Goal: Task Accomplishment & Management: Manage account settings

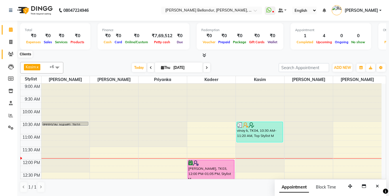
click at [9, 51] on span at bounding box center [11, 54] width 10 height 7
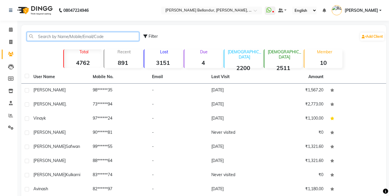
click at [64, 35] on input "text" at bounding box center [83, 36] width 112 height 9
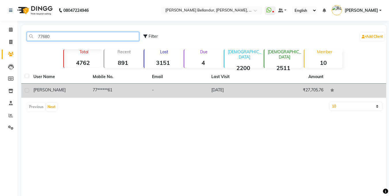
type input "77680"
click at [113, 84] on td "77******61" at bounding box center [118, 91] width 59 height 14
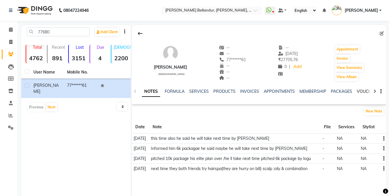
click at [363, 92] on link "VOUCHERS" at bounding box center [368, 91] width 23 height 5
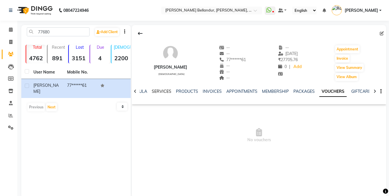
click at [165, 91] on link "SERVICES" at bounding box center [162, 91] width 20 height 5
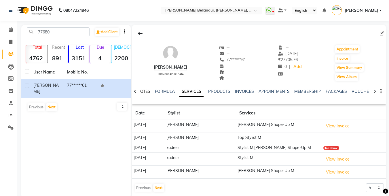
click at [144, 90] on link "NOTES" at bounding box center [143, 91] width 13 height 5
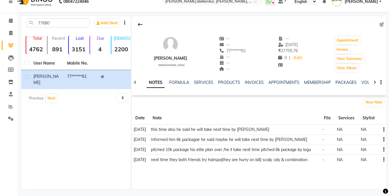
scroll to position [11, 0]
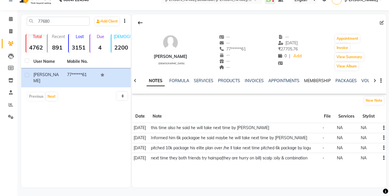
click at [324, 79] on link "MEMBERSHIP" at bounding box center [317, 80] width 27 height 5
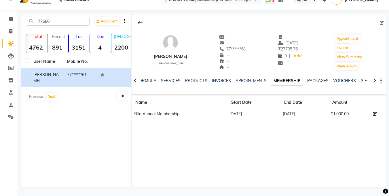
click at [329, 78] on ul "NOTES FORMULA SERVICES PRODUCTS INVOICES APPOINTMENTS MEMBERSHIP PACKAGES VOUCH…" at bounding box center [301, 81] width 365 height 6
click at [335, 84] on div "NOTES FORMULA SERVICES PRODUCTS INVOICES APPOINTMENTS MEMBERSHIP PACKAGES VOUCH…" at bounding box center [252, 83] width 220 height 11
click at [335, 79] on link "VOUCHERS" at bounding box center [344, 80] width 23 height 5
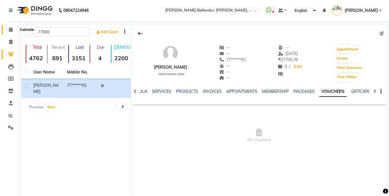
click at [7, 29] on span at bounding box center [11, 30] width 10 height 7
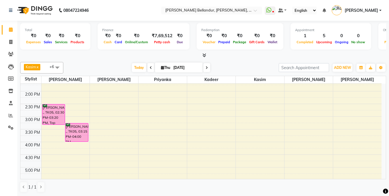
scroll to position [73, 0]
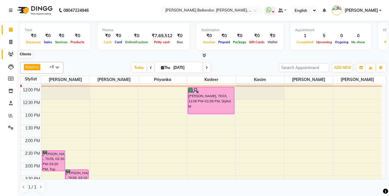
click at [9, 54] on icon at bounding box center [10, 54] width 5 height 4
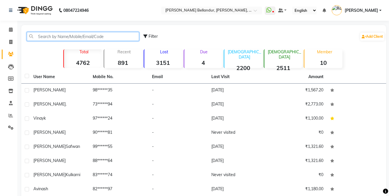
click at [52, 36] on input "text" at bounding box center [83, 36] width 112 height 9
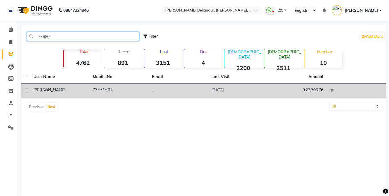
type input "77680"
click at [73, 92] on div "[PERSON_NAME]" at bounding box center [59, 90] width 52 height 6
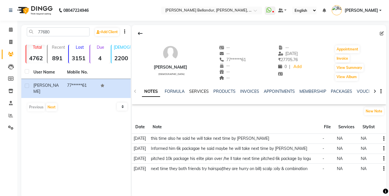
click at [198, 91] on link "SERVICES" at bounding box center [199, 91] width 20 height 5
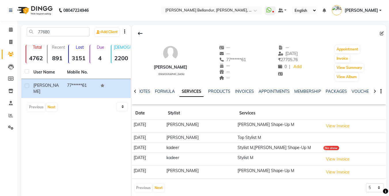
click at [160, 194] on div "Anveet male -- -- 77******61 -- -- -- -- 19-08-2025 ₹ 27705.76 0 | Add Appointm…" at bounding box center [259, 110] width 254 height 170
click at [159, 190] on button "Next" at bounding box center [158, 188] width 11 height 8
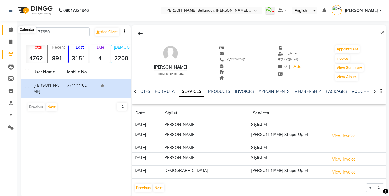
click at [10, 29] on icon at bounding box center [11, 29] width 4 height 4
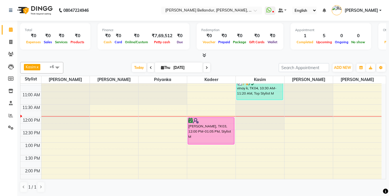
scroll to position [51, 0]
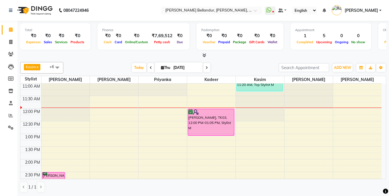
click at [61, 124] on div "9:00 AM 9:30 AM 10:00 AM 10:30 AM 11:00 AM 11:30 AM 12:00 PM 12:30 PM 1:00 PM 1…" at bounding box center [200, 197] width 361 height 329
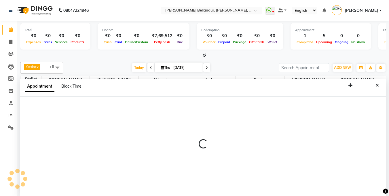
scroll to position [0, 0]
select select "44651"
select select "750"
select select "tentative"
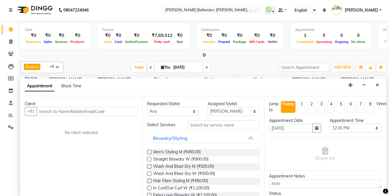
click at [58, 113] on input "text" at bounding box center [87, 111] width 101 height 9
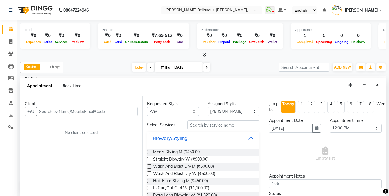
click at [58, 113] on input "text" at bounding box center [87, 111] width 101 height 9
click at [62, 111] on input "text" at bounding box center [87, 111] width 101 height 9
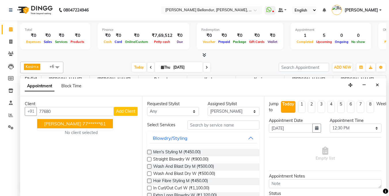
click at [47, 125] on span "[PERSON_NAME]" at bounding box center [62, 124] width 37 height 6
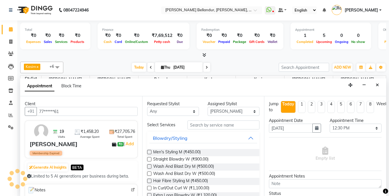
scroll to position [1, 0]
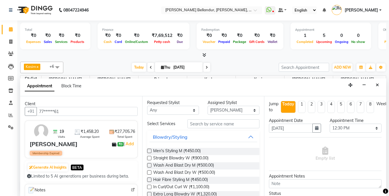
type input "77******61"
click at [218, 119] on div "Requested Stylist Any [PERSON_NAME] [PERSON_NAME] . [PERSON_NAME] . Priyanka Ra…" at bounding box center [203, 146] width 122 height 100
click at [218, 123] on input "text" at bounding box center [224, 123] width 72 height 9
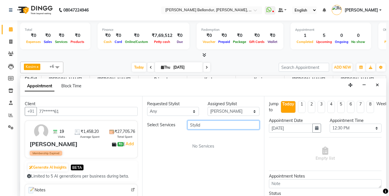
scroll to position [0, 0]
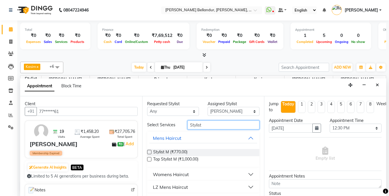
type input "Stylist"
click at [176, 148] on div "Stylist M (₹770.00) Top Stylist M (₹1,000.00)" at bounding box center [203, 156] width 113 height 24
click at [176, 151] on span "Stylist M (₹770.00)" at bounding box center [170, 152] width 34 height 7
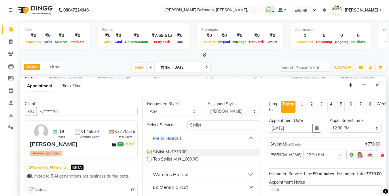
checkbox input "false"
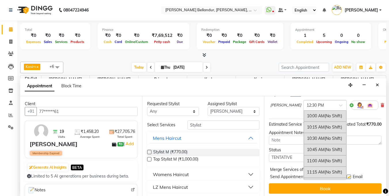
scroll to position [56, 0]
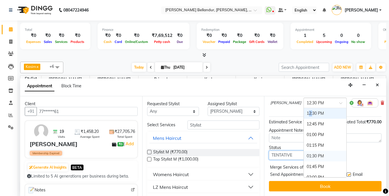
click at [278, 153] on select "Select TENTATIVE CONFIRM CHECK-IN UPCOMING" at bounding box center [295, 155] width 52 height 9
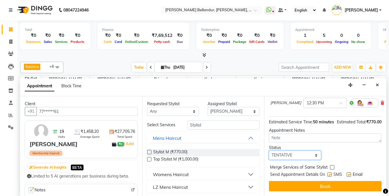
click at [269, 152] on select "Select TENTATIVE CONFIRM CHECK-IN UPCOMING" at bounding box center [295, 155] width 52 height 9
click at [279, 164] on div "Jump to Today 1 2 3 4 5 6 7 8 Weeks Appointment Date 04-09-2025 Appointment Tim…" at bounding box center [325, 146] width 122 height 100
click at [279, 158] on select "Select TENTATIVE CONFIRM CHECK-IN UPCOMING" at bounding box center [295, 155] width 52 height 9
select select "confirm booking"
click at [269, 152] on select "Select TENTATIVE CONFIRM CHECK-IN UPCOMING" at bounding box center [295, 155] width 52 height 9
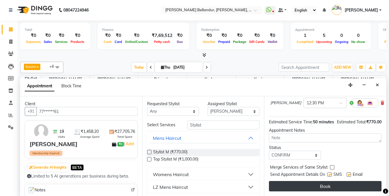
click at [302, 188] on button "Book" at bounding box center [325, 186] width 113 height 10
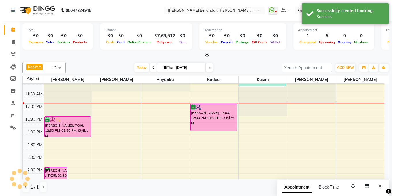
scroll to position [60, 0]
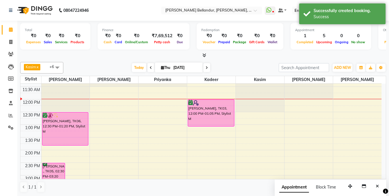
drag, startPoint x: 83, startPoint y: 132, endPoint x: 83, endPoint y: 146, distance: 13.8
click at [83, 146] on div "9:00 AM 9:30 AM 10:00 AM 10:30 AM 11:00 AM 11:30 AM 12:00 PM 12:30 PM 1:00 PM 1…" at bounding box center [200, 187] width 361 height 329
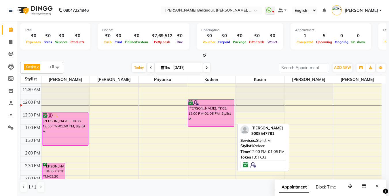
click at [199, 118] on div "[PERSON_NAME], TK03, 12:00 PM-01:05 PM, Stylist M" at bounding box center [211, 113] width 46 height 27
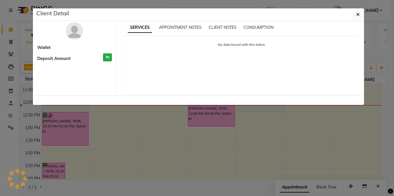
select select "6"
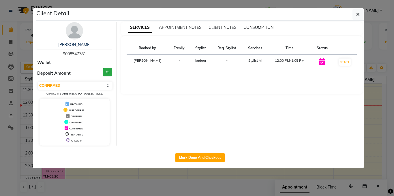
drag, startPoint x: 56, startPoint y: 54, endPoint x: 93, endPoint y: 54, distance: 37.2
click at [93, 54] on div "preetham 9008547781" at bounding box center [74, 49] width 75 height 15
copy span "9008547781"
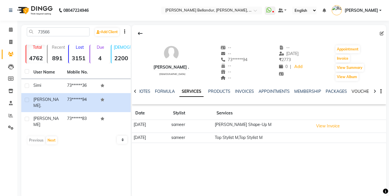
click at [361, 93] on link "VOUCHERS" at bounding box center [363, 91] width 23 height 5
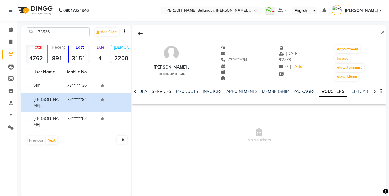
click at [154, 89] on link "SERVICES" at bounding box center [162, 91] width 20 height 5
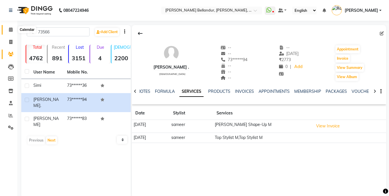
click at [7, 30] on span at bounding box center [11, 30] width 10 height 7
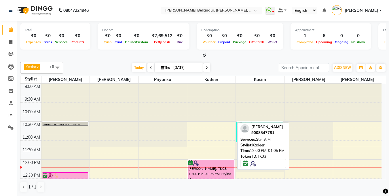
click at [204, 174] on div "preetham, TK03, 12:00 PM-01:05 PM, Stylist M" at bounding box center [211, 173] width 46 height 27
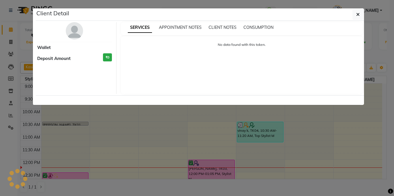
select select "6"
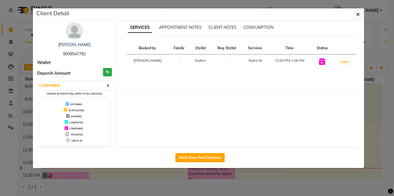
click at [0, 184] on ngb-modal-window "Client Detail preetham 9008547781 Wallet Deposit Amount ₹0 Select IN SERVICE CO…" at bounding box center [197, 98] width 394 height 196
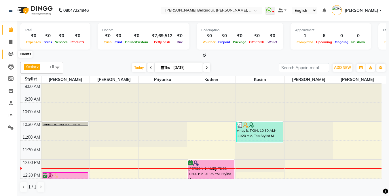
click at [9, 54] on icon at bounding box center [10, 54] width 5 height 4
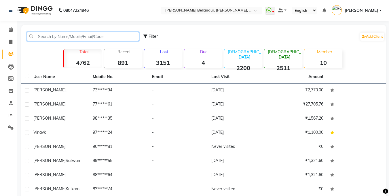
click at [62, 39] on input "text" at bounding box center [83, 36] width 112 height 9
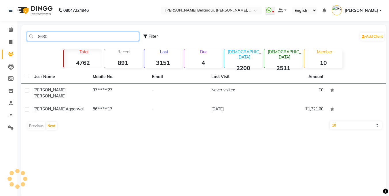
type input "86309"
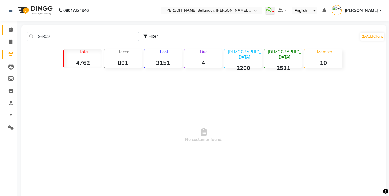
click at [12, 29] on icon at bounding box center [11, 29] width 4 height 4
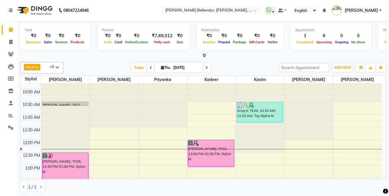
scroll to position [16, 0]
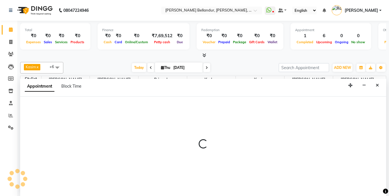
click at [375, 149] on div at bounding box center [203, 146] width 366 height 14
select select "90736"
select select "tentative"
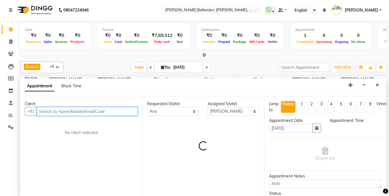
select select "720"
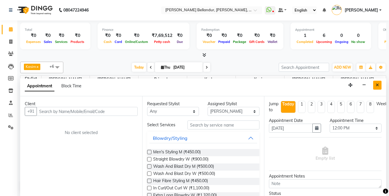
click at [377, 85] on icon "Close" at bounding box center [377, 85] width 3 height 4
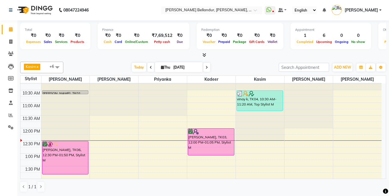
scroll to position [0, 0]
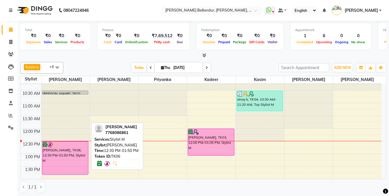
click at [73, 165] on div "Anveet, TK06, 12:30 PM-01:50 PM, Stylist M" at bounding box center [65, 158] width 46 height 33
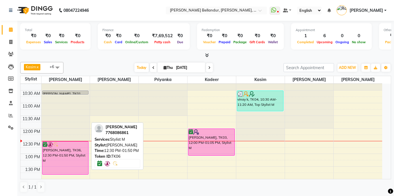
select select "6"
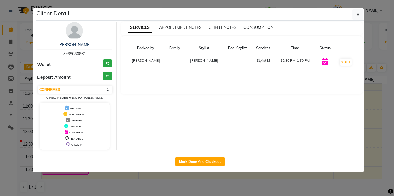
drag, startPoint x: 88, startPoint y: 58, endPoint x: 93, endPoint y: 52, distance: 7.0
click at [93, 52] on div "Anveet 7768086861" at bounding box center [74, 49] width 75 height 15
copy span "7768086861"
click at [2, 17] on ngb-modal-window "Client Detail Anveet 7768086861 Wallet ₹0 Deposit Amount ₹0 Select IN SERVICE C…" at bounding box center [197, 98] width 394 height 196
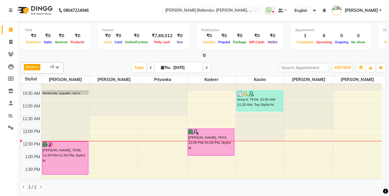
click at [0, 196] on aside "Calendar Invoice Clients Leads Members Inventory Staff Reports Settings Complet…" at bounding box center [8, 98] width 17 height 196
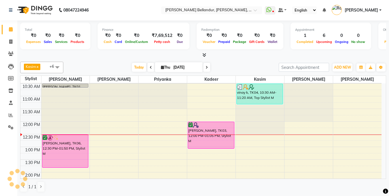
scroll to position [15, 0]
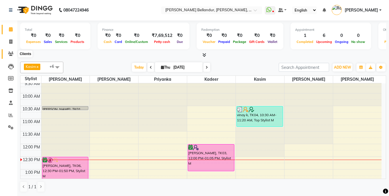
click at [7, 52] on span at bounding box center [11, 54] width 10 height 7
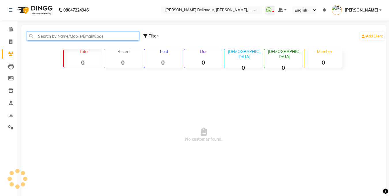
click at [57, 35] on input "text" at bounding box center [83, 36] width 112 height 9
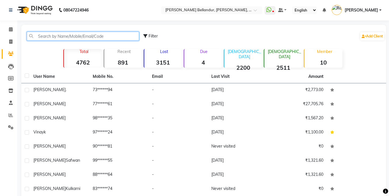
click at [57, 35] on input "text" at bounding box center [83, 36] width 112 height 9
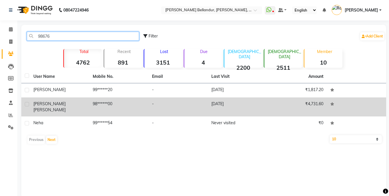
type input "98676"
click at [147, 106] on td "98******00" at bounding box center [118, 106] width 59 height 19
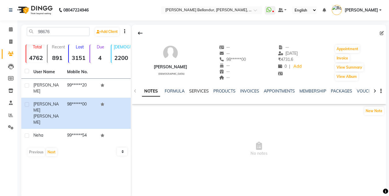
click at [199, 89] on link "SERVICES" at bounding box center [199, 90] width 20 height 5
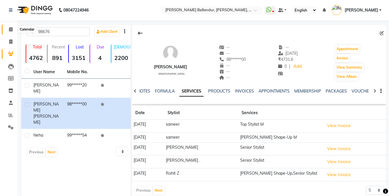
click at [8, 26] on span at bounding box center [11, 29] width 10 height 7
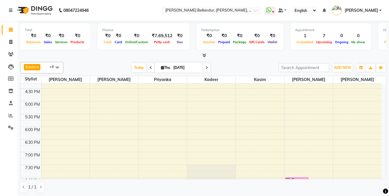
scroll to position [189, 0]
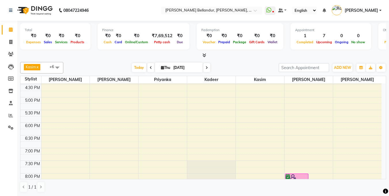
click at [343, 100] on div "9:00 AM 9:30 AM 10:00 AM 10:30 AM 11:00 AM 11:30 AM 12:00 PM 12:30 PM 1:00 PM 1…" at bounding box center [200, 59] width 361 height 329
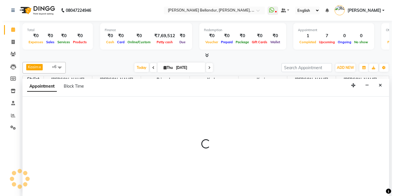
scroll to position [0, 0]
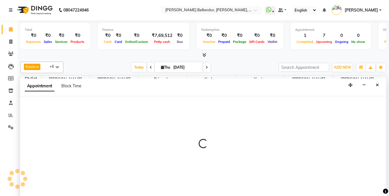
select select "90736"
select select "tentative"
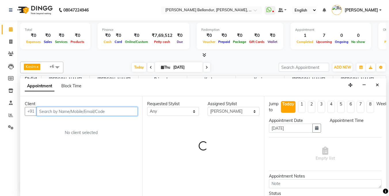
click at [72, 110] on input "text" at bounding box center [87, 111] width 101 height 9
select select "1020"
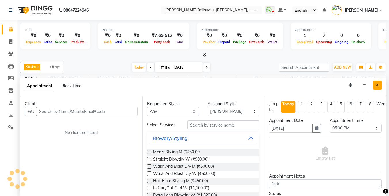
click at [377, 85] on icon "Close" at bounding box center [377, 85] width 3 height 4
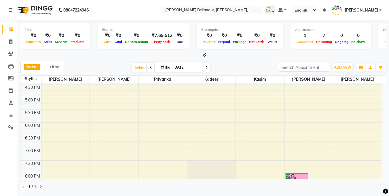
click at [252, 98] on div "9:00 AM 9:30 AM 10:00 AM 10:30 AM 11:00 AM 11:30 AM 12:00 PM 12:30 PM 1:00 PM 1…" at bounding box center [200, 58] width 361 height 329
select select "87771"
select select "1020"
select select "tentative"
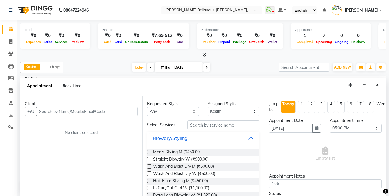
click at [97, 113] on input "text" at bounding box center [87, 111] width 101 height 9
type input "8630909523"
click at [116, 110] on span "Add Client" at bounding box center [125, 111] width 19 height 5
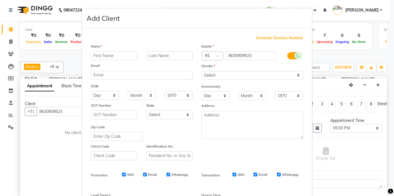
click at [115, 56] on input "text" at bounding box center [114, 55] width 47 height 9
type input "C"
type input "Swati"
click at [223, 75] on select "Select [DEMOGRAPHIC_DATA] [DEMOGRAPHIC_DATA] Other Prefer Not To Say" at bounding box center [252, 75] width 102 height 9
select select "[DEMOGRAPHIC_DATA]"
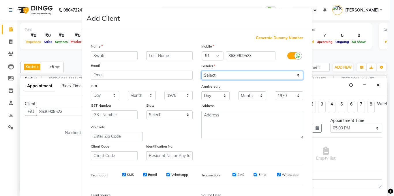
click at [201, 71] on select "Select [DEMOGRAPHIC_DATA] [DEMOGRAPHIC_DATA] Other Prefer Not To Say" at bounding box center [252, 75] width 102 height 9
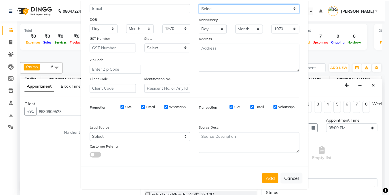
scroll to position [70, 0]
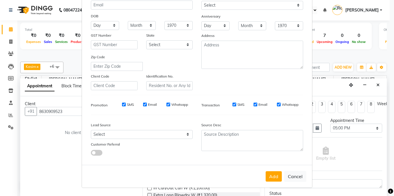
click at [112, 139] on div "Lead Source Select Walk-in Internet Friend Word of Mouth Advertisement Facebook…" at bounding box center [141, 138] width 110 height 36
click at [112, 134] on select "Select Walk-in Internet Friend Word of Mouth Advertisement Facebook JustDial Go…" at bounding box center [142, 134] width 102 height 9
select select "36770"
click at [91, 130] on select "Select Walk-in Internet Friend Word of Mouth Advertisement Facebook JustDial Go…" at bounding box center [142, 134] width 102 height 9
click at [272, 180] on button "Add" at bounding box center [273, 176] width 16 height 10
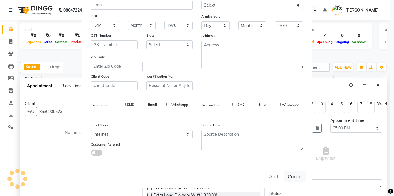
type input "86******23"
select select
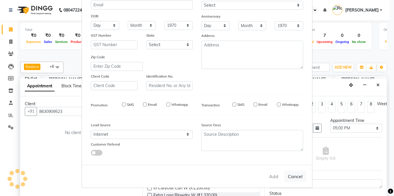
select select
checkbox input "false"
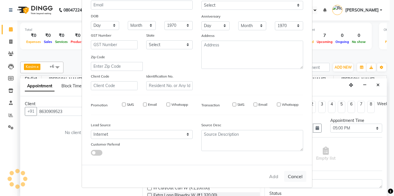
checkbox input "false"
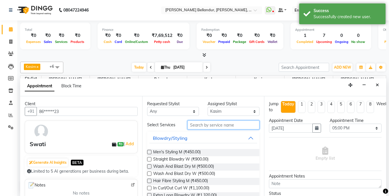
click at [193, 125] on input "text" at bounding box center [224, 124] width 72 height 9
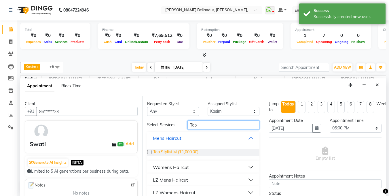
type input "Top"
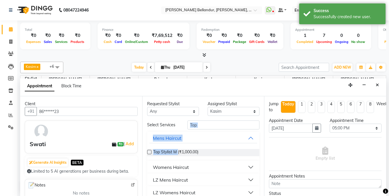
drag, startPoint x: 178, startPoint y: 151, endPoint x: 183, endPoint y: 118, distance: 33.5
click at [183, 118] on div "Requested Stylist Any Gagan Z kadeer Kasim Logeshwari . Mohammed Kasim Prasad .…" at bounding box center [203, 146] width 122 height 100
click at [185, 126] on div "Top" at bounding box center [223, 124] width 81 height 9
click at [188, 165] on div "Womens Haircut" at bounding box center [171, 167] width 36 height 7
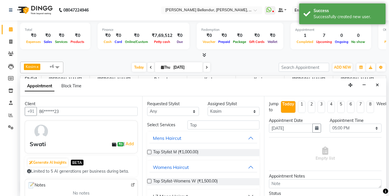
drag, startPoint x: 183, startPoint y: 180, endPoint x: 196, endPoint y: 128, distance: 54.3
click at [183, 180] on span "Top Stylist-Womens W (₹1,500.00)" at bounding box center [185, 181] width 65 height 7
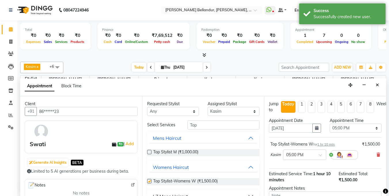
checkbox input "false"
click at [206, 129] on div "Select Services Top Mens Haircut Top Stylist M (₹1,000.00) Womens Haircut Top S…" at bounding box center [203, 167] width 113 height 95
click at [206, 127] on input "Top" at bounding box center [224, 124] width 72 height 9
type input "T"
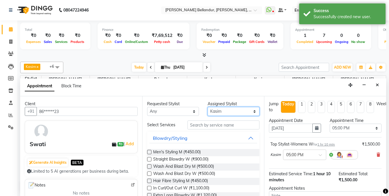
click at [211, 110] on select "Select Gagan Z kadeer Kasim Logeshwari . Mohammed Kasim Prasad . Priyanka Rahul…" at bounding box center [234, 111] width 52 height 9
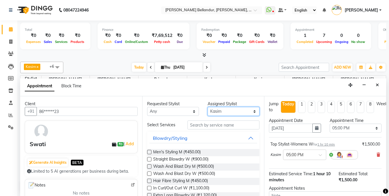
select select "77398"
click at [208, 107] on select "Select Gagan Z kadeer Kasim Logeshwari . Mohammed Kasim Prasad . Priyanka Rahul…" at bounding box center [234, 111] width 52 height 9
click at [199, 125] on input "text" at bounding box center [224, 124] width 72 height 9
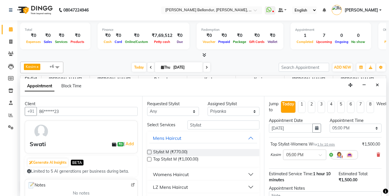
type input "Stylist"
click at [183, 179] on button "Womens Haircut" at bounding box center [204, 174] width 108 height 10
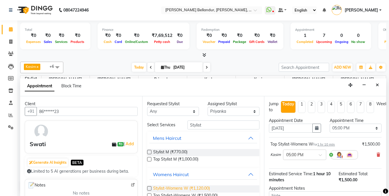
click at [185, 189] on span "Stylist-Womens W (₹1,120.00)" at bounding box center [181, 188] width 57 height 7
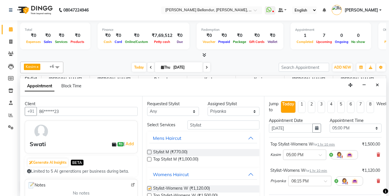
checkbox input "false"
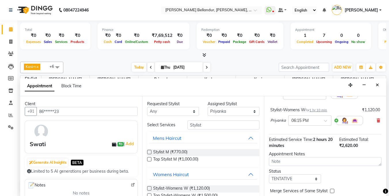
scroll to position [88, 0]
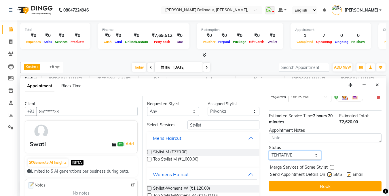
click at [298, 151] on select "Select TENTATIVE CONFIRM CHECK-IN UPCOMING" at bounding box center [295, 155] width 52 height 9
select select "confirm booking"
click at [269, 151] on select "Select TENTATIVE CONFIRM CHECK-IN UPCOMING" at bounding box center [295, 155] width 52 height 9
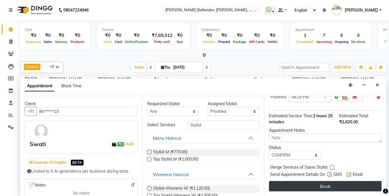
click at [306, 181] on button "Book" at bounding box center [325, 186] width 113 height 10
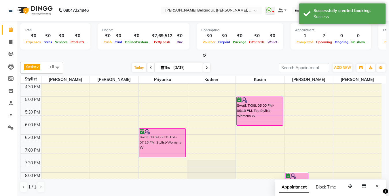
scroll to position [190, 0]
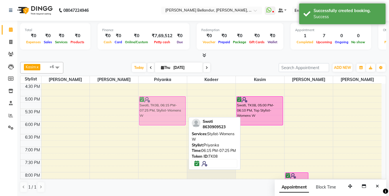
drag, startPoint x: 167, startPoint y: 137, endPoint x: 163, endPoint y: 105, distance: 32.5
click at [163, 105] on div "Swati, TK08, 06:15 PM-07:25 PM, Stylist-Womens W Swati, TK08, 06:15 PM-07:25 PM…" at bounding box center [163, 57] width 48 height 329
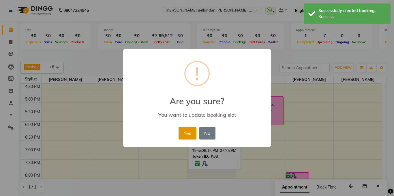
drag, startPoint x: 180, startPoint y: 127, endPoint x: 182, endPoint y: 131, distance: 4.3
click at [181, 129] on button "Yes" at bounding box center [187, 133] width 18 height 13
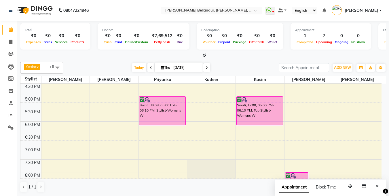
drag, startPoint x: 282, startPoint y: 59, endPoint x: 301, endPoint y: 54, distance: 19.3
click at [288, 58] on div "Total ₹0 Expenses ₹0 Sales ₹0 Services ₹0 Products Finance ₹0 Cash ₹0 Card ₹0 O…" at bounding box center [203, 109] width 372 height 176
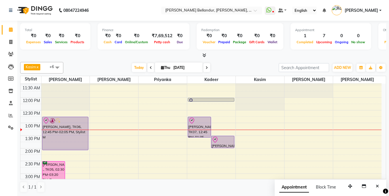
scroll to position [60, 0]
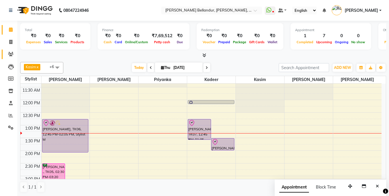
click at [14, 50] on link "Clients" at bounding box center [9, 55] width 14 height 10
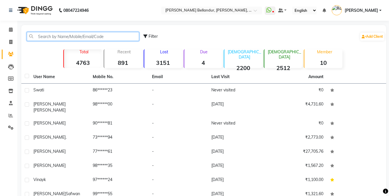
click at [45, 39] on input "text" at bounding box center [83, 36] width 112 height 9
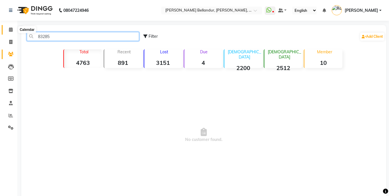
type input "83285"
click at [8, 29] on span at bounding box center [11, 30] width 10 height 7
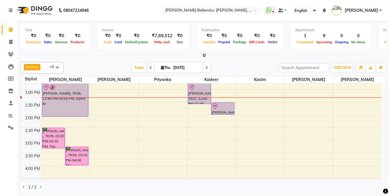
scroll to position [93, 0]
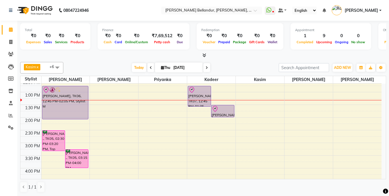
click at [303, 111] on div "9:00 AM 9:30 AM 10:00 AM 10:30 AM 11:00 AM 11:30 AM 12:00 PM 12:30 PM 1:00 PM 1…" at bounding box center [200, 155] width 361 height 329
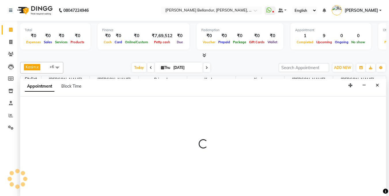
scroll to position [0, 0]
select select "88423"
select select "810"
select select "tentative"
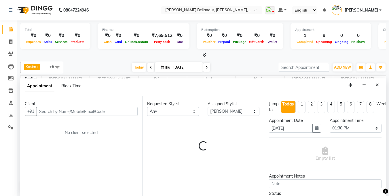
click at [56, 115] on input "text" at bounding box center [87, 111] width 101 height 9
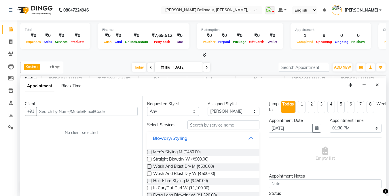
click at [56, 115] on input "text" at bounding box center [87, 111] width 101 height 9
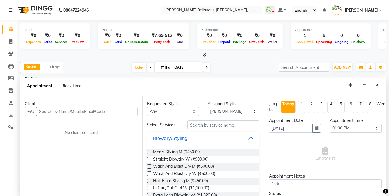
click at [56, 115] on input "text" at bounding box center [87, 111] width 101 height 9
click at [52, 116] on input "text" at bounding box center [87, 111] width 101 height 9
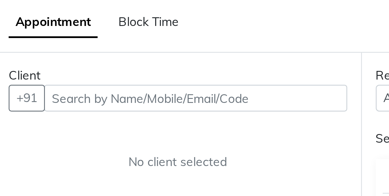
click at [40, 117] on div "Client +91 No client selected" at bounding box center [81, 146] width 122 height 100
click at [64, 124] on div "Client +91 No client selected" at bounding box center [81, 146] width 122 height 100
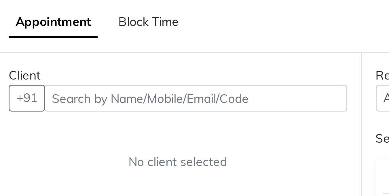
click at [64, 124] on div "Client +91 No client selected" at bounding box center [81, 146] width 122 height 100
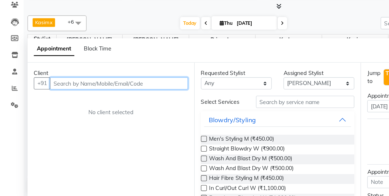
click at [63, 112] on input "text" at bounding box center [87, 111] width 101 height 9
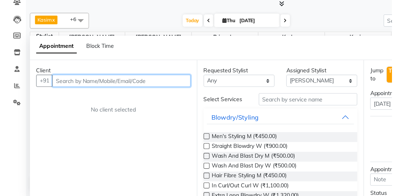
scroll to position [0, 0]
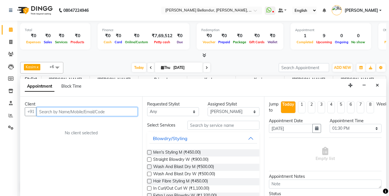
click at [106, 109] on input "text" at bounding box center [87, 111] width 101 height 9
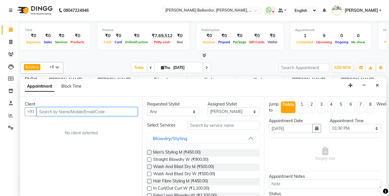
click at [56, 110] on input "text" at bounding box center [87, 111] width 101 height 9
click at [54, 112] on input "83285" at bounding box center [75, 111] width 77 height 9
type input "8328513501"
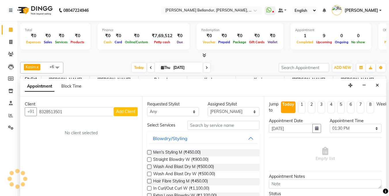
click at [123, 108] on button "Add Client" at bounding box center [126, 111] width 24 height 9
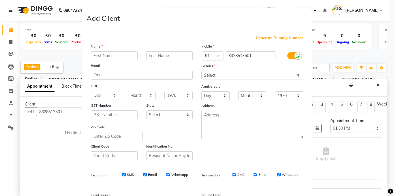
click at [115, 58] on input "text" at bounding box center [114, 55] width 47 height 9
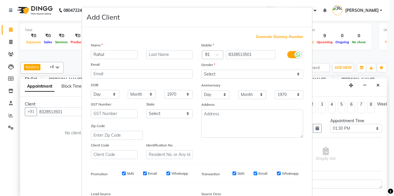
type input "Rahul"
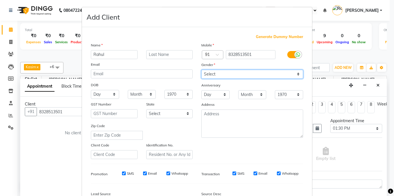
click at [223, 75] on select "Select Male Female Other Prefer Not To Say" at bounding box center [252, 74] width 102 height 9
select select "[DEMOGRAPHIC_DATA]"
click at [201, 70] on select "Select Male Female Other Prefer Not To Say" at bounding box center [252, 74] width 102 height 9
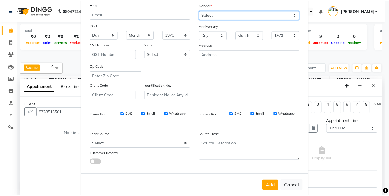
scroll to position [64, 0]
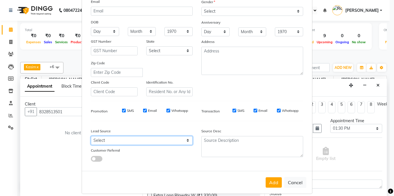
click at [148, 141] on select "Select Walk-in Internet Friend Word of Mouth Advertisement Facebook JustDial Go…" at bounding box center [142, 140] width 102 height 9
select select "36770"
click at [91, 136] on select "Select Walk-in Internet Friend Word of Mouth Advertisement Facebook JustDial Go…" at bounding box center [142, 140] width 102 height 9
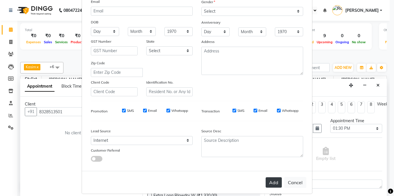
click at [268, 179] on button "Add" at bounding box center [273, 182] width 16 height 10
type input "83******01"
select select
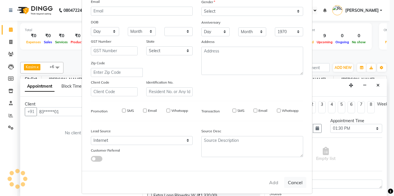
select select
checkbox input "false"
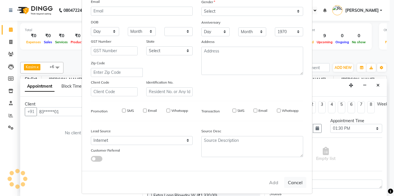
checkbox input "false"
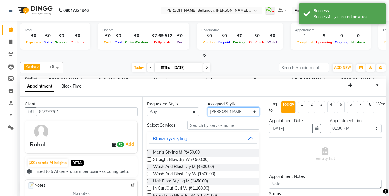
click at [217, 114] on select "Select Gagan Z kadeer Kasim Logeshwari . Mohammed Kasim Prasad . Priyanka Rahul…" at bounding box center [234, 111] width 52 height 9
click at [208, 107] on select "Select Gagan Z kadeer Kasim Logeshwari . Mohammed Kasim Prasad . Priyanka Rahul…" at bounding box center [234, 111] width 52 height 9
click at [207, 120] on div "Requested Stylist Any Gagan Z kadeer Kasim Logeshwari . Mohammed Kasim Prasad .…" at bounding box center [203, 147] width 122 height 100
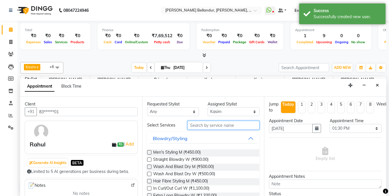
click at [208, 127] on input "text" at bounding box center [224, 125] width 72 height 9
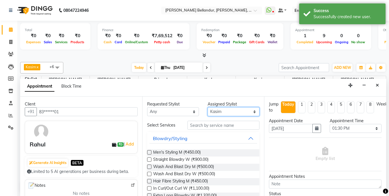
click at [209, 113] on select "Select Gagan Z kadeer Kasim Logeshwari . Mohammed Kasim Prasad . Priyanka Rahul…" at bounding box center [234, 111] width 52 height 9
select select "90736"
click at [208, 107] on select "Select Gagan Z kadeer Kasim Logeshwari . Mohammed Kasim Prasad . Priyanka Rahul…" at bounding box center [234, 111] width 52 height 9
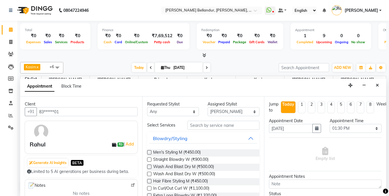
click at [205, 125] on div "Requested Stylist Any Gagan Z kadeer Kasim Logeshwari . Mohammed Kasim Prasad .…" at bounding box center [203, 147] width 122 height 100
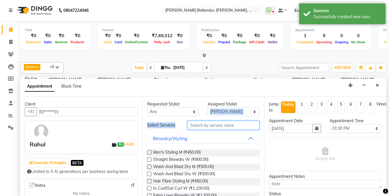
click at [205, 125] on input "text" at bounding box center [224, 125] width 72 height 9
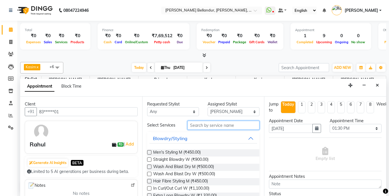
click at [205, 125] on input "text" at bounding box center [224, 125] width 72 height 9
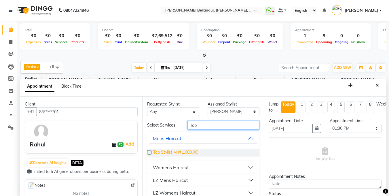
type input "Top"
click at [187, 153] on span "Top Stylist M (₹1,000.00)" at bounding box center [175, 152] width 45 height 7
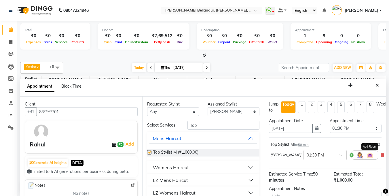
checkbox input "false"
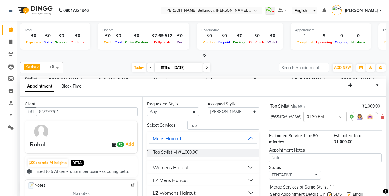
scroll to position [63, 0]
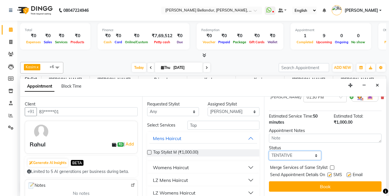
click at [290, 151] on select "Select TENTATIVE CONFIRM CHECK-IN UPCOMING" at bounding box center [295, 155] width 52 height 9
select select "confirm booking"
click at [269, 151] on select "Select TENTATIVE CONFIRM CHECK-IN UPCOMING" at bounding box center [295, 155] width 52 height 9
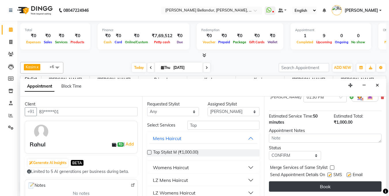
click at [306, 182] on button "Book" at bounding box center [325, 186] width 113 height 10
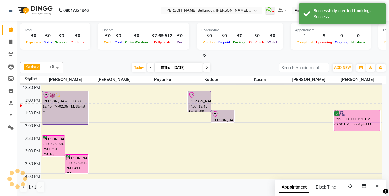
scroll to position [82, 0]
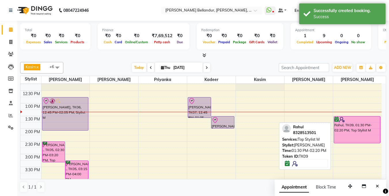
drag, startPoint x: 357, startPoint y: 136, endPoint x: 355, endPoint y: 148, distance: 12.0
click at [356, 152] on div "9:00 AM 9:30 AM 10:00 AM 10:30 AM 11:00 AM 11:30 AM 12:00 PM 12:30 PM 1:00 PM 1…" at bounding box center [200, 166] width 361 height 329
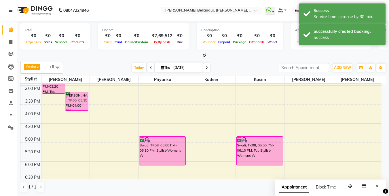
scroll to position [160, 0]
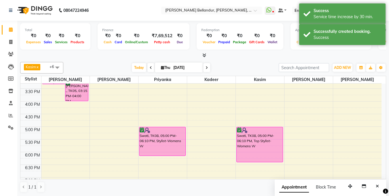
drag, startPoint x: 257, startPoint y: 155, endPoint x: 257, endPoint y: 162, distance: 6.9
click at [257, 163] on div "9:00 AM 9:30 AM 10:00 AM 10:30 AM 11:00 AM 11:30 AM 12:00 PM 12:30 PM 1:00 PM 1…" at bounding box center [200, 88] width 361 height 329
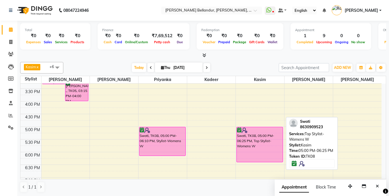
click at [244, 155] on div "Swati, TK08, 05:00 PM-06:25 PM, Top Stylist-Womens W" at bounding box center [260, 144] width 46 height 35
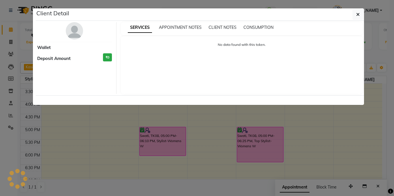
select select "6"
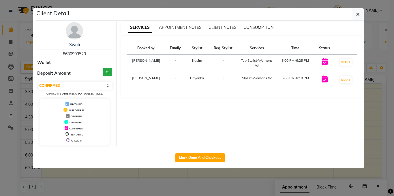
click at [6, 149] on ngb-modal-window "Client Detail Swati 8630909523 Wallet Deposit Amount ₹0 Select IN SERVICE CONFI…" at bounding box center [197, 98] width 394 height 196
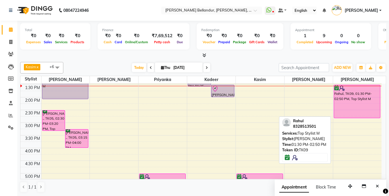
scroll to position [108, 0]
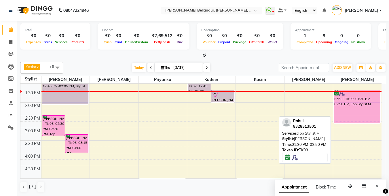
click at [351, 106] on div "Rahul, TK09, 01:30 PM-02:50 PM, Top Stylist M" at bounding box center [357, 106] width 46 height 33
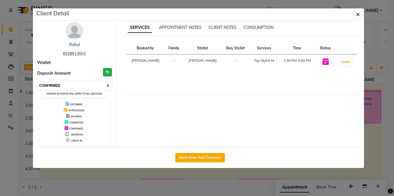
click at [76, 84] on select "Select IN SERVICE CONFIRMED TENTATIVE CHECK IN MARK DONE DROPPED UPCOMING" at bounding box center [75, 86] width 75 height 8
select select "8"
click at [38, 82] on select "Select IN SERVICE CONFIRMED TENTATIVE CHECK IN MARK DONE DROPPED UPCOMING" at bounding box center [75, 86] width 75 height 8
click at [0, 90] on ngb-modal-window "Client Detail Rahul 8328513501 Wallet Deposit Amount ₹0 Select IN SERVICE CONFI…" at bounding box center [197, 98] width 394 height 196
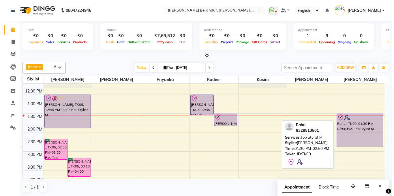
scroll to position [81, 0]
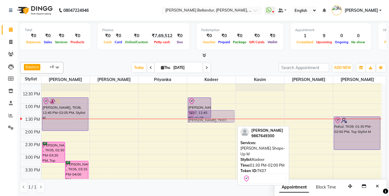
drag, startPoint x: 223, startPoint y: 123, endPoint x: 222, endPoint y: 116, distance: 7.9
click at [222, 116] on div "Chinmay Karnik, TK07, 12:45 PM-01:35 PM, Stylist M Chinmay Karnik, TK07, 01:30 …" at bounding box center [211, 166] width 48 height 329
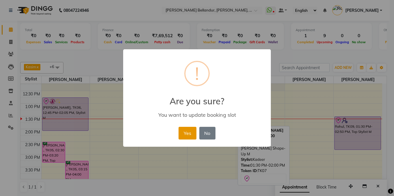
click at [191, 130] on button "Yes" at bounding box center [187, 133] width 18 height 13
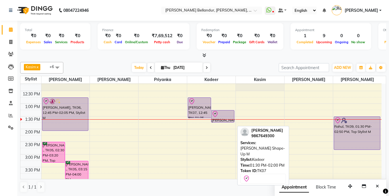
click at [238, 62] on div "Kasim x Umar x Sabina x Priyanka x kadeer x Mohammed Kasim x Ronak x +6 Select …" at bounding box center [203, 68] width 366 height 12
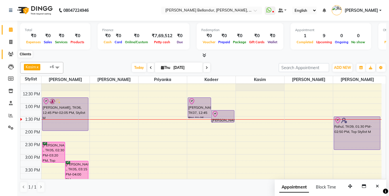
click at [12, 56] on span at bounding box center [11, 54] width 10 height 7
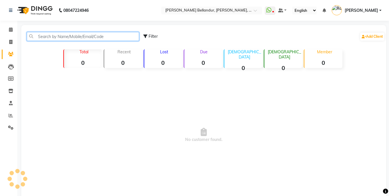
click at [59, 38] on input "text" at bounding box center [83, 36] width 112 height 9
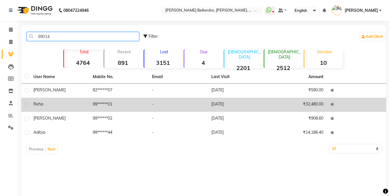
type input "99014"
click at [82, 102] on div "Reha" at bounding box center [59, 104] width 52 height 6
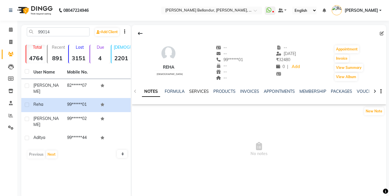
click at [198, 90] on link "SERVICES" at bounding box center [199, 91] width 20 height 5
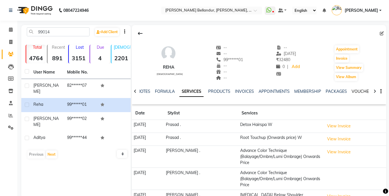
click at [359, 91] on link "VOUCHERS" at bounding box center [363, 91] width 23 height 5
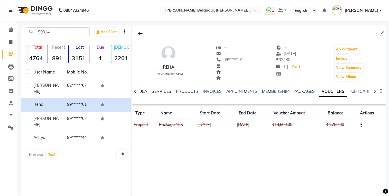
click at [164, 91] on link "SERVICES" at bounding box center [162, 91] width 20 height 5
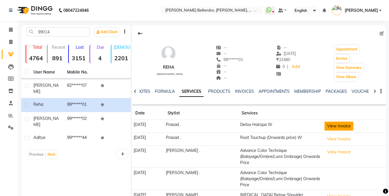
click at [331, 127] on button "View Invoice" at bounding box center [339, 126] width 29 height 9
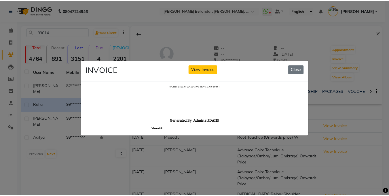
scroll to position [5, 0]
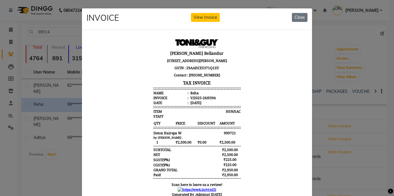
click at [17, 108] on ngb-modal-window "INVOICE View Invoice Close" at bounding box center [197, 98] width 394 height 196
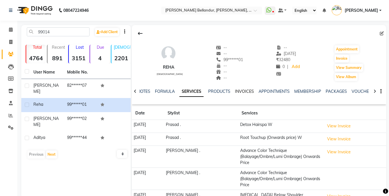
click at [252, 90] on link "INVOICES" at bounding box center [244, 91] width 19 height 5
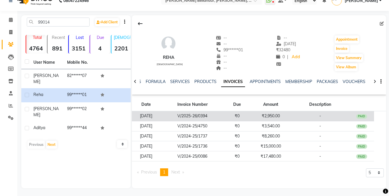
scroll to position [11, 0]
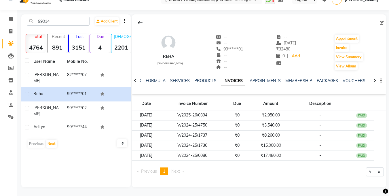
click at [352, 84] on div "VOUCHERS" at bounding box center [354, 81] width 23 height 6
click at [351, 78] on div "VOUCHERS" at bounding box center [354, 81] width 23 height 6
click at [354, 80] on link "VOUCHERS" at bounding box center [354, 80] width 23 height 5
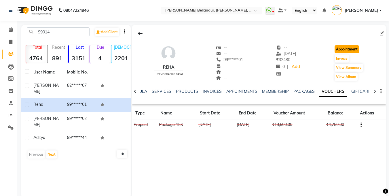
click at [347, 46] on button "Appointment" at bounding box center [347, 49] width 24 height 8
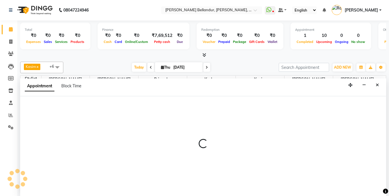
select select "tentative"
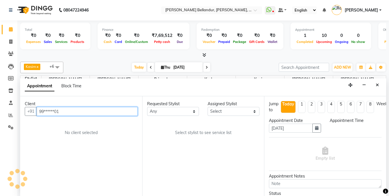
select select "600"
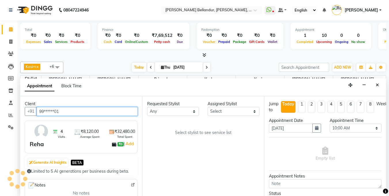
scroll to position [102, 0]
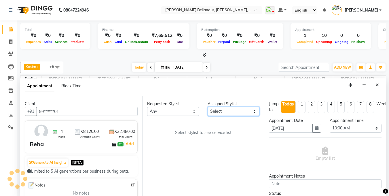
click at [227, 111] on select "Select Gagan Z kadeer Kasim Logeshwari . Mohammed Kasim Prasad . Priyanka Rahul…" at bounding box center [234, 111] width 52 height 9
click at [208, 107] on select "Select Gagan Z kadeer Kasim Logeshwari . Mohammed Kasim Prasad . Priyanka Rahul…" at bounding box center [234, 111] width 52 height 9
click at [222, 112] on select "Select Gagan Z kadeer Kasim Logeshwari . Mohammed Kasim Prasad . Priyanka Rahul…" at bounding box center [234, 111] width 52 height 9
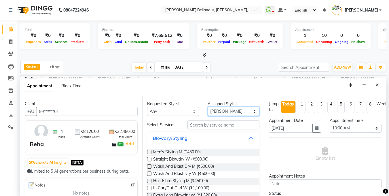
select select "87771"
click at [208, 107] on select "Select Gagan Z kadeer Kasim Logeshwari . Mohammed Kasim Prasad . Priyanka Rahul…" at bounding box center [234, 111] width 52 height 9
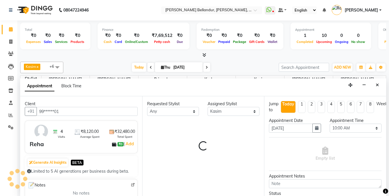
click at [213, 125] on div "Requested Stylist Any Gagan Z kadeer Kasim Logeshwari . Mohammed Kasim Prasad .…" at bounding box center [203, 146] width 122 height 100
click at [213, 124] on div "Requested Stylist Any Gagan Z kadeer Kasim Logeshwari . Mohammed Kasim Prasad .…" at bounding box center [203, 146] width 122 height 100
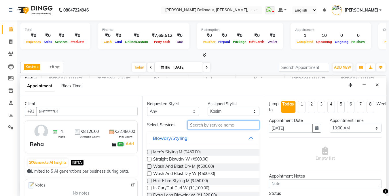
click at [205, 125] on input "text" at bounding box center [224, 124] width 72 height 9
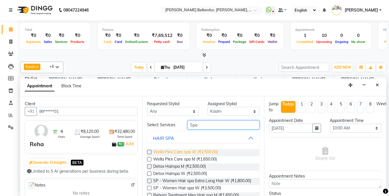
type input "Spa"
click at [186, 151] on span "Wella Plex Care spa W (₹2,500.00)" at bounding box center [185, 152] width 65 height 7
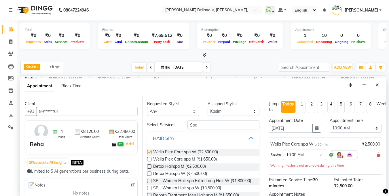
checkbox input "false"
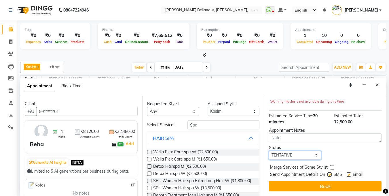
click at [295, 153] on select "Select TENTATIVE CONFIRM CHECK-IN UPCOMING" at bounding box center [295, 155] width 52 height 9
select select "confirm booking"
click at [269, 151] on select "Select TENTATIVE CONFIRM CHECK-IN UPCOMING" at bounding box center [295, 155] width 52 height 9
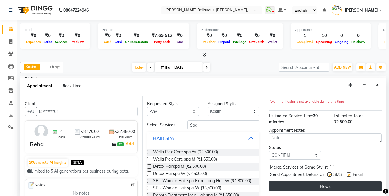
click at [299, 181] on button "Book" at bounding box center [325, 186] width 113 height 10
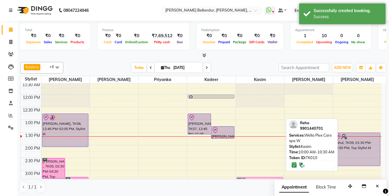
scroll to position [72, 0]
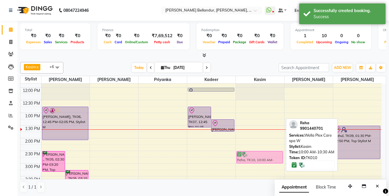
drag, startPoint x: 257, startPoint y: 111, endPoint x: 248, endPoint y: 156, distance: 45.3
click at [248, 156] on div "Reha, TK10, 10:00 AM-10:30 AM, Wella Plex Care spa W vinay k, TK04, 10:30 AM-11…" at bounding box center [260, 176] width 48 height 329
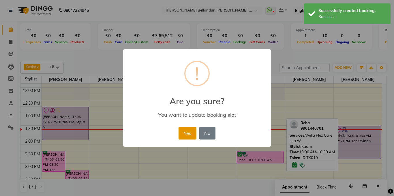
click at [187, 133] on button "Yes" at bounding box center [187, 133] width 18 height 13
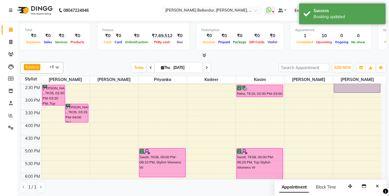
scroll to position [129, 0]
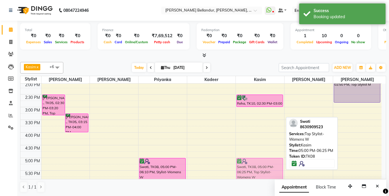
drag, startPoint x: 277, startPoint y: 160, endPoint x: 301, endPoint y: 160, distance: 23.6
click at [301, 160] on div "Kasim x Umar x Sabina x Priyanka x kadeer x Mohammed Kasim x Ronak x +6 Select …" at bounding box center [203, 127] width 366 height 135
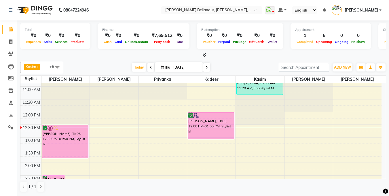
scroll to position [51, 0]
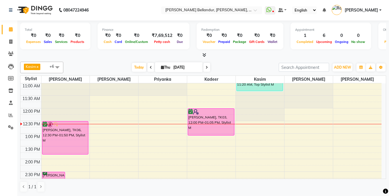
click at [345, 125] on div "9:00 AM 9:30 AM 10:00 AM 10:30 AM 11:00 AM 11:30 AM 12:00 PM 12:30 PM 1:00 PM 1…" at bounding box center [200, 196] width 361 height 329
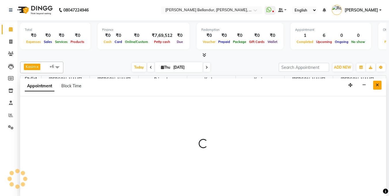
select select "90736"
select select "tentative"
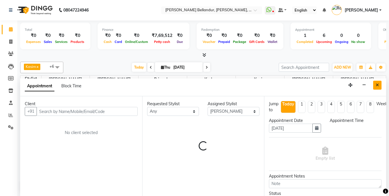
select select "750"
click at [378, 89] on button "Close" at bounding box center [378, 85] width 8 height 9
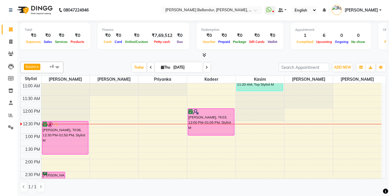
click at [340, 126] on div "9:00 AM 9:30 AM 10:00 AM 10:30 AM 11:00 AM 11:30 AM 12:00 PM 12:30 PM 1:00 PM 1…" at bounding box center [200, 196] width 361 height 329
select select "90736"
select select "tentative"
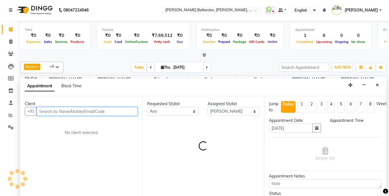
select select "750"
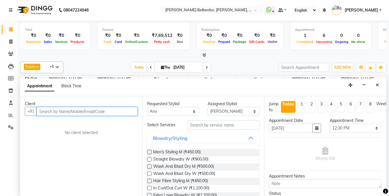
drag, startPoint x: 127, startPoint y: 113, endPoint x: 129, endPoint y: 111, distance: 3.4
click at [127, 112] on input "text" at bounding box center [87, 111] width 101 height 9
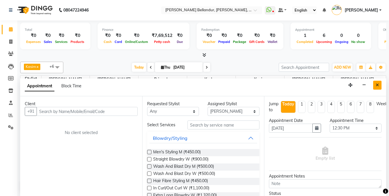
click at [378, 86] on icon "Close" at bounding box center [377, 85] width 3 height 4
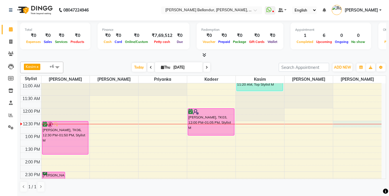
click at [356, 127] on div "9:00 AM 9:30 AM 10:00 AM 10:30 AM 11:00 AM 11:30 AM 12:00 PM 12:30 PM 1:00 PM 1…" at bounding box center [200, 196] width 361 height 329
select select "90736"
select select "750"
select select "tentative"
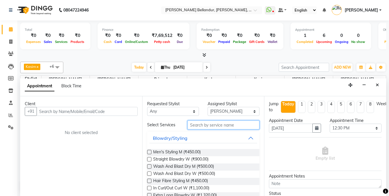
click at [224, 125] on input "text" at bounding box center [224, 124] width 72 height 9
click at [320, 122] on div "Appointment Date 04-09-2025" at bounding box center [295, 128] width 61 height 20
click at [321, 122] on div "Appointment Date 04-09-2025" at bounding box center [295, 128] width 61 height 20
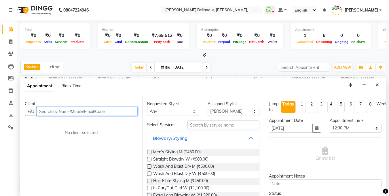
click at [127, 110] on input "text" at bounding box center [87, 111] width 101 height 9
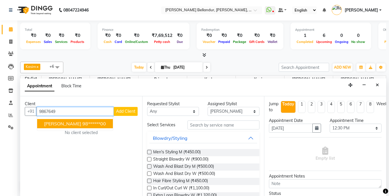
click at [77, 123] on span "[PERSON_NAME]" at bounding box center [62, 124] width 37 height 6
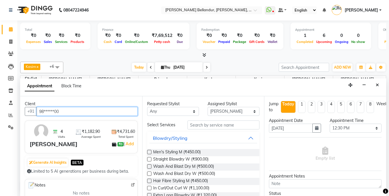
type input "98******00"
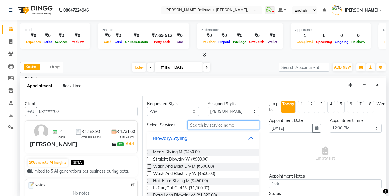
click at [233, 129] on input "text" at bounding box center [224, 124] width 72 height 9
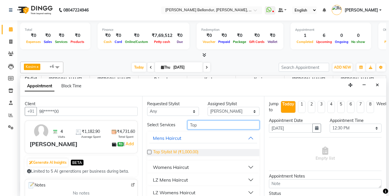
type input "Top"
click at [185, 151] on span "Top Stylist M (₹1,000.00)" at bounding box center [175, 152] width 45 height 7
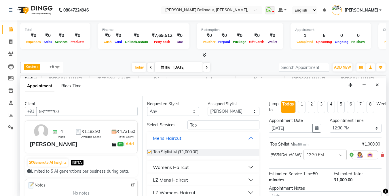
checkbox input "false"
click at [216, 130] on div "Select Services Top Mens Haircut Top Stylist M (₹1,000.00) Womens Haircut LZ Me…" at bounding box center [203, 159] width 113 height 78
click at [220, 125] on input "Top" at bounding box center [224, 124] width 72 height 9
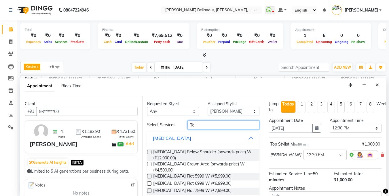
type input "T"
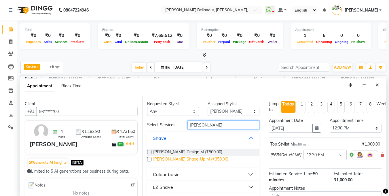
type input "beard"
click at [178, 160] on span "Beard Shape-Up M (₹350.00)" at bounding box center [190, 159] width 75 height 7
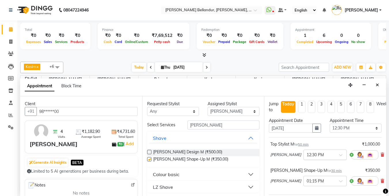
checkbox input "false"
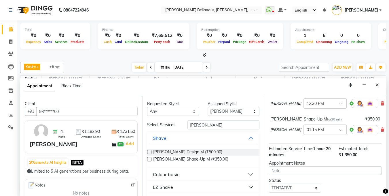
scroll to position [90, 0]
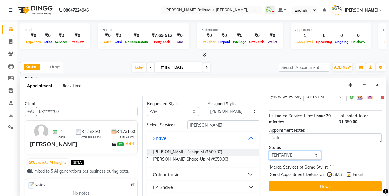
click at [297, 151] on select "Select TENTATIVE CONFIRM CHECK-IN UPCOMING" at bounding box center [295, 155] width 52 height 9
select select "confirm booking"
click at [269, 151] on select "Select TENTATIVE CONFIRM CHECK-IN UPCOMING" at bounding box center [295, 155] width 52 height 9
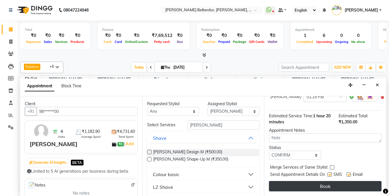
click at [318, 184] on button "Book" at bounding box center [325, 186] width 113 height 10
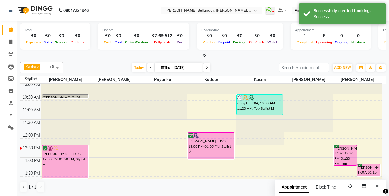
scroll to position [59, 0]
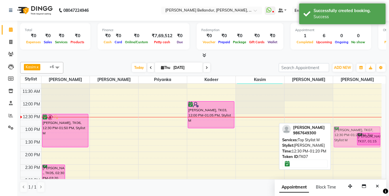
drag, startPoint x: 354, startPoint y: 120, endPoint x: 352, endPoint y: 132, distance: 11.6
click at [352, 132] on div "Chinmay Karnik, TK07, 12:30 PM-01:20 PM, Top Stylist M Chinmay Karnik, TK07, 01…" at bounding box center [357, 189] width 48 height 329
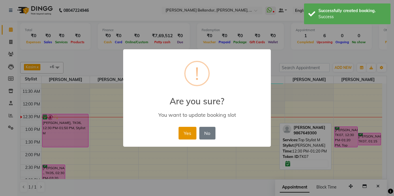
click at [187, 133] on button "Yes" at bounding box center [187, 133] width 18 height 13
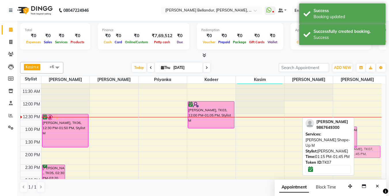
drag, startPoint x: 374, startPoint y: 137, endPoint x: 375, endPoint y: 149, distance: 12.4
click at [375, 149] on div "Chinmay Karnik, TK07, 01:00 PM-01:50 PM, Top Stylist M Chinmay Karnik, TK07, 01…" at bounding box center [357, 189] width 48 height 329
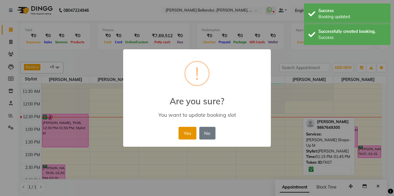
click at [187, 131] on button "Yes" at bounding box center [187, 133] width 18 height 13
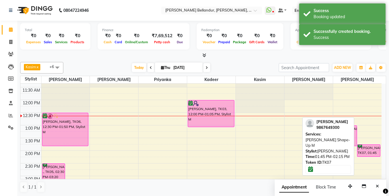
scroll to position [61, 0]
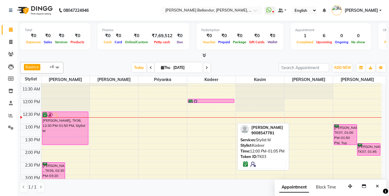
drag, startPoint x: 207, startPoint y: 125, endPoint x: 206, endPoint y: 103, distance: 22.5
click at [206, 103] on div "preetham, TK03, 12:00 PM-01:05 PM, Stylist M preetham, TK03, 12:00 PM-01:05 PM,…" at bounding box center [211, 187] width 48 height 329
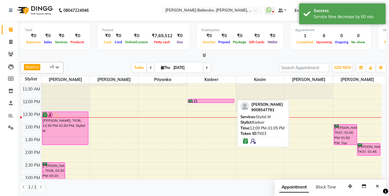
click at [205, 101] on div at bounding box center [211, 102] width 46 height 6
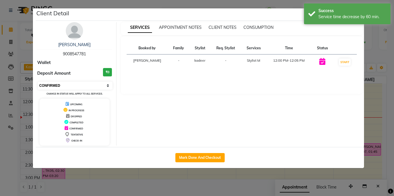
click at [106, 82] on select "Select IN SERVICE CONFIRMED TENTATIVE CHECK IN MARK DONE DROPPED UPCOMING" at bounding box center [75, 86] width 75 height 8
select select "2"
click at [38, 82] on select "Select IN SERVICE CONFIRMED TENTATIVE CHECK IN MARK DONE DROPPED UPCOMING" at bounding box center [75, 86] width 75 height 8
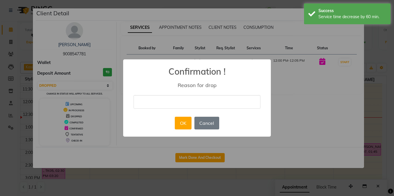
click at [164, 96] on input "text" at bounding box center [196, 102] width 127 height 14
type input "client did'nt recieve call"
click at [181, 121] on button "OK" at bounding box center [183, 123] width 16 height 13
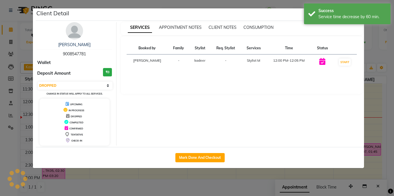
drag, startPoint x: 0, startPoint y: 47, endPoint x: 7, endPoint y: 46, distance: 7.3
click at [1, 47] on ngb-modal-window "Client Detail preetham 9008547781 Wallet Deposit Amount ₹0 Select IN SERVICE CO…" at bounding box center [197, 98] width 394 height 196
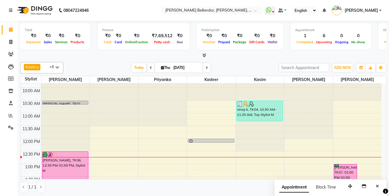
scroll to position [50, 0]
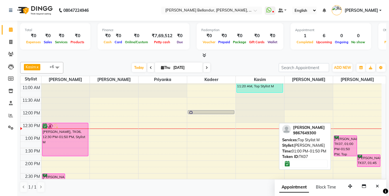
click at [351, 143] on div "Chinmay Karnik, TK07, 01:00 PM-01:50 PM, Top Stylist M" at bounding box center [345, 146] width 23 height 20
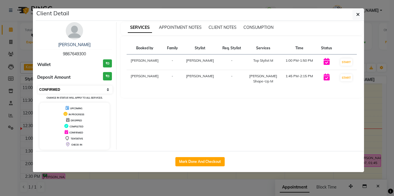
click at [93, 89] on select "Select IN SERVICE CONFIRMED TENTATIVE CHECK IN MARK DONE DROPPED UPCOMING" at bounding box center [75, 90] width 75 height 8
select select "8"
click at [38, 86] on select "Select IN SERVICE CONFIRMED TENTATIVE CHECK IN MARK DONE DROPPED UPCOMING" at bounding box center [75, 90] width 75 height 8
click at [0, 110] on ngb-modal-window "Client Detail Chinmay Karnik 9867649300 Wallet ₹0 Deposit Amount ₹0 Select IN S…" at bounding box center [197, 98] width 394 height 196
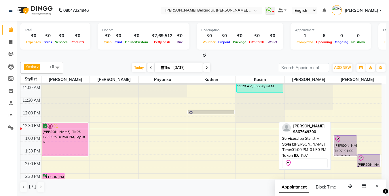
click at [344, 142] on div at bounding box center [346, 139] width 22 height 7
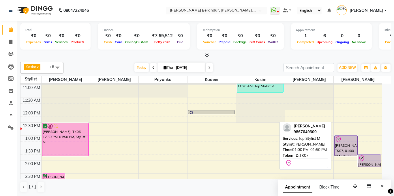
select select "8"
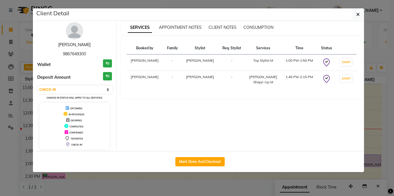
click at [68, 45] on link "[PERSON_NAME]" at bounding box center [74, 44] width 32 height 5
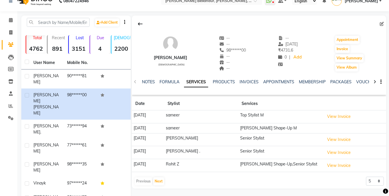
scroll to position [8, 0]
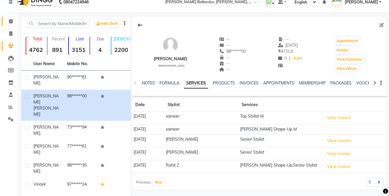
click at [7, 23] on span at bounding box center [11, 21] width 10 height 7
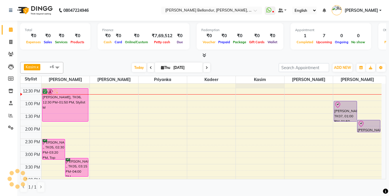
scroll to position [96, 0]
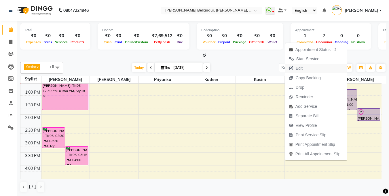
click at [305, 67] on button "Edit" at bounding box center [317, 69] width 62 height 10
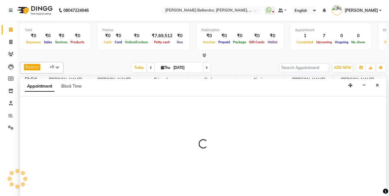
scroll to position [0, 0]
select select "tentative"
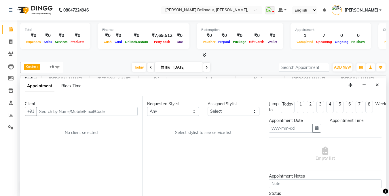
type input "[DATE]"
select select "check-in"
select select "780"
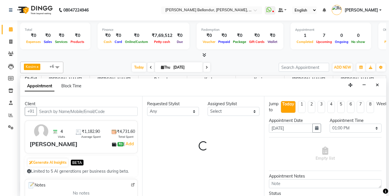
select select "90736"
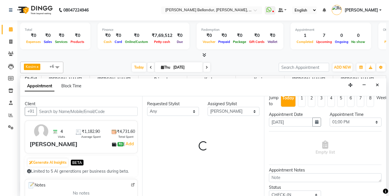
select select "2739"
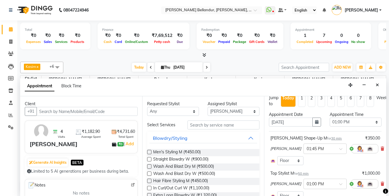
scroll to position [10, 0]
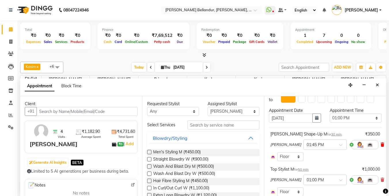
click at [381, 145] on icon at bounding box center [382, 145] width 3 height 4
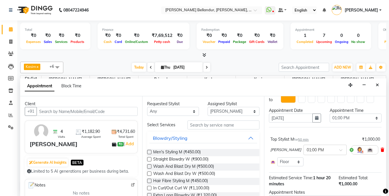
click at [381, 152] on icon at bounding box center [382, 150] width 3 height 4
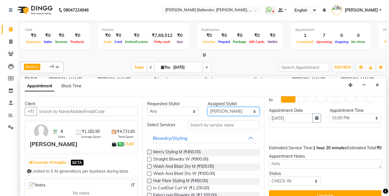
click at [217, 111] on select "Select [PERSON_NAME] [PERSON_NAME] . [PERSON_NAME] . Priyanka Rahul [PERSON_NAM…" at bounding box center [234, 111] width 52 height 9
select select "87428"
click at [208, 107] on select "Select [PERSON_NAME] [PERSON_NAME] . [PERSON_NAME] . Priyanka Rahul [PERSON_NAM…" at bounding box center [234, 111] width 52 height 9
click at [215, 126] on input "text" at bounding box center [224, 124] width 72 height 9
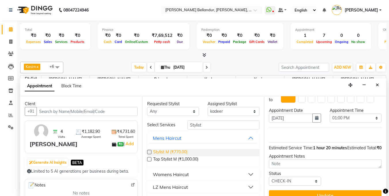
type input "Stylist"
click at [180, 151] on span "Stylist M (₹770.00)" at bounding box center [170, 152] width 34 height 7
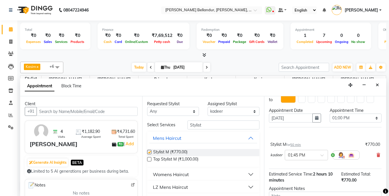
checkbox input "false"
click at [207, 129] on div "Select Services Stylist Mens Haircut Stylist M (₹770.00) Top Stylist M (₹1,000.…" at bounding box center [203, 163] width 113 height 86
click at [207, 127] on input "Stylist" at bounding box center [224, 124] width 72 height 9
type input "S"
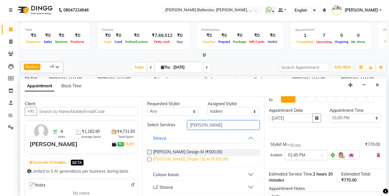
type input "beard"
click at [189, 158] on span "Beard Shape-Up M (₹350.00)" at bounding box center [190, 159] width 75 height 7
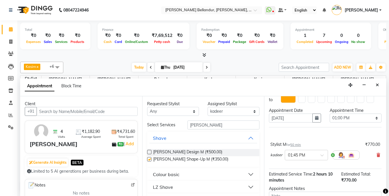
checkbox input "false"
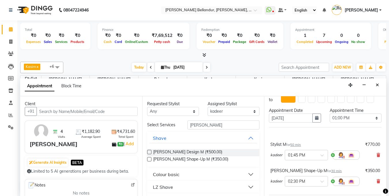
scroll to position [82, 0]
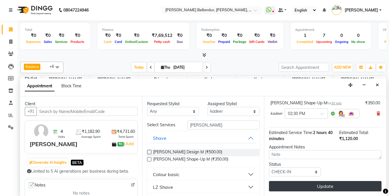
click at [291, 182] on button "Update" at bounding box center [325, 186] width 113 height 10
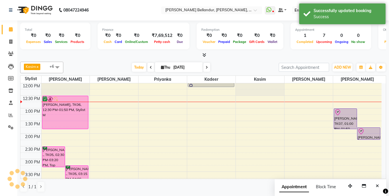
scroll to position [0, 0]
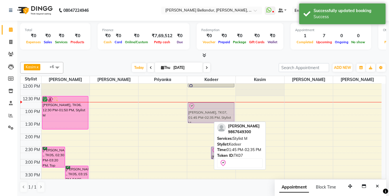
drag, startPoint x: 208, startPoint y: 137, endPoint x: 210, endPoint y: 113, distance: 23.4
click at [210, 113] on div "Chinmay Karnik, TK07, 01:45 PM-02:35 PM, Stylist M Chinmay Karnik, TK07, 02:30 …" at bounding box center [211, 171] width 48 height 329
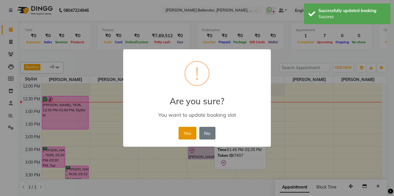
click at [193, 131] on button "Yes" at bounding box center [187, 133] width 18 height 13
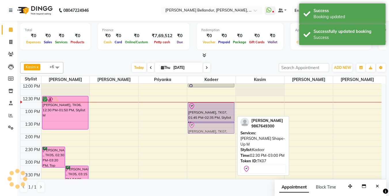
drag, startPoint x: 195, startPoint y: 153, endPoint x: 198, endPoint y: 129, distance: 24.4
click at [198, 129] on div "preetham, TK03, 12:00 PM-12:05 PM, Stylist M Chinmay Karnik, TK07, 01:45 PM-02:…" at bounding box center [211, 171] width 48 height 329
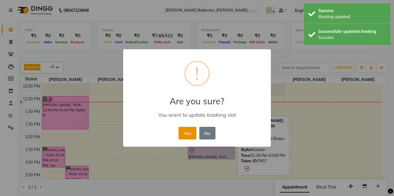
click at [188, 133] on button "Yes" at bounding box center [187, 133] width 18 height 13
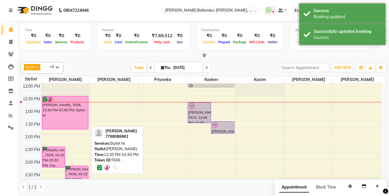
click at [84, 109] on div "Anveet, TK06, 12:30 PM-01:50 PM, Stylist M" at bounding box center [65, 112] width 46 height 33
click at [83, 104] on div "Anveet, TK06, 12:30 PM-01:50 PM, Stylist M" at bounding box center [65, 112] width 46 height 33
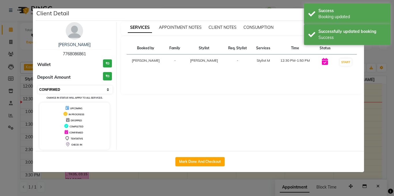
click at [82, 86] on select "Select IN SERVICE CONFIRMED TENTATIVE CHECK IN MARK DONE DROPPED UPCOMING" at bounding box center [75, 90] width 75 height 8
select select "8"
click at [38, 86] on select "Select IN SERVICE CONFIRMED TENTATIVE CHECK IN MARK DONE DROPPED UPCOMING" at bounding box center [75, 90] width 75 height 8
click at [0, 89] on ngb-modal-window "Client Detail Anveet 7768086861 Wallet ₹0 Deposit Amount ₹0 Select IN SERVICE C…" at bounding box center [197, 98] width 394 height 196
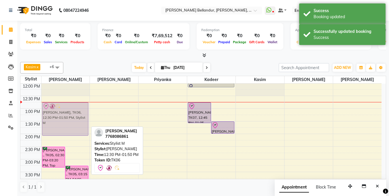
click at [69, 115] on div "Sujit ., TK05, 02:30 PM-03:20 PM, Top Stylist M Sujit ., TK05, 03:15 PM-04:00 P…" at bounding box center [66, 171] width 48 height 329
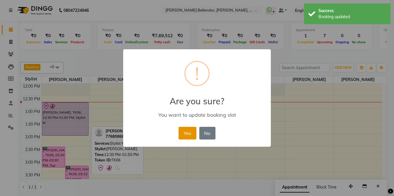
click at [190, 129] on button "Yes" at bounding box center [187, 133] width 18 height 13
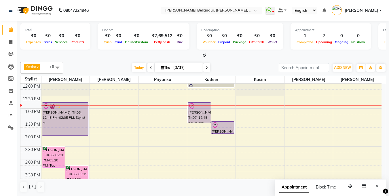
click at [246, 62] on div "Kasim x Umar x Sabina x Priyanka x kadeer x Mohammed Kasim x Ronak x +6 Select …" at bounding box center [203, 68] width 366 height 12
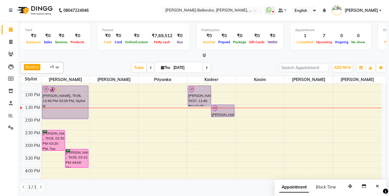
scroll to position [94, 0]
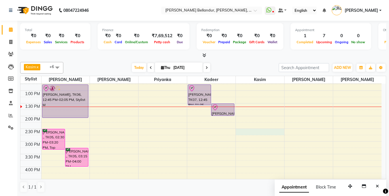
click at [250, 129] on div "9:00 AM 9:30 AM 10:00 AM 10:30 AM 11:00 AM 11:30 AM 12:00 PM 12:30 PM 1:00 PM 1…" at bounding box center [200, 153] width 361 height 329
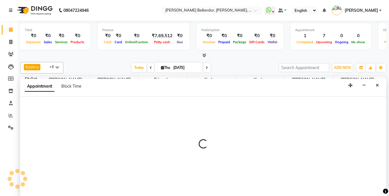
scroll to position [0, 0]
click at [59, 111] on div at bounding box center [203, 146] width 366 height 100
click at [59, 109] on div at bounding box center [203, 146] width 366 height 100
select select "87771"
select select "870"
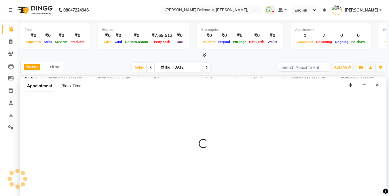
select select "tentative"
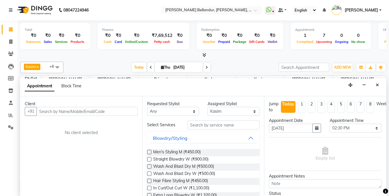
click at [59, 109] on input "text" at bounding box center [87, 111] width 101 height 9
click at [228, 122] on input "text" at bounding box center [224, 124] width 72 height 9
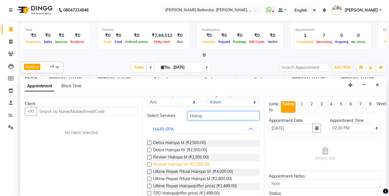
scroll to position [19, 0]
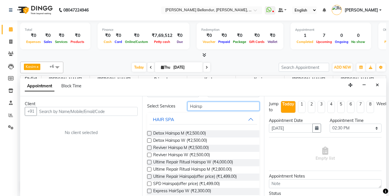
type input "Hairsp"
click at [378, 85] on icon "Close" at bounding box center [377, 85] width 3 height 4
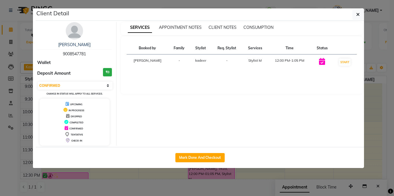
select select "6"
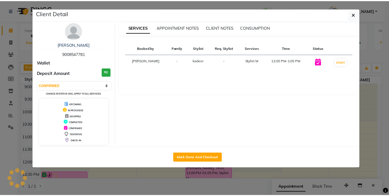
scroll to position [60, 0]
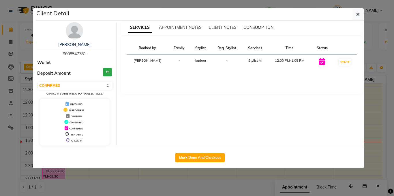
click at [24, 36] on ngb-modal-window "Client Detail preetham 9008547781 Wallet Deposit Amount ₹0 Select IN SERVICE CO…" at bounding box center [197, 98] width 394 height 196
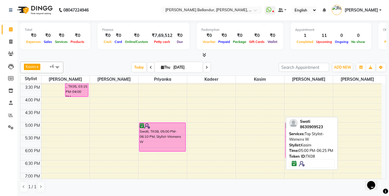
drag, startPoint x: 261, startPoint y: 129, endPoint x: 288, endPoint y: 129, distance: 27.7
click at [288, 129] on div "Kasim x [PERSON_NAME] x [PERSON_NAME] x [PERSON_NAME] x kadeer x [PERSON_NAME] …" at bounding box center [203, 126] width 366 height 135
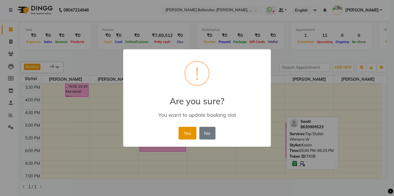
click at [191, 133] on button "Yes" at bounding box center [187, 133] width 18 height 13
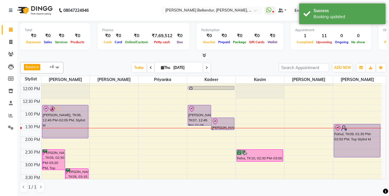
scroll to position [101, 0]
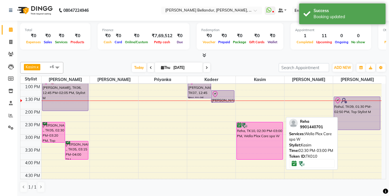
drag, startPoint x: 252, startPoint y: 133, endPoint x: 252, endPoint y: 154, distance: 21.9
click at [252, 154] on div "vinay k, TK04, 10:30 AM-11:20 AM, Top Stylist M Reha, TK10, 02:30 PM-03:00 PM, …" at bounding box center [260, 146] width 48 height 329
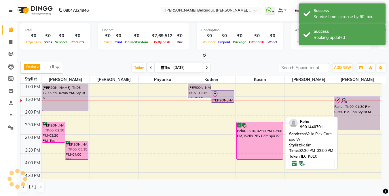
click at [252, 143] on div "Reha, TK10, 02:30 PM-03:00 PM, Wella Plex Care spa W" at bounding box center [260, 140] width 46 height 37
click at [252, 143] on div "Reha, TK10, 02:30 PM-04:00 PM, Wella Plex Care spa W" at bounding box center [260, 140] width 46 height 37
select select "6"
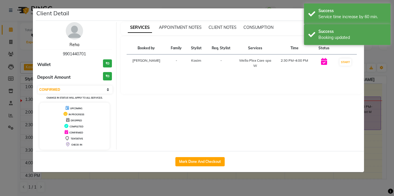
click at [77, 44] on link "Reha" at bounding box center [74, 44] width 10 height 5
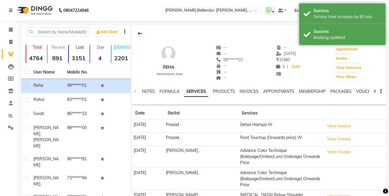
click at [361, 89] on link "VOUCHERS" at bounding box center [368, 91] width 23 height 5
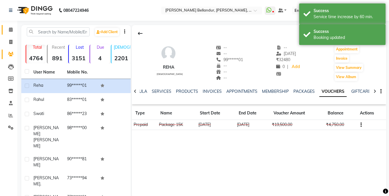
click at [12, 32] on span at bounding box center [11, 30] width 10 height 7
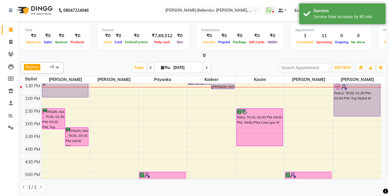
scroll to position [114, 0]
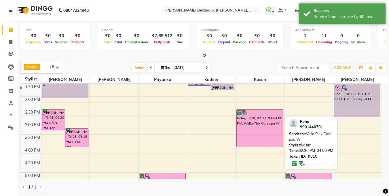
click at [257, 127] on div "Reha, TK10, 02:30 PM-04:00 PM, Wella Plex Care spa W" at bounding box center [260, 128] width 46 height 37
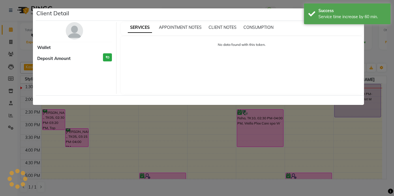
select select "6"
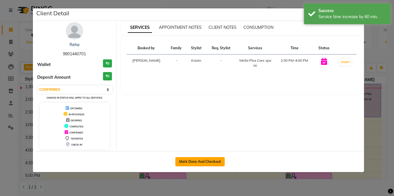
click at [209, 160] on button "Mark Done And Checkout" at bounding box center [199, 161] width 49 height 9
select select "service"
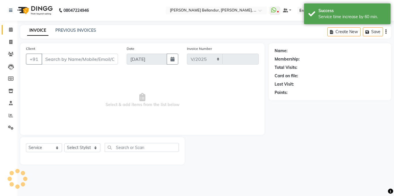
select select "5743"
type input "2499"
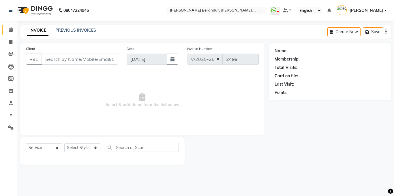
type input "99******01"
select select "87771"
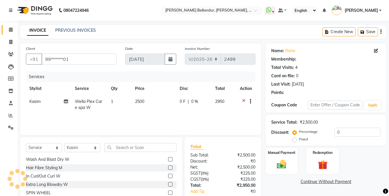
select select "1: Object"
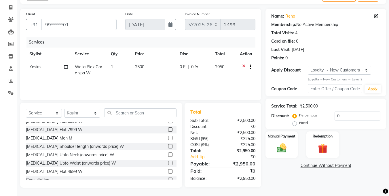
scroll to position [35, 0]
click at [326, 146] on img at bounding box center [323, 148] width 16 height 12
click at [351, 166] on span "Prepaid" at bounding box center [350, 166] width 16 height 7
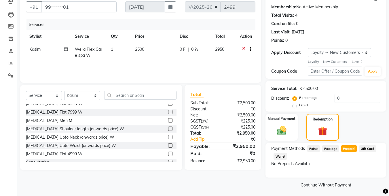
scroll to position [54, 0]
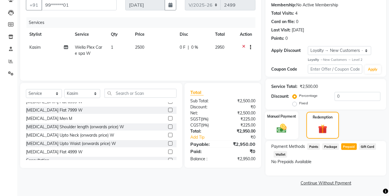
click at [281, 121] on div "Manual Payment" at bounding box center [282, 125] width 34 height 28
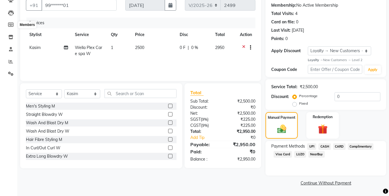
scroll to position [10, 0]
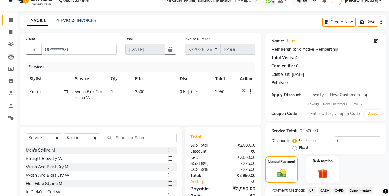
click at [10, 16] on link "Calendar" at bounding box center [9, 20] width 14 height 10
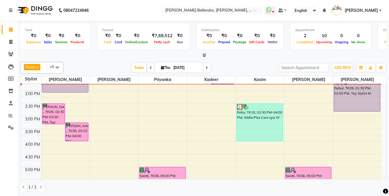
scroll to position [111, 0]
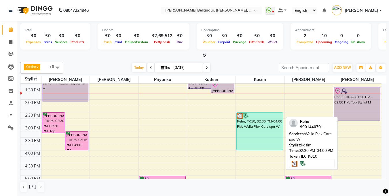
click at [252, 126] on div "Reha, TK10, 02:30 PM-04:00 PM, Wella Plex Care spa W" at bounding box center [260, 131] width 46 height 37
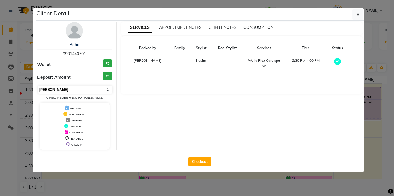
click at [50, 86] on select "Select MARK DONE UPCOMING" at bounding box center [75, 90] width 75 height 8
click at [38, 86] on select "Select MARK DONE UPCOMING" at bounding box center [75, 90] width 75 height 8
click at [50, 87] on select "Select MARK DONE UPCOMING" at bounding box center [75, 90] width 75 height 8
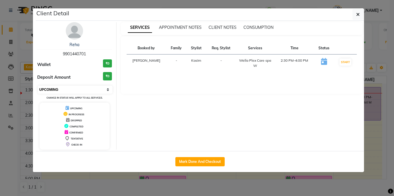
select select "6"
click at [38, 86] on select "Select IN SERVICE CONFIRMED TENTATIVE CHECK IN MARK DONE DROPPED UPCOMING" at bounding box center [75, 90] width 75 height 8
click at [73, 44] on link "Reha" at bounding box center [74, 44] width 10 height 5
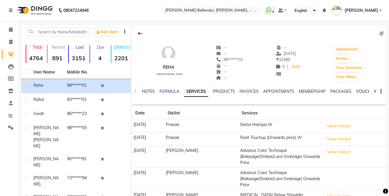
click at [359, 92] on link "VOUCHERS" at bounding box center [368, 91] width 23 height 5
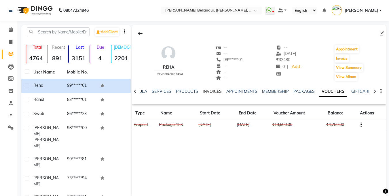
click at [214, 92] on link "INVOICES" at bounding box center [212, 91] width 19 height 5
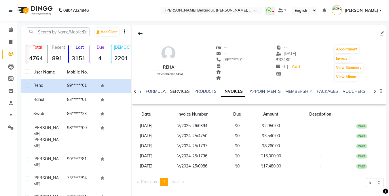
click at [175, 89] on link "SERVICES" at bounding box center [180, 91] width 20 height 5
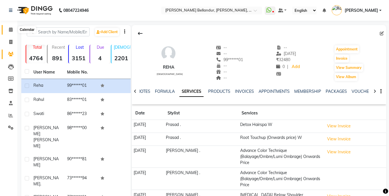
click at [11, 30] on icon at bounding box center [11, 29] width 4 height 4
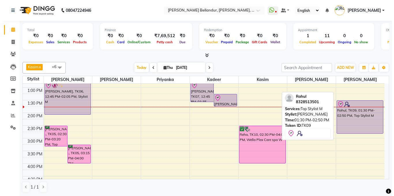
scroll to position [96, 0]
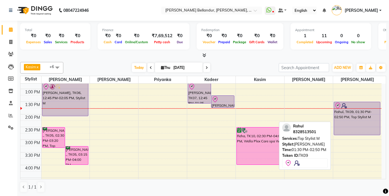
click at [354, 112] on div "Rahul, TK09, 01:30 PM-02:50 PM, Top Stylist M" at bounding box center [357, 118] width 46 height 33
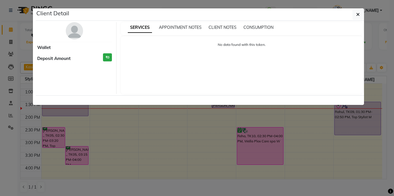
select select "8"
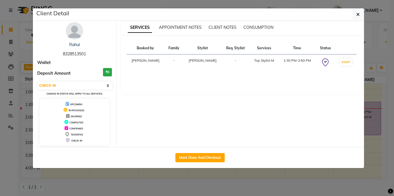
click at [0, 43] on ngb-modal-window "Client Detail Rahul 8328513501 Wallet Deposit Amount ₹0 Select IN SERVICE CONFI…" at bounding box center [197, 98] width 394 height 196
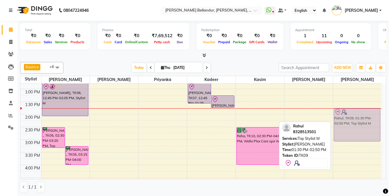
drag, startPoint x: 361, startPoint y: 119, endPoint x: 359, endPoint y: 122, distance: 3.9
click at [361, 125] on div "Rahul, TK09, 01:30 PM-02:50 PM, Top Stylist M Rahul, TK09, 01:30 PM-02:50 PM, T…" at bounding box center [357, 152] width 48 height 329
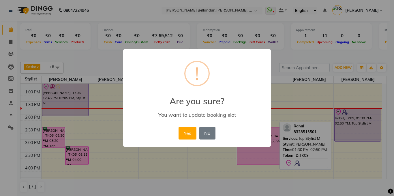
drag, startPoint x: 185, startPoint y: 133, endPoint x: 210, endPoint y: 138, distance: 24.9
click at [185, 133] on button "Yes" at bounding box center [187, 133] width 18 height 13
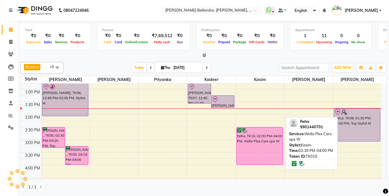
click at [257, 142] on div "Reha, TK10, 02:30 PM-04:00 PM, Wella Plex Care spa W" at bounding box center [260, 145] width 46 height 37
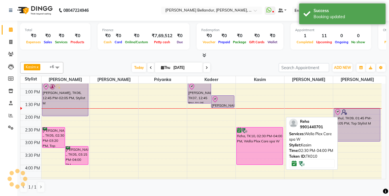
click at [257, 142] on div "Reha, TK10, 02:30 PM-04:00 PM, Wella Plex Care spa W" at bounding box center [260, 145] width 46 height 37
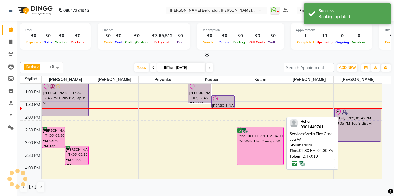
select select "6"
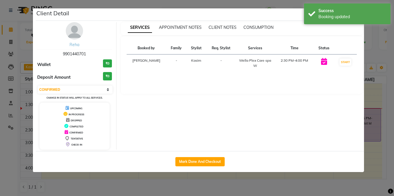
drag, startPoint x: 69, startPoint y: 47, endPoint x: 71, endPoint y: 44, distance: 3.7
click at [69, 46] on div "Reha" at bounding box center [74, 45] width 75 height 6
click at [71, 44] on link "Reha" at bounding box center [74, 44] width 10 height 5
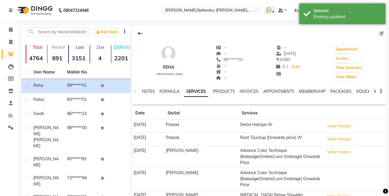
click at [359, 92] on link "VOUCHERS" at bounding box center [368, 91] width 23 height 5
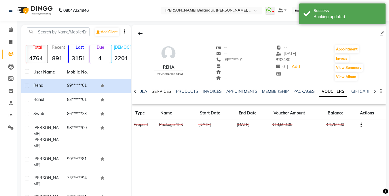
click at [166, 90] on link "SERVICES" at bounding box center [162, 91] width 20 height 5
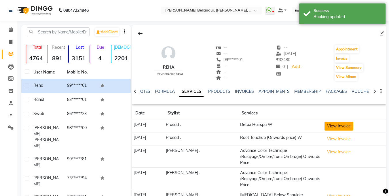
click at [331, 124] on button "View Invoice" at bounding box center [339, 126] width 29 height 9
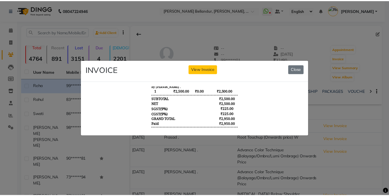
scroll to position [104, 0]
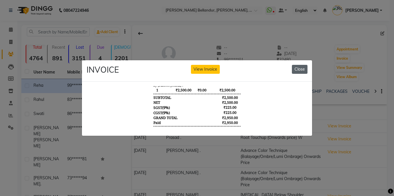
click at [296, 69] on button "Close" at bounding box center [300, 69] width 16 height 9
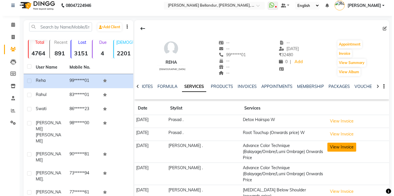
scroll to position [10, 0]
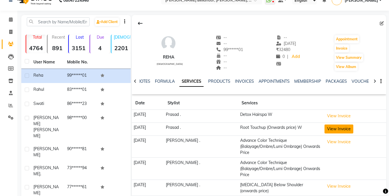
click at [325, 129] on button "View Invoice" at bounding box center [339, 129] width 29 height 9
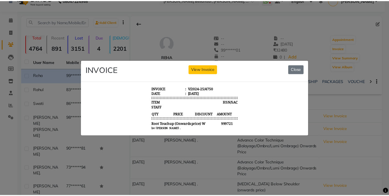
scroll to position [5, 0]
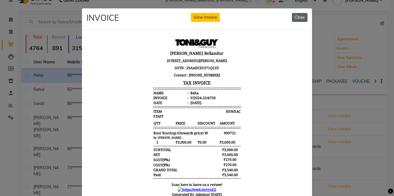
click at [294, 18] on button "Close" at bounding box center [300, 17] width 16 height 9
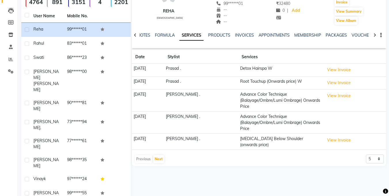
scroll to position [57, 0]
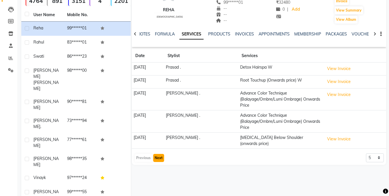
click at [159, 158] on button "Next" at bounding box center [158, 158] width 11 height 8
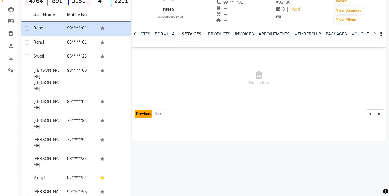
click at [148, 115] on button "Previous" at bounding box center [143, 114] width 17 height 8
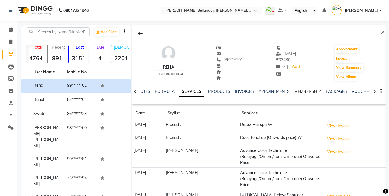
scroll to position [1, 0]
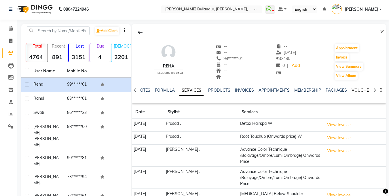
click at [364, 91] on link "VOUCHERS" at bounding box center [363, 90] width 23 height 5
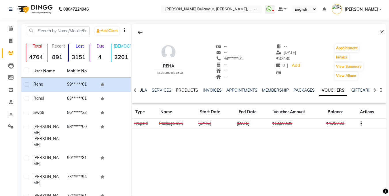
click at [185, 88] on link "PRODUCTS" at bounding box center [187, 90] width 22 height 5
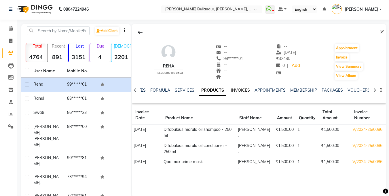
click at [240, 90] on link "INVOICES" at bounding box center [240, 90] width 19 height 5
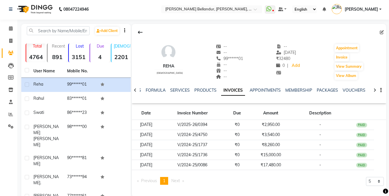
click at [276, 87] on div "APPOINTMENTS" at bounding box center [265, 90] width 31 height 6
click at [295, 90] on link "MEMBERSHIP" at bounding box center [299, 90] width 27 height 5
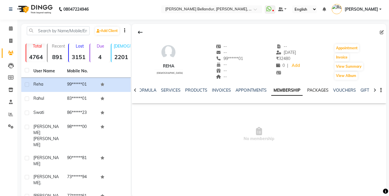
click at [317, 90] on link "PACKAGES" at bounding box center [318, 90] width 21 height 5
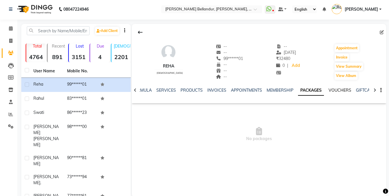
click at [345, 89] on link "VOUCHERS" at bounding box center [340, 90] width 23 height 5
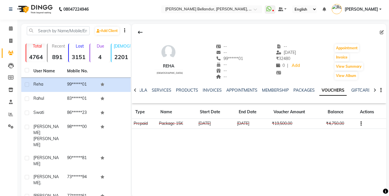
click at [362, 124] on td at bounding box center [372, 124] width 30 height 10
click at [361, 124] on icon "button" at bounding box center [361, 124] width 1 height 0
click at [325, 98] on div "NOTES FORMULA SERVICES PRODUCTS INVOICES APPOINTMENTS MEMBERSHIP PACKAGES VOUCH…" at bounding box center [252, 92] width 220 height 11
click at [361, 124] on icon "button" at bounding box center [361, 124] width 1 height 0
click at [338, 103] on div "Reha female -- -- 99******01 -- -- -- -- 27-04-2025 ₹ 32480 0 | Add Appointment…" at bounding box center [259, 79] width 254 height 110
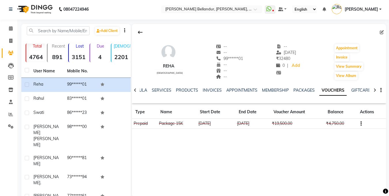
click at [361, 124] on icon "button" at bounding box center [361, 124] width 1 height 0
click at [333, 107] on th "Balance" at bounding box center [341, 111] width 32 height 13
click at [361, 124] on icon "button" at bounding box center [361, 124] width 1 height 0
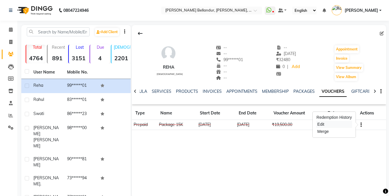
click at [322, 123] on div "Edit" at bounding box center [334, 124] width 36 height 7
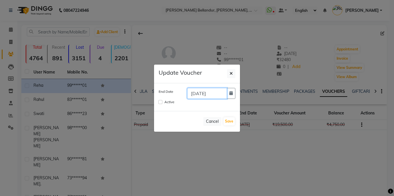
click at [213, 94] on input "21-07-2025" at bounding box center [207, 93] width 40 height 11
click at [196, 94] on input "21-07-2025" at bounding box center [207, 93] width 40 height 11
click at [229, 95] on icon "button" at bounding box center [230, 93] width 3 height 4
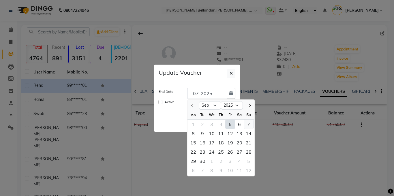
click at [246, 125] on div "7" at bounding box center [248, 124] width 9 height 9
type input "07-09-2025"
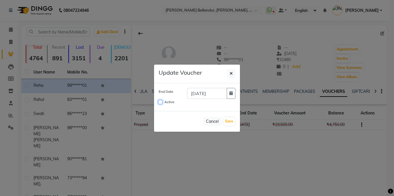
click at [160, 102] on input "Active" at bounding box center [160, 102] width 4 height 4
checkbox input "false"
click at [231, 74] on icon "button" at bounding box center [230, 73] width 3 height 4
checkbox input "false"
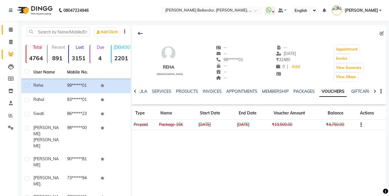
click at [11, 27] on icon at bounding box center [11, 29] width 4 height 4
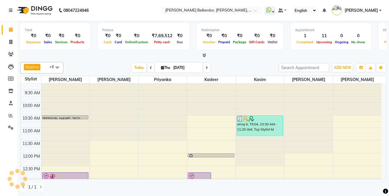
scroll to position [50, 0]
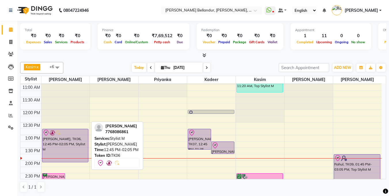
click at [61, 143] on div "Anveet, TK06, 12:45 PM-02:05 PM, Stylist M" at bounding box center [65, 145] width 46 height 33
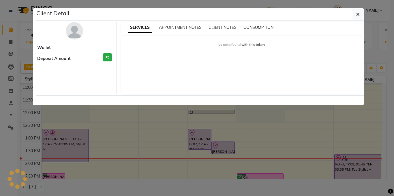
select select "8"
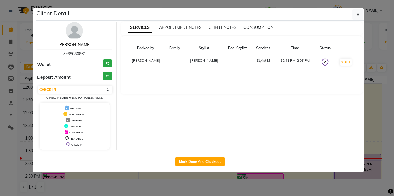
click at [72, 46] on link "Anveet" at bounding box center [74, 44] width 32 height 5
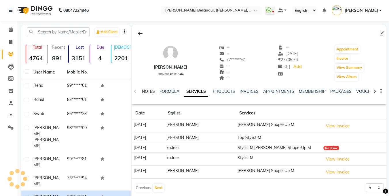
click at [145, 91] on link "NOTES" at bounding box center [148, 91] width 13 height 5
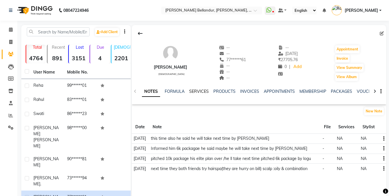
click at [193, 91] on link "SERVICES" at bounding box center [199, 91] width 20 height 5
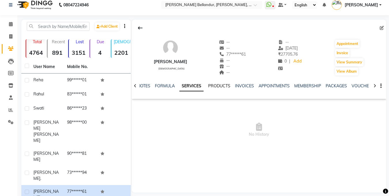
scroll to position [10, 0]
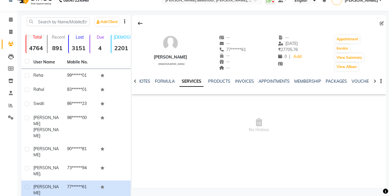
click at [216, 78] on div "NOTES FORMULA SERVICES PRODUCTS INVOICES APPOINTMENTS MEMBERSHIP PACKAGES VOUCH…" at bounding box center [259, 81] width 254 height 20
click at [212, 84] on link "PRODUCTS" at bounding box center [219, 81] width 22 height 5
click at [186, 80] on link "SERVICES" at bounding box center [185, 81] width 20 height 5
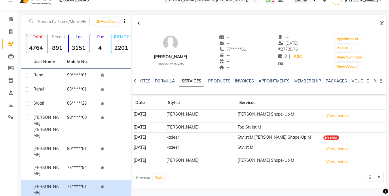
scroll to position [10, 0]
click at [161, 180] on button "Next" at bounding box center [158, 178] width 11 height 8
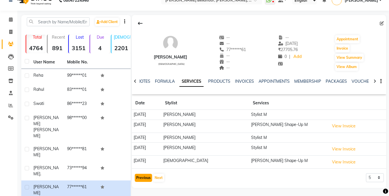
click at [141, 176] on button "Previous" at bounding box center [143, 178] width 17 height 8
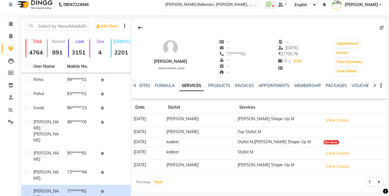
scroll to position [0, 0]
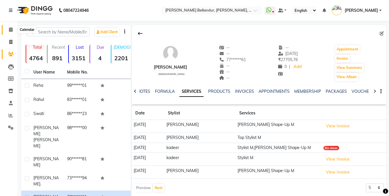
click at [10, 29] on icon at bounding box center [11, 29] width 4 height 4
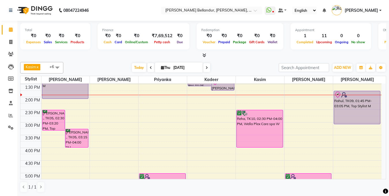
scroll to position [87, 0]
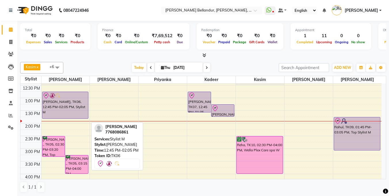
drag, startPoint x: 71, startPoint y: 124, endPoint x: 75, endPoint y: 122, distance: 4.8
click at [75, 122] on div "9:00 AM 9:30 AM 10:00 AM 10:30 AM 11:00 AM 11:30 AM 12:00 PM 12:30 PM 1:00 PM 1…" at bounding box center [200, 161] width 361 height 329
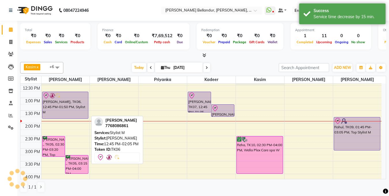
click at [75, 115] on div "[PERSON_NAME], TK06, 12:45 PM-01:50 PM, Stylist M" at bounding box center [65, 105] width 46 height 27
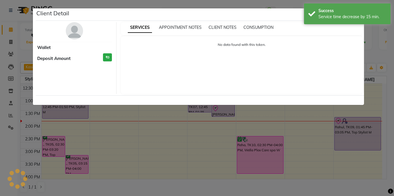
select select "8"
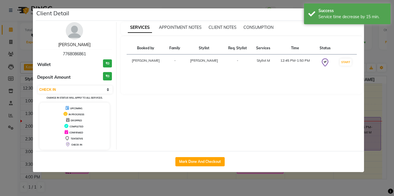
click at [76, 45] on link "Anveet" at bounding box center [74, 44] width 32 height 5
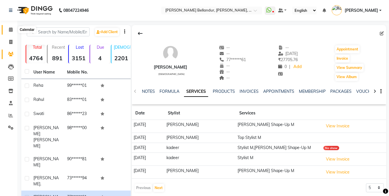
click at [12, 32] on span at bounding box center [11, 30] width 10 height 7
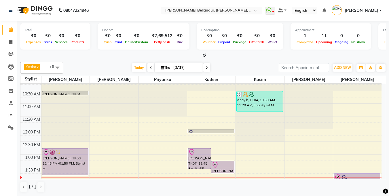
scroll to position [42, 0]
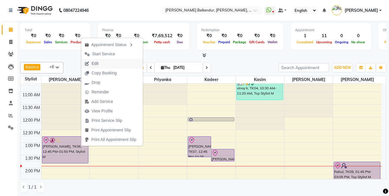
click at [114, 64] on button "Edit" at bounding box center [112, 64] width 62 height 10
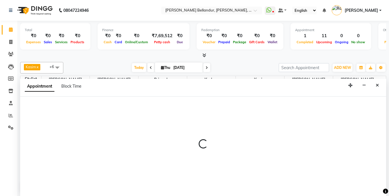
scroll to position [0, 0]
select select "tentative"
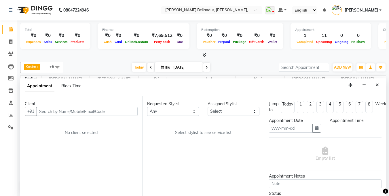
type input "[DATE]"
select select "check-in"
select select "765"
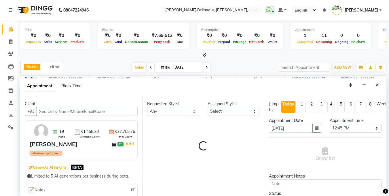
select select "44651"
select select "2739"
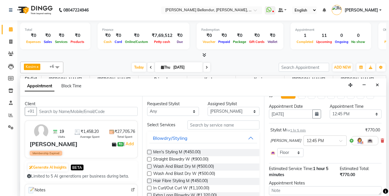
scroll to position [22, 0]
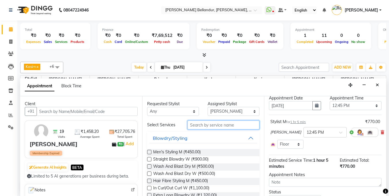
click at [202, 126] on input "text" at bounding box center [224, 124] width 72 height 9
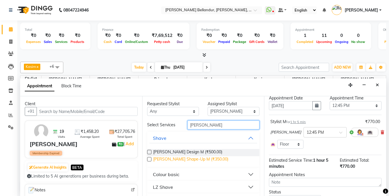
type input "beard"
click at [179, 159] on span "Beard Shape-Up M (₹350.00)" at bounding box center [190, 159] width 75 height 7
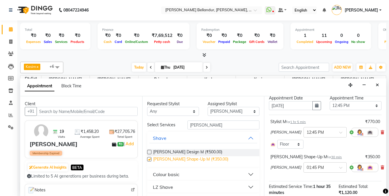
checkbox input "false"
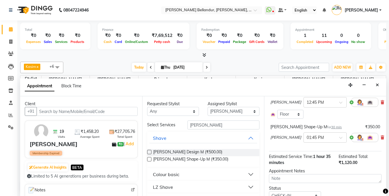
scroll to position [81, 0]
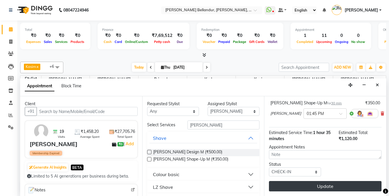
click at [308, 185] on button "Update" at bounding box center [325, 186] width 113 height 10
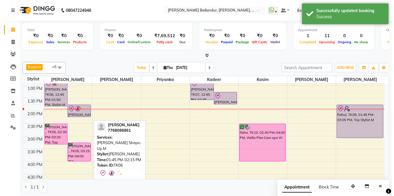
scroll to position [93, 0]
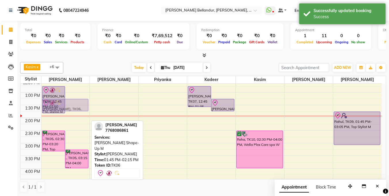
drag, startPoint x: 77, startPoint y: 120, endPoint x: 80, endPoint y: 110, distance: 10.4
click at [80, 110] on div "Anveet, TK06, 12:45 PM-01:50 PM, Stylist M Anveet, TK06, 01:45 PM-02:15 PM, Bea…" at bounding box center [66, 155] width 48 height 329
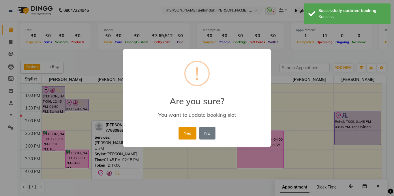
click at [186, 133] on button "Yes" at bounding box center [187, 133] width 18 height 13
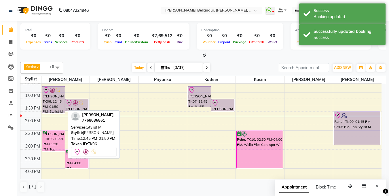
click at [54, 103] on div "[PERSON_NAME], TK06, 12:45 PM-01:50 PM, Stylist M" at bounding box center [53, 99] width 23 height 27
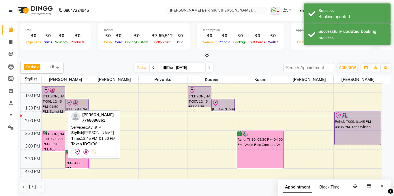
select select "8"
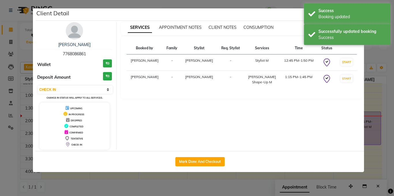
click at [195, 155] on div "Mark Done And Checkout" at bounding box center [200, 161] width 328 height 21
click at [196, 159] on button "Mark Done And Checkout" at bounding box center [199, 161] width 49 height 9
select select "service"
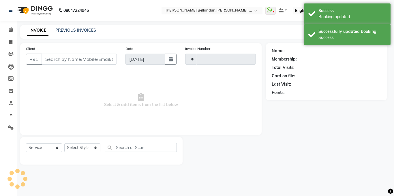
type input "2499"
select select "5743"
type input "77******61"
select select "44651"
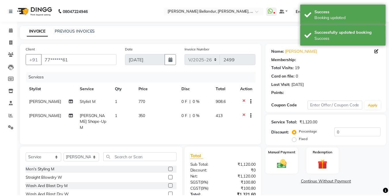
scroll to position [43, 0]
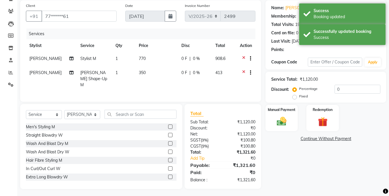
select select "1: Object"
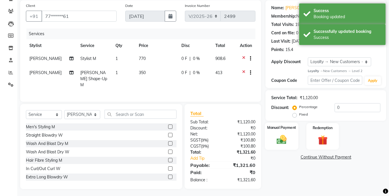
click at [276, 144] on img at bounding box center [282, 140] width 16 height 12
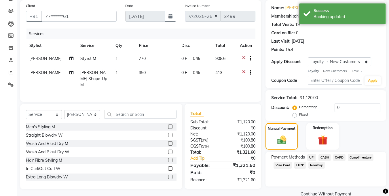
click at [314, 157] on span "UPI" at bounding box center [312, 157] width 9 height 7
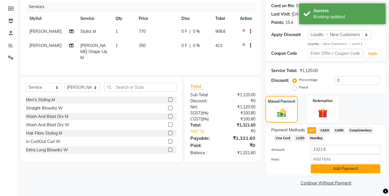
click at [332, 167] on button "Add Payment" at bounding box center [346, 168] width 70 height 9
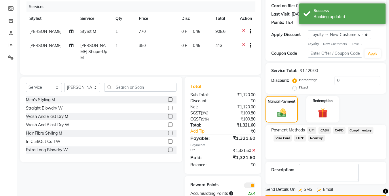
scroll to position [86, 0]
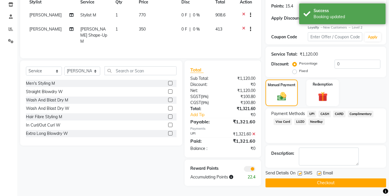
click at [321, 173] on label at bounding box center [319, 173] width 4 height 4
click at [321, 173] on input "checkbox" at bounding box center [319, 174] width 4 height 4
checkbox input "false"
click at [317, 185] on button "Checkout" at bounding box center [326, 182] width 121 height 9
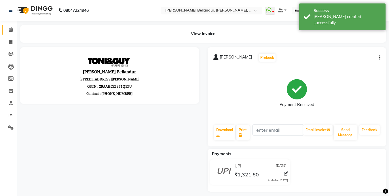
click at [12, 31] on icon at bounding box center [11, 29] width 4 height 4
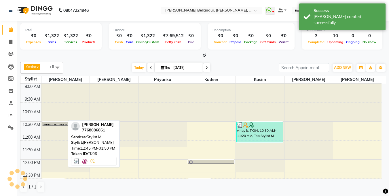
scroll to position [83, 0]
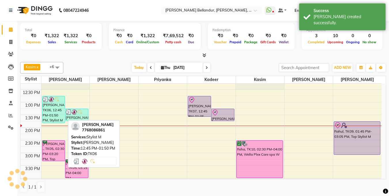
click at [58, 114] on div "[PERSON_NAME], TK06, 12:45 PM-01:50 PM, Stylist M" at bounding box center [53, 109] width 23 height 27
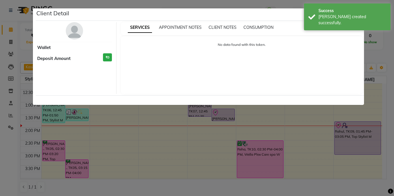
select select "3"
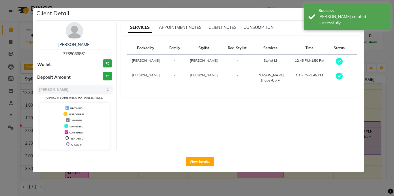
click at [68, 42] on div "Anveet" at bounding box center [74, 45] width 75 height 6
click at [71, 42] on link "Anveet" at bounding box center [74, 44] width 32 height 5
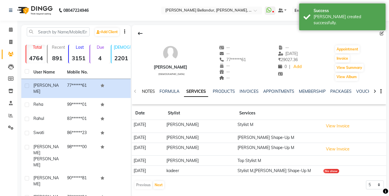
click at [149, 91] on link "NOTES" at bounding box center [148, 91] width 13 height 5
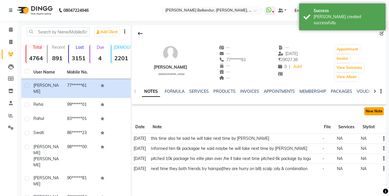
click at [374, 110] on button "New Note" at bounding box center [375, 111] width 20 height 8
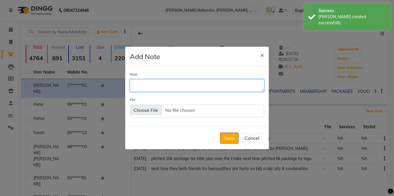
click at [220, 90] on textarea "Note" at bounding box center [197, 85] width 134 height 13
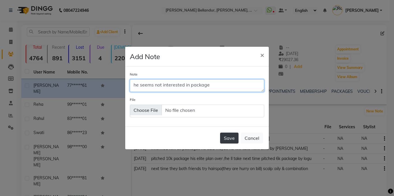
type textarea "he seems not interested in package"
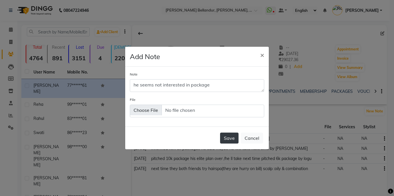
click at [228, 138] on button "Save" at bounding box center [229, 138] width 18 height 11
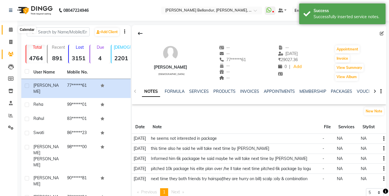
click at [8, 32] on span at bounding box center [11, 30] width 10 height 7
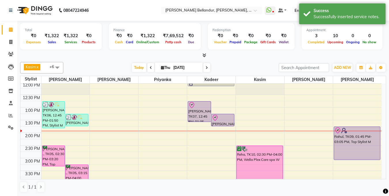
scroll to position [89, 0]
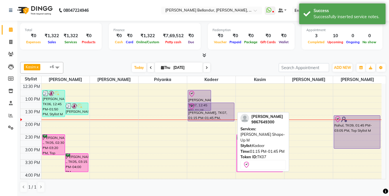
drag, startPoint x: 225, startPoint y: 113, endPoint x: 225, endPoint y: 117, distance: 3.8
click at [225, 117] on div "Chinmay Karnik, TK07, 12:45 PM-01:35 PM, Stylist M Chinmay Karnik, TK07, 01:15 …" at bounding box center [211, 159] width 48 height 329
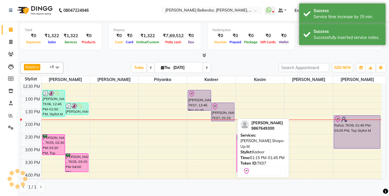
click at [225, 116] on div "Chinmay Karnik, TK07, 01:15 PM-02:00 PM, Beard Shape-Up M" at bounding box center [223, 112] width 23 height 18
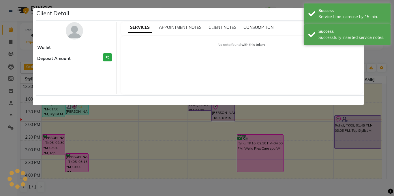
select select "8"
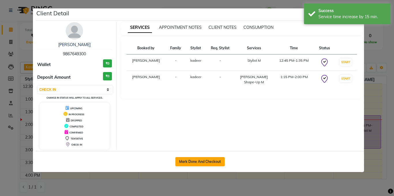
click at [211, 164] on button "Mark Done And Checkout" at bounding box center [199, 161] width 49 height 9
select select "service"
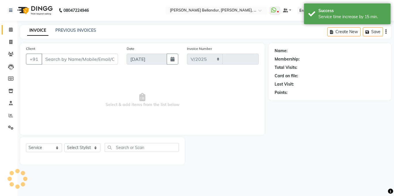
select select "5743"
type input "2500"
type input "98******00"
select select "87428"
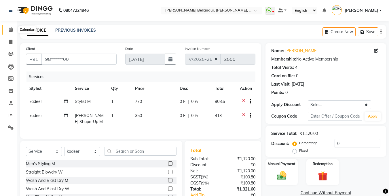
click at [13, 31] on span at bounding box center [11, 30] width 10 height 7
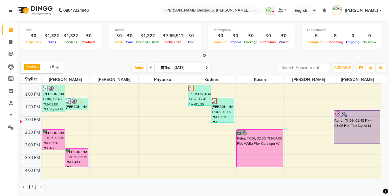
scroll to position [78, 0]
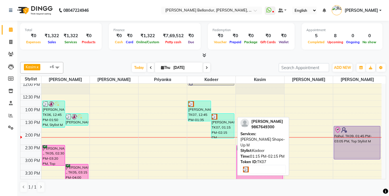
click at [222, 117] on div at bounding box center [223, 117] width 22 height 6
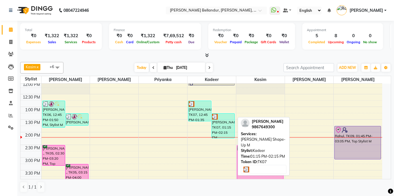
select select "3"
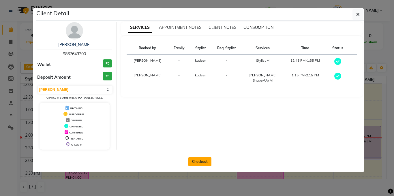
click at [195, 159] on button "Checkout" at bounding box center [199, 161] width 23 height 9
select select "service"
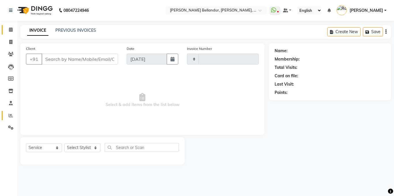
type input "2500"
select select "5743"
type input "98******00"
select select "87428"
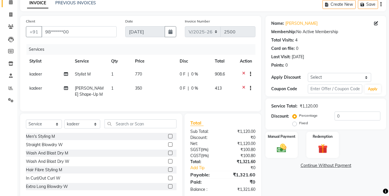
scroll to position [43, 0]
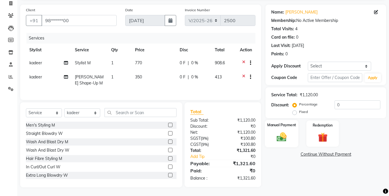
click at [271, 141] on div "Manual Payment" at bounding box center [282, 133] width 34 height 27
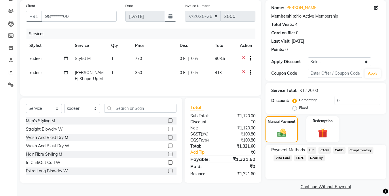
click at [312, 147] on span "UPI" at bounding box center [312, 150] width 9 height 7
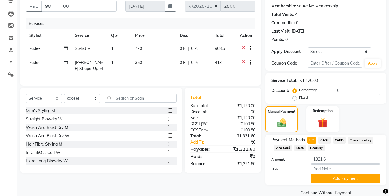
scroll to position [63, 0]
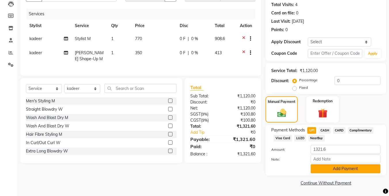
click at [349, 173] on button "Add Payment" at bounding box center [346, 168] width 70 height 9
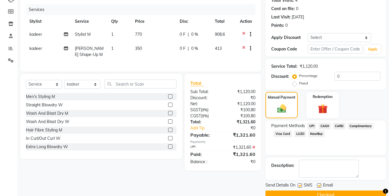
scroll to position [79, 0]
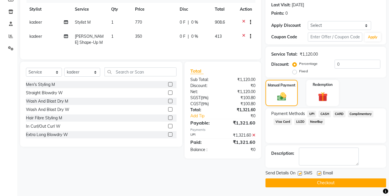
click at [320, 173] on label at bounding box center [319, 173] width 4 height 4
click at [320, 173] on input "checkbox" at bounding box center [319, 174] width 4 height 4
checkbox input "false"
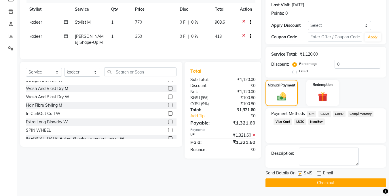
click at [340, 185] on button "Checkout" at bounding box center [326, 182] width 121 height 9
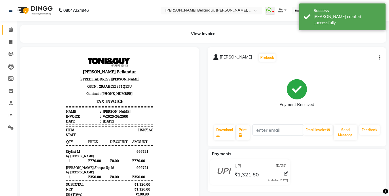
click at [13, 26] on link "Calendar" at bounding box center [9, 30] width 14 height 10
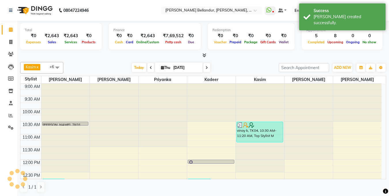
scroll to position [127, 0]
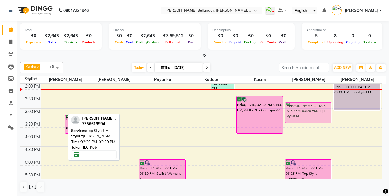
drag, startPoint x: 45, startPoint y: 107, endPoint x: 293, endPoint y: 110, distance: 248.5
click at [293, 110] on tr "Anveet, TK06, 12:45 PM-01:50 PM, Stylist M Anveet, TK06, 01:15 PM-01:45 PM, Bea…" at bounding box center [200, 120] width 361 height 329
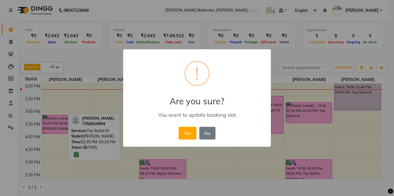
click at [293, 110] on div "× ! Are you sure? You want to update booking slot Yes No No" at bounding box center [197, 98] width 394 height 196
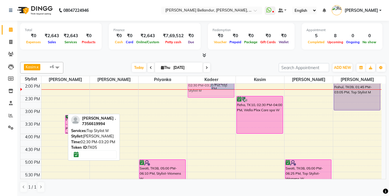
scroll to position [120, 0]
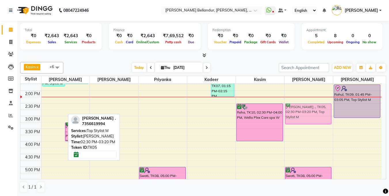
drag, startPoint x: 50, startPoint y: 103, endPoint x: 302, endPoint y: 112, distance: 252.9
click at [302, 112] on tr "Anveet, TK06, 12:45 PM-01:50 PM, Stylist M Anveet, TK06, 01:15 PM-01:45 PM, Bea…" at bounding box center [200, 128] width 361 height 329
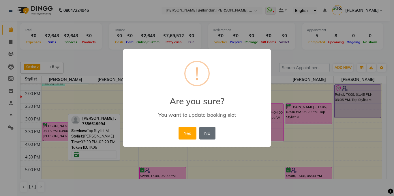
click at [210, 133] on button "No" at bounding box center [207, 133] width 16 height 13
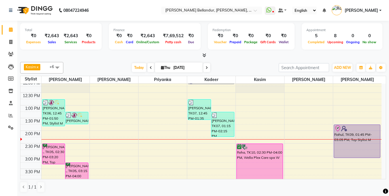
scroll to position [80, 0]
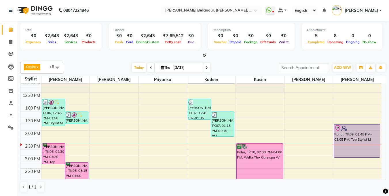
click at [235, 67] on div "Today Thu 04-09-2025" at bounding box center [171, 67] width 210 height 9
click at [278, 60] on div "Kasim x [PERSON_NAME] x [PERSON_NAME] x [PERSON_NAME] x kadeer x [PERSON_NAME] …" at bounding box center [203, 127] width 366 height 135
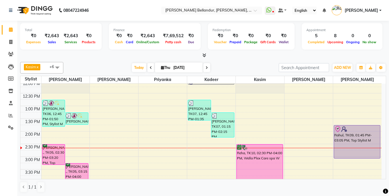
scroll to position [79, 0]
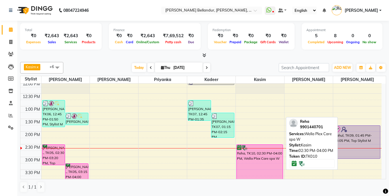
click at [257, 161] on div "Reha, TK10, 02:30 PM-04:00 PM, Wella Plex Care spa W" at bounding box center [260, 163] width 46 height 37
click at [250, 163] on div "Reha, TK10, 02:30 PM-04:00 PM, Wella Plex Care spa W" at bounding box center [260, 163] width 46 height 37
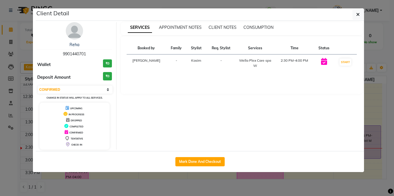
click at [73, 95] on div "Select IN SERVICE CONFIRMED TENTATIVE CHECK IN MARK DONE DROPPED UPCOMING Chang…" at bounding box center [74, 92] width 75 height 15
click at [57, 93] on select "Select IN SERVICE CONFIRMED TENTATIVE CHECK IN MARK DONE DROPPED UPCOMING" at bounding box center [75, 90] width 75 height 8
select select "8"
click at [38, 86] on select "Select IN SERVICE CONFIRMED TENTATIVE CHECK IN MARK DONE DROPPED UPCOMING" at bounding box center [75, 90] width 75 height 8
click at [0, 115] on ngb-modal-window "Client Detail Reha 9901440701 Wallet ₹0 Deposit Amount ₹0 Select IN SERVICE CON…" at bounding box center [197, 98] width 394 height 196
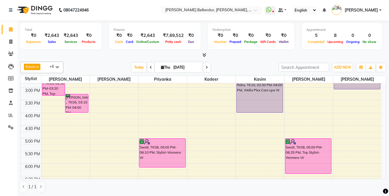
scroll to position [150, 0]
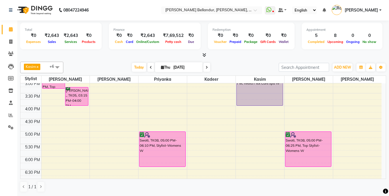
drag, startPoint x: 165, startPoint y: 165, endPoint x: 165, endPoint y: 170, distance: 5.0
click at [165, 170] on div "9:00 AM 9:30 AM 10:00 AM 10:30 AM 11:00 AM 11:30 AM 12:00 PM 12:30 PM 1:00 PM 1…" at bounding box center [200, 93] width 361 height 329
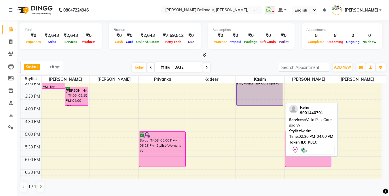
click at [250, 95] on div "Reha, TK10, 02:30 PM-04:00 PM, Wella Plex Care spa W" at bounding box center [260, 86] width 46 height 37
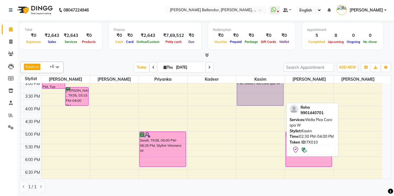
select select "8"
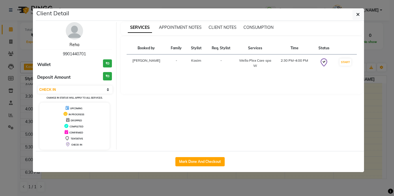
click at [72, 45] on link "Reha" at bounding box center [74, 44] width 10 height 5
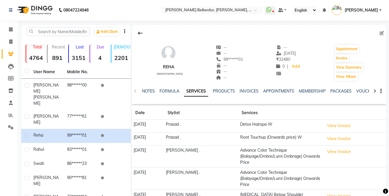
scroll to position [59, 0]
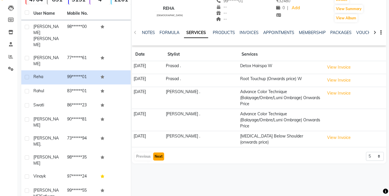
click at [157, 155] on button "Next" at bounding box center [158, 156] width 11 height 8
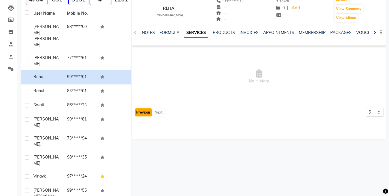
click at [145, 112] on button "Previous" at bounding box center [143, 112] width 17 height 8
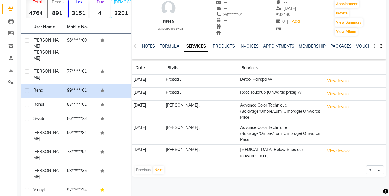
scroll to position [9, 0]
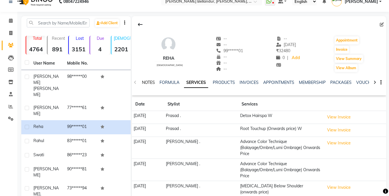
click at [149, 84] on link "NOTES" at bounding box center [148, 82] width 13 height 5
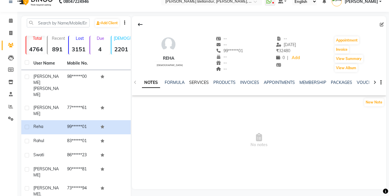
click at [196, 84] on link "SERVICES" at bounding box center [199, 82] width 20 height 5
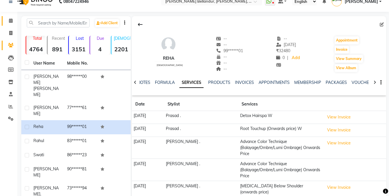
click at [10, 22] on icon at bounding box center [11, 20] width 4 height 4
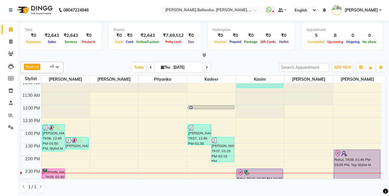
scroll to position [67, 0]
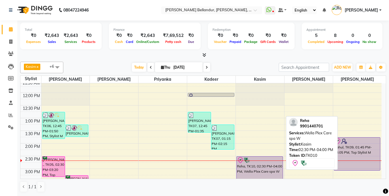
click at [254, 166] on div "Reha, TK10, 02:30 PM-04:00 PM, Wella Plex Care spa W" at bounding box center [260, 174] width 46 height 37
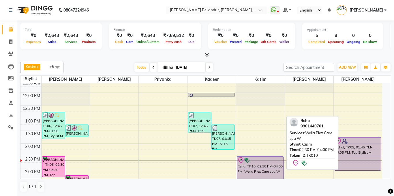
select select "8"
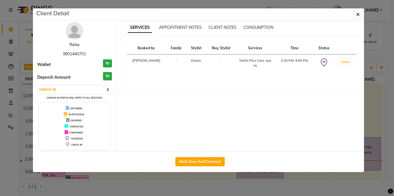
click at [76, 44] on link "Reha" at bounding box center [74, 44] width 10 height 5
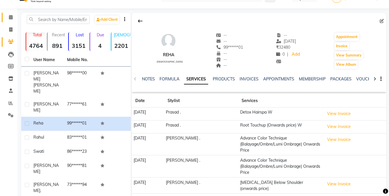
scroll to position [13, 0]
click at [12, 14] on span at bounding box center [11, 17] width 10 height 7
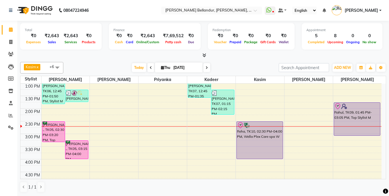
scroll to position [101, 0]
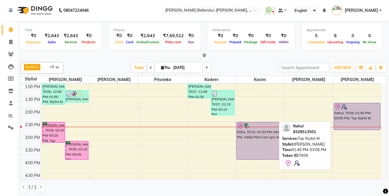
drag, startPoint x: 362, startPoint y: 136, endPoint x: 361, endPoint y: 131, distance: 5.0
click at [361, 131] on div "9:00 AM 9:30 AM 10:00 AM 10:30 AM 11:00 AM 11:30 AM 12:00 PM 12:30 PM 1:00 PM 1…" at bounding box center [200, 146] width 361 height 329
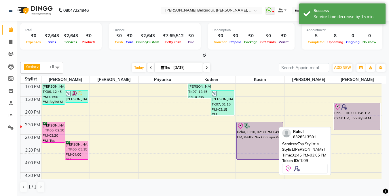
click at [367, 116] on div "Rahul, TK09, 01:45 PM-02:50 PM, Top Stylist M" at bounding box center [357, 116] width 46 height 27
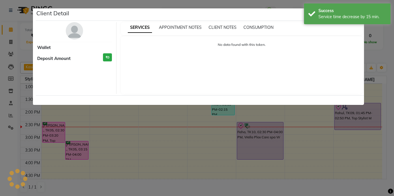
select select "8"
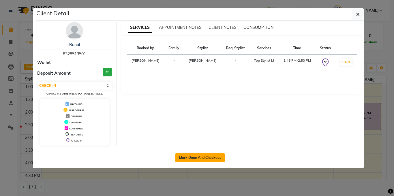
click at [205, 159] on button "Mark Done And Checkout" at bounding box center [199, 157] width 49 height 9
select select "service"
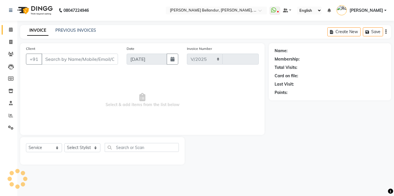
select select "5743"
type input "2501"
type input "83******01"
select select "90736"
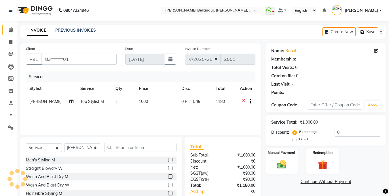
select select "1: Object"
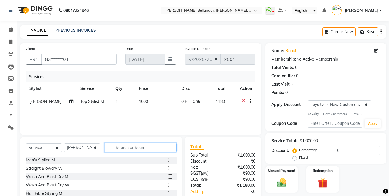
click at [124, 148] on input "text" at bounding box center [141, 147] width 72 height 9
click at [13, 27] on span at bounding box center [11, 30] width 10 height 7
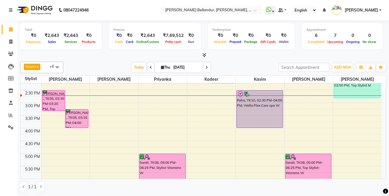
scroll to position [118, 0]
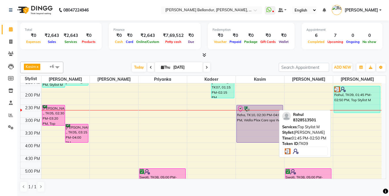
click at [347, 100] on div "Rahul, TK09, 01:45 PM-02:50 PM, Top Stylist M" at bounding box center [357, 99] width 46 height 27
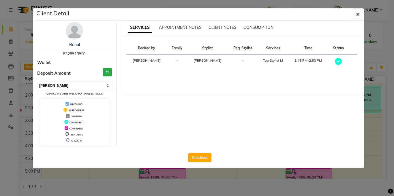
click at [79, 86] on select "Select MARK DONE UPCOMING" at bounding box center [75, 86] width 75 height 8
click at [38, 82] on select "Select MARK DONE UPCOMING" at bounding box center [75, 86] width 75 height 8
click at [78, 85] on select "Select MARK DONE UPCOMING" at bounding box center [75, 86] width 75 height 8
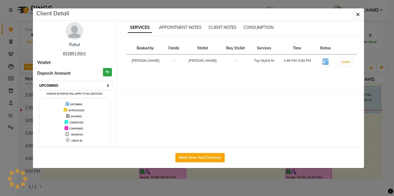
select select "8"
click at [38, 82] on select "Select IN SERVICE CONFIRMED TENTATIVE CHECK IN MARK DONE DROPPED UPCOMING" at bounding box center [75, 86] width 75 height 8
click at [0, 64] on ngb-modal-window "Client Detail Rahul 8328513501 Wallet Deposit Amount ₹0 Select IN SERVICE CONFI…" at bounding box center [197, 98] width 394 height 196
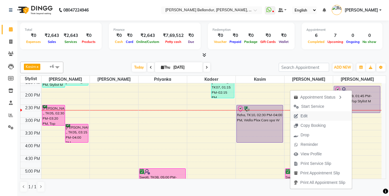
click at [309, 116] on button "Edit" at bounding box center [322, 116] width 62 height 10
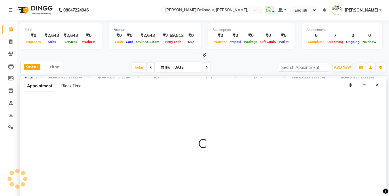
select select "check-in"
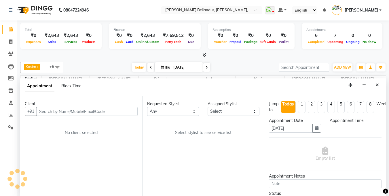
select select "825"
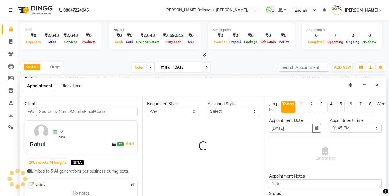
select select "90736"
select select "2739"
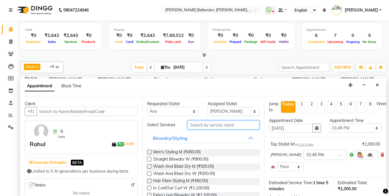
click at [224, 127] on input "text" at bounding box center [224, 124] width 72 height 9
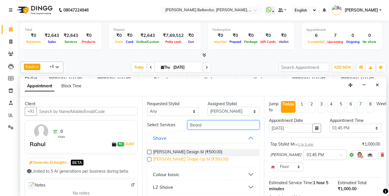
type input "Beard"
click at [195, 161] on span "Beard Shape-Up M (₹350.00)" at bounding box center [190, 159] width 75 height 7
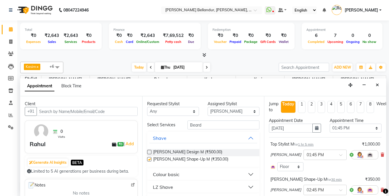
checkbox input "false"
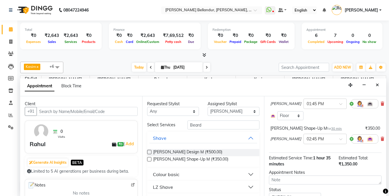
scroll to position [82, 0]
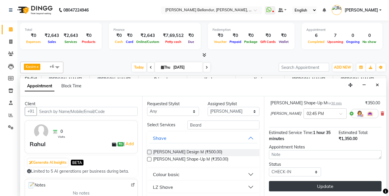
click at [310, 184] on button "Update" at bounding box center [325, 186] width 113 height 10
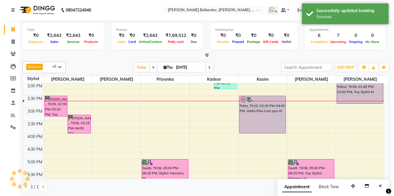
scroll to position [0, 0]
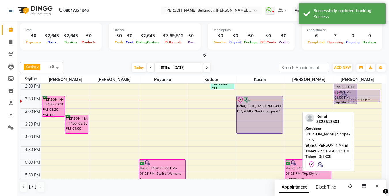
drag, startPoint x: 367, startPoint y: 108, endPoint x: 367, endPoint y: 98, distance: 10.1
click at [367, 98] on div "Rahul, TK09, 01:45 PM-02:50 PM, Top Stylist M Rahul, TK09, 02:45 PM-03:15 PM, B…" at bounding box center [357, 120] width 48 height 329
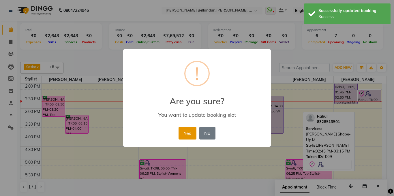
click at [184, 139] on button "Yes" at bounding box center [187, 133] width 18 height 13
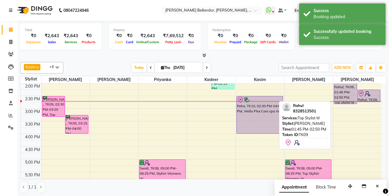
click at [346, 91] on div "Rahul, TK09, 01:45 PM-02:50 PM, Top Stylist M" at bounding box center [345, 90] width 23 height 27
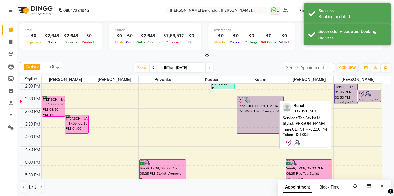
select select "8"
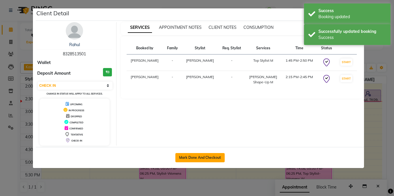
click at [197, 157] on button "Mark Done And Checkout" at bounding box center [199, 157] width 49 height 9
select select "service"
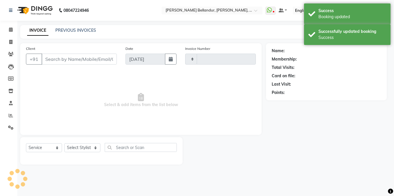
type input "2501"
select select "5743"
type input "83******01"
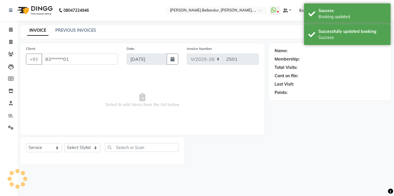
select select "90736"
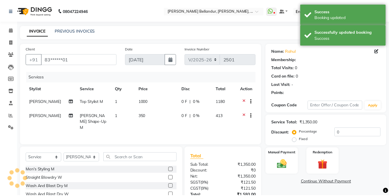
scroll to position [30, 0]
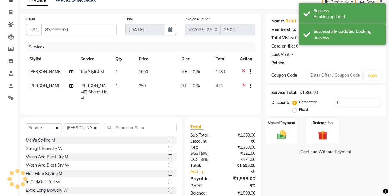
select select "1: Object"
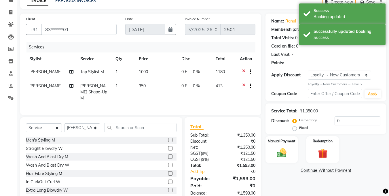
click at [289, 131] on div "Discount: Percentage Fixed 0" at bounding box center [325, 124] width 109 height 16
click at [289, 151] on img at bounding box center [282, 153] width 16 height 12
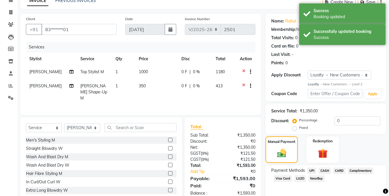
click at [310, 165] on div "Payment Methods UPI CASH CARD Complimentary Visa Card LUZO NearBuy" at bounding box center [326, 182] width 121 height 35
click at [312, 170] on span "UPI" at bounding box center [312, 170] width 9 height 7
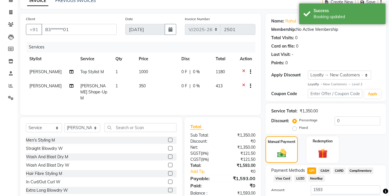
scroll to position [70, 0]
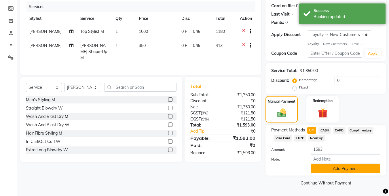
click at [342, 169] on button "Add Payment" at bounding box center [346, 168] width 70 height 9
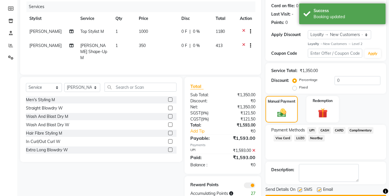
scroll to position [86, 0]
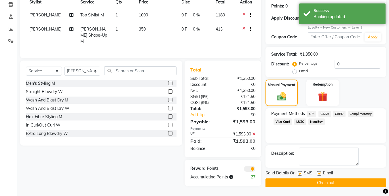
click at [320, 175] on label at bounding box center [319, 173] width 4 height 4
click at [320, 175] on input "checkbox" at bounding box center [319, 174] width 4 height 4
checkbox input "false"
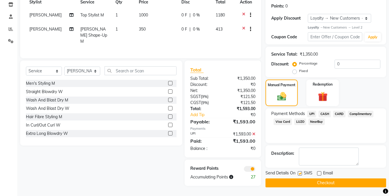
click at [252, 167] on span at bounding box center [250, 169] width 12 height 6
click at [256, 170] on input "checkbox" at bounding box center [256, 170] width 0 height 0
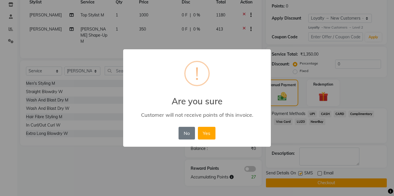
click at [209, 133] on button "Yes" at bounding box center [207, 133] width 18 height 13
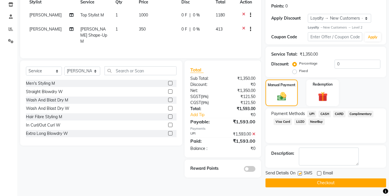
click at [313, 185] on button "Checkout" at bounding box center [326, 182] width 121 height 9
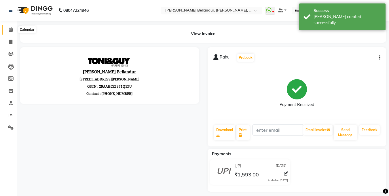
click at [8, 27] on span at bounding box center [11, 30] width 10 height 7
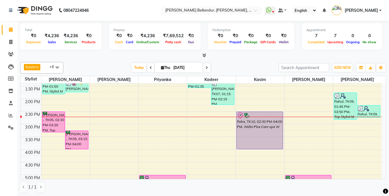
scroll to position [113, 0]
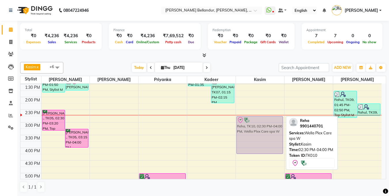
click at [250, 130] on div "vinay k, TK04, 10:30 AM-11:20 AM, Top Stylist M Reha, TK10, 02:30 PM-04:00 PM, …" at bounding box center [260, 134] width 48 height 329
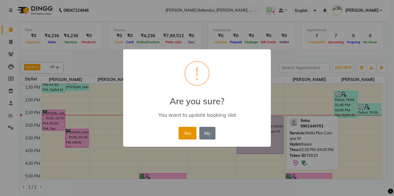
click at [193, 128] on button "Yes" at bounding box center [187, 133] width 18 height 13
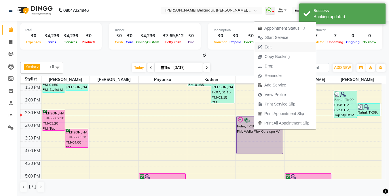
click at [276, 48] on button "Edit" at bounding box center [285, 47] width 62 height 10
select select "tentative"
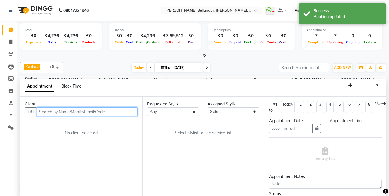
type input "[DATE]"
select select "check-in"
select select "87771"
select select "885"
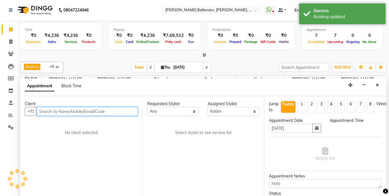
select select "2739"
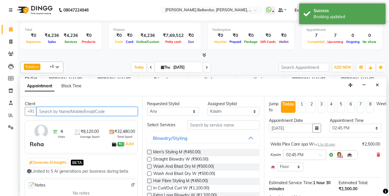
scroll to position [1, 0]
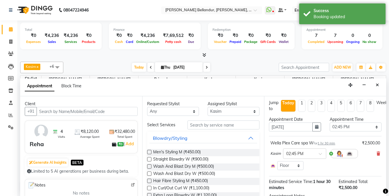
click at [205, 110] on div "Assigned Stylist Select Gagan Z kadeer Kasim Logeshwari . Mohammed Kasim Prasad…" at bounding box center [233, 108] width 61 height 15
click at [208, 112] on select "Select [PERSON_NAME] [PERSON_NAME] . [PERSON_NAME] . Priyanka Rahul [PERSON_NAM…" at bounding box center [234, 111] width 52 height 9
select select "60437"
click at [208, 107] on select "Select [PERSON_NAME] [PERSON_NAME] . [PERSON_NAME] . Priyanka Rahul [PERSON_NAM…" at bounding box center [234, 111] width 52 height 9
click at [199, 125] on input "text" at bounding box center [224, 124] width 72 height 9
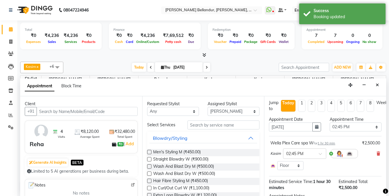
click at [199, 125] on input "text" at bounding box center [224, 124] width 72 height 9
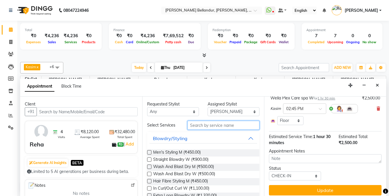
scroll to position [47, 0]
click at [231, 122] on input "text" at bounding box center [224, 125] width 72 height 9
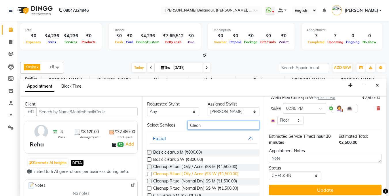
type input "Clean"
drag, startPoint x: 191, startPoint y: 173, endPoint x: 201, endPoint y: 146, distance: 28.9
click at [191, 173] on span "Cleanup Ritual ( Oily / Acne )SS W (₹1,500.00)" at bounding box center [195, 174] width 85 height 7
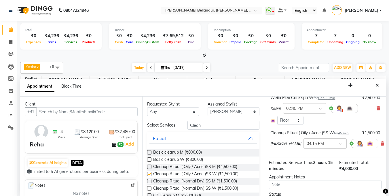
checkbox input "false"
click at [207, 129] on input "Clean" at bounding box center [224, 125] width 72 height 9
type input "C"
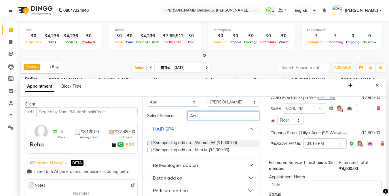
scroll to position [10, 0]
type input "Add"
click at [185, 179] on button "Detan add on" at bounding box center [204, 177] width 108 height 10
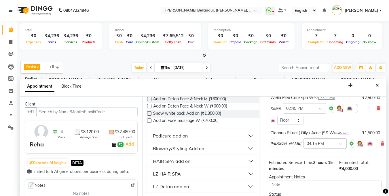
scroll to position [145, 0]
click at [191, 108] on span "Add on Detan Face & Neck W (₹600.00)" at bounding box center [190, 106] width 74 height 7
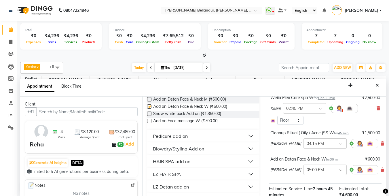
checkbox input "false"
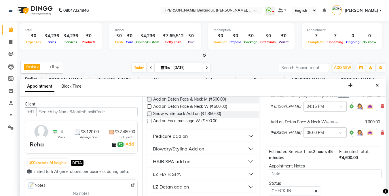
scroll to position [107, 0]
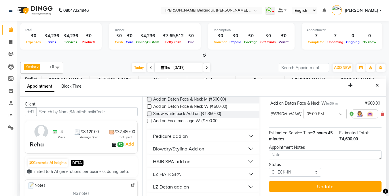
click at [314, 176] on div "Jump to Today 1 2 3 4 5 6 7 8 Weeks Appointment Date 04-09-2025 Appointment Tim…" at bounding box center [325, 147] width 122 height 100
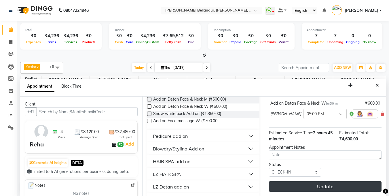
click at [318, 183] on button "Update" at bounding box center [325, 186] width 113 height 10
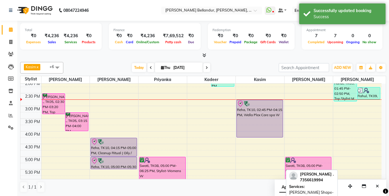
scroll to position [135, 0]
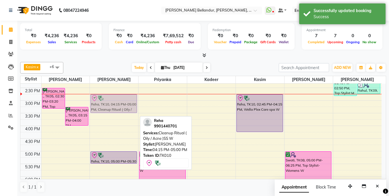
drag, startPoint x: 111, startPoint y: 140, endPoint x: 115, endPoint y: 106, distance: 33.7
click at [116, 102] on div "Reha, TK10, 04:15 PM-05:00 PM, Cleanup Ritual ( Oily / Acne )SS W Reha, TK10, 0…" at bounding box center [114, 112] width 48 height 329
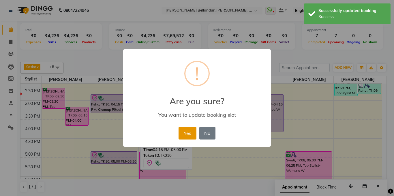
click at [180, 134] on button "Yes" at bounding box center [187, 133] width 18 height 13
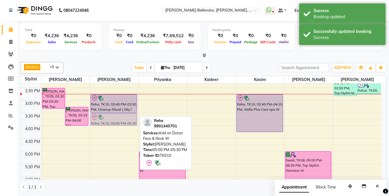
drag, startPoint x: 120, startPoint y: 157, endPoint x: 125, endPoint y: 118, distance: 39.2
click at [125, 118] on div "Reha, TK10, 02:45 PM-03:30 PM, Cleanup Ritual ( Oily / Acne )SS W Reha, TK10, 0…" at bounding box center [114, 112] width 48 height 329
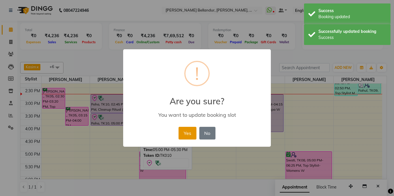
click at [190, 133] on button "Yes" at bounding box center [187, 133] width 18 height 13
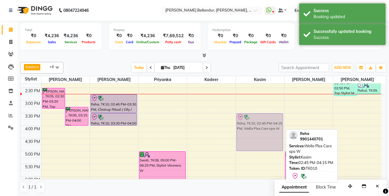
drag, startPoint x: 254, startPoint y: 103, endPoint x: 254, endPoint y: 124, distance: 20.5
click at [256, 125] on div "vinay k, TK04, 10:30 AM-11:20 AM, Top Stylist M Reha, TK10, 02:45 PM-04:15 PM, …" at bounding box center [260, 112] width 48 height 329
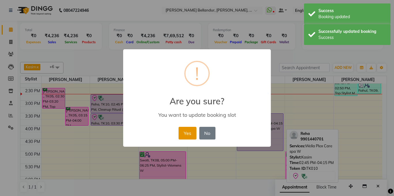
click at [184, 133] on button "Yes" at bounding box center [187, 133] width 18 height 13
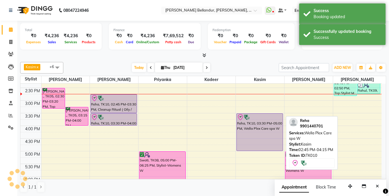
click at [267, 126] on div "Reha, TK10, 03:30 PM-05:00 PM, Wella Plex Care spa W" at bounding box center [260, 132] width 46 height 37
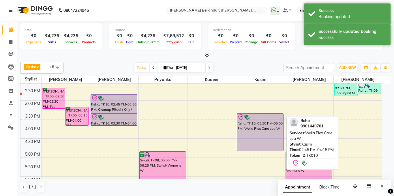
select select "8"
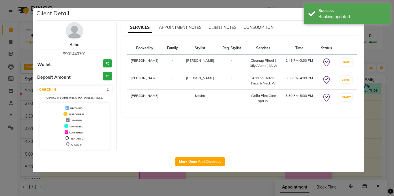
click at [78, 42] on link "Reha" at bounding box center [74, 44] width 10 height 5
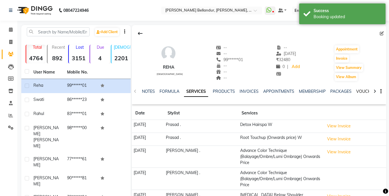
click at [361, 89] on link "VOUCHERS" at bounding box center [368, 91] width 23 height 5
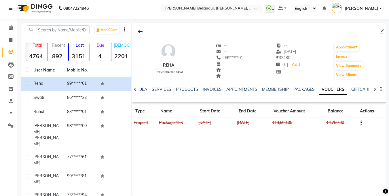
scroll to position [2, 0]
click at [160, 90] on link "SERVICES" at bounding box center [162, 88] width 20 height 5
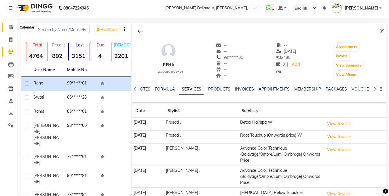
click at [10, 29] on icon at bounding box center [11, 27] width 4 height 4
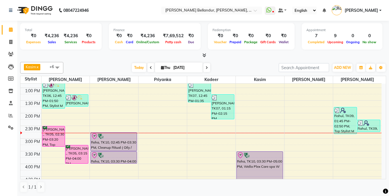
scroll to position [97, 0]
click at [301, 137] on div "9:00 AM 9:30 AM 10:00 AM 10:30 AM 11:00 AM 11:30 AM 12:00 PM 12:30 PM 1:00 PM 1…" at bounding box center [200, 150] width 361 height 329
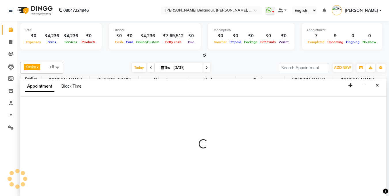
scroll to position [0, 0]
select select "88423"
select select "885"
select select "tentative"
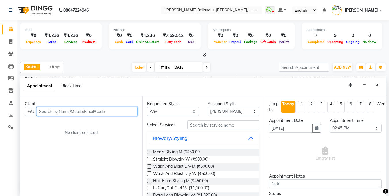
click at [60, 114] on input "text" at bounding box center [87, 111] width 101 height 9
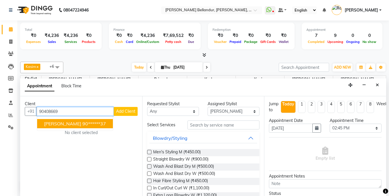
click at [47, 125] on span "[PERSON_NAME]" at bounding box center [62, 124] width 37 height 6
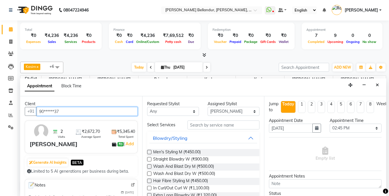
type input "90******37"
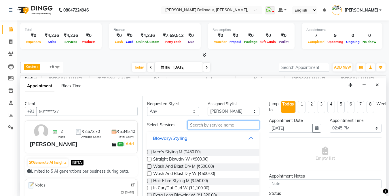
click at [219, 128] on input "text" at bounding box center [224, 124] width 72 height 9
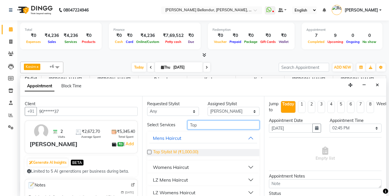
type input "Top"
click at [175, 149] on span "Top Stylist M (₹1,000.00)" at bounding box center [175, 152] width 45 height 7
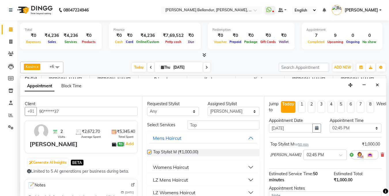
checkbox input "false"
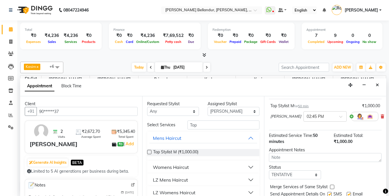
scroll to position [62, 0]
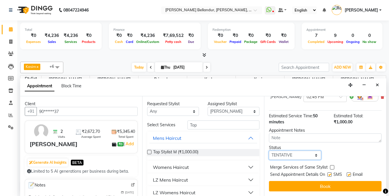
click at [309, 151] on select "Select TENTATIVE CONFIRM CHECK-IN UPCOMING" at bounding box center [295, 155] width 52 height 9
select select "confirm booking"
click at [269, 151] on select "Select TENTATIVE CONFIRM CHECK-IN UPCOMING" at bounding box center [295, 155] width 52 height 9
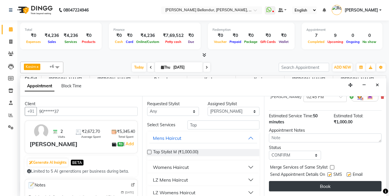
click at [291, 181] on button "Book" at bounding box center [325, 186] width 113 height 10
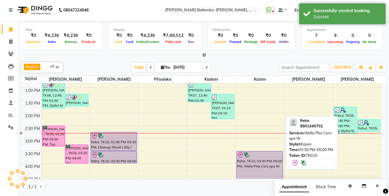
scroll to position [0, 0]
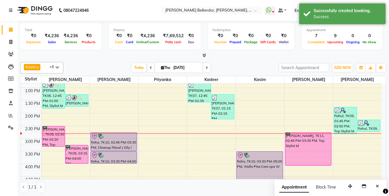
drag, startPoint x: 318, startPoint y: 152, endPoint x: 320, endPoint y: 165, distance: 13.2
click at [320, 165] on div "Sai, TK02, 08:00 PM-08:50 PM, Top Stylist M Sai, TK02, 08:45 PM-10:00 PM, Beard…" at bounding box center [309, 150] width 48 height 329
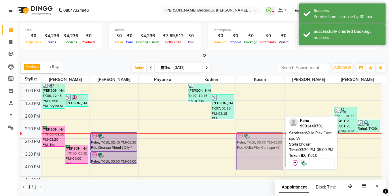
drag, startPoint x: 275, startPoint y: 157, endPoint x: 272, endPoint y: 140, distance: 16.9
click at [272, 140] on div "vinay k, TK04, 10:30 AM-11:20 AM, Top Stylist M Reha, TK10, 03:30 PM-05:00 PM, …" at bounding box center [260, 150] width 48 height 329
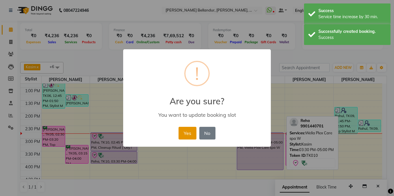
click at [186, 130] on button "Yes" at bounding box center [187, 133] width 18 height 13
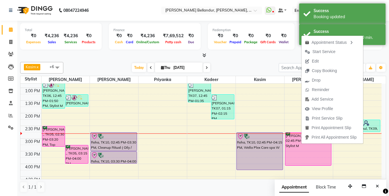
click at [269, 56] on div at bounding box center [203, 55] width 366 height 6
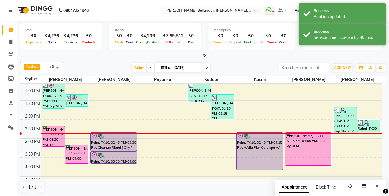
scroll to position [96, 0]
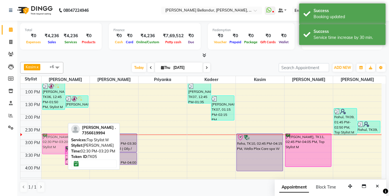
drag, startPoint x: 61, startPoint y: 139, endPoint x: 61, endPoint y: 142, distance: 2.9
click at [61, 146] on div "Anveet, TK06, 12:45 PM-01:50 PM, Stylist M Anveet, TK06, 01:15 PM-01:45 PM, Bea…" at bounding box center [66, 152] width 48 height 329
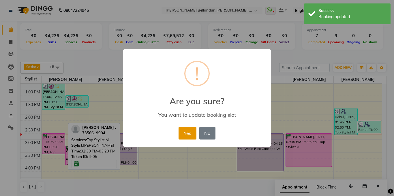
click at [181, 135] on button "Yes" at bounding box center [187, 133] width 18 height 13
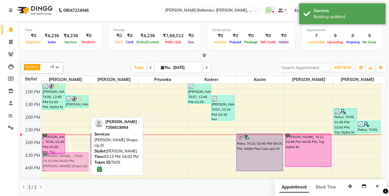
click at [67, 162] on div "Anveet, TK06, 12:45 PM-01:50 PM, Stylist M Anveet, TK06, 01:15 PM-01:45 PM, Bea…" at bounding box center [66, 152] width 48 height 329
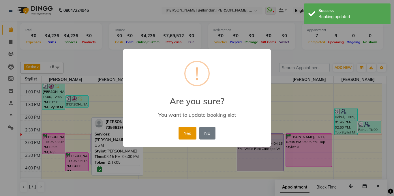
click at [181, 136] on button "Yes" at bounding box center [187, 133] width 18 height 13
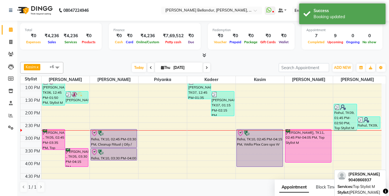
scroll to position [101, 0]
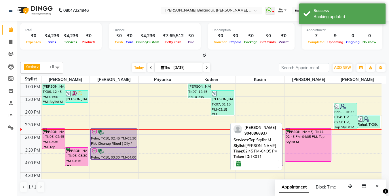
click at [321, 140] on div "[PERSON_NAME], TK11, 02:45 PM-04:05 PM, Top Stylist M" at bounding box center [309, 145] width 46 height 33
click at [312, 138] on div "[PERSON_NAME], TK11, 02:45 PM-04:05 PM, Top Stylist M" at bounding box center [309, 145] width 46 height 33
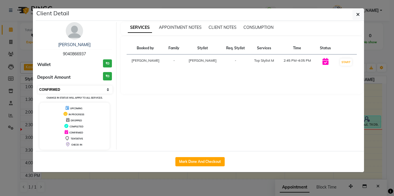
click at [42, 91] on select "Select IN SERVICE CONFIRMED TENTATIVE CHECK IN MARK DONE DROPPED UPCOMING" at bounding box center [75, 90] width 75 height 8
select select "8"
click at [38, 86] on select "Select IN SERVICE CONFIRMED TENTATIVE CHECK IN MARK DONE DROPPED UPCOMING" at bounding box center [75, 90] width 75 height 8
click at [0, 103] on ngb-modal-window "Client Detail Ayush 9040866937 Wallet ₹0 Deposit Amount ₹0 Select IN SERVICE CO…" at bounding box center [197, 98] width 394 height 196
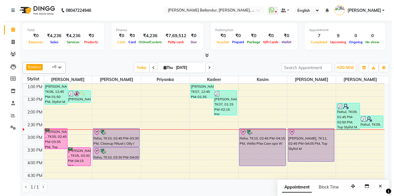
scroll to position [0, 0]
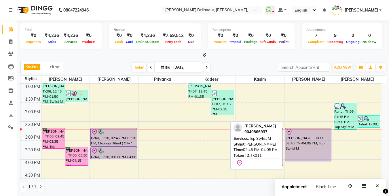
click at [312, 137] on div "[PERSON_NAME], TK11, 02:45 PM-04:05 PM, Top Stylist M" at bounding box center [309, 144] width 46 height 33
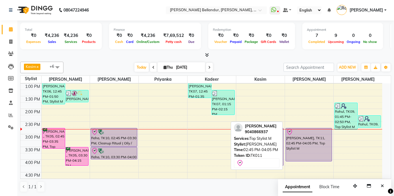
select select "8"
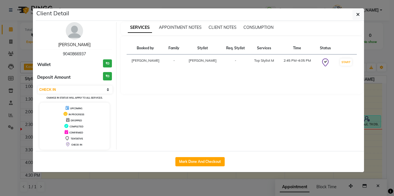
click at [77, 43] on link "[PERSON_NAME]" at bounding box center [74, 44] width 32 height 5
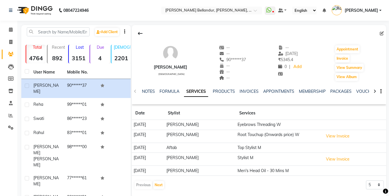
scroll to position [2, 0]
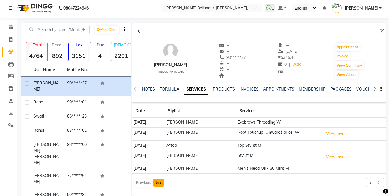
click at [154, 181] on button "Next" at bounding box center [158, 183] width 11 height 8
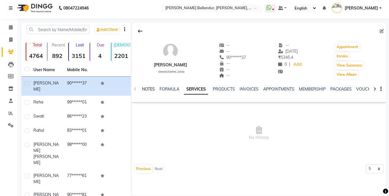
click at [146, 88] on link "NOTES" at bounding box center [148, 88] width 13 height 5
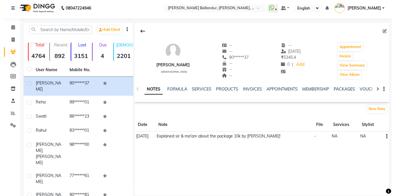
scroll to position [1, 0]
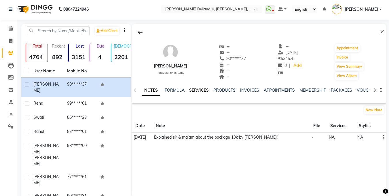
click at [201, 92] on link "SERVICES" at bounding box center [199, 90] width 20 height 5
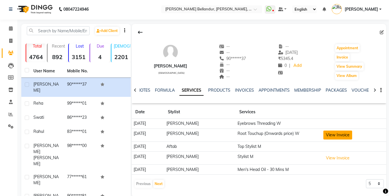
click at [324, 133] on button "View Invoice" at bounding box center [338, 135] width 29 height 9
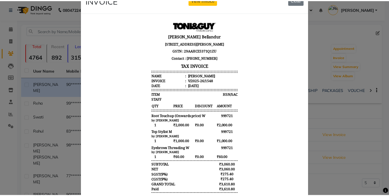
scroll to position [26, 0]
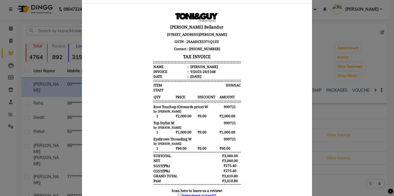
click at [50, 106] on ngb-modal-window "INVOICE View Invoice Close" at bounding box center [197, 98] width 394 height 196
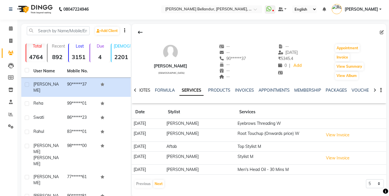
click at [147, 88] on link "NOTES" at bounding box center [143, 90] width 13 height 5
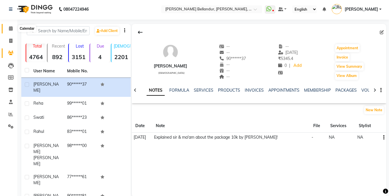
click at [12, 30] on icon at bounding box center [11, 28] width 4 height 4
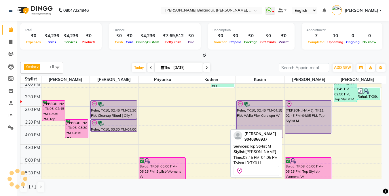
scroll to position [128, 0]
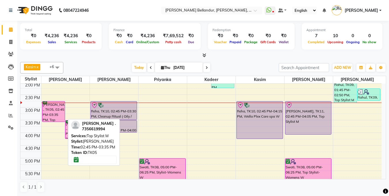
click at [56, 107] on div "[PERSON_NAME] ., TK05, 02:45 PM-03:35 PM, Top Stylist M" at bounding box center [53, 111] width 23 height 20
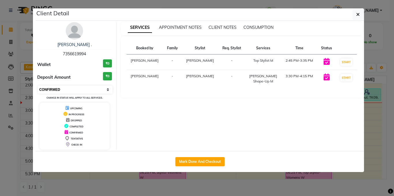
click at [55, 86] on select "Select IN SERVICE CONFIRMED TENTATIVE CHECK IN MARK DONE DROPPED UPCOMING" at bounding box center [75, 90] width 75 height 8
select select "8"
click at [38, 86] on select "Select IN SERVICE CONFIRMED TENTATIVE CHECK IN MARK DONE DROPPED UPCOMING" at bounding box center [75, 90] width 75 height 8
click at [13, 89] on ngb-modal-window "Client Detail Sujit . 7356619994 Wallet ₹0 Deposit Amount ₹0 Select IN SERVICE …" at bounding box center [197, 98] width 394 height 196
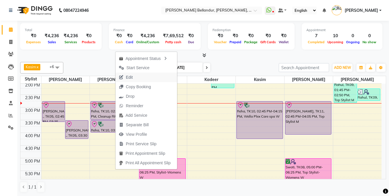
click at [134, 73] on span "Edit" at bounding box center [126, 78] width 21 height 10
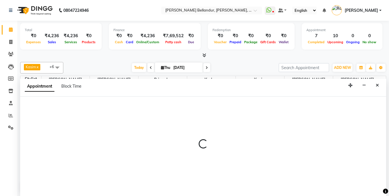
scroll to position [0, 0]
select select "tentative"
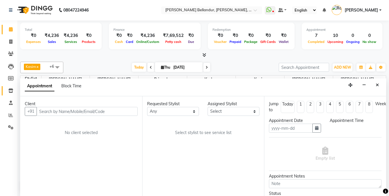
scroll to position [1, 0]
type input "[DATE]"
select select "check-in"
select select "885"
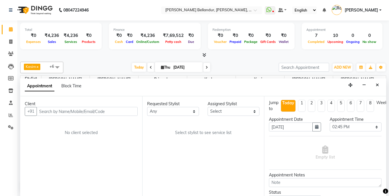
scroll to position [0, 0]
select select "60437"
select select "2739"
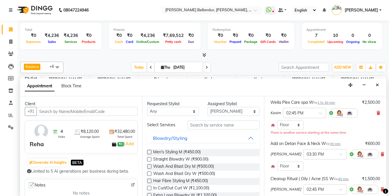
scroll to position [44, 0]
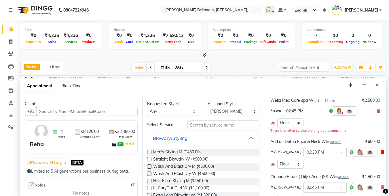
click at [381, 153] on icon at bounding box center [382, 152] width 3 height 4
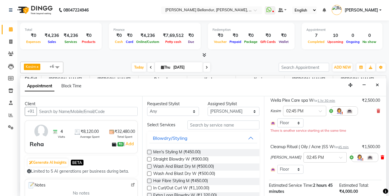
click at [381, 157] on icon at bounding box center [382, 157] width 3 height 4
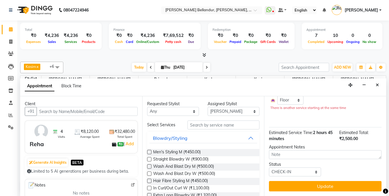
scroll to position [71, 0]
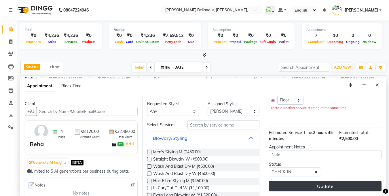
click at [343, 181] on button "Update" at bounding box center [325, 186] width 113 height 10
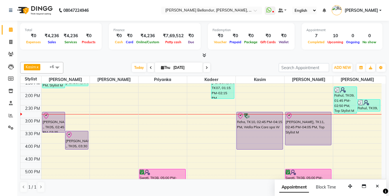
scroll to position [124, 0]
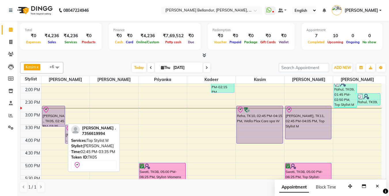
click at [59, 121] on div "[PERSON_NAME] ., TK05, 02:45 PM-03:35 PM, Top Stylist M" at bounding box center [53, 116] width 23 height 20
select select "8"
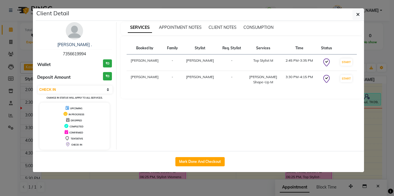
click at [78, 42] on div "Sujit ." at bounding box center [74, 45] width 75 height 6
click at [75, 42] on link "Sujit ." at bounding box center [74, 44] width 34 height 5
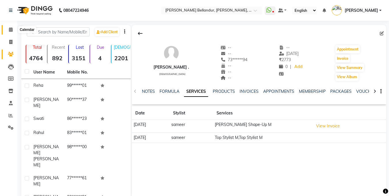
click at [13, 31] on span at bounding box center [11, 30] width 10 height 7
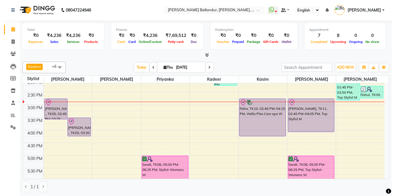
scroll to position [131, 0]
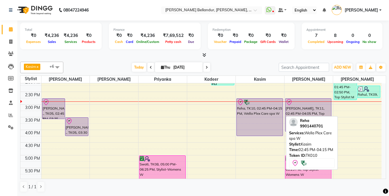
click at [253, 125] on div "Reha, TK10, 02:45 PM-04:15 PM, Wella Plex Care spa W" at bounding box center [260, 117] width 46 height 37
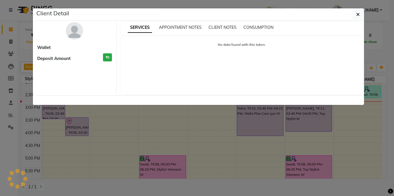
select select "8"
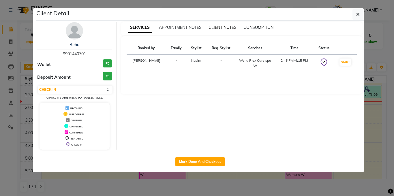
click at [222, 27] on span "CLIENT NOTES" at bounding box center [222, 27] width 28 height 5
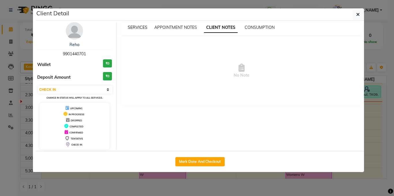
click at [138, 26] on span "SERVICES" at bounding box center [138, 27] width 20 height 5
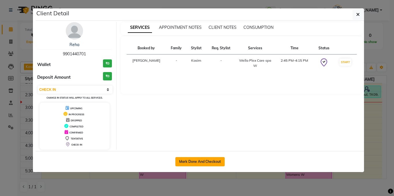
click at [198, 162] on button "Mark Done And Checkout" at bounding box center [199, 161] width 49 height 9
select select "service"
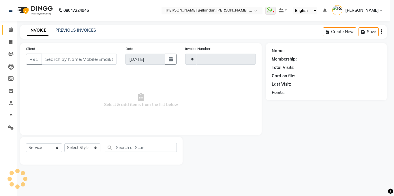
type input "2502"
select select "5743"
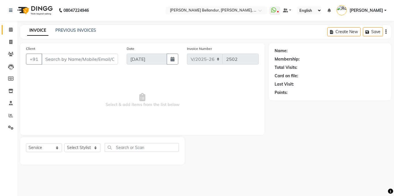
type input "99******01"
select select "87771"
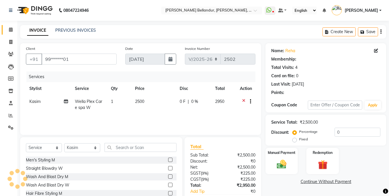
select select "1: Object"
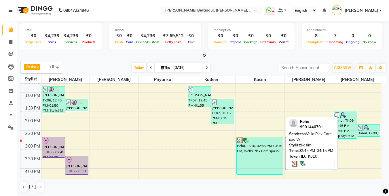
scroll to position [95, 0]
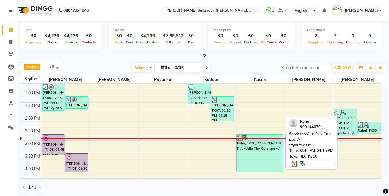
click at [270, 149] on div "Reha, TK10, 02:45 PM-04:15 PM, Wella Plex Care spa W" at bounding box center [260, 153] width 46 height 37
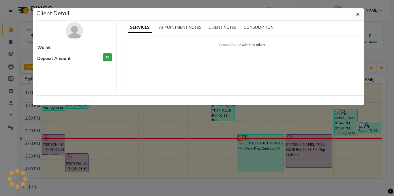
select select "3"
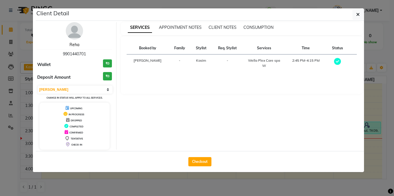
click at [74, 44] on link "Reha" at bounding box center [74, 44] width 10 height 5
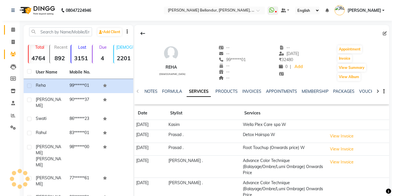
scroll to position [17, 0]
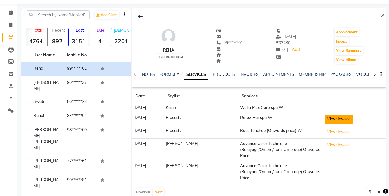
click at [337, 116] on button "View Invoice" at bounding box center [339, 119] width 29 height 9
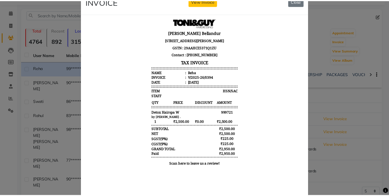
scroll to position [0, 0]
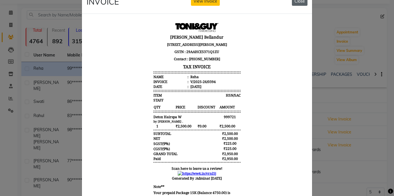
click at [296, 2] on button "Close" at bounding box center [300, 1] width 16 height 9
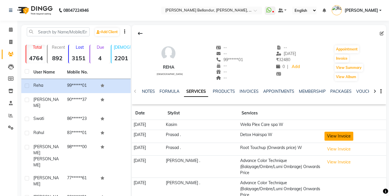
click at [329, 139] on button "View Invoice" at bounding box center [339, 136] width 29 height 9
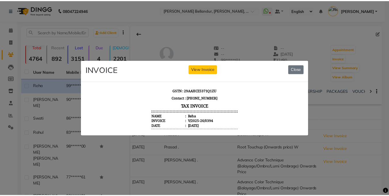
scroll to position [5, 0]
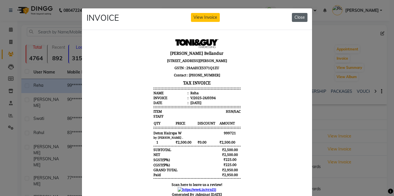
click at [298, 18] on button "Close" at bounding box center [300, 17] width 16 height 9
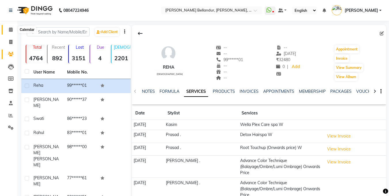
click at [9, 28] on icon at bounding box center [11, 29] width 4 height 4
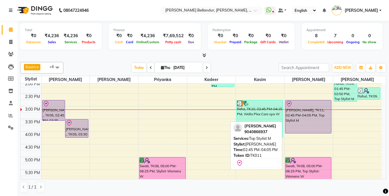
scroll to position [129, 0]
click at [301, 121] on div "[PERSON_NAME], TK11, 02:45 PM-04:05 PM, Top Stylist M" at bounding box center [309, 117] width 46 height 33
select select "8"
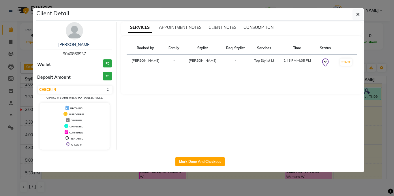
click at [0, 82] on ngb-modal-window "Client Detail Ayush 9040866937 Wallet ₹0 Deposit Amount ₹0 Select IN SERVICE CO…" at bounding box center [197, 98] width 394 height 196
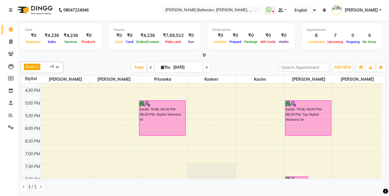
scroll to position [112, 0]
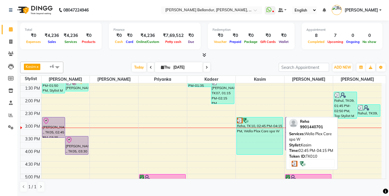
click at [246, 151] on div "Reha, TK10, 02:45 PM-04:15 PM, Wella Plex Care spa W" at bounding box center [260, 135] width 46 height 37
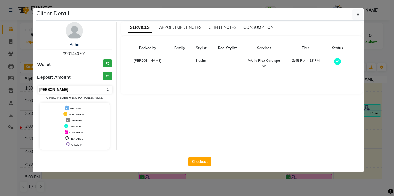
click at [90, 88] on select "Select MARK DONE UPCOMING" at bounding box center [75, 90] width 75 height 8
click at [38, 86] on select "Select MARK DONE UPCOMING" at bounding box center [75, 90] width 75 height 8
click at [84, 89] on select "Select MARK DONE UPCOMING" at bounding box center [75, 90] width 75 height 8
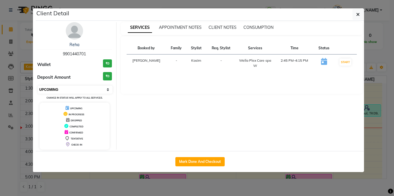
select select "8"
click at [38, 86] on select "Select IN SERVICE CONFIRMED TENTATIVE CHECK IN MARK DONE DROPPED UPCOMING" at bounding box center [75, 90] width 75 height 8
click at [0, 97] on ngb-modal-window "Client Detail Reha 9901440701 Wallet ₹0 Deposit Amount ₹0 Select IN SERVICE CON…" at bounding box center [197, 98] width 394 height 196
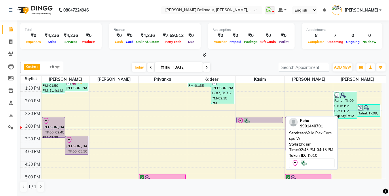
drag, startPoint x: 265, startPoint y: 154, endPoint x: 265, endPoint y: 117, distance: 37.2
click at [265, 119] on div "vinay k, TK04, 10:30 AM-11:20 AM, Top Stylist M Reha, TK10, 02:45 PM-04:15 PM, …" at bounding box center [260, 135] width 48 height 329
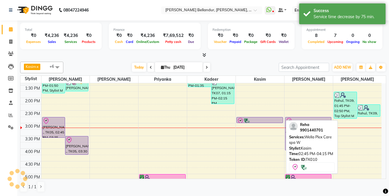
click at [265, 119] on div at bounding box center [260, 121] width 46 height 7
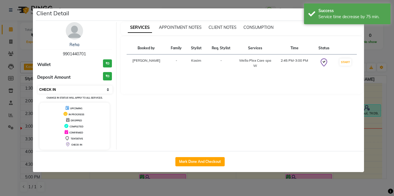
click at [67, 86] on select "Select IN SERVICE CONFIRMED TENTATIVE CHECK IN MARK DONE DROPPED UPCOMING" at bounding box center [75, 90] width 75 height 8
select select "2"
click at [38, 86] on select "Select IN SERVICE CONFIRMED TENTATIVE CHECK IN MARK DONE DROPPED UPCOMING" at bounding box center [75, 90] width 75 height 8
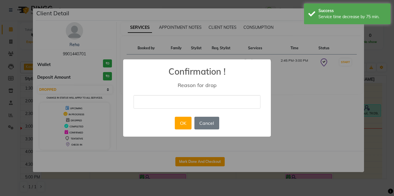
click at [157, 101] on input "text" at bounding box center [196, 102] width 127 height 14
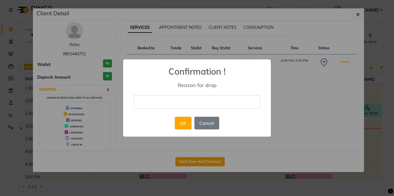
type input "cancelled by client"
click at [180, 131] on div "OK No Cancel" at bounding box center [196, 123] width 47 height 16
click at [179, 127] on button "OK" at bounding box center [183, 123] width 16 height 13
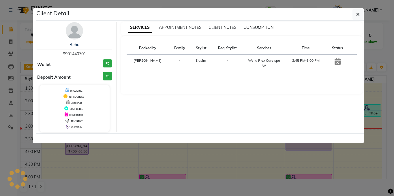
click at [0, 150] on ngb-modal-window "Client Detail Reha 9901440701 Wallet ₹0 Deposit Amount ₹0 UPCOMING IN PROGRESS …" at bounding box center [197, 98] width 394 height 196
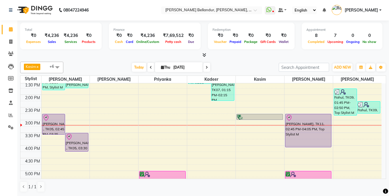
scroll to position [119, 0]
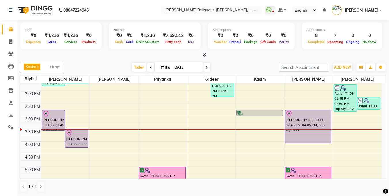
click at [169, 196] on div "Total ₹0 Expenses ₹4,236 Sales ₹4,236 Services ₹0 Products Finance ₹0 Cash ₹0 C…" at bounding box center [203, 108] width 372 height 176
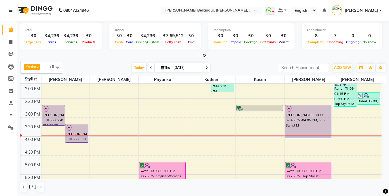
scroll to position [0, 0]
click at [0, 196] on aside "Calendar Invoice Clients Leads Members Inventory Staff Reports Settings Complet…" at bounding box center [8, 98] width 17 height 196
click at [2, 196] on aside "Calendar Invoice Clients Leads Members Inventory Staff Reports Settings Complet…" at bounding box center [8, 98] width 17 height 196
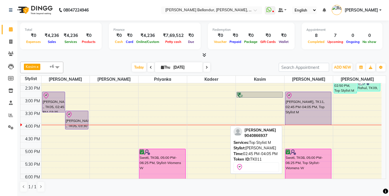
scroll to position [138, 0]
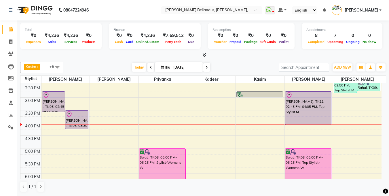
drag, startPoint x: 277, startPoint y: 135, endPoint x: 140, endPoint y: 126, distance: 137.2
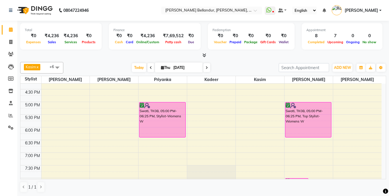
scroll to position [131, 0]
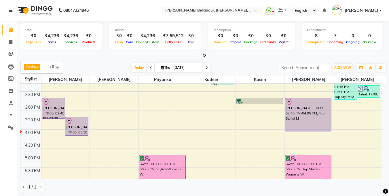
click at [254, 136] on div "9:00 AM 9:30 AM 10:00 AM 10:30 AM 11:00 AM 11:30 AM 12:00 PM 12:30 PM 1:00 PM 1…" at bounding box center [200, 116] width 361 height 329
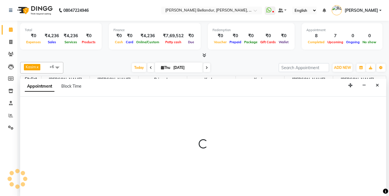
scroll to position [0, 0]
select select "87771"
select select "960"
select select "tentative"
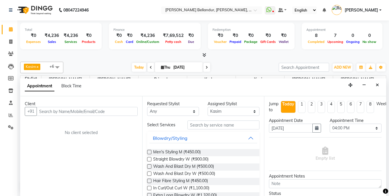
click at [71, 113] on input "text" at bounding box center [87, 111] width 101 height 9
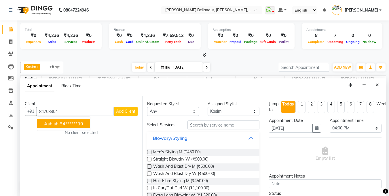
click at [57, 124] on span "Ashish" at bounding box center [51, 124] width 14 height 6
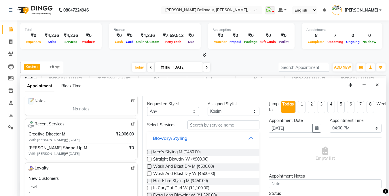
scroll to position [101, 0]
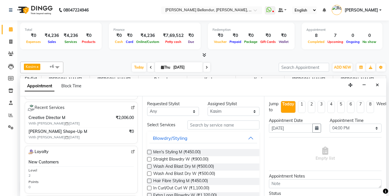
type input "84******99"
click at [218, 122] on input "text" at bounding box center [224, 124] width 72 height 9
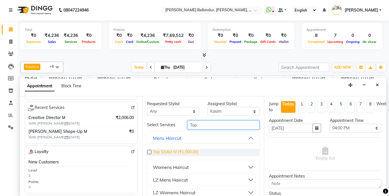
type input "Top"
drag, startPoint x: 183, startPoint y: 150, endPoint x: 236, endPoint y: 146, distance: 53.5
click at [183, 150] on span "Top Stylist M (₹1,000.00)" at bounding box center [175, 152] width 45 height 7
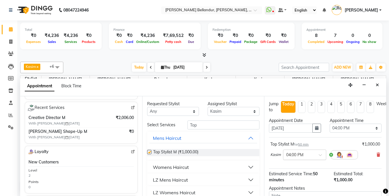
checkbox input "false"
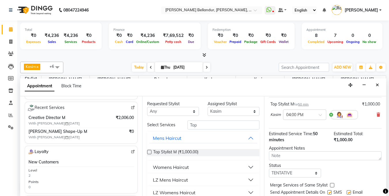
scroll to position [62, 0]
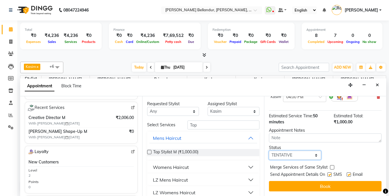
click at [292, 153] on select "Select TENTATIVE CONFIRM CHECK-IN UPCOMING" at bounding box center [295, 155] width 52 height 9
select select "confirm booking"
click at [269, 151] on select "Select TENTATIVE CONFIRM CHECK-IN UPCOMING" at bounding box center [295, 155] width 52 height 9
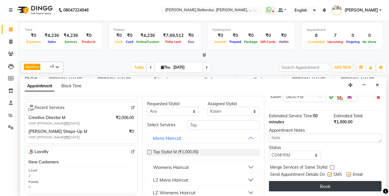
click at [293, 182] on button "Book" at bounding box center [325, 186] width 113 height 10
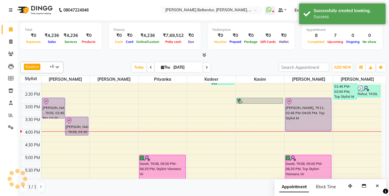
scroll to position [0, 0]
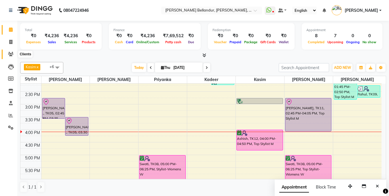
click at [13, 52] on icon at bounding box center [10, 54] width 5 height 4
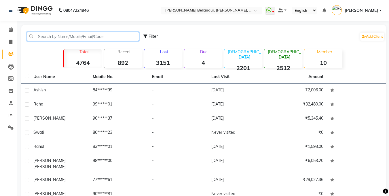
click at [64, 38] on input "text" at bounding box center [83, 36] width 112 height 9
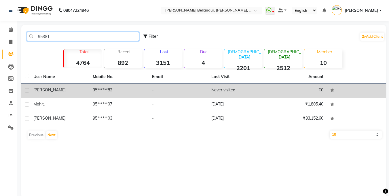
type input "95381"
click at [88, 97] on td "[PERSON_NAME]" at bounding box center [59, 91] width 59 height 14
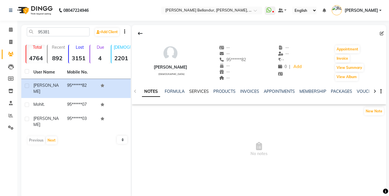
click at [196, 91] on link "SERVICES" at bounding box center [199, 91] width 20 height 5
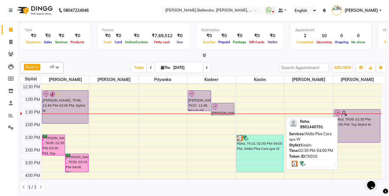
click at [257, 153] on div "Reha, TK10, 02:30 PM-04:00 PM, Wella Plex Care spa W" at bounding box center [260, 153] width 46 height 37
select select "3"
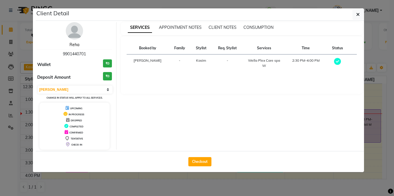
click at [78, 44] on link "Reha" at bounding box center [74, 44] width 10 height 5
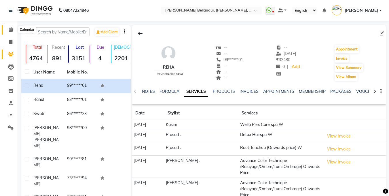
click at [10, 29] on icon at bounding box center [11, 29] width 4 height 4
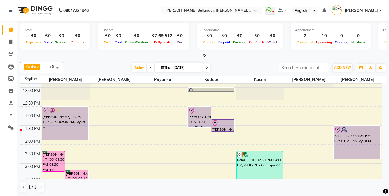
scroll to position [98, 0]
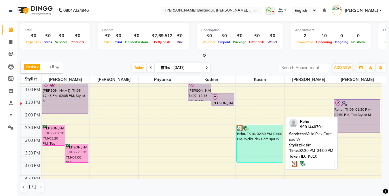
click at [261, 138] on div "Reha, TK10, 02:30 PM-04:00 PM, Wella Plex Care spa W" at bounding box center [260, 143] width 46 height 37
select select "3"
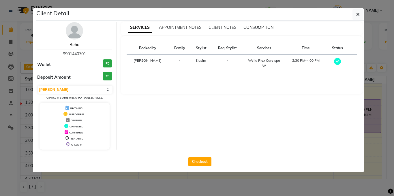
click at [78, 46] on link "Reha" at bounding box center [74, 44] width 10 height 5
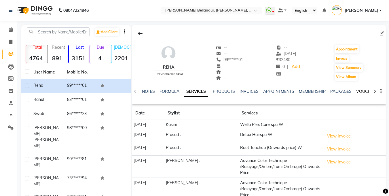
click at [358, 92] on link "VOUCHERS" at bounding box center [368, 91] width 23 height 5
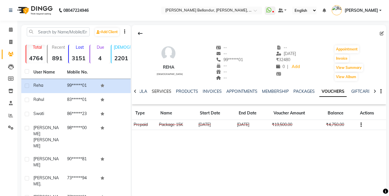
click at [156, 92] on link "SERVICES" at bounding box center [162, 91] width 20 height 5
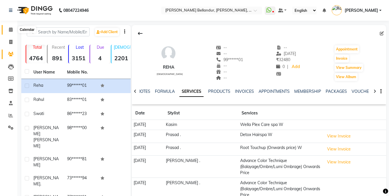
click at [10, 30] on icon at bounding box center [11, 29] width 4 height 4
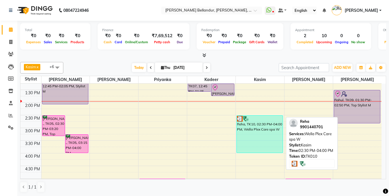
scroll to position [109, 0]
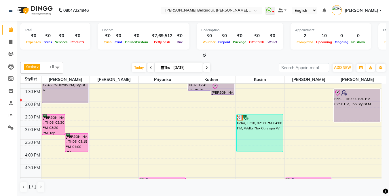
click at [205, 91] on div "9:00 AM 9:30 AM 10:00 AM 10:30 AM 11:00 AM 11:30 AM 12:00 PM 12:30 PM 1:00 PM 1…" at bounding box center [200, 139] width 361 height 329
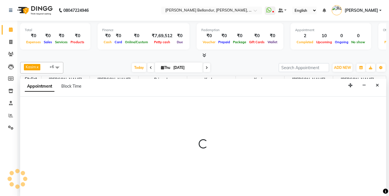
scroll to position [0, 0]
select select "87428"
select select "810"
select select "tentative"
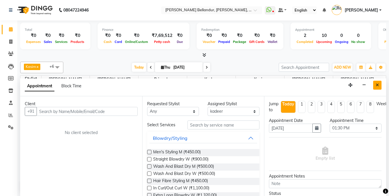
click at [375, 83] on button "Close" at bounding box center [378, 85] width 8 height 9
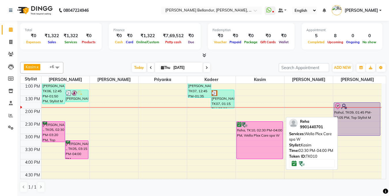
click at [268, 144] on div "Reha, TK10, 02:30 PM-04:00 PM, Wella Plex Care spa W" at bounding box center [260, 140] width 46 height 37
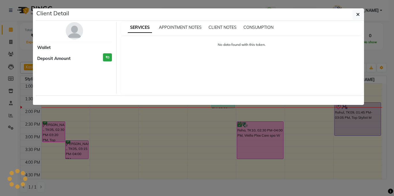
select select "6"
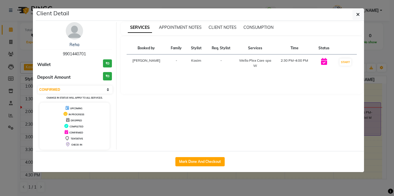
click at [80, 44] on div "Reha" at bounding box center [74, 45] width 75 height 6
click at [75, 44] on link "Reha" at bounding box center [74, 44] width 10 height 5
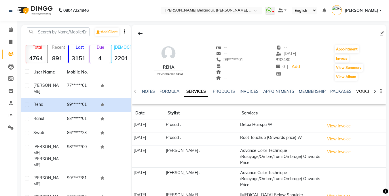
click at [362, 92] on link "VOUCHERS" at bounding box center [368, 91] width 23 height 5
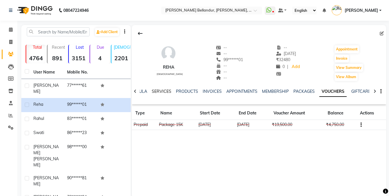
click at [154, 90] on link "SERVICES" at bounding box center [162, 91] width 20 height 5
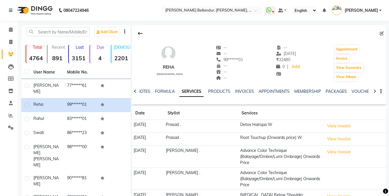
click at [235, 63] on div "--" at bounding box center [229, 66] width 27 height 6
click at [10, 27] on icon at bounding box center [11, 29] width 4 height 4
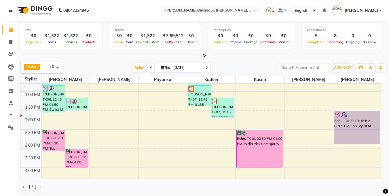
scroll to position [118, 0]
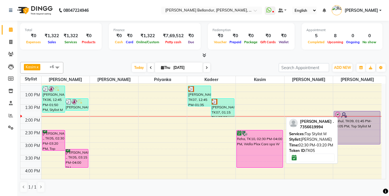
click at [49, 141] on div "[PERSON_NAME] ., TK05, 02:30 PM-03:20 PM, Top Stylist M" at bounding box center [53, 140] width 23 height 20
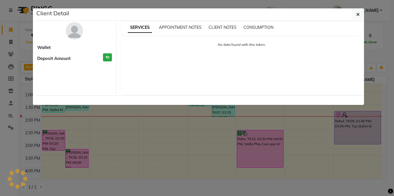
select select "6"
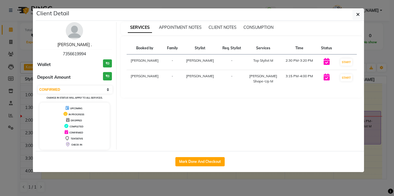
click at [71, 45] on link "[PERSON_NAME] ." at bounding box center [74, 44] width 34 height 5
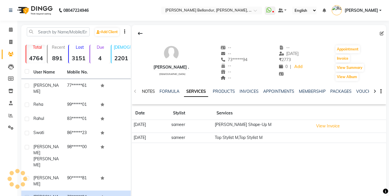
click at [151, 92] on link "NOTES" at bounding box center [148, 91] width 13 height 5
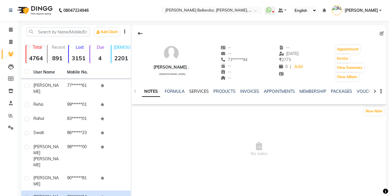
click at [200, 91] on link "SERVICES" at bounding box center [199, 91] width 20 height 5
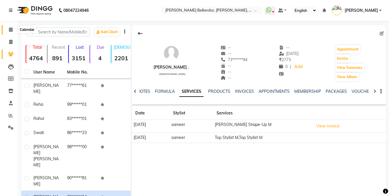
click at [12, 27] on span at bounding box center [11, 30] width 10 height 7
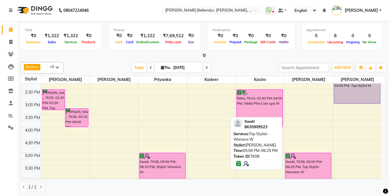
scroll to position [102, 0]
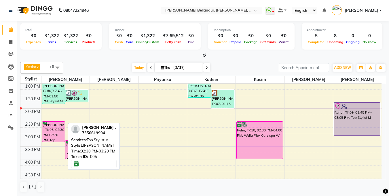
click at [62, 132] on div "[PERSON_NAME] ., TK05, 02:30 PM-03:20 PM, Top Stylist M" at bounding box center [53, 132] width 23 height 20
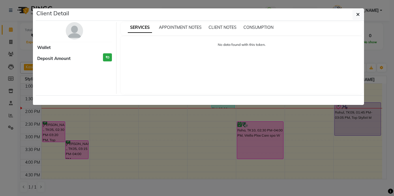
select select "6"
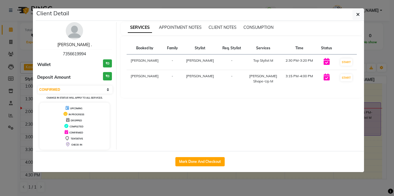
click at [74, 42] on link "[PERSON_NAME] ." at bounding box center [74, 44] width 34 height 5
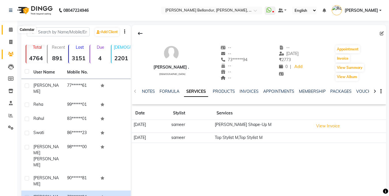
click at [7, 30] on span at bounding box center [11, 30] width 10 height 7
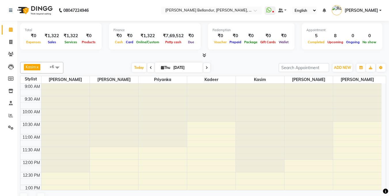
scroll to position [102, 0]
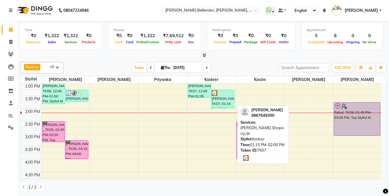
click at [221, 98] on div "[PERSON_NAME], TK07, 01:15 PM-02:00 PM, [PERSON_NAME] Shape-Up M" at bounding box center [223, 99] width 23 height 18
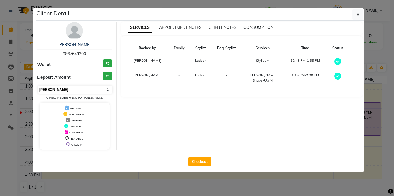
click at [43, 91] on select "Select MARK DONE UPCOMING" at bounding box center [75, 90] width 75 height 8
click at [38, 86] on select "Select MARK DONE UPCOMING" at bounding box center [75, 90] width 75 height 8
click at [50, 87] on select "Select MARK DONE UPCOMING" at bounding box center [75, 90] width 75 height 8
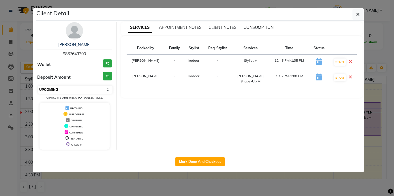
select select "8"
click at [38, 86] on select "Select IN SERVICE CONFIRMED TENTATIVE CHECK IN MARK DONE DROPPED UPCOMING" at bounding box center [75, 90] width 75 height 8
click at [0, 78] on ngb-modal-window "Client Detail [PERSON_NAME] 9867649300 Wallet ₹0 Deposit Amount ₹0 Select IN SE…" at bounding box center [197, 98] width 394 height 196
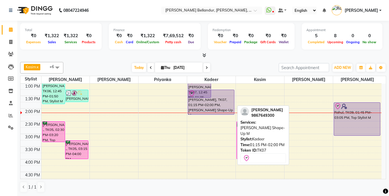
drag, startPoint x: 217, startPoint y: 107, endPoint x: 216, endPoint y: 111, distance: 4.5
click at [216, 111] on div "[PERSON_NAME], TK07, 12:45 PM-01:35 PM, Stylist M [PERSON_NAME], TK07, 01:15 PM…" at bounding box center [211, 146] width 48 height 329
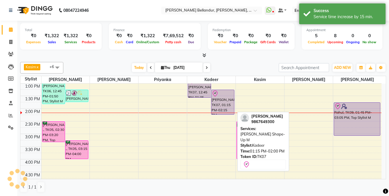
click at [216, 110] on div "[PERSON_NAME], TK07, 01:15 PM-02:15 PM, [PERSON_NAME] Shape-Up M" at bounding box center [223, 102] width 23 height 24
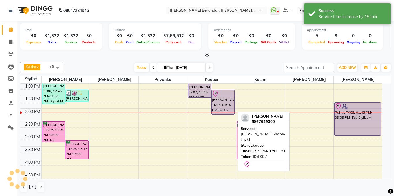
select select "8"
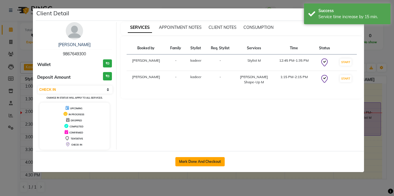
click at [190, 160] on button "Mark Done And Checkout" at bounding box center [199, 161] width 49 height 9
select select "service"
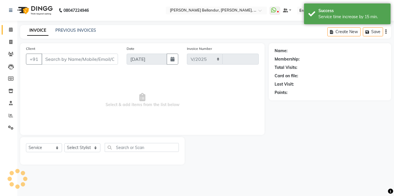
select select "5743"
type input "2500"
type input "98******00"
select select "87428"
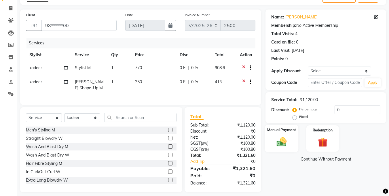
scroll to position [43, 0]
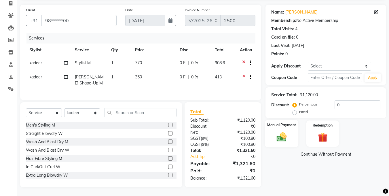
click at [289, 133] on img at bounding box center [282, 137] width 16 height 12
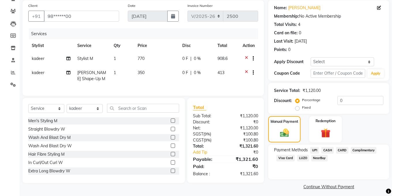
scroll to position [0, 0]
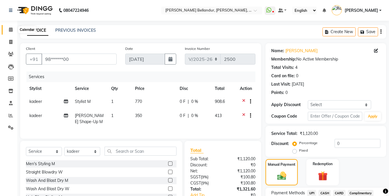
click at [12, 31] on icon at bounding box center [11, 29] width 4 height 4
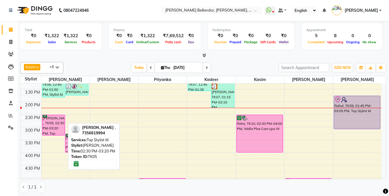
scroll to position [109, 0]
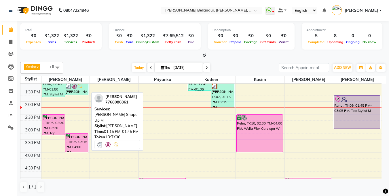
click at [67, 91] on div "Anveet, TK06, 01:15 PM-01:45 PM, Beard Shape-Up M" at bounding box center [76, 89] width 23 height 12
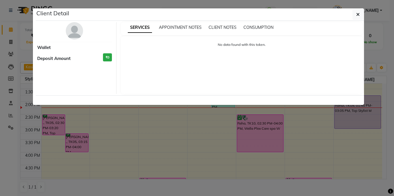
select select "3"
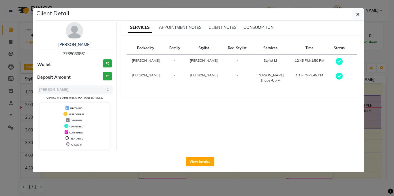
click at [0, 90] on ngb-modal-window "Client Detail Anveet 7768086861 Wallet ₹0 Deposit Amount ₹0 Select MARK DONE UP…" at bounding box center [197, 98] width 394 height 196
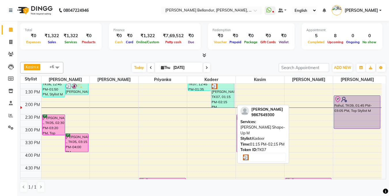
click at [218, 100] on div "Chinmay Karnik, TK07, 01:15 PM-02:15 PM, Beard Shape-Up M" at bounding box center [223, 95] width 23 height 24
select select "3"
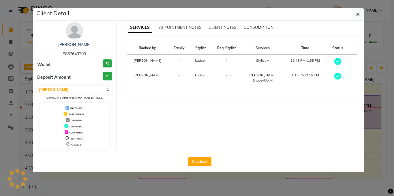
drag, startPoint x: 63, startPoint y: 53, endPoint x: 87, endPoint y: 53, distance: 23.9
click at [87, 53] on div "Chinmay Karnik 9867649300" at bounding box center [74, 49] width 75 height 15
copy span "9867649300"
click at [5, 54] on ngb-modal-window "Client Detail Chinmay Karnik 9867649300 Wallet ₹0 Deposit Amount ₹0 Select MARK…" at bounding box center [197, 98] width 394 height 196
click at [10, 44] on ngb-modal-window "Client Detail Chinmay Karnik 9867649300 Wallet ₹0 Deposit Amount ₹0 Select MARK…" at bounding box center [197, 98] width 394 height 196
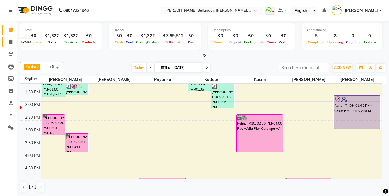
click at [10, 42] on icon at bounding box center [10, 42] width 3 height 4
select select "service"
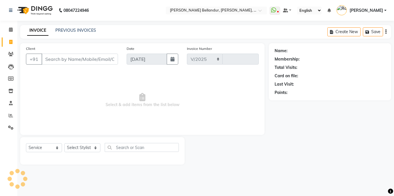
select select "5743"
type input "2500"
click at [75, 57] on input "Client" at bounding box center [80, 59] width 76 height 11
type input "9867649300"
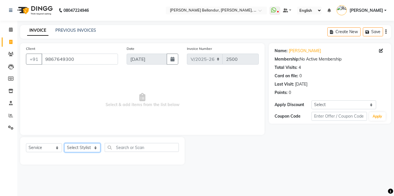
click at [77, 146] on select "Select Stylist Gagan Z kadeer Kasim Logeshwari . Mohammed Kasim Prasad . Priyan…" at bounding box center [82, 147] width 36 height 9
select select "69206"
click at [64, 143] on select "Select Stylist Gagan Z kadeer Kasim Logeshwari . Mohammed Kasim Prasad . Priyan…" at bounding box center [82, 147] width 36 height 9
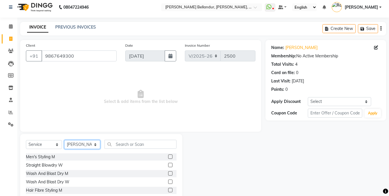
scroll to position [5, 0]
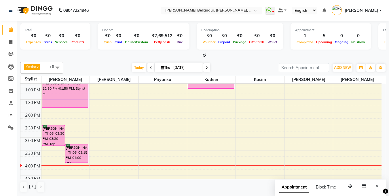
scroll to position [92, 0]
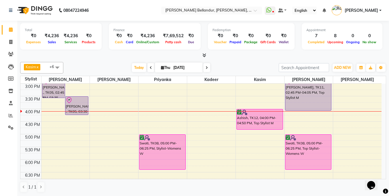
scroll to position [151, 0]
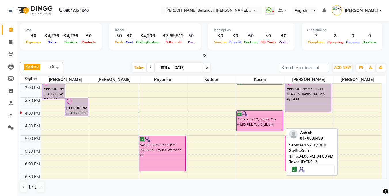
click at [261, 123] on div "Ashish, TK12, 04:00 PM-04:50 PM, Top Stylist M" at bounding box center [260, 121] width 46 height 20
select select "6"
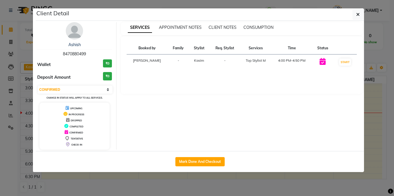
click at [0, 87] on ngb-modal-window "Client Detail Ashish 8470880499 Wallet ₹0 Deposit Amount ₹0 Select IN SERVICE C…" at bounding box center [197, 98] width 394 height 196
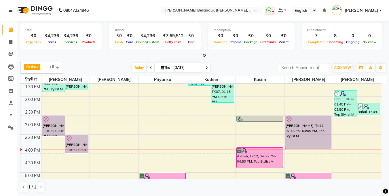
scroll to position [116, 0]
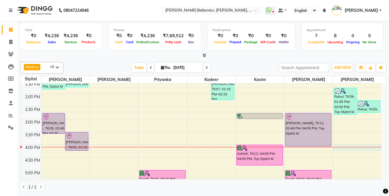
click at [350, 149] on div "9:00 AM 9:30 AM 10:00 AM 10:30 AM 11:00 AM 11:30 AM 12:00 PM 12:30 PM 1:00 PM 1…" at bounding box center [200, 131] width 361 height 329
select select "90736"
select select "tentative"
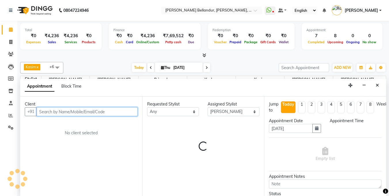
scroll to position [0, 0]
select select "960"
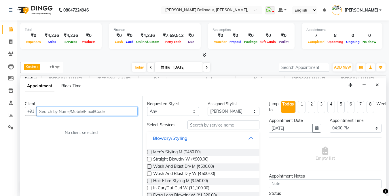
click at [50, 112] on input "text" at bounding box center [87, 111] width 101 height 9
click at [73, 112] on input "text" at bounding box center [87, 111] width 101 height 9
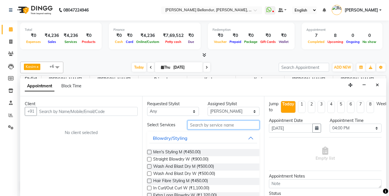
click at [226, 128] on input "text" at bounding box center [224, 124] width 72 height 9
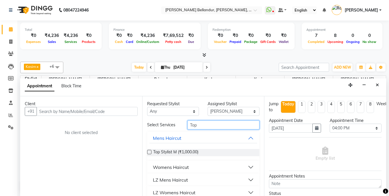
type input "Top"
drag, startPoint x: 199, startPoint y: 165, endPoint x: 199, endPoint y: 168, distance: 3.2
click at [199, 165] on button "Womens Haircut" at bounding box center [204, 167] width 108 height 10
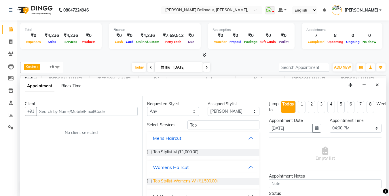
click at [196, 181] on span "Top Stylist-Womens W (₹1,500.00)" at bounding box center [185, 181] width 65 height 7
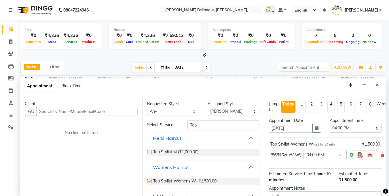
checkbox input "false"
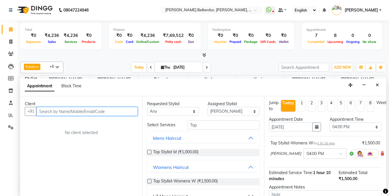
click at [75, 114] on input "text" at bounding box center [87, 111] width 101 height 9
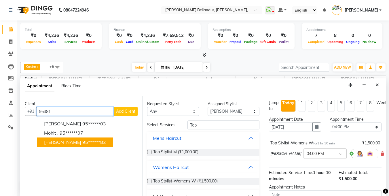
click at [82, 139] on ngb-highlight "95******82" at bounding box center [94, 142] width 24 height 6
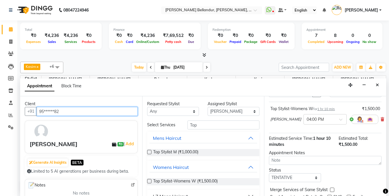
scroll to position [63, 0]
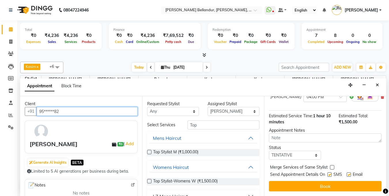
type input "95******82"
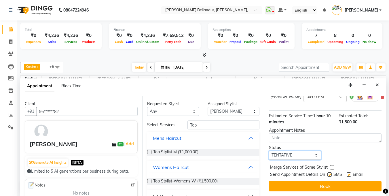
click at [287, 151] on select "Select TENTATIVE CONFIRM CHECK-IN UPCOMING" at bounding box center [295, 155] width 52 height 9
select select "confirm booking"
click at [269, 151] on select "Select TENTATIVE CONFIRM CHECK-IN UPCOMING" at bounding box center [295, 155] width 52 height 9
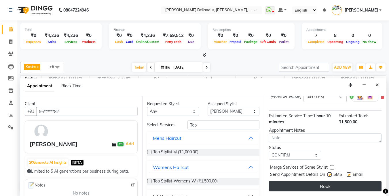
click at [294, 182] on button "Book" at bounding box center [325, 186] width 113 height 10
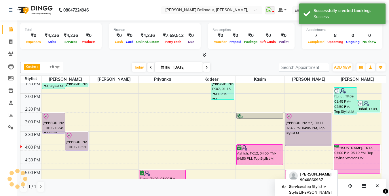
scroll to position [0, 0]
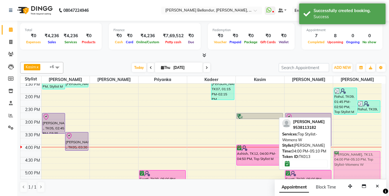
drag, startPoint x: 349, startPoint y: 154, endPoint x: 348, endPoint y: 160, distance: 6.4
click at [348, 160] on div "Rahul, TK09, 01:45 PM-02:50 PM, Top Stylist M Rahul, TK09, 02:15 PM-02:45 PM, B…" at bounding box center [357, 131] width 48 height 329
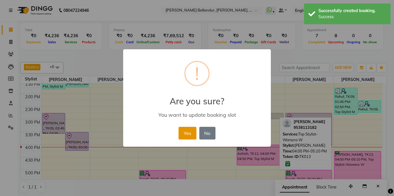
click at [179, 135] on button "Yes" at bounding box center [187, 133] width 18 height 13
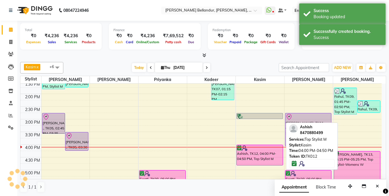
click at [255, 152] on div "Ashish, TK12, 04:00 PM-04:50 PM, Top Stylist M" at bounding box center [260, 155] width 46 height 20
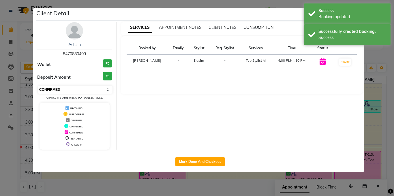
click at [93, 87] on select "Select IN SERVICE CONFIRMED TENTATIVE CHECK IN MARK DONE DROPPED UPCOMING" at bounding box center [75, 90] width 75 height 8
select select "8"
click at [38, 86] on select "Select IN SERVICE CONFIRMED TENTATIVE CHECK IN MARK DONE DROPPED UPCOMING" at bounding box center [75, 90] width 75 height 8
click at [0, 37] on ngb-modal-window "Client Detail Ashish 8470880499 Wallet ₹0 Deposit Amount ₹0 Select IN SERVICE C…" at bounding box center [197, 98] width 394 height 196
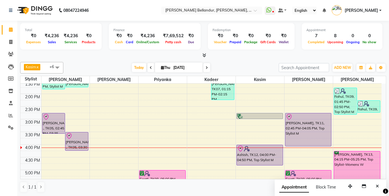
click at [209, 152] on div "9:00 AM 9:30 AM 10:00 AM 10:30 AM 11:00 AM 11:30 AM 12:00 PM 12:30 PM 1:00 PM 1…" at bounding box center [200, 131] width 361 height 329
select select "87428"
select select "tentative"
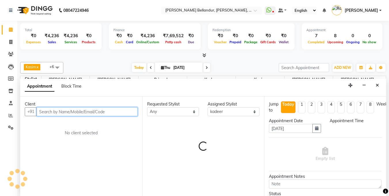
scroll to position [0, 0]
select select "975"
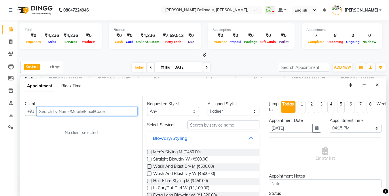
click at [110, 110] on input "text" at bounding box center [87, 111] width 101 height 9
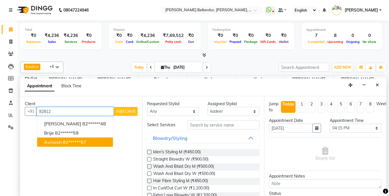
click at [55, 146] on button "Avinash 82******97" at bounding box center [75, 141] width 76 height 9
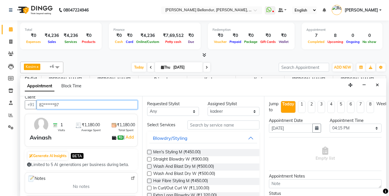
scroll to position [6, 0]
type input "82******97"
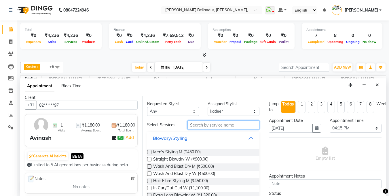
click at [226, 124] on input "text" at bounding box center [224, 124] width 72 height 9
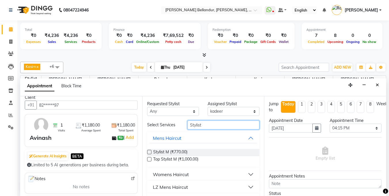
type input "Stylist"
click at [172, 173] on div "Womens Haircut" at bounding box center [171, 174] width 36 height 7
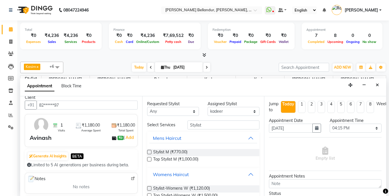
scroll to position [10, 0]
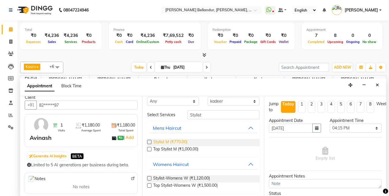
click at [181, 142] on span "Stylist M (₹770.00)" at bounding box center [170, 142] width 34 height 7
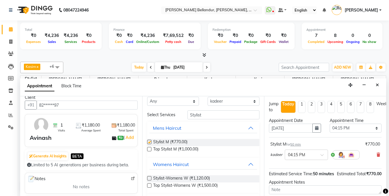
checkbox input "false"
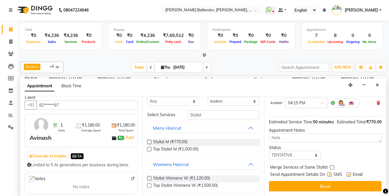
scroll to position [62, 0]
click at [282, 151] on select "Select TENTATIVE CONFIRM CHECK-IN UPCOMING" at bounding box center [295, 155] width 52 height 9
select select "confirm booking"
click at [269, 151] on select "Select TENTATIVE CONFIRM CHECK-IN UPCOMING" at bounding box center [295, 155] width 52 height 9
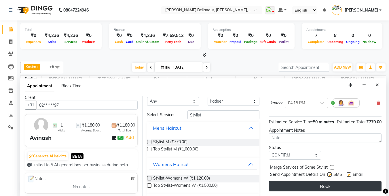
click at [282, 181] on button "Book" at bounding box center [325, 186] width 113 height 10
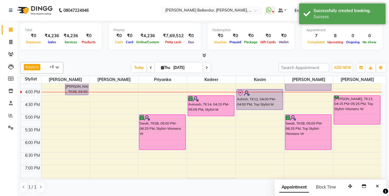
scroll to position [173, 0]
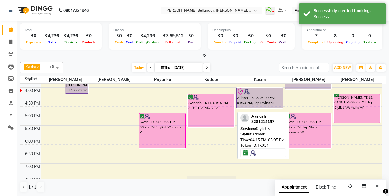
drag, startPoint x: 212, startPoint y: 114, endPoint x: 212, endPoint y: 129, distance: 15.6
click at [212, 129] on div "9:00 AM 9:30 AM 10:00 AM 10:30 AM 11:00 AM 11:30 AM 12:00 PM 12:30 PM 1:00 PM 1…" at bounding box center [200, 74] width 361 height 329
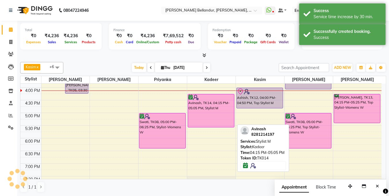
click at [211, 105] on div "Avinash, TK14, 04:15 PM-05:05 PM, Stylist M" at bounding box center [211, 110] width 46 height 33
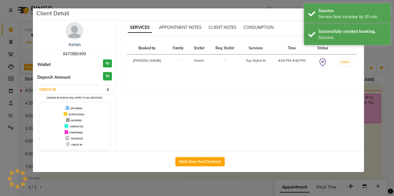
select select "6"
click at [75, 95] on div "Select IN SERVICE CONFIRMED TENTATIVE CHECK IN MARK DONE DROPPED UPCOMING Chang…" at bounding box center [74, 92] width 75 height 15
click at [75, 87] on select "Select IN SERVICE CONFIRMED TENTATIVE CHECK IN MARK DONE DROPPED UPCOMING" at bounding box center [75, 90] width 75 height 8
click at [0, 95] on ngb-modal-window "Client Detail Avinash 8281214197 Wallet ₹0 Deposit Amount ₹0 Select IN SERVICE …" at bounding box center [197, 98] width 394 height 196
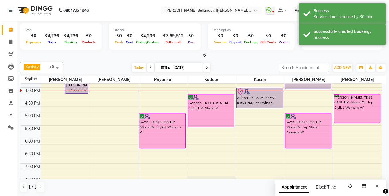
scroll to position [163, 0]
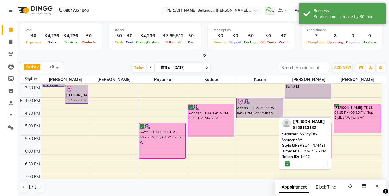
click at [370, 125] on div "[PERSON_NAME], TK13, 04:15 PM-05:25 PM, Top Stylist-Womens W" at bounding box center [357, 118] width 46 height 29
select select "6"
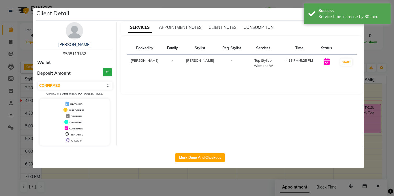
click at [0, 90] on ngb-modal-window "Client Detail Soumya 9538113182 Wallet Deposit Amount ₹0 Select IN SERVICE CONF…" at bounding box center [197, 98] width 394 height 196
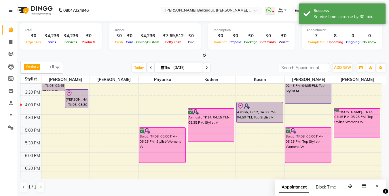
scroll to position [159, 0]
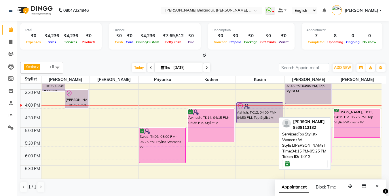
click at [370, 128] on div "[PERSON_NAME], TK13, 04:15 PM-05:25 PM, Top Stylist-Womens W" at bounding box center [357, 123] width 46 height 29
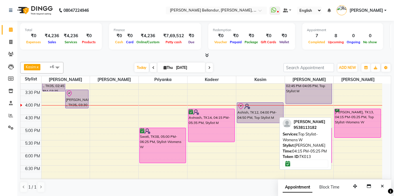
select select "6"
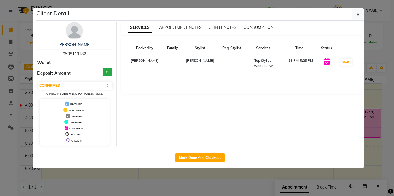
click at [83, 41] on div "Soumya 9538113182 Wallet Deposit Amount ₹0 Select IN SERVICE CONFIRMED TENTATIV…" at bounding box center [75, 83] width 84 height 123
click at [72, 48] on div "Soumya 9538113182" at bounding box center [74, 49] width 75 height 15
click at [73, 46] on link "[PERSON_NAME]" at bounding box center [74, 44] width 32 height 5
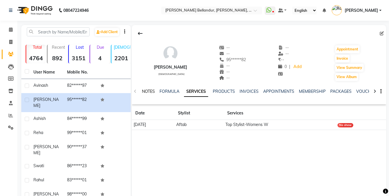
click at [153, 90] on link "NOTES" at bounding box center [148, 91] width 13 height 5
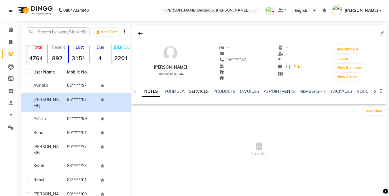
click at [202, 91] on link "SERVICES" at bounding box center [199, 91] width 20 height 5
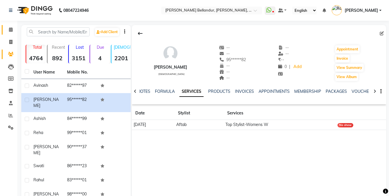
click at [16, 31] on li "Calendar" at bounding box center [8, 30] width 17 height 12
click at [3, 29] on link "Calendar" at bounding box center [9, 30] width 14 height 10
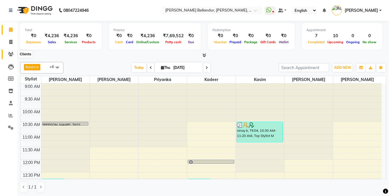
click at [10, 53] on icon at bounding box center [10, 54] width 5 height 4
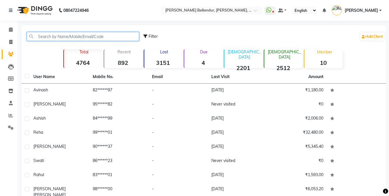
click at [78, 40] on input "text" at bounding box center [83, 36] width 112 height 9
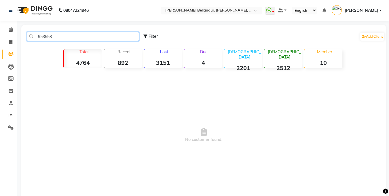
type input "9535583"
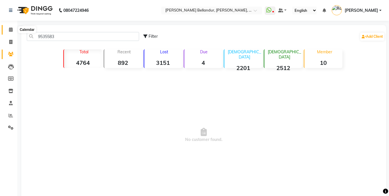
click at [9, 28] on icon at bounding box center [11, 29] width 4 height 4
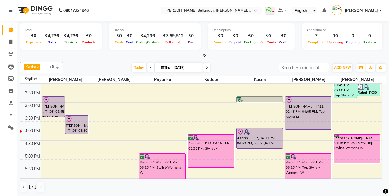
scroll to position [133, 0]
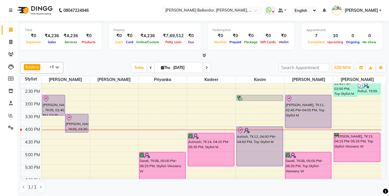
drag, startPoint x: 254, startPoint y: 149, endPoint x: 256, endPoint y: 167, distance: 18.3
click at [255, 169] on div "9:00 AM 9:30 AM 10:00 AM 10:30 AM 11:00 AM 11:30 AM 12:00 PM 12:30 PM 1:00 PM 1…" at bounding box center [200, 113] width 361 height 329
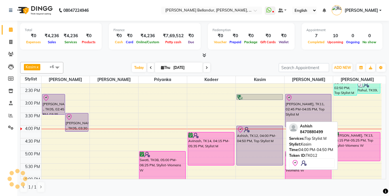
click at [256, 150] on div "Ashish, TK12, 04:00 PM-04:50 PM, Top Stylist M" at bounding box center [260, 145] width 46 height 39
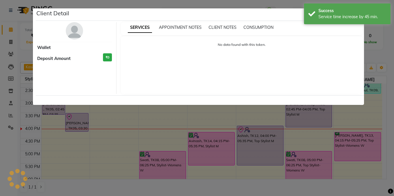
select select "8"
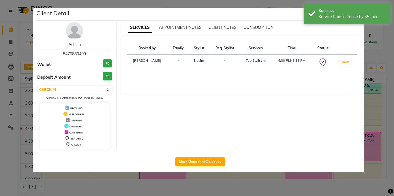
click at [76, 45] on link "Ashish" at bounding box center [74, 44] width 12 height 5
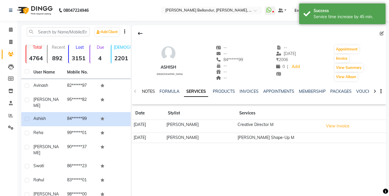
click at [152, 90] on link "NOTES" at bounding box center [148, 91] width 13 height 5
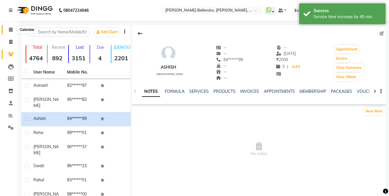
click at [9, 29] on icon at bounding box center [11, 29] width 4 height 4
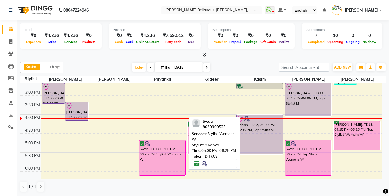
scroll to position [146, 0]
click at [151, 160] on div "Swati, TK08, 05:00 PM-06:25 PM, Stylist-Womens W" at bounding box center [162, 157] width 46 height 35
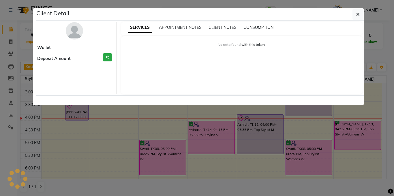
select select "6"
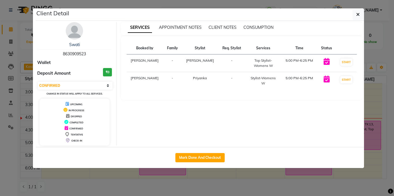
click at [0, 104] on ngb-modal-window "Client Detail Swati 8630909523 Wallet Deposit Amount ₹0 Select IN SERVICE CONFI…" at bounding box center [197, 98] width 394 height 196
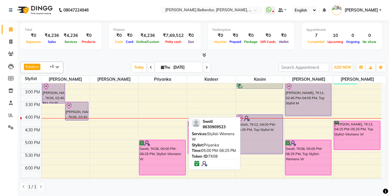
click at [153, 167] on div "Swati, TK08, 05:00 PM-06:25 PM, Stylist-Womens W" at bounding box center [162, 157] width 46 height 35
select select "6"
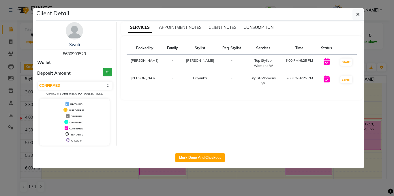
click at [0, 85] on ngb-modal-window "Client Detail Swati 8630909523 Wallet Deposit Amount ₹0 Select IN SERVICE CONFI…" at bounding box center [197, 98] width 394 height 196
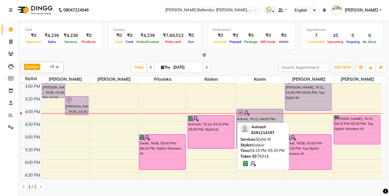
scroll to position [152, 0]
click at [211, 125] on div "Avinash, TK14, 04:15 PM-05:35 PM, Stylist M" at bounding box center [211, 131] width 46 height 33
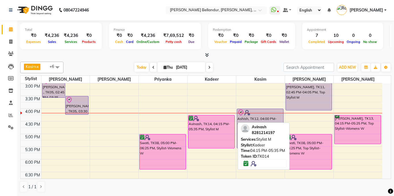
select select "6"
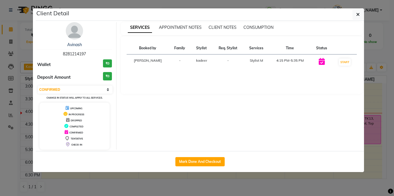
click at [0, 101] on ngb-modal-window "Client Detail Avinash 8281214197 Wallet ₹0 Deposit Amount ₹0 Select IN SERVICE …" at bounding box center [197, 98] width 394 height 196
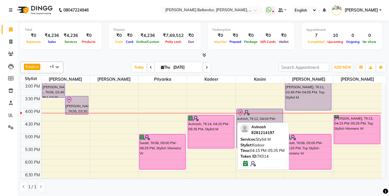
click at [208, 132] on div "Avinash, TK14, 04:15 PM-05:35 PM, Stylist M" at bounding box center [211, 131] width 46 height 33
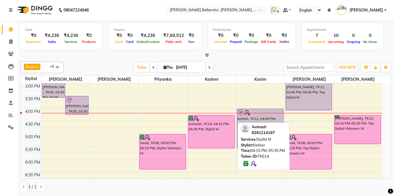
select select "6"
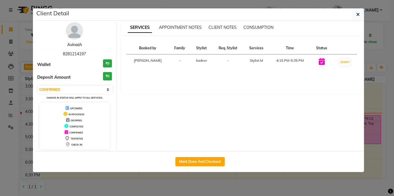
click at [77, 45] on link "Avinash" at bounding box center [74, 44] width 15 height 5
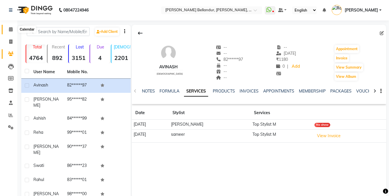
click at [10, 29] on icon at bounding box center [11, 29] width 4 height 4
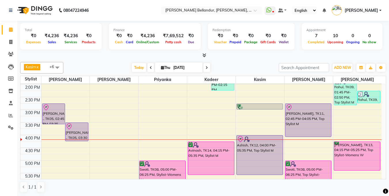
scroll to position [139, 0]
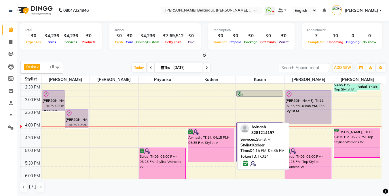
click at [201, 140] on div "Avinash, TK14, 04:15 PM-05:35 PM, Stylist M" at bounding box center [211, 145] width 46 height 33
select select "6"
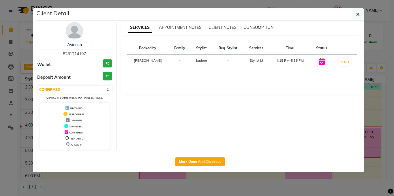
click at [0, 89] on ngb-modal-window "Client Detail Avinash 8281214197 Wallet ₹0 Deposit Amount ₹0 Select IN SERVICE …" at bounding box center [197, 98] width 394 height 196
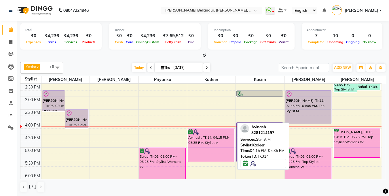
click at [208, 143] on div "Avinash, TK14, 04:15 PM-05:35 PM, Stylist M" at bounding box center [211, 145] width 46 height 33
select select "6"
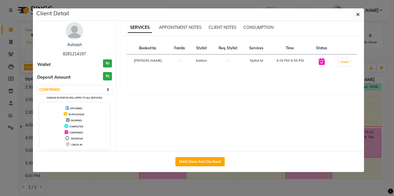
click at [0, 87] on ngb-modal-window "Client Detail Avinash 8281214197 Wallet ₹0 Deposit Amount ₹0 Select IN SERVICE …" at bounding box center [197, 98] width 394 height 196
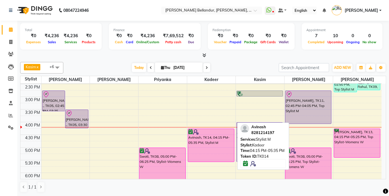
click at [211, 144] on div "Avinash, TK14, 04:15 PM-05:35 PM, Stylist M" at bounding box center [211, 145] width 46 height 33
select select "6"
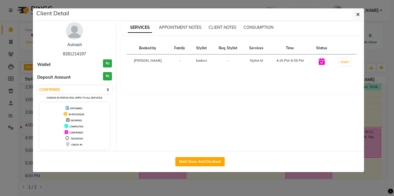
click at [0, 88] on ngb-modal-window "Client Detail Avinash 8281214197 Wallet ₹0 Deposit Amount ₹0 Select IN SERVICE …" at bounding box center [197, 98] width 394 height 196
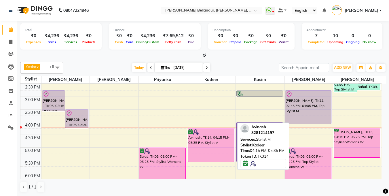
click at [208, 143] on div "Avinash, TK14, 04:15 PM-05:35 PM, Stylist M" at bounding box center [211, 145] width 46 height 33
select select "6"
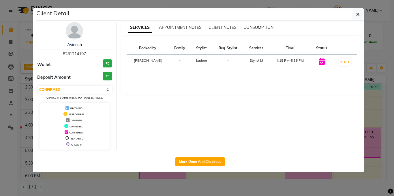
click at [0, 83] on ngb-modal-window "Client Detail Avinash 8281214197 Wallet ₹0 Deposit Amount ₹0 Select IN SERVICE …" at bounding box center [197, 98] width 394 height 196
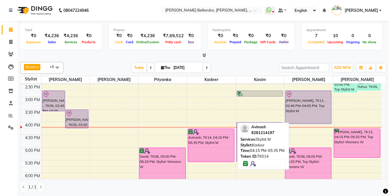
click at [211, 151] on div "Avinash, TK14, 04:15 PM-05:35 PM, Stylist M" at bounding box center [211, 145] width 46 height 33
select select "6"
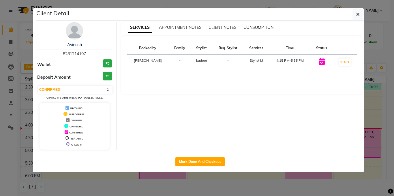
click at [0, 79] on ngb-modal-window "Client Detail Avinash 8281214197 Wallet ₹0 Deposit Amount ₹0 Select IN SERVICE …" at bounding box center [197, 98] width 394 height 196
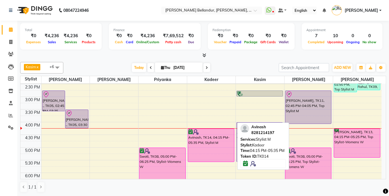
click at [221, 150] on div "Avinash, TK14, 04:15 PM-05:35 PM, Stylist M" at bounding box center [211, 145] width 46 height 33
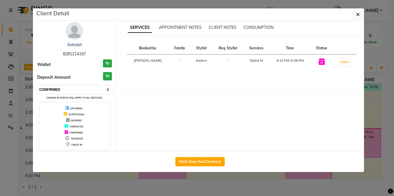
click at [75, 92] on select "Select IN SERVICE CONFIRMED TENTATIVE CHECK IN MARK DONE DROPPED UPCOMING" at bounding box center [75, 90] width 75 height 8
select select "8"
click at [38, 86] on select "Select IN SERVICE CONFIRMED TENTATIVE CHECK IN MARK DONE DROPPED UPCOMING" at bounding box center [75, 90] width 75 height 8
click at [0, 90] on ngb-modal-window "Client Detail Avinash 8281214197 Wallet ₹0 Deposit Amount ₹0 Select IN SERVICE …" at bounding box center [197, 98] width 394 height 196
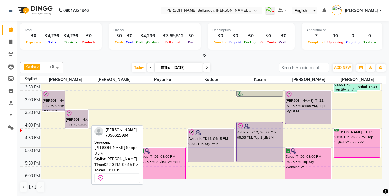
click at [74, 116] on div at bounding box center [77, 113] width 22 height 7
select select "8"
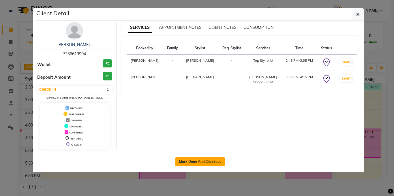
click at [192, 158] on button "Mark Done And Checkout" at bounding box center [199, 161] width 49 height 9
select select "service"
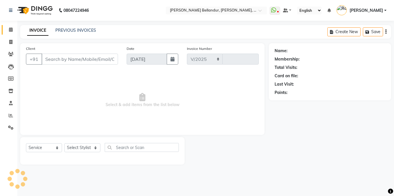
select select "5743"
type input "2502"
type input "73******94"
select select "44651"
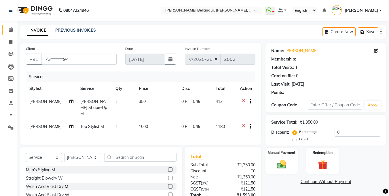
select select "1: Object"
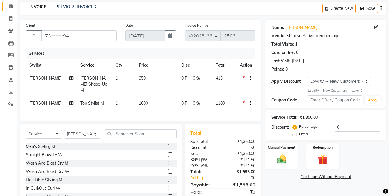
scroll to position [31, 0]
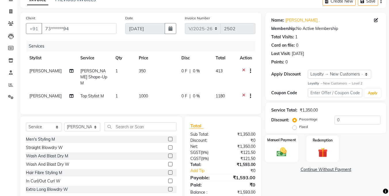
click at [282, 145] on div "Manual Payment" at bounding box center [282, 148] width 34 height 27
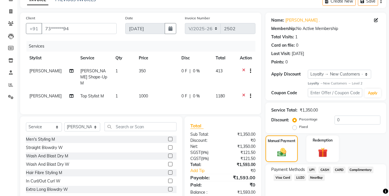
scroll to position [38, 0]
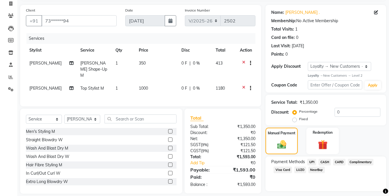
click at [312, 161] on span "UPI" at bounding box center [312, 162] width 9 height 7
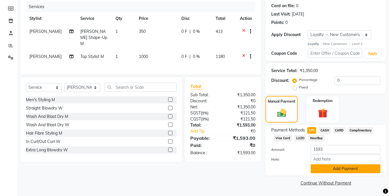
click at [334, 170] on button "Add Payment" at bounding box center [346, 168] width 70 height 9
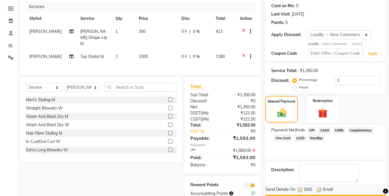
scroll to position [86, 0]
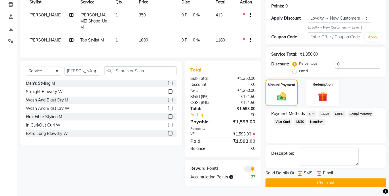
click at [320, 174] on label at bounding box center [319, 173] width 4 height 4
click at [320, 174] on input "checkbox" at bounding box center [319, 174] width 4 height 4
checkbox input "false"
click at [317, 180] on button "Checkout" at bounding box center [326, 182] width 121 height 9
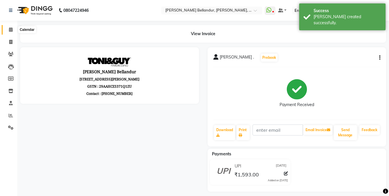
click at [11, 30] on icon at bounding box center [11, 29] width 4 height 4
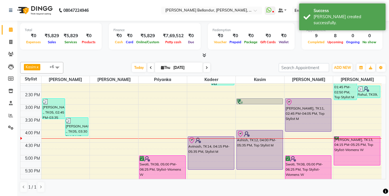
scroll to position [132, 0]
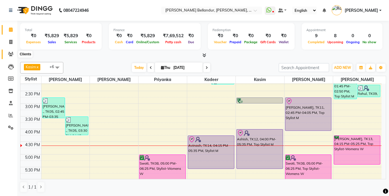
click at [7, 53] on span at bounding box center [11, 54] width 10 height 7
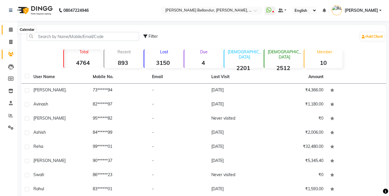
click at [8, 27] on span at bounding box center [11, 30] width 10 height 7
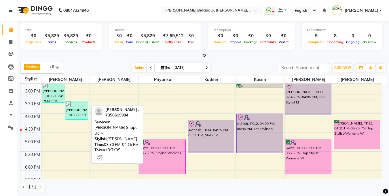
scroll to position [158, 0]
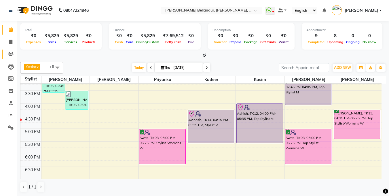
click at [12, 52] on icon at bounding box center [10, 54] width 5 height 4
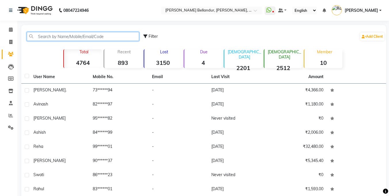
click at [65, 36] on input "text" at bounding box center [83, 36] width 112 height 9
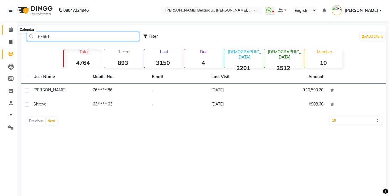
type input "63661"
click at [12, 30] on icon at bounding box center [11, 29] width 4 height 4
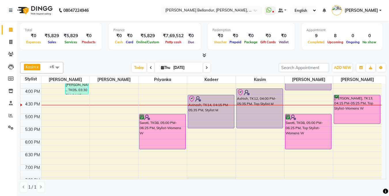
scroll to position [171, 0]
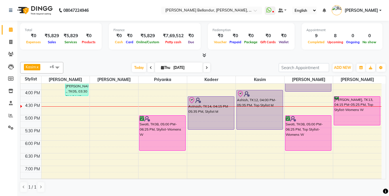
click at [61, 118] on div "9:00 AM 9:30 AM 10:00 AM 10:30 AM 11:00 AM 11:30 AM 12:00 PM 12:30 PM 1:00 PM 1…" at bounding box center [200, 76] width 361 height 329
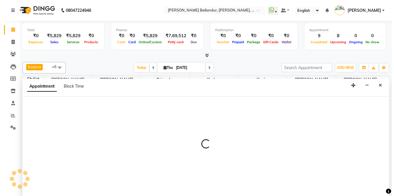
scroll to position [0, 0]
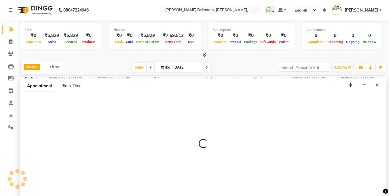
click at [71, 110] on div at bounding box center [203, 146] width 366 height 100
select select "44651"
select select "1020"
select select "tentative"
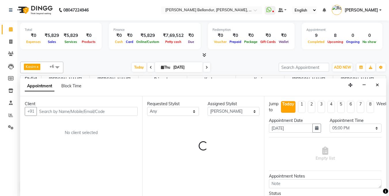
click at [71, 110] on input "text" at bounding box center [87, 111] width 101 height 9
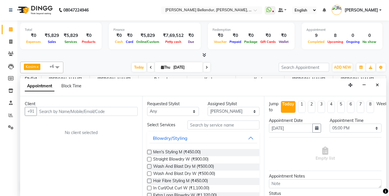
click at [71, 110] on input "text" at bounding box center [87, 111] width 101 height 9
click at [199, 127] on input "text" at bounding box center [224, 124] width 72 height 9
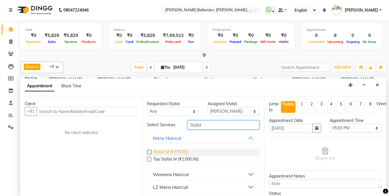
type input "Stylist"
click at [177, 151] on span "Stylist M (₹770.00)" at bounding box center [170, 152] width 34 height 7
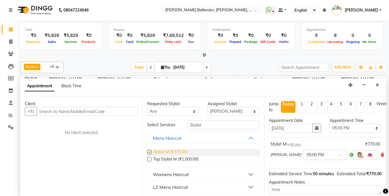
checkbox input "false"
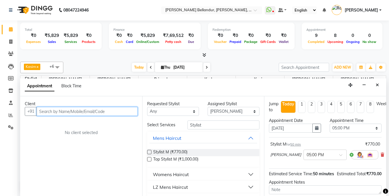
click at [91, 112] on input "text" at bounding box center [87, 111] width 101 height 9
type input "6366165748"
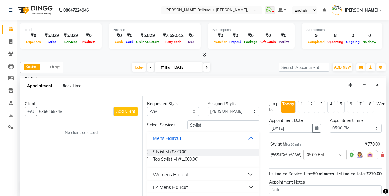
click at [120, 114] on span "Add Client" at bounding box center [125, 111] width 19 height 5
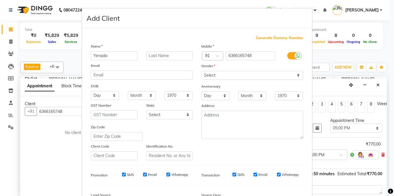
type input "Yenada"
click at [255, 75] on select "Select [DEMOGRAPHIC_DATA] [DEMOGRAPHIC_DATA] Other Prefer Not To Say" at bounding box center [252, 75] width 102 height 9
select select "[DEMOGRAPHIC_DATA]"
click at [201, 71] on select "Select [DEMOGRAPHIC_DATA] [DEMOGRAPHIC_DATA] Other Prefer Not To Say" at bounding box center [252, 75] width 102 height 9
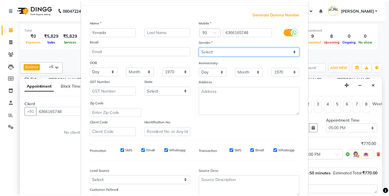
scroll to position [70, 0]
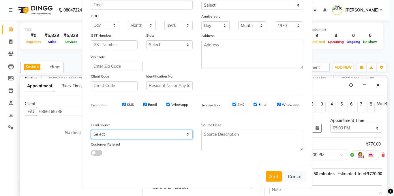
click at [154, 138] on select "Select Walk-in Internet Friend Word of Mouth Advertisement Facebook JustDial Go…" at bounding box center [142, 134] width 102 height 9
select select "36770"
click at [91, 130] on select "Select Walk-in Internet Friend Word of Mouth Advertisement Facebook JustDial Go…" at bounding box center [142, 134] width 102 height 9
click at [276, 181] on div "Add Cancel" at bounding box center [197, 176] width 230 height 23
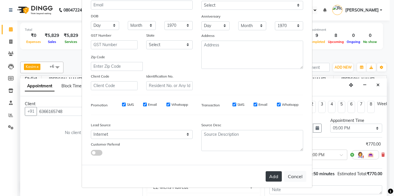
click at [271, 176] on button "Add" at bounding box center [273, 176] width 16 height 10
type input "63******48"
select select
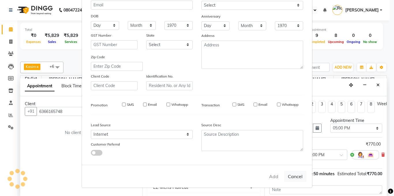
select select
checkbox input "false"
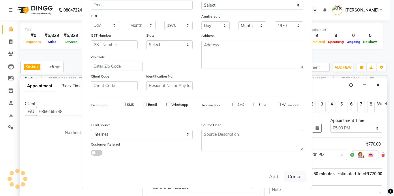
checkbox input "false"
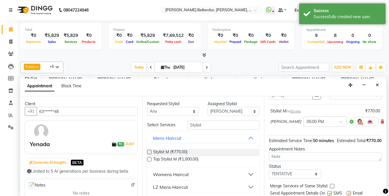
scroll to position [62, 0]
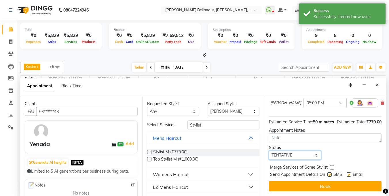
click at [282, 151] on select "Select TENTATIVE CONFIRM CHECK-IN UPCOMING" at bounding box center [295, 155] width 52 height 9
select select "confirm booking"
click at [269, 151] on select "Select TENTATIVE CONFIRM CHECK-IN UPCOMING" at bounding box center [295, 155] width 52 height 9
click at [290, 190] on div "Jump to Today 1 2 3 4 5 6 7 8 Weeks Appointment Date 04-09-2025 Appointment Tim…" at bounding box center [325, 146] width 122 height 100
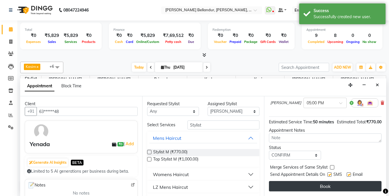
click at [288, 185] on button "Book" at bounding box center [325, 186] width 113 height 10
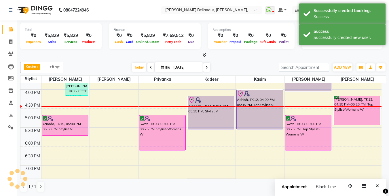
scroll to position [0, 0]
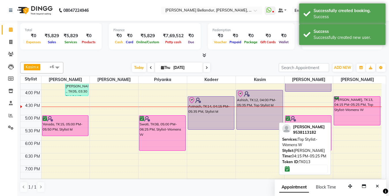
click at [361, 122] on div "[PERSON_NAME], TK13, 04:15 PM-05:25 PM, Top Stylist-Womens W" at bounding box center [357, 111] width 46 height 29
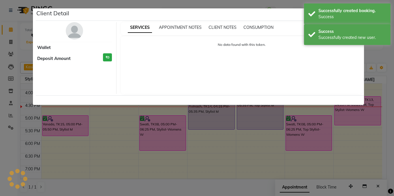
select select "6"
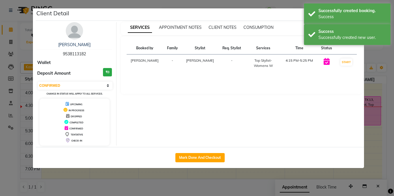
click at [0, 60] on ngb-modal-window "Client Detail Soumya 9538113182 Wallet Deposit Amount ₹0 Select IN SERVICE CONF…" at bounding box center [197, 98] width 394 height 196
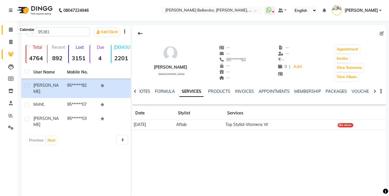
click at [8, 31] on span at bounding box center [11, 30] width 10 height 7
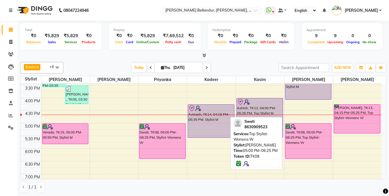
scroll to position [136, 0]
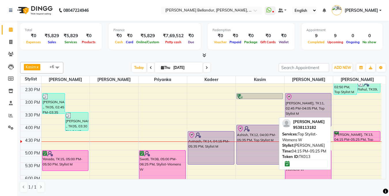
drag, startPoint x: 359, startPoint y: 160, endPoint x: 357, endPoint y: 142, distance: 18.0
click at [357, 142] on div "9:00 AM 9:30 AM 10:00 AM 10:30 AM 11:00 AM 11:30 AM 12:00 PM 12:30 PM 1:00 PM 1…" at bounding box center [200, 111] width 361 height 329
click at [354, 133] on div "[PERSON_NAME], TK13, 04:15 PM-05:25 PM, Top Stylist-Womens W" at bounding box center [357, 136] width 46 height 10
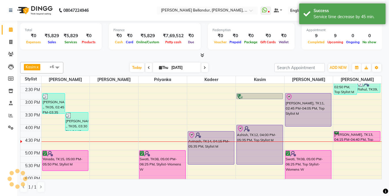
select select "6"
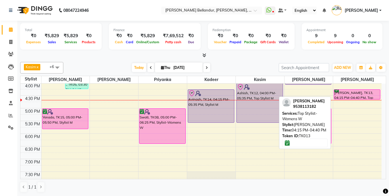
scroll to position [179, 0]
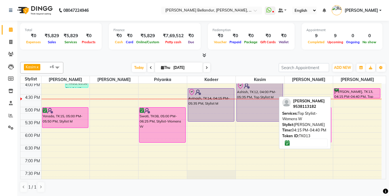
click at [362, 93] on div "[PERSON_NAME], TK13, 04:15 PM-04:40 PM, Top Stylist-Womens W" at bounding box center [357, 93] width 46 height 10
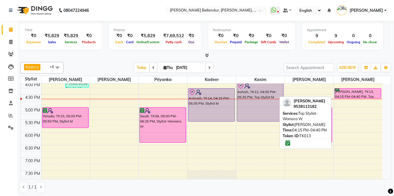
select select "6"
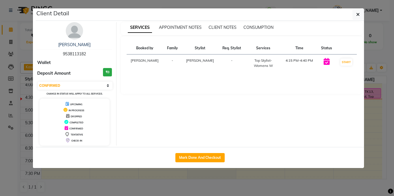
click at [0, 139] on ngb-modal-window "Client Detail [PERSON_NAME] 9538113182 Wallet Deposit Amount ₹0 Select IN SERVI…" at bounding box center [197, 98] width 394 height 196
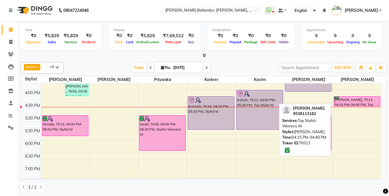
scroll to position [171, 0]
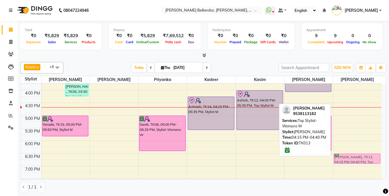
drag, startPoint x: 358, startPoint y: 101, endPoint x: 361, endPoint y: 159, distance: 58.9
click at [361, 159] on div "Rahul, TK09, 01:45 PM-02:50 PM, Top Stylist M Rahul, TK09, 02:15 PM-02:45 PM, […" at bounding box center [357, 77] width 48 height 329
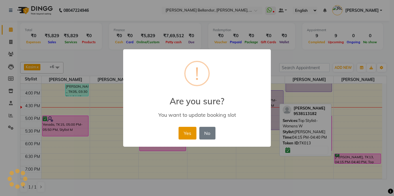
click at [189, 133] on button "Yes" at bounding box center [187, 133] width 18 height 13
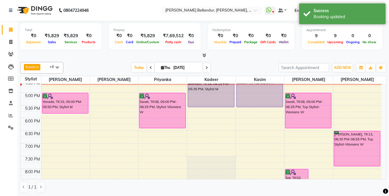
scroll to position [198, 0]
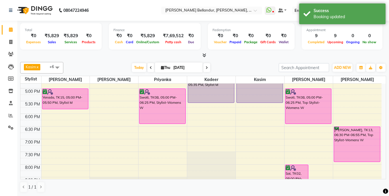
click at [364, 163] on div "9:00 AM 9:30 AM 10:00 AM 10:30 AM 11:00 AM 11:30 AM 12:00 PM 12:30 PM 1:00 PM 1…" at bounding box center [200, 50] width 361 height 329
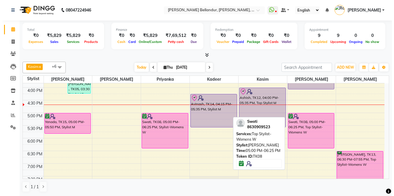
scroll to position [120, 0]
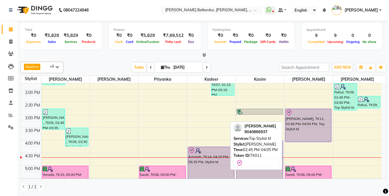
click at [293, 122] on div "[PERSON_NAME], TK11, 02:45 PM-04:05 PM, Top Stylist M" at bounding box center [309, 125] width 46 height 33
select select "8"
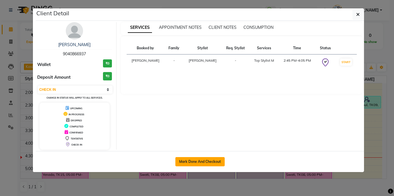
click at [206, 161] on button "Mark Done And Checkout" at bounding box center [199, 161] width 49 height 9
select select "service"
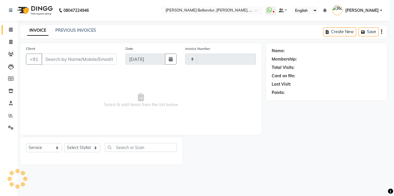
type input "2503"
select select "5743"
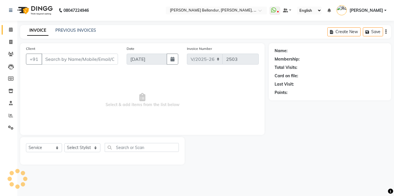
type input "90******37"
select select "88423"
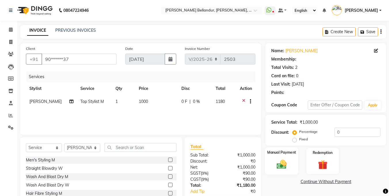
click at [285, 159] on img at bounding box center [282, 165] width 16 height 12
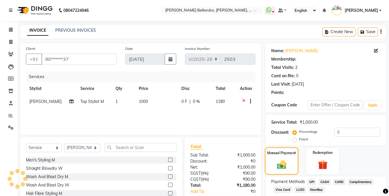
scroll to position [35, 0]
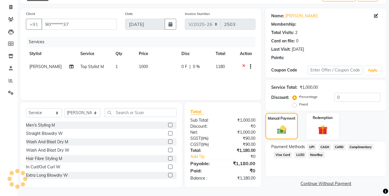
select select "1: Object"
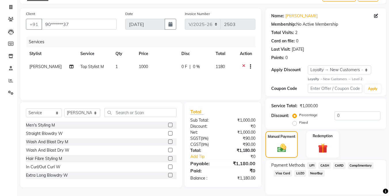
scroll to position [43, 0]
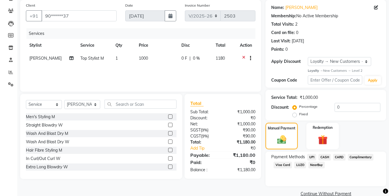
click at [315, 155] on span "UPI" at bounding box center [312, 157] width 9 height 7
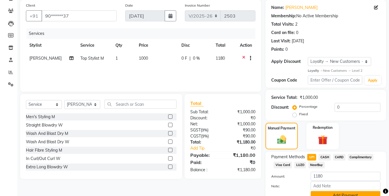
click at [345, 191] on button "Add Payment" at bounding box center [346, 195] width 70 height 9
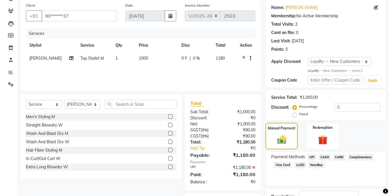
scroll to position [86, 0]
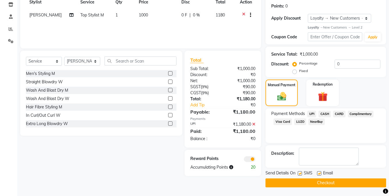
click at [316, 174] on div "SMS" at bounding box center [307, 173] width 19 height 7
click at [319, 173] on label at bounding box center [319, 173] width 4 height 4
click at [319, 173] on input "checkbox" at bounding box center [319, 174] width 4 height 4
checkbox input "false"
click at [323, 182] on button "Checkout" at bounding box center [326, 182] width 121 height 9
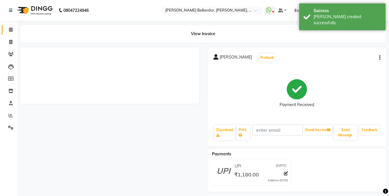
click at [9, 26] on link "Calendar" at bounding box center [9, 30] width 14 height 10
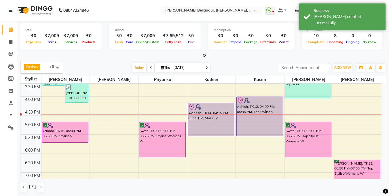
scroll to position [165, 0]
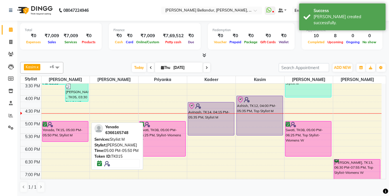
click at [80, 129] on div "Yenada, TK15, 05:00 PM-05:50 PM, Stylist M" at bounding box center [65, 131] width 46 height 20
select select "6"
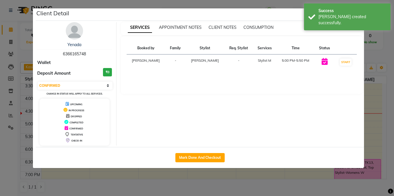
click at [0, 89] on ngb-modal-window "Client Detail Yenada 6366165748 Wallet Deposit Amount ₹0 Select IN SERVICE CONF…" at bounding box center [197, 98] width 394 height 196
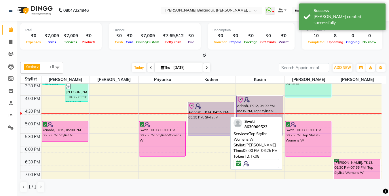
click at [307, 139] on div "Swati, TK08, 05:00 PM-06:25 PM, Top Stylist-Womens W" at bounding box center [309, 138] width 46 height 35
select select "6"
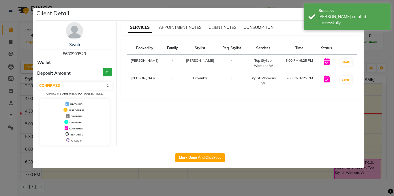
drag, startPoint x: 57, startPoint y: 54, endPoint x: 93, endPoint y: 54, distance: 36.3
click at [93, 54] on div "Swati 8630909523" at bounding box center [74, 49] width 75 height 15
copy span "8630909523"
click at [0, 71] on ngb-modal-window "Client Detail Swati 8630909523 Wallet Deposit Amount ₹0 Select IN SERVICE CONFI…" at bounding box center [197, 98] width 394 height 196
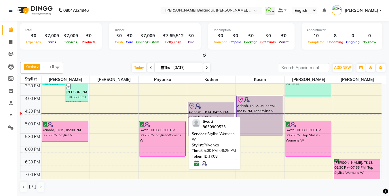
click at [159, 135] on div "Swati, TK08, 05:00 PM-06:25 PM, Stylist-Womens W" at bounding box center [162, 138] width 46 height 35
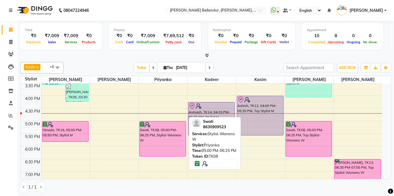
select select "6"
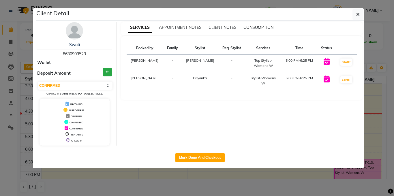
click at [10, 48] on ngb-modal-window "Client Detail Swati 8630909523 Wallet Deposit Amount ₹0 Select IN SERVICE CONFI…" at bounding box center [197, 98] width 394 height 196
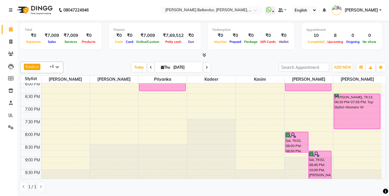
scroll to position [234, 0]
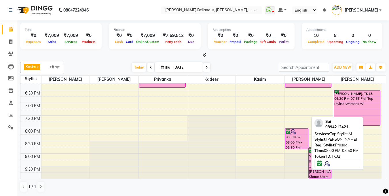
click at [294, 145] on div "Sai, TK02, 08:00 PM-08:50 PM, Top Stylist M" at bounding box center [297, 139] width 23 height 20
select select "6"
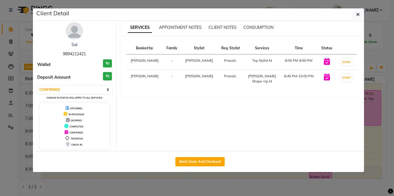
click at [8, 59] on ngb-modal-window "Client Detail Sai 9894212421 Wallet ₹0 Deposit Amount ₹0 Select IN SERVICE CONF…" at bounding box center [197, 98] width 394 height 196
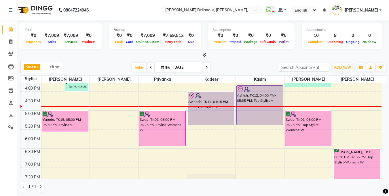
scroll to position [174, 0]
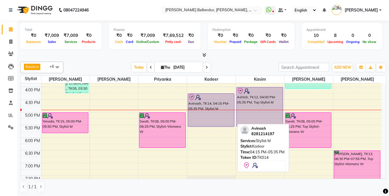
click at [211, 125] on div "Avinash, TK14, 04:15 PM-05:35 PM, Stylist M" at bounding box center [211, 110] width 46 height 33
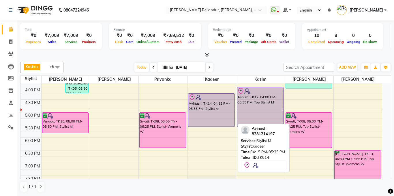
select select "8"
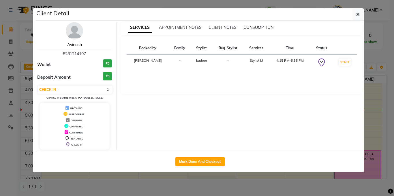
drag, startPoint x: 72, startPoint y: 46, endPoint x: 76, endPoint y: 51, distance: 6.1
click at [73, 46] on link "Avinash" at bounding box center [74, 44] width 15 height 5
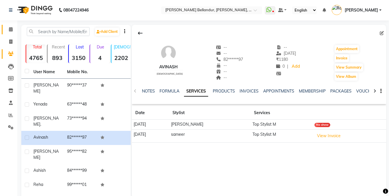
click at [10, 31] on icon at bounding box center [11, 29] width 4 height 4
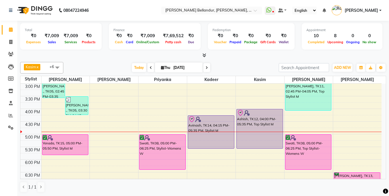
scroll to position [154, 0]
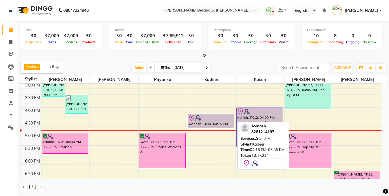
drag, startPoint x: 212, startPoint y: 145, endPoint x: 210, endPoint y: 128, distance: 17.5
click at [210, 128] on div "[PERSON_NAME], TK07, 12:45 PM-01:35 PM, Stylist M [PERSON_NAME], TK07, 01:15 PM…" at bounding box center [211, 94] width 48 height 329
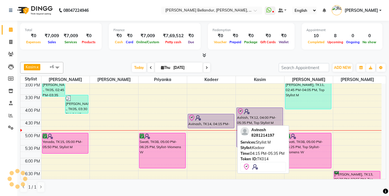
click at [205, 118] on div at bounding box center [211, 117] width 46 height 7
select select "8"
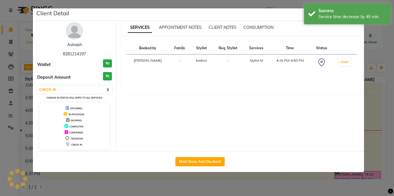
click at [205, 118] on ngb-modal-window "Client Detail Avinash 8281214197 Wallet ₹0 Deposit Amount ₹0 Select IN SERVICE …" at bounding box center [197, 98] width 394 height 196
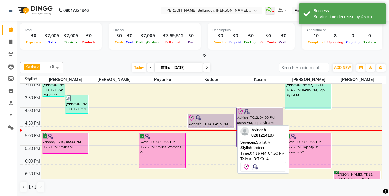
click at [205, 117] on div at bounding box center [211, 117] width 46 height 7
select select "8"
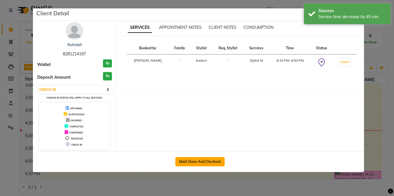
click at [210, 157] on button "Mark Done And Checkout" at bounding box center [199, 161] width 49 height 9
select select "service"
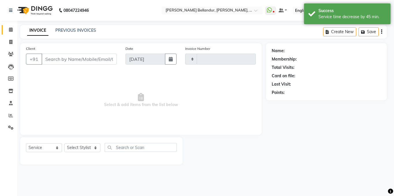
type input "2504"
select select "5743"
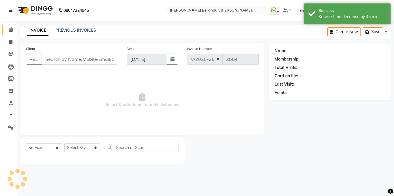
type input "82******97"
select select "87428"
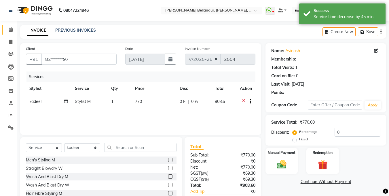
select select "1: Object"
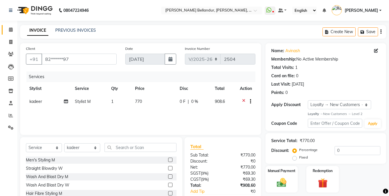
scroll to position [10, 0]
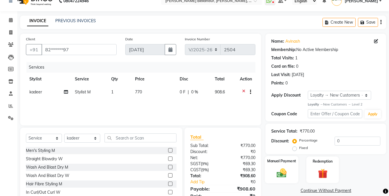
click at [267, 156] on div "Manual Payment" at bounding box center [282, 169] width 34 height 27
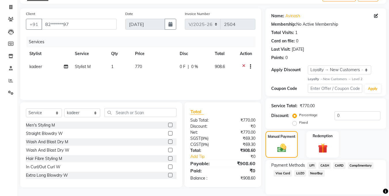
click at [312, 164] on span "UPI" at bounding box center [312, 165] width 9 height 7
click at [334, 162] on span "CARD" at bounding box center [339, 165] width 12 height 7
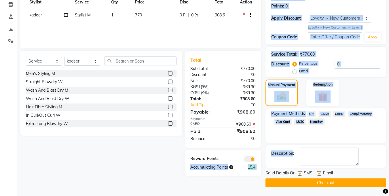
drag, startPoint x: 258, startPoint y: 159, endPoint x: 259, endPoint y: 166, distance: 6.7
click at [257, 160] on div "Client +91 82******97 Date [DATE] Invoice Number V/2025 V/[PHONE_NUMBER] Servic…" at bounding box center [203, 72] width 375 height 231
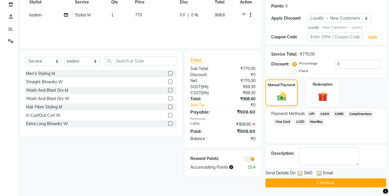
click at [241, 139] on div "₹0" at bounding box center [241, 139] width 37 height 6
click at [252, 159] on span at bounding box center [250, 159] width 12 height 6
click at [256, 160] on input "checkbox" at bounding box center [256, 160] width 0 height 0
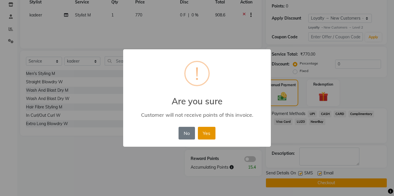
click at [210, 129] on button "Yes" at bounding box center [207, 133] width 18 height 13
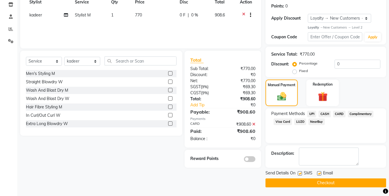
click at [318, 175] on label at bounding box center [319, 173] width 4 height 4
click at [318, 175] on input "checkbox" at bounding box center [319, 174] width 4 height 4
checkbox input "false"
click at [317, 181] on button "Checkout" at bounding box center [326, 182] width 121 height 9
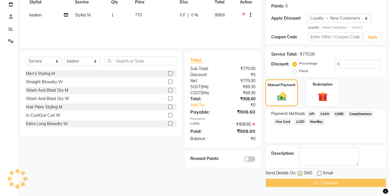
drag, startPoint x: 0, startPoint y: 81, endPoint x: 8, endPoint y: 36, distance: 45.7
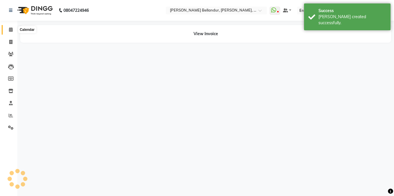
click at [9, 30] on icon at bounding box center [11, 29] width 4 height 4
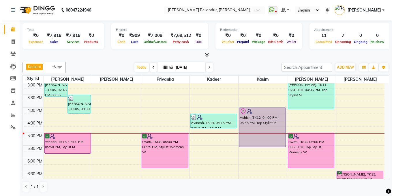
scroll to position [155, 0]
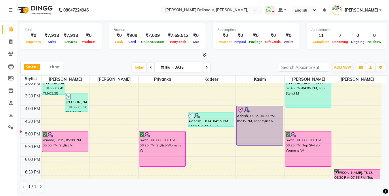
click at [208, 135] on div "9:00 AM 9:30 AM 10:00 AM 10:30 AM 11:00 AM 11:30 AM 12:00 PM 12:30 PM 1:00 PM 1…" at bounding box center [200, 92] width 361 height 329
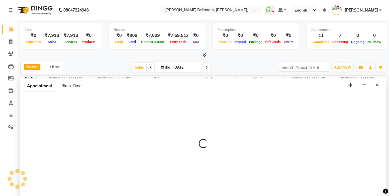
click at [68, 109] on div at bounding box center [203, 146] width 366 height 100
select select "87428"
select select "1020"
select select "tentative"
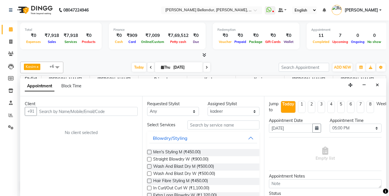
click at [68, 109] on input "text" at bounding box center [87, 111] width 101 height 9
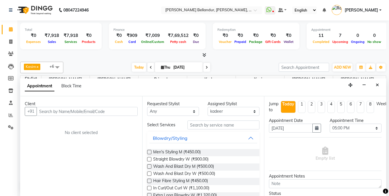
click at [68, 109] on input "text" at bounding box center [87, 111] width 101 height 9
type input "9513309444"
click at [121, 109] on span "Add Client" at bounding box center [125, 111] width 19 height 5
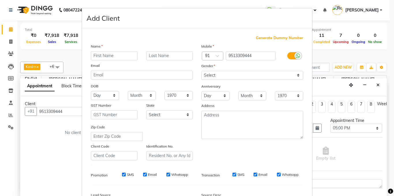
click at [105, 58] on input "text" at bounding box center [114, 55] width 47 height 9
type input "[PERSON_NAME]"
click at [251, 78] on select "Select [DEMOGRAPHIC_DATA] [DEMOGRAPHIC_DATA] Other Prefer Not To Say" at bounding box center [252, 75] width 102 height 9
select select "[DEMOGRAPHIC_DATA]"
click at [201, 71] on select "Select [DEMOGRAPHIC_DATA] [DEMOGRAPHIC_DATA] Other Prefer Not To Say" at bounding box center [252, 75] width 102 height 9
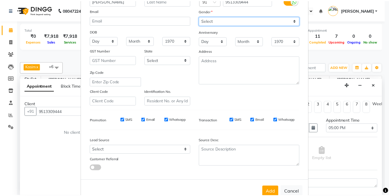
scroll to position [70, 0]
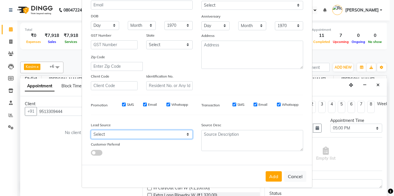
click at [148, 135] on select "Select Walk-in Internet Friend Word of Mouth Advertisement Facebook JustDial Go…" at bounding box center [142, 134] width 102 height 9
select select "36768"
click at [91, 130] on select "Select Walk-in Internet Friend Word of Mouth Advertisement Facebook JustDial Go…" at bounding box center [142, 134] width 102 height 9
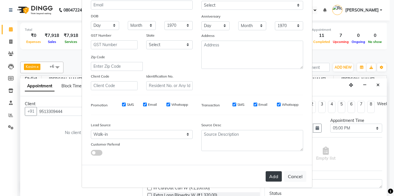
click at [274, 174] on button "Add" at bounding box center [273, 176] width 16 height 10
type input "95******44"
select select
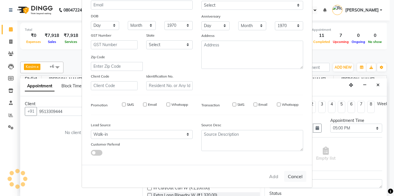
select select
checkbox input "false"
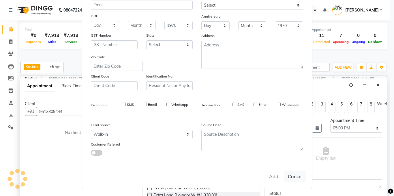
checkbox input "false"
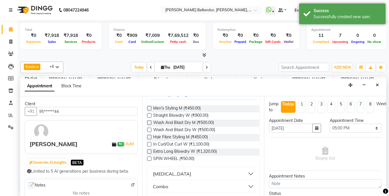
scroll to position [0, 0]
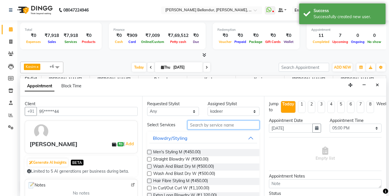
click at [220, 128] on input "text" at bounding box center [224, 124] width 72 height 9
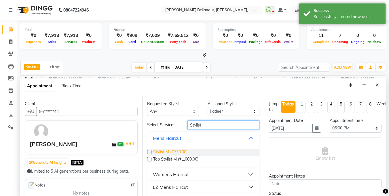
type input "Stylist"
click at [172, 150] on span "Stylist M (₹770.00)" at bounding box center [170, 152] width 34 height 7
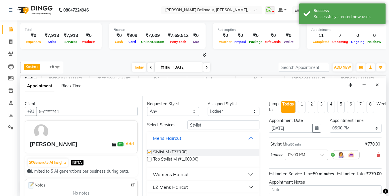
checkbox input "false"
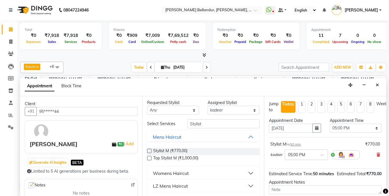
scroll to position [62, 0]
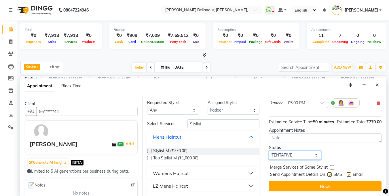
click at [295, 151] on select "Select TENTATIVE CONFIRM CHECK-IN UPCOMING" at bounding box center [295, 155] width 52 height 9
select select "confirm booking"
click at [269, 151] on select "Select TENTATIVE CONFIRM CHECK-IN UPCOMING" at bounding box center [295, 155] width 52 height 9
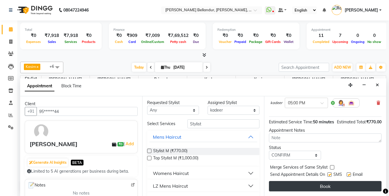
click at [303, 181] on button "Book" at bounding box center [325, 186] width 113 height 10
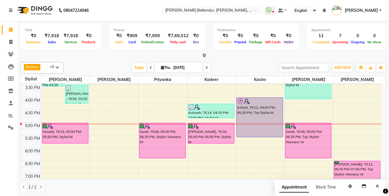
scroll to position [181, 0]
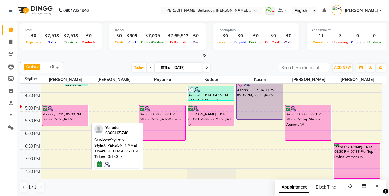
click at [73, 117] on div "Yenada, TK15, 05:00 PM-05:50 PM, Stylist M" at bounding box center [65, 115] width 46 height 20
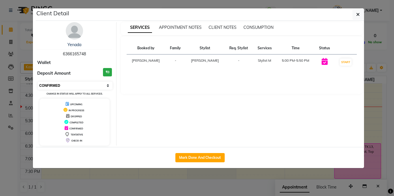
click at [68, 82] on select "Select IN SERVICE CONFIRMED TENTATIVE CHECK IN MARK DONE DROPPED UPCOMING" at bounding box center [75, 86] width 75 height 8
select select "8"
click at [38, 82] on select "Select IN SERVICE CONFIRMED TENTATIVE CHECK IN MARK DONE DROPPED UPCOMING" at bounding box center [75, 86] width 75 height 8
click at [0, 96] on ngb-modal-window "Client Detail Yenada 6366165748 Wallet Deposit Amount ₹0 Select IN SERVICE CONF…" at bounding box center [197, 98] width 394 height 196
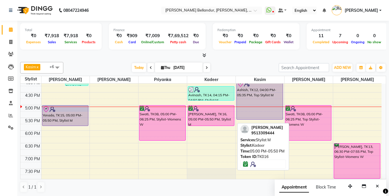
drag, startPoint x: 75, startPoint y: 107, endPoint x: 197, endPoint y: 109, distance: 122.2
click at [199, 109] on tr "[PERSON_NAME], TK06, 12:45 PM-01:50 PM, Stylist M [PERSON_NAME], TK06, 01:15 PM…" at bounding box center [200, 66] width 361 height 329
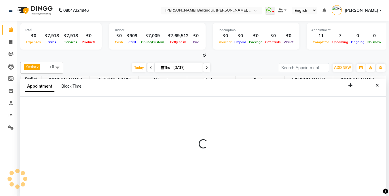
scroll to position [0, 0]
select select "44651"
select select "tentative"
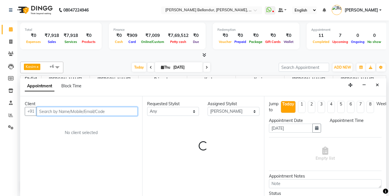
select select "1020"
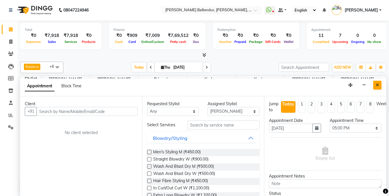
click at [375, 86] on button "Close" at bounding box center [378, 85] width 8 height 9
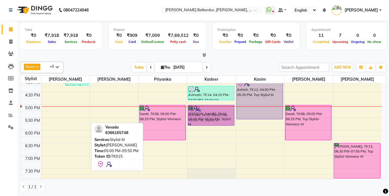
drag, startPoint x: 54, startPoint y: 116, endPoint x: 201, endPoint y: 118, distance: 147.0
click at [201, 118] on tr "[PERSON_NAME], TK06, 12:45 PM-01:50 PM, Stylist M [PERSON_NAME], TK06, 01:15 PM…" at bounding box center [200, 66] width 361 height 329
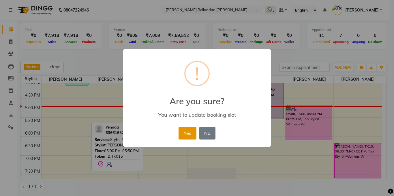
click at [181, 130] on button "Yes" at bounding box center [187, 133] width 18 height 13
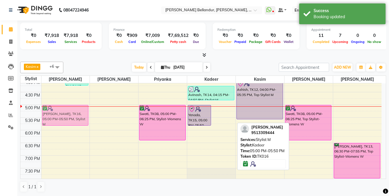
drag, startPoint x: 224, startPoint y: 114, endPoint x: 70, endPoint y: 116, distance: 154.2
click at [70, 116] on tr "[PERSON_NAME], TK06, 12:45 PM-01:50 PM, Stylist M [PERSON_NAME], TK06, 01:15 PM…" at bounding box center [200, 66] width 361 height 329
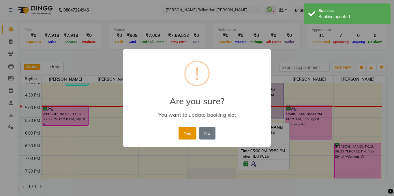
click at [181, 130] on button "Yes" at bounding box center [187, 133] width 18 height 13
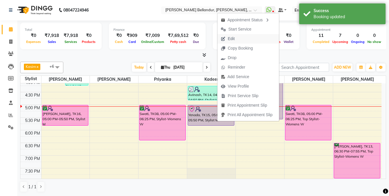
click at [233, 41] on span "Edit" at bounding box center [231, 39] width 7 height 6
select select "tentative"
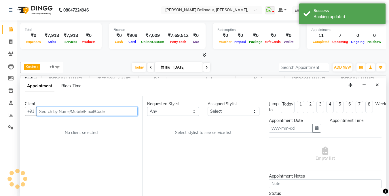
type input "[DATE]"
select select "check-in"
select select "1020"
select select "87428"
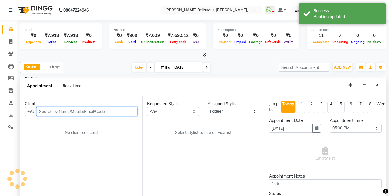
select select "2739"
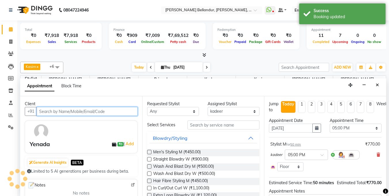
scroll to position [4, 0]
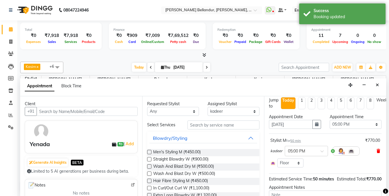
click at [377, 151] on icon at bounding box center [378, 151] width 3 height 4
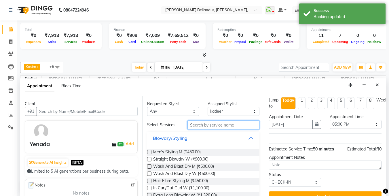
click at [234, 127] on input "text" at bounding box center [224, 124] width 72 height 9
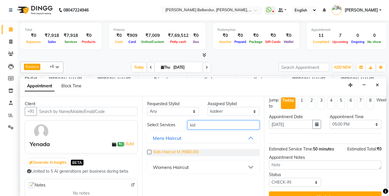
type input "kid"
click at [175, 155] on span "Kids Haircut M (₹660.00)" at bounding box center [176, 152] width 46 height 7
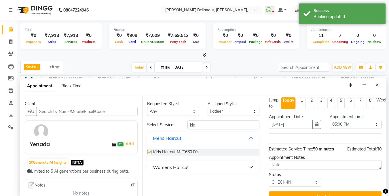
checkbox input "false"
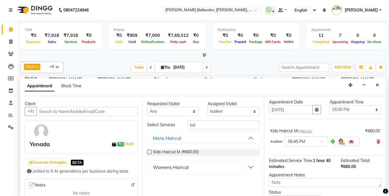
scroll to position [51, 0]
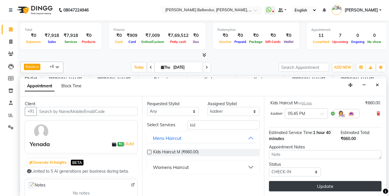
click at [297, 181] on button "Update" at bounding box center [325, 186] width 113 height 10
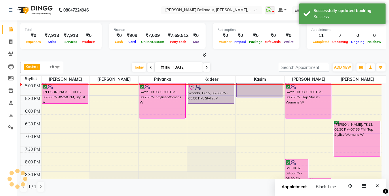
scroll to position [0, 0]
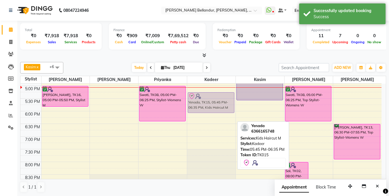
drag, startPoint x: 207, startPoint y: 110, endPoint x: 212, endPoint y: 93, distance: 17.8
click at [212, 93] on div "[PERSON_NAME], TK07, 12:45 PM-01:35 PM, Stylist M [PERSON_NAME], TK07, 01:15 PM…" at bounding box center [211, 47] width 48 height 329
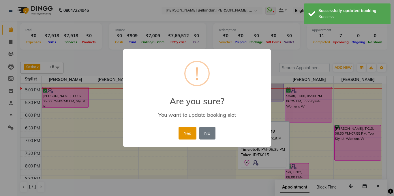
click at [183, 133] on button "Yes" at bounding box center [187, 133] width 18 height 13
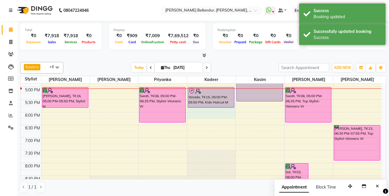
drag, startPoint x: 205, startPoint y: 109, endPoint x: 205, endPoint y: 114, distance: 5.5
click at [205, 114] on div "9:00 AM 9:30 AM 10:00 AM 10:30 AM 11:00 AM 11:30 AM 12:00 PM 12:30 PM 1:00 PM 1…" at bounding box center [200, 48] width 361 height 329
select select "87428"
select select "tentative"
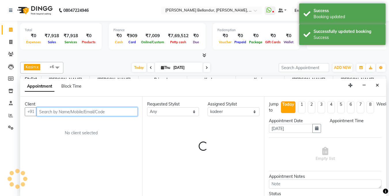
select select "1065"
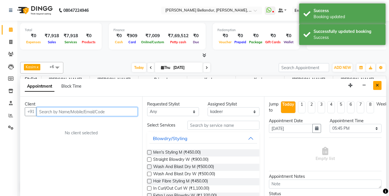
scroll to position [0, 0]
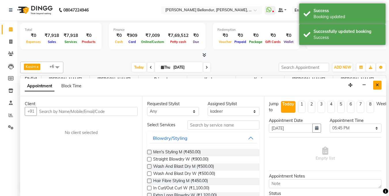
click at [376, 85] on button "Close" at bounding box center [378, 85] width 8 height 9
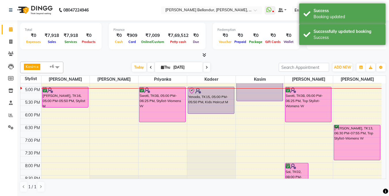
drag, startPoint x: 195, startPoint y: 107, endPoint x: 196, endPoint y: 118, distance: 10.4
click at [196, 118] on div "9:00 AM 9:30 AM 10:00 AM 10:30 AM 11:00 AM 11:30 AM 12:00 PM 12:30 PM 1:00 PM 1…" at bounding box center [200, 48] width 361 height 329
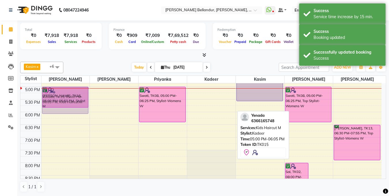
drag, startPoint x: 223, startPoint y: 101, endPoint x: 96, endPoint y: 102, distance: 126.8
click at [96, 102] on div "9:00 AM 9:30 AM 10:00 AM 10:30 AM 11:00 AM 11:30 AM 12:00 PM 12:30 PM 1:00 PM 1…" at bounding box center [200, 48] width 361 height 329
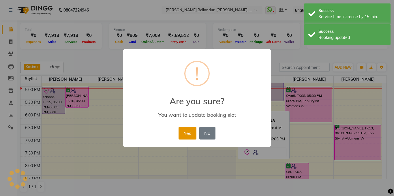
click at [191, 134] on button "Yes" at bounding box center [187, 133] width 18 height 13
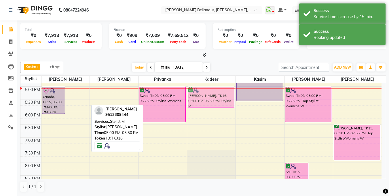
drag, startPoint x: 79, startPoint y: 98, endPoint x: 222, endPoint y: 100, distance: 143.5
click at [222, 100] on tr "[PERSON_NAME], TK06, 12:45 PM-01:50 PM, Stylist M [PERSON_NAME], TK06, 01:15 PM…" at bounding box center [200, 48] width 361 height 329
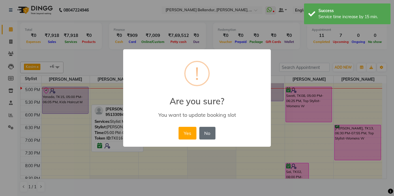
click at [203, 131] on button "No" at bounding box center [207, 133] width 16 height 13
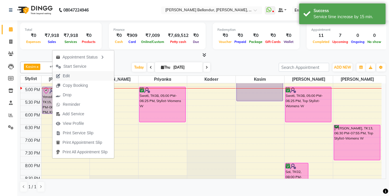
click at [74, 76] on button "Edit" at bounding box center [83, 76] width 62 height 10
select select "tentative"
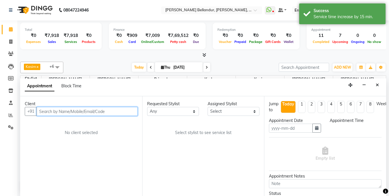
type input "[DATE]"
select select "check-in"
select select "1020"
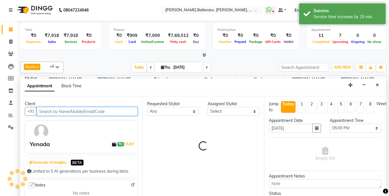
select select "44651"
select select "2739"
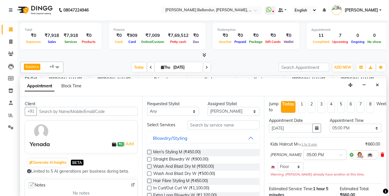
click at [381, 154] on icon at bounding box center [382, 155] width 3 height 4
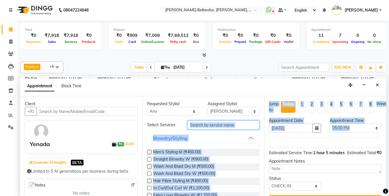
click at [229, 126] on input "text" at bounding box center [224, 124] width 72 height 9
click at [229, 125] on input "text" at bounding box center [224, 124] width 72 height 9
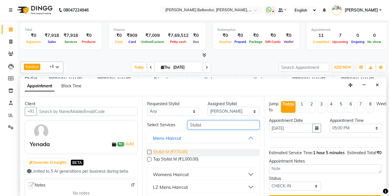
type input "Stylist"
click at [179, 150] on span "Stylist M (₹770.00)" at bounding box center [170, 152] width 34 height 7
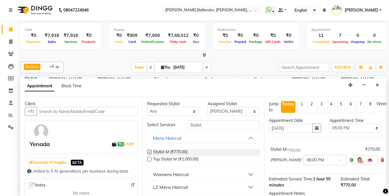
checkbox input "false"
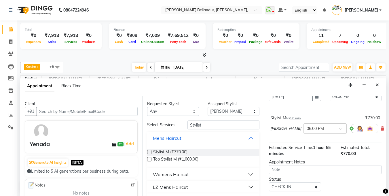
scroll to position [51, 0]
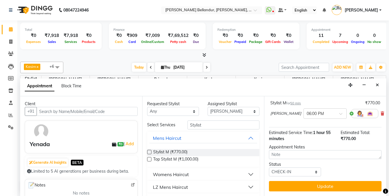
click at [309, 188] on div "Jump to [DATE] 1 2 3 4 5 6 7 8 Weeks Appointment Date [DATE] Appointment Time S…" at bounding box center [325, 146] width 122 height 100
drag, startPoint x: 298, startPoint y: 182, endPoint x: 299, endPoint y: 178, distance: 3.5
click at [298, 182] on button "Update" at bounding box center [325, 186] width 113 height 10
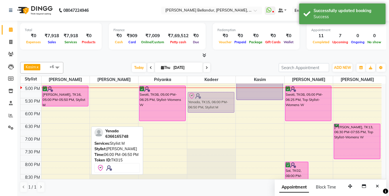
scroll to position [201, 0]
drag, startPoint x: 68, startPoint y: 118, endPoint x: 208, endPoint y: 99, distance: 141.7
click at [208, 99] on tr "[PERSON_NAME], TK06, 12:45 PM-01:50 PM, Stylist M [PERSON_NAME], TK06, 01:15 PM…" at bounding box center [200, 47] width 361 height 329
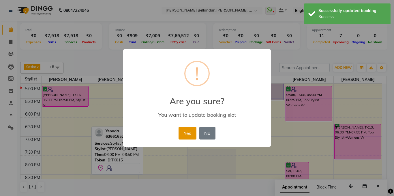
click at [191, 129] on button "Yes" at bounding box center [187, 133] width 18 height 13
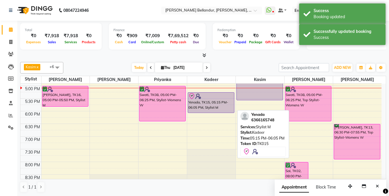
click at [196, 100] on div "Yenada, TK15, 05:15 PM-06:05 PM, Stylist M" at bounding box center [211, 103] width 46 height 20
click at [202, 107] on div "Yenada, TK15, 05:15 PM-06:05 PM, Stylist M" at bounding box center [211, 103] width 46 height 20
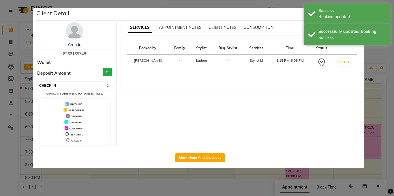
click at [90, 82] on select "Select IN SERVICE CONFIRMED TENTATIVE CHECK IN MARK DONE DROPPED UPCOMING" at bounding box center [75, 86] width 75 height 8
select select "6"
click at [38, 82] on select "Select IN SERVICE CONFIRMED TENTATIVE CHECK IN MARK DONE DROPPED UPCOMING" at bounding box center [75, 86] width 75 height 8
click at [0, 70] on ngb-modal-window "Client Detail Yenada 6366165748 Wallet Deposit Amount ₹0 Select IN SERVICE CONF…" at bounding box center [197, 98] width 394 height 196
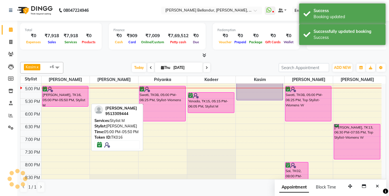
click at [61, 99] on div "[PERSON_NAME], TK16, 05:00 PM-05:50 PM, Stylist M" at bounding box center [65, 96] width 46 height 20
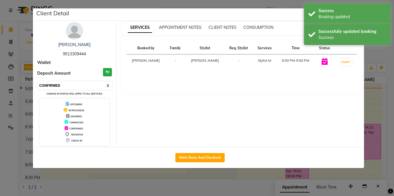
click at [66, 88] on select "Select IN SERVICE CONFIRMED TENTATIVE CHECK IN MARK DONE DROPPED UPCOMING" at bounding box center [75, 86] width 75 height 8
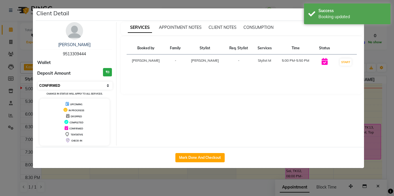
select select "8"
click at [38, 82] on select "Select IN SERVICE CONFIRMED TENTATIVE CHECK IN MARK DONE DROPPED UPCOMING" at bounding box center [75, 86] width 75 height 8
drag, startPoint x: 66, startPoint y: 88, endPoint x: 24, endPoint y: 96, distance: 42.5
click at [23, 95] on ngb-modal-window "Client Detail [PERSON_NAME] 9513309444 Wallet Deposit Amount ₹0 Select IN SERVI…" at bounding box center [197, 98] width 394 height 196
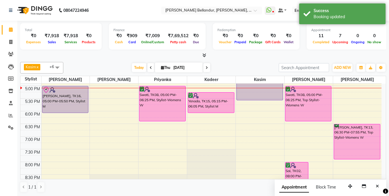
drag, startPoint x: 76, startPoint y: 105, endPoint x: 72, endPoint y: 106, distance: 3.7
click at [76, 115] on div "9:00 AM 9:30 AM 10:00 AM 10:30 AM 11:00 AM 11:30 AM 12:00 PM 12:30 PM 1:00 PM 1…" at bounding box center [200, 47] width 361 height 329
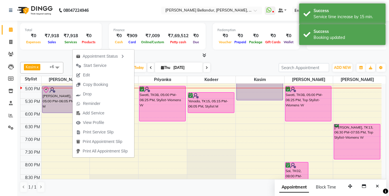
click at [70, 60] on div "Kasim x [PERSON_NAME] x [PERSON_NAME] x [PERSON_NAME] x kadeer x [PERSON_NAME] …" at bounding box center [203, 127] width 366 height 135
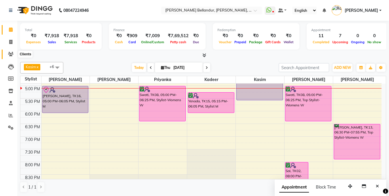
click at [8, 54] on icon at bounding box center [10, 54] width 5 height 4
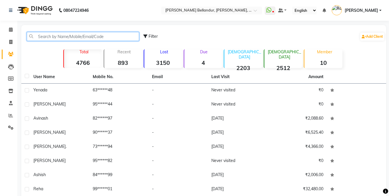
click at [61, 41] on input "text" at bounding box center [83, 36] width 112 height 9
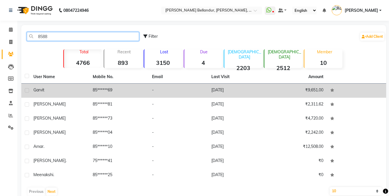
type input "8588"
click at [120, 87] on td "85******69" at bounding box center [118, 91] width 59 height 14
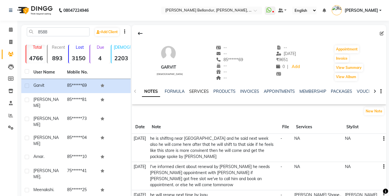
click at [194, 92] on link "SERVICES" at bounding box center [199, 91] width 20 height 5
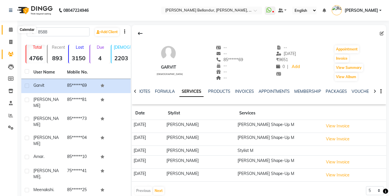
click at [6, 30] on span at bounding box center [11, 30] width 10 height 7
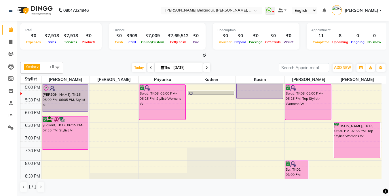
scroll to position [204, 0]
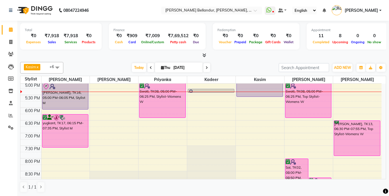
click at [254, 116] on div "9:00 AM 9:30 AM 10:00 AM 10:30 AM 11:00 AM 11:30 AM 12:00 PM 12:30 PM 1:00 PM 1…" at bounding box center [200, 44] width 361 height 329
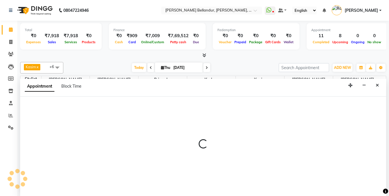
scroll to position [0, 0]
select select "87771"
select select "1095"
select select "tentative"
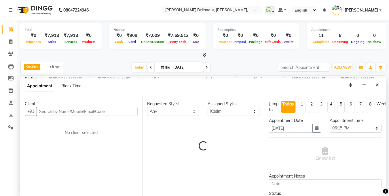
click at [77, 111] on input "text" at bounding box center [87, 111] width 101 height 9
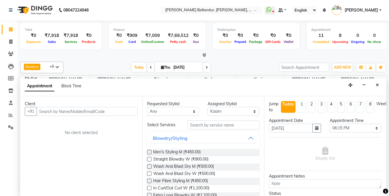
click at [77, 111] on input "text" at bounding box center [87, 111] width 101 height 9
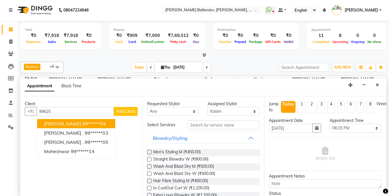
click at [82, 122] on ngb-highlight "99******04" at bounding box center [94, 124] width 24 height 6
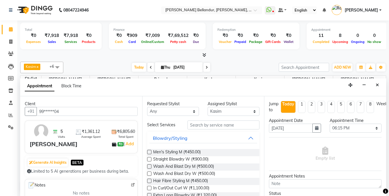
type input "99******04"
click at [208, 125] on input "text" at bounding box center [224, 124] width 72 height 9
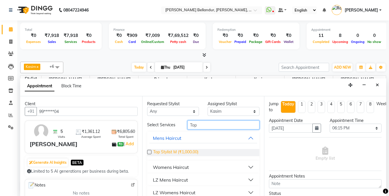
type input "Top"
click at [184, 150] on span "Top Stylist M (₹1,000.00)" at bounding box center [175, 152] width 45 height 7
checkbox input "false"
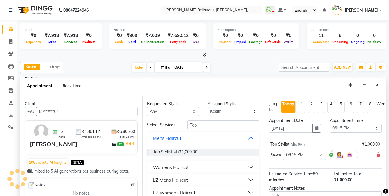
scroll to position [62, 0]
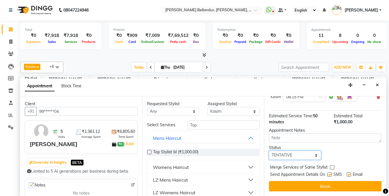
click at [287, 152] on select "Select TENTATIVE CONFIRM CHECK-IN UPCOMING" at bounding box center [295, 155] width 52 height 9
select select "confirm booking"
click at [269, 151] on select "Select TENTATIVE CONFIRM CHECK-IN UPCOMING" at bounding box center [295, 155] width 52 height 9
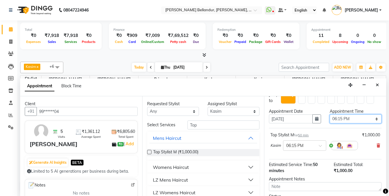
click at [352, 116] on select "Select 10:00 AM 10:15 AM 10:30 AM 10:45 AM 11:00 AM 11:15 AM 11:30 AM 11:45 AM …" at bounding box center [356, 118] width 52 height 9
select select "1110"
click at [330, 114] on select "Select 10:00 AM 10:15 AM 10:30 AM 10:45 AM 11:00 AM 11:15 AM 11:30 AM 11:45 AM …" at bounding box center [356, 118] width 52 height 9
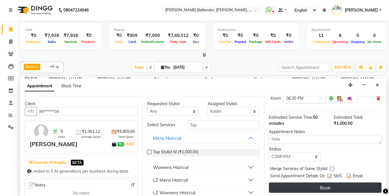
scroll to position [62, 0]
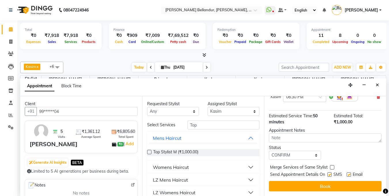
click at [296, 181] on button "Book" at bounding box center [325, 186] width 113 height 10
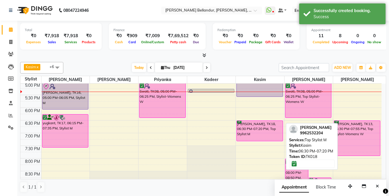
scroll to position [205, 0]
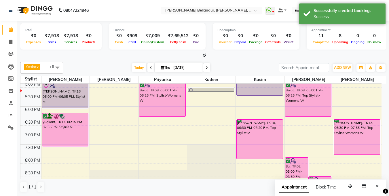
drag, startPoint x: 256, startPoint y: 139, endPoint x: 255, endPoint y: 158, distance: 19.3
click at [256, 163] on div "9:00 AM 9:30 AM 10:00 AM 10:30 AM 11:00 AM 11:30 AM 12:00 PM 12:30 PM 1:00 PM 1…" at bounding box center [200, 42] width 361 height 329
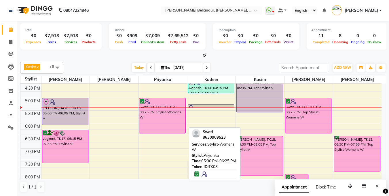
scroll to position [188, 0]
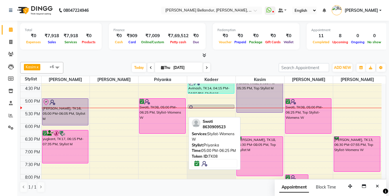
click at [168, 98] on div "Swati, TK08, 05:00 PM-06:25 PM, Stylist-Womens W" at bounding box center [163, 59] width 48 height 329
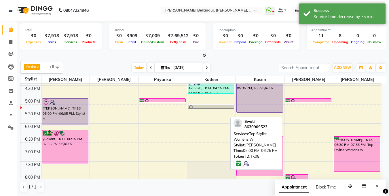
drag, startPoint x: 297, startPoint y: 132, endPoint x: 301, endPoint y: 101, distance: 31.5
click at [301, 101] on div "Sai, TK02, 08:00 PM-08:50 PM, Top Stylist M Sai, TK02, 08:45 PM-10:00 PM, Beard…" at bounding box center [309, 59] width 48 height 329
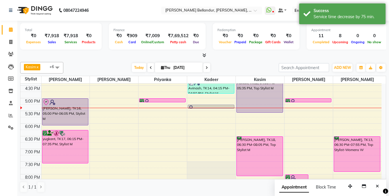
click at [207, 69] on icon at bounding box center [207, 67] width 2 height 3
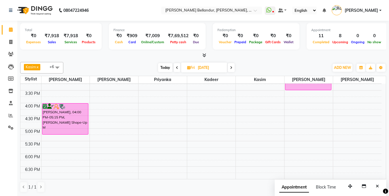
scroll to position [158, 0]
click at [164, 67] on span "Today" at bounding box center [165, 67] width 14 height 9
type input "[DATE]"
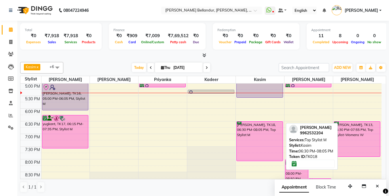
scroll to position [192, 0]
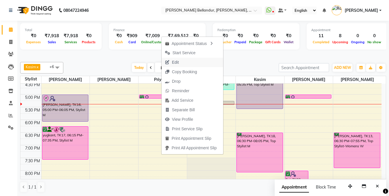
click at [176, 64] on span "Edit" at bounding box center [175, 62] width 7 height 6
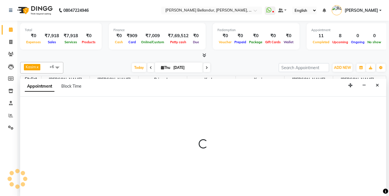
select select "tentative"
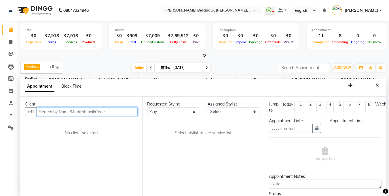
type input "[DATE]"
select select "confirm booking"
select select "88423"
select select "1020"
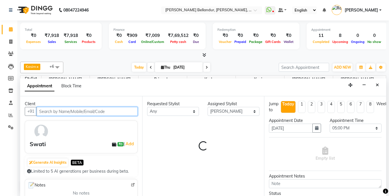
select select "2739"
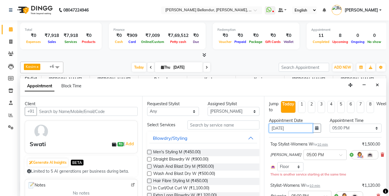
click at [298, 130] on input "[DATE]" at bounding box center [291, 128] width 44 height 9
click at [279, 127] on input "[DATE]" at bounding box center [291, 128] width 44 height 9
click at [315, 131] on button "button" at bounding box center [317, 128] width 9 height 9
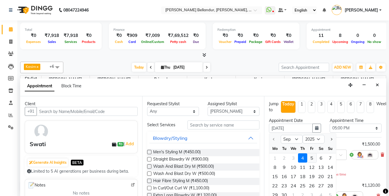
click at [312, 158] on div "5" at bounding box center [312, 157] width 9 height 9
type input "05-09-2025"
select select "1020"
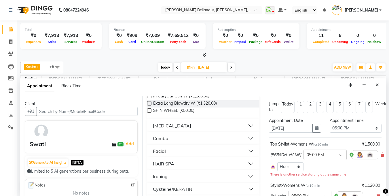
scroll to position [96, 0]
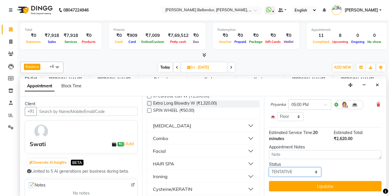
click at [301, 168] on select "Select TENTATIVE CONFIRM UPCOMING" at bounding box center [295, 171] width 52 height 9
select select "confirm booking"
click at [269, 167] on select "Select TENTATIVE CONFIRM UPCOMING" at bounding box center [295, 171] width 52 height 9
click at [310, 183] on button "Update" at bounding box center [325, 186] width 113 height 10
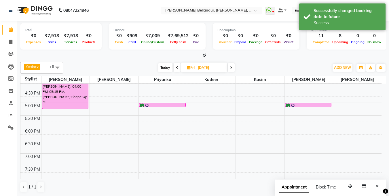
scroll to position [155, 0]
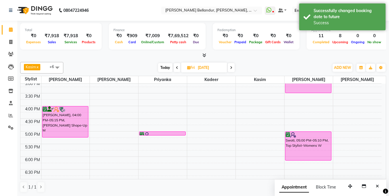
drag, startPoint x: 308, startPoint y: 135, endPoint x: 264, endPoint y: 147, distance: 45.8
click at [308, 164] on div "Himani, 01:30 PM-03:30 PM, Root Touchup (Onwards price) W Swati, 05:00 PM-05:10…" at bounding box center [309, 93] width 48 height 329
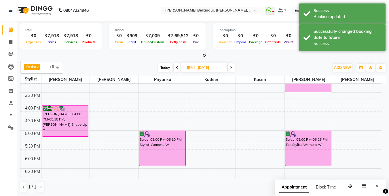
drag, startPoint x: 170, startPoint y: 134, endPoint x: 171, endPoint y: 168, distance: 34.1
click at [171, 168] on div "Swati, 05:00 PM-05:10 PM, Stylist-Womens W Swati, 05:00 PM-05:10 PM, Stylist-Wo…" at bounding box center [163, 92] width 48 height 329
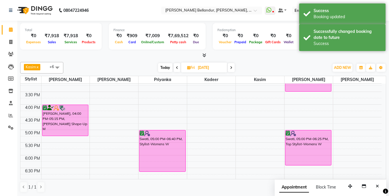
click at [164, 68] on span "Today" at bounding box center [165, 67] width 14 height 9
type input "[DATE]"
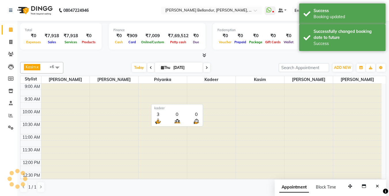
scroll to position [203, 0]
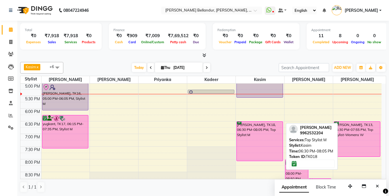
click at [266, 147] on div "Partha, TK18, 06:30 PM-08:05 PM, Top Stylist M" at bounding box center [260, 141] width 46 height 39
select select "6"
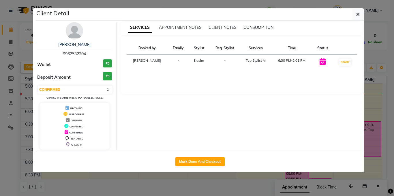
click at [0, 106] on ngb-modal-window "Client Detail Partha 9962532204 Wallet ₹0 Deposit Amount ₹0 Select IN SERVICE C…" at bounding box center [197, 98] width 394 height 196
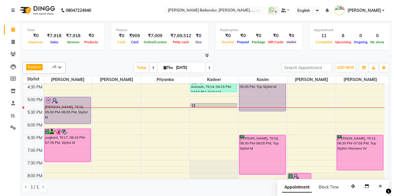
scroll to position [0, 0]
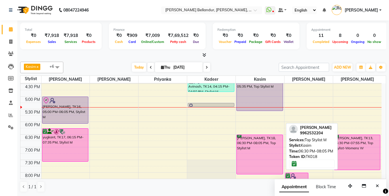
click at [269, 162] on div "Partha, TK18, 06:30 PM-08:05 PM, Top Stylist M" at bounding box center [260, 154] width 46 height 39
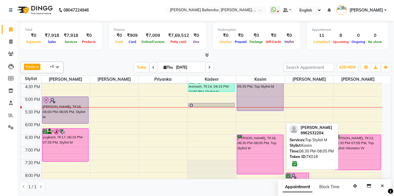
select select "6"
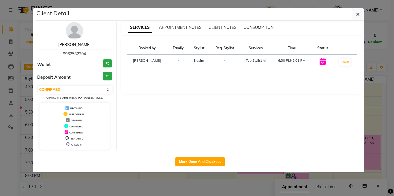
click at [75, 45] on link "[PERSON_NAME]" at bounding box center [74, 44] width 32 height 5
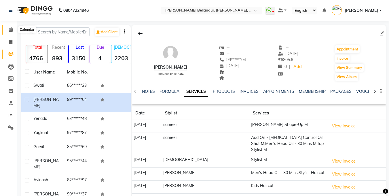
click at [10, 27] on icon at bounding box center [11, 29] width 4 height 4
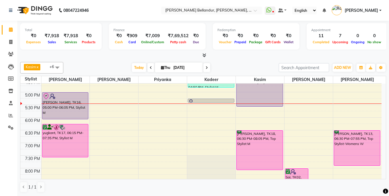
scroll to position [200, 0]
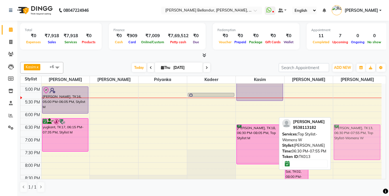
drag, startPoint x: 357, startPoint y: 138, endPoint x: 344, endPoint y: 136, distance: 12.8
click at [344, 136] on div "Rahul, TK09, 01:45 PM-02:50 PM, Top Stylist M Rahul, TK09, 02:15 PM-02:45 PM, B…" at bounding box center [357, 48] width 48 height 329
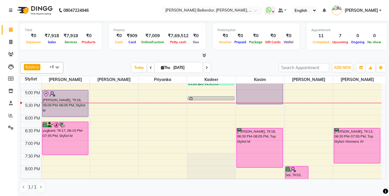
scroll to position [198, 0]
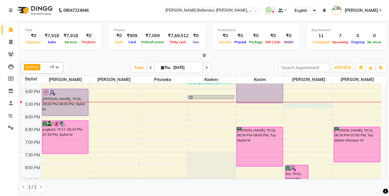
click at [294, 103] on div "9:00 AM 9:30 AM 10:00 AM 10:30 AM 11:00 AM 11:30 AM 12:00 PM 12:30 PM 1:00 PM 1…" at bounding box center [200, 50] width 361 height 329
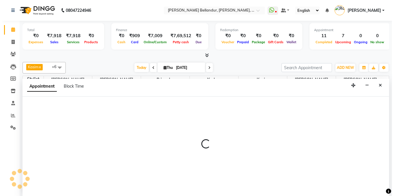
scroll to position [0, 0]
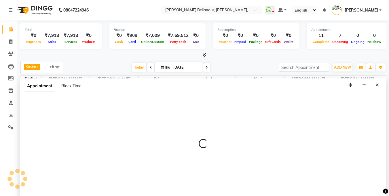
select select "88423"
select select "1050"
select select "tentative"
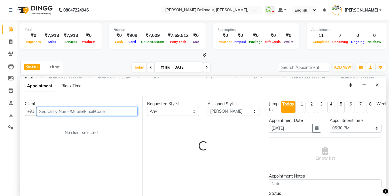
click at [57, 110] on input "text" at bounding box center [87, 111] width 101 height 9
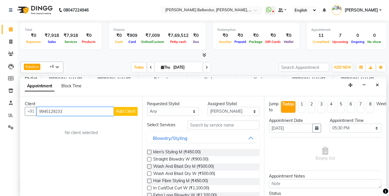
type input "9945129233"
click at [125, 114] on button "Add Client" at bounding box center [126, 111] width 24 height 9
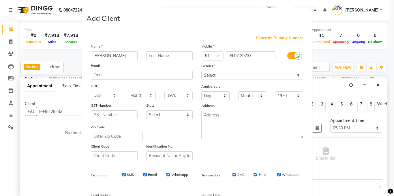
type input "Ambika"
click at [218, 75] on select "Select Male Female Other Prefer Not To Say" at bounding box center [252, 75] width 102 height 9
select select "female"
click at [201, 71] on select "Select Male Female Other Prefer Not To Say" at bounding box center [252, 75] width 102 height 9
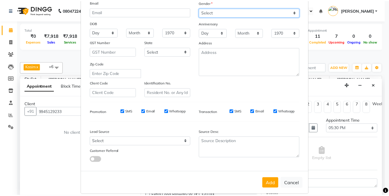
scroll to position [70, 0]
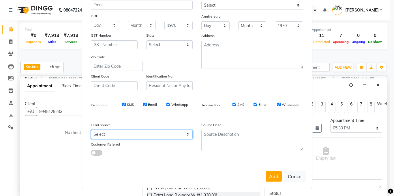
click at [156, 134] on select "Select Walk-in Internet Friend Word of Mouth Advertisement Facebook JustDial Go…" at bounding box center [142, 134] width 102 height 9
select select "36768"
click at [91, 130] on select "Select Walk-in Internet Friend Word of Mouth Advertisement Facebook JustDial Go…" at bounding box center [142, 134] width 102 height 9
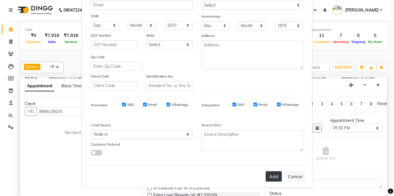
click at [277, 174] on button "Add" at bounding box center [273, 176] width 16 height 10
type input "99******33"
select select
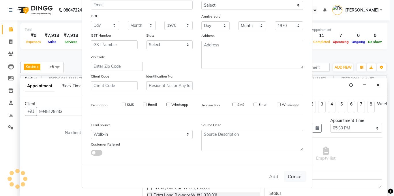
select select
checkbox input "false"
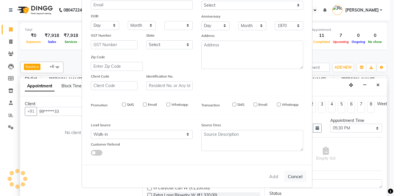
checkbox input "false"
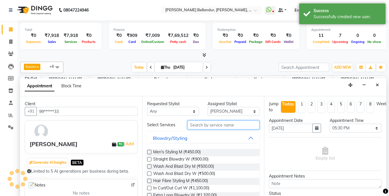
click at [199, 126] on input "text" at bounding box center [224, 124] width 72 height 9
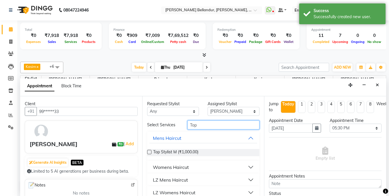
type input "Top"
click at [184, 168] on div "Womens Haircut" at bounding box center [171, 167] width 36 height 7
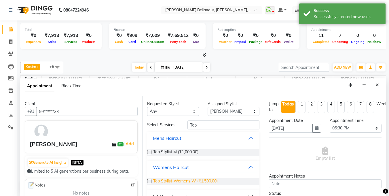
click at [185, 181] on span "Top Stylist-Womens W (₹1,500.00)" at bounding box center [185, 181] width 65 height 7
checkbox input "false"
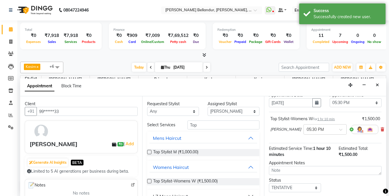
scroll to position [62, 0]
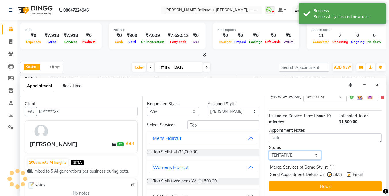
click at [290, 154] on select "Select TENTATIVE CONFIRM CHECK-IN UPCOMING" at bounding box center [295, 155] width 52 height 9
select select "confirm booking"
click at [269, 151] on select "Select TENTATIVE CONFIRM CHECK-IN UPCOMING" at bounding box center [295, 155] width 52 height 9
click at [299, 181] on button "Book" at bounding box center [325, 186] width 113 height 10
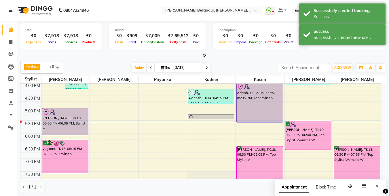
scroll to position [175, 0]
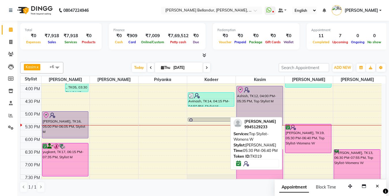
click at [312, 139] on div "Ambika, TK19, 05:30 PM-06:40 PM, Top Stylist-Womens W" at bounding box center [309, 138] width 46 height 29
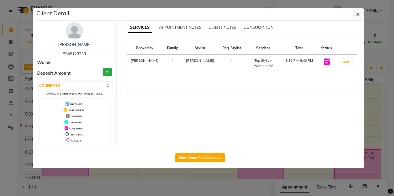
click at [60, 80] on div "Ambika 9945129233 Wallet Deposit Amount ₹0 Select IN SERVICE CONFIRMED TENTATIV…" at bounding box center [75, 83] width 84 height 123
click at [65, 88] on select "Select IN SERVICE CONFIRMED TENTATIVE CHECK IN MARK DONE DROPPED UPCOMING" at bounding box center [75, 86] width 75 height 8
select select "8"
click at [38, 82] on select "Select IN SERVICE CONFIRMED TENTATIVE CHECK IN MARK DONE DROPPED UPCOMING" at bounding box center [75, 86] width 75 height 8
click at [0, 77] on ngb-modal-window "Client Detail Ambika 9945129233 Wallet Deposit Amount ₹0 Select IN SERVICE CONF…" at bounding box center [197, 98] width 394 height 196
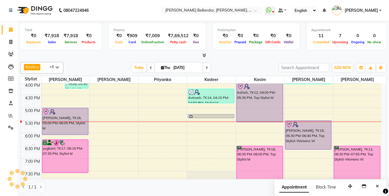
scroll to position [179, 0]
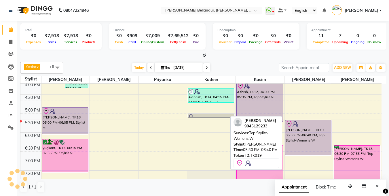
drag, startPoint x: 305, startPoint y: 148, endPoint x: 305, endPoint y: 156, distance: 8.7
click at [305, 156] on div "9:00 AM 9:30 AM 10:00 AM 10:30 AM 11:00 AM 11:30 AM 12:00 PM 12:30 PM 1:00 PM 1…" at bounding box center [200, 68] width 361 height 329
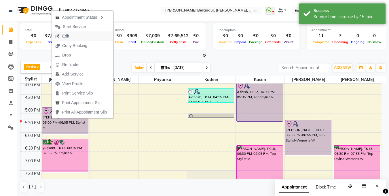
click at [75, 37] on button "Edit" at bounding box center [83, 36] width 62 height 10
select select "tentative"
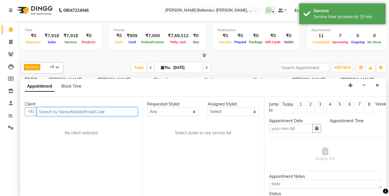
type input "[DATE]"
select select "check-in"
select select "1020"
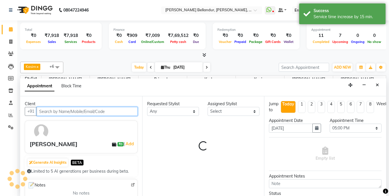
scroll to position [203, 0]
select select "44651"
select select "2739"
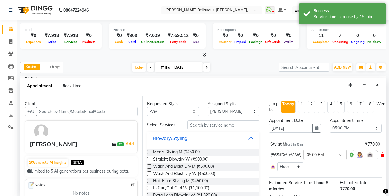
click at [381, 155] on icon at bounding box center [382, 155] width 3 height 4
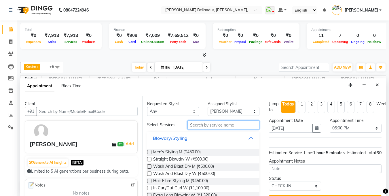
click at [192, 121] on input "text" at bounding box center [224, 124] width 72 height 9
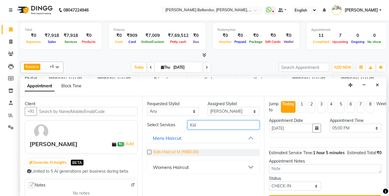
type input "Kid"
click at [171, 150] on span "Kids Haircut M (₹660.00)" at bounding box center [176, 152] width 46 height 7
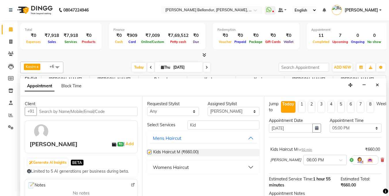
checkbox input "false"
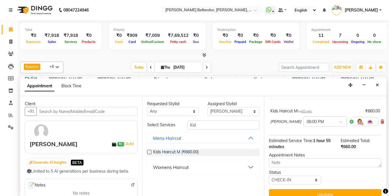
scroll to position [51, 0]
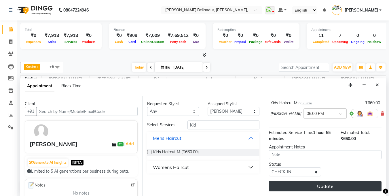
click at [302, 181] on button "Update" at bounding box center [325, 186] width 113 height 10
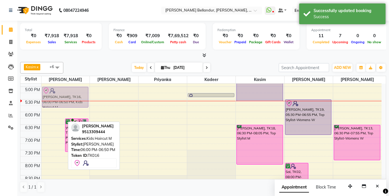
scroll to position [199, 0]
drag, startPoint x: 55, startPoint y: 120, endPoint x: 54, endPoint y: 96, distance: 24.2
click at [54, 96] on div "Anveet, TK06, 12:45 PM-01:50 PM, Stylist M Anveet, TK06, 01:15 PM-01:45 PM, Bea…" at bounding box center [66, 48] width 48 height 329
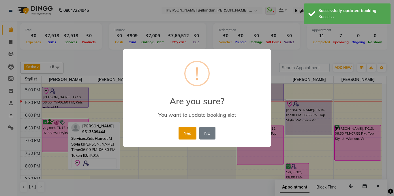
click at [190, 135] on button "Yes" at bounding box center [187, 133] width 18 height 13
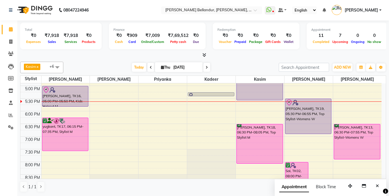
scroll to position [172, 0]
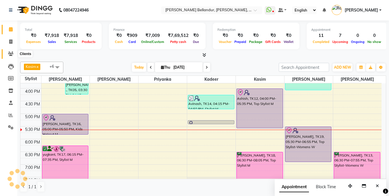
click at [7, 51] on span at bounding box center [11, 54] width 10 height 7
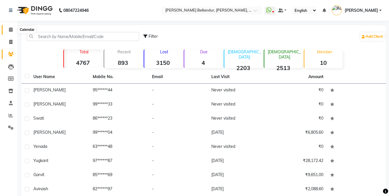
click at [6, 27] on span at bounding box center [11, 30] width 10 height 7
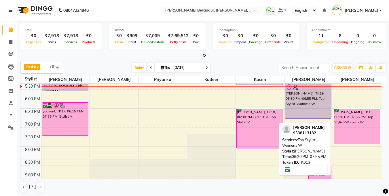
scroll to position [212, 0]
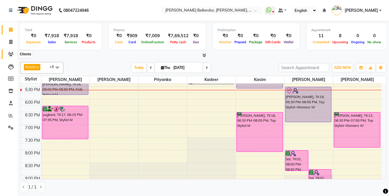
click at [12, 54] on icon at bounding box center [10, 54] width 5 height 4
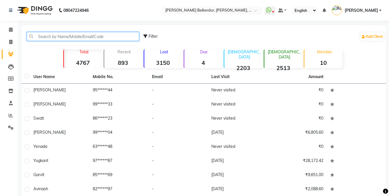
click at [51, 39] on input "text" at bounding box center [83, 36] width 112 height 9
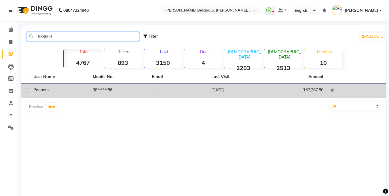
type input "988609"
click at [123, 86] on td "98******86" at bounding box center [118, 91] width 59 height 14
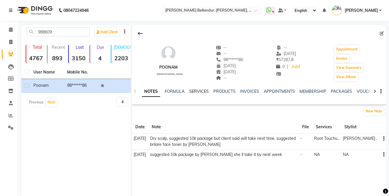
click at [195, 92] on link "SERVICES" at bounding box center [199, 91] width 20 height 5
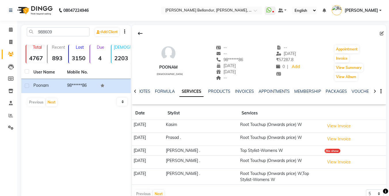
scroll to position [2, 0]
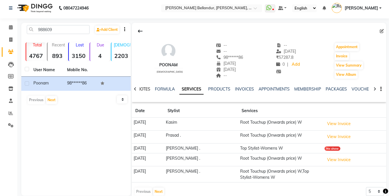
click at [148, 88] on link "NOTES" at bounding box center [143, 88] width 13 height 5
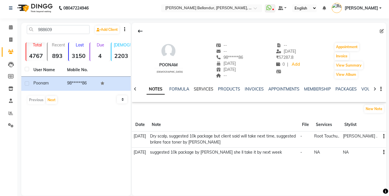
click at [198, 90] on link "SERVICES" at bounding box center [204, 88] width 20 height 5
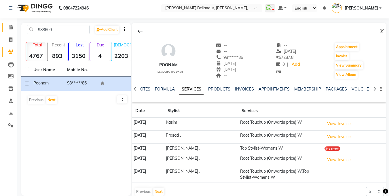
click at [9, 23] on link "Calendar" at bounding box center [9, 28] width 14 height 10
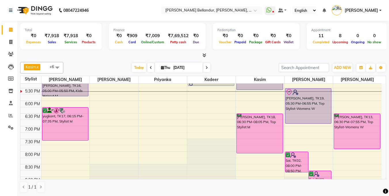
scroll to position [212, 0]
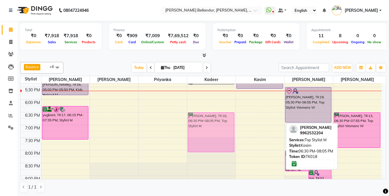
drag, startPoint x: 254, startPoint y: 122, endPoint x: 222, endPoint y: 120, distance: 31.8
click at [222, 120] on tr "Anveet, TK06, 12:45 PM-01:50 PM, Stylist M Anveet, TK06, 01:15 PM-01:45 PM, Bea…" at bounding box center [200, 35] width 361 height 329
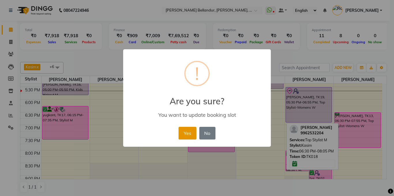
click at [191, 132] on button "Yes" at bounding box center [187, 133] width 18 height 13
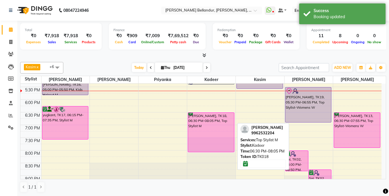
click at [216, 124] on div "Partha, TK18, 06:30 PM-08:05 PM, Top Stylist M" at bounding box center [211, 132] width 46 height 39
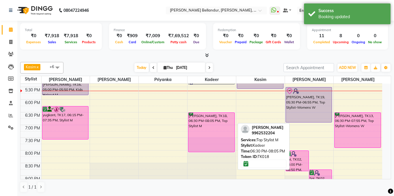
select select "6"
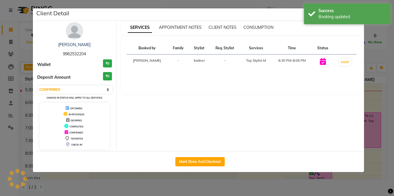
click at [0, 82] on ngb-modal-window "Client Detail Partha 9962532204 Wallet ₹0 Deposit Amount ₹0 Select IN SERVICE C…" at bounding box center [197, 98] width 394 height 196
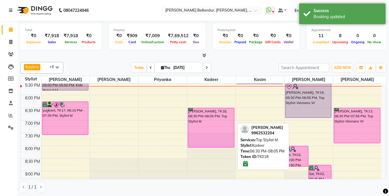
scroll to position [206, 0]
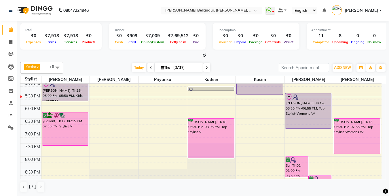
click at [261, 126] on div "9:00 AM 9:30 AM 10:00 AM 10:30 AM 11:00 AM 11:30 AM 12:00 PM 12:30 PM 1:00 PM 1…" at bounding box center [200, 42] width 361 height 329
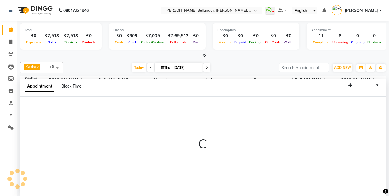
scroll to position [0, 0]
select select "87771"
select select "1125"
select select "tentative"
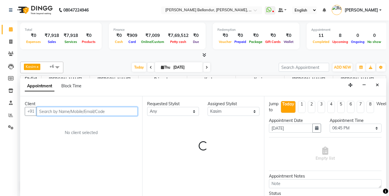
click at [101, 112] on input "text" at bounding box center [87, 111] width 101 height 9
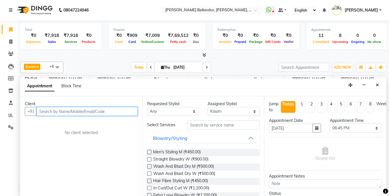
click at [101, 112] on input "text" at bounding box center [87, 111] width 101 height 9
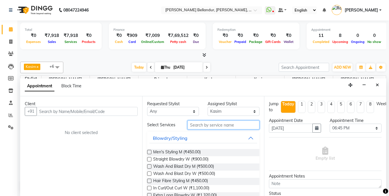
click at [216, 125] on input "text" at bounding box center [224, 124] width 72 height 9
click at [218, 127] on input "text" at bounding box center [224, 124] width 72 height 9
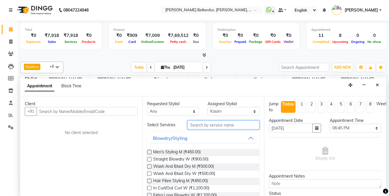
click at [218, 127] on input "text" at bounding box center [224, 124] width 72 height 9
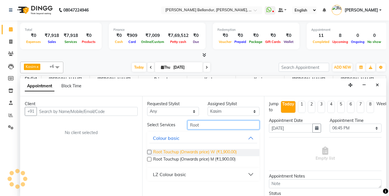
type input "Root"
click at [196, 151] on span "Root Touchup (Onwards price) W (₹1,900.00)" at bounding box center [195, 152] width 84 height 7
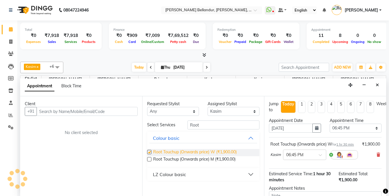
checkbox input "false"
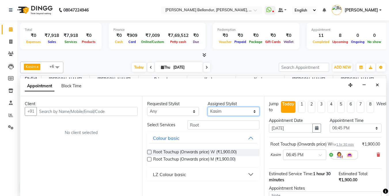
click at [212, 112] on select "Select Gagan Z kadeer Kasim Logeshwari . Mohammed Kasim Prasad . Priyanka Rahul…" at bounding box center [234, 111] width 52 height 9
click at [215, 111] on select "Select Gagan Z kadeer Kasim Logeshwari . Mohammed Kasim Prasad . Priyanka Rahul…" at bounding box center [234, 111] width 52 height 9
select select "60437"
click at [208, 107] on select "Select Gagan Z kadeer Kasim Logeshwari . Mohammed Kasim Prasad . Priyanka Rahul…" at bounding box center [234, 111] width 52 height 9
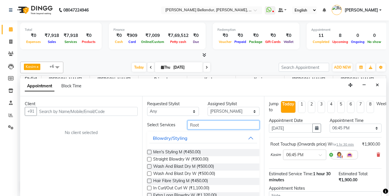
click at [210, 125] on input "Root" at bounding box center [224, 124] width 72 height 9
type input "R"
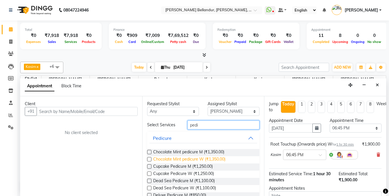
type input "pedi"
click at [191, 159] on span "Chocolate Mint pedicure W (₹1,350.00)" at bounding box center [189, 159] width 72 height 7
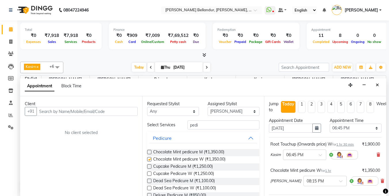
checkbox input "false"
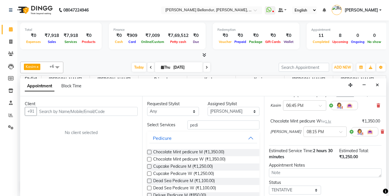
scroll to position [95, 0]
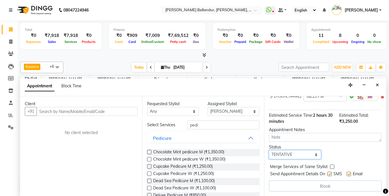
click at [291, 150] on select "Select TENTATIVE CONFIRM CHECK-IN UPCOMING" at bounding box center [295, 154] width 52 height 9
select select "confirm booking"
click at [269, 150] on select "Select TENTATIVE CONFIRM CHECK-IN UPCOMING" at bounding box center [295, 154] width 52 height 9
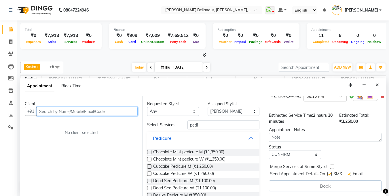
click at [131, 108] on input "text" at bounding box center [87, 111] width 101 height 9
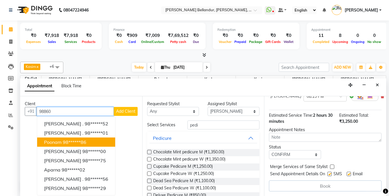
click at [80, 139] on ngb-highlight "98******86" at bounding box center [75, 142] width 24 height 6
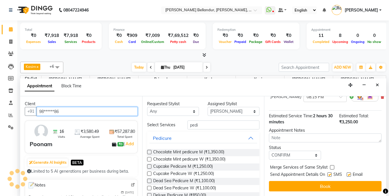
scroll to position [95, 0]
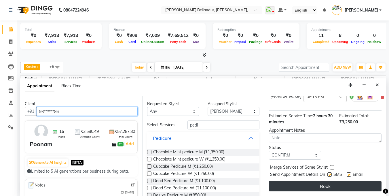
type input "98******86"
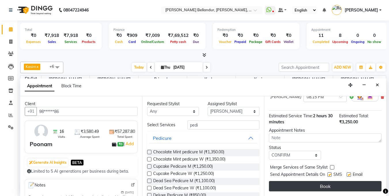
click at [302, 181] on button "Book" at bounding box center [325, 186] width 113 height 10
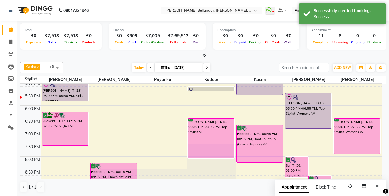
scroll to position [211, 0]
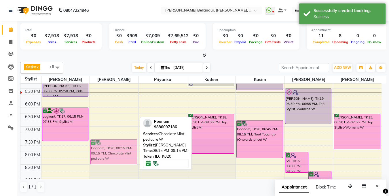
drag, startPoint x: 118, startPoint y: 167, endPoint x: 124, endPoint y: 146, distance: 22.0
click at [124, 146] on div "Poonam, TK20, 08:15 PM-09:15 PM, Chocolate Mint pedicure W Poonam, TK20, 08:15 …" at bounding box center [114, 37] width 48 height 329
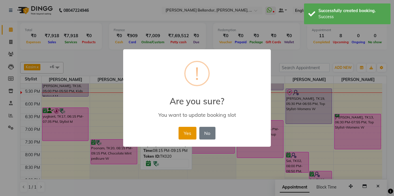
click at [191, 132] on button "Yes" at bounding box center [187, 133] width 18 height 13
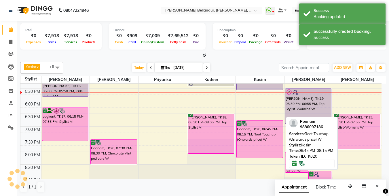
click at [257, 136] on div "Poonam, TK20, 06:45 PM-08:15 PM, Root Touchup (Onwards price) W" at bounding box center [260, 138] width 46 height 37
select select "6"
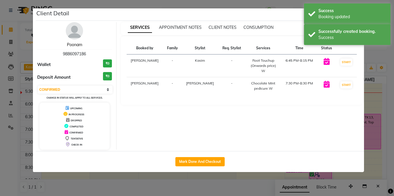
click at [77, 43] on link "Poonam" at bounding box center [74, 44] width 15 height 5
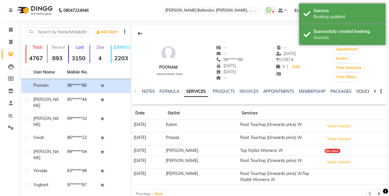
click at [365, 92] on link "VOUCHERS" at bounding box center [368, 91] width 23 height 5
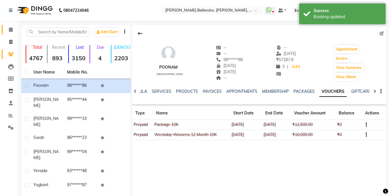
click at [11, 26] on link "Calendar" at bounding box center [9, 30] width 14 height 10
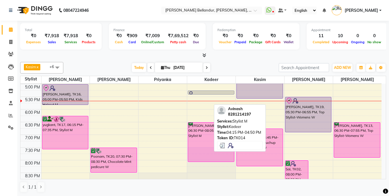
scroll to position [234, 0]
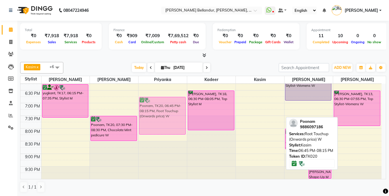
drag, startPoint x: 256, startPoint y: 106, endPoint x: 161, endPoint y: 105, distance: 94.8
click at [161, 105] on tr "Anveet, TK06, 12:45 PM-01:50 PM, Stylist M Anveet, TK06, 01:15 PM-01:45 PM, Bea…" at bounding box center [200, 14] width 361 height 329
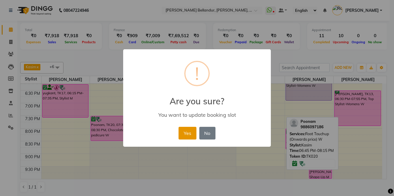
click at [186, 134] on button "Yes" at bounding box center [187, 133] width 18 height 13
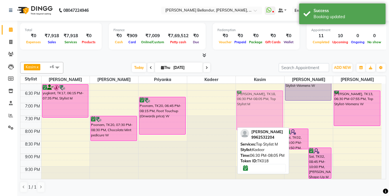
drag, startPoint x: 199, startPoint y: 112, endPoint x: 246, endPoint y: 110, distance: 46.7
click at [246, 111] on tr "Anveet, TK06, 12:45 PM-01:50 PM, Stylist M Anveet, TK06, 01:15 PM-01:45 PM, Bea…" at bounding box center [200, 14] width 361 height 329
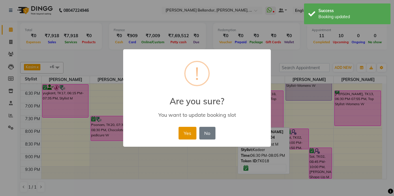
click at [188, 133] on button "Yes" at bounding box center [187, 133] width 18 height 13
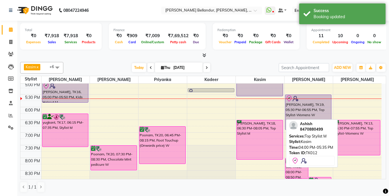
scroll to position [179, 0]
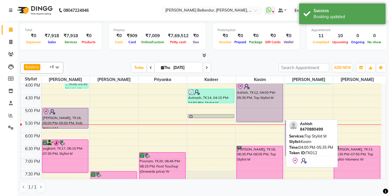
click at [267, 117] on div "Ashish, TK12, 04:00 PM-05:35 PM, Top Stylist M" at bounding box center [260, 102] width 46 height 39
select select "8"
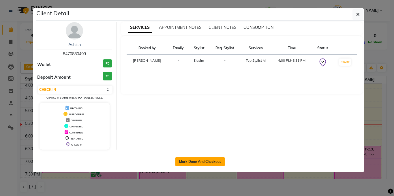
click at [195, 158] on button "Mark Done And Checkout" at bounding box center [199, 161] width 49 height 9
select select "service"
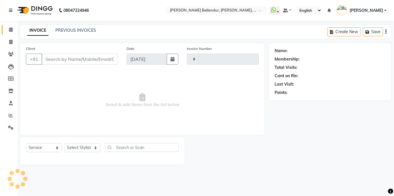
type input "2505"
select select "5743"
type input "84******99"
select select "87771"
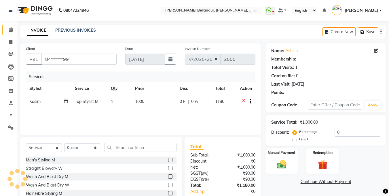
select select "1: Object"
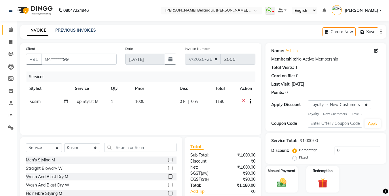
scroll to position [35, 0]
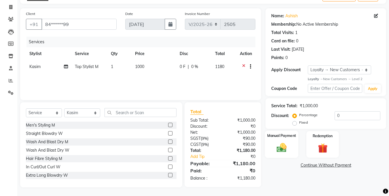
click at [277, 150] on img at bounding box center [282, 148] width 16 height 12
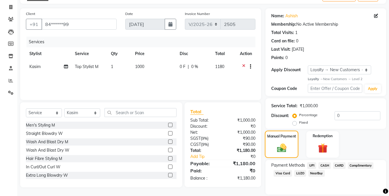
scroll to position [54, 0]
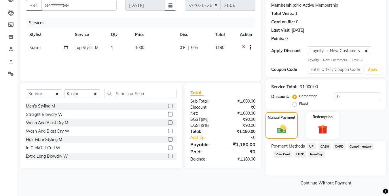
click at [337, 146] on span "CARD" at bounding box center [339, 146] width 12 height 7
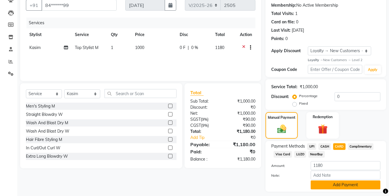
click at [336, 188] on button "Add Payment" at bounding box center [346, 184] width 70 height 9
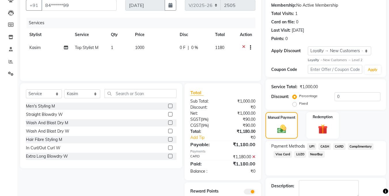
scroll to position [86, 0]
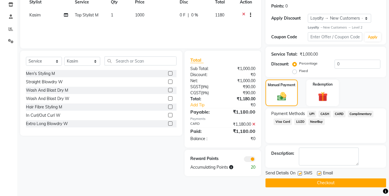
click at [320, 173] on label at bounding box center [319, 173] width 4 height 4
click at [320, 173] on input "checkbox" at bounding box center [319, 174] width 4 height 4
checkbox input "false"
click at [248, 159] on span at bounding box center [250, 159] width 12 height 6
click at [256, 160] on input "checkbox" at bounding box center [256, 160] width 0 height 0
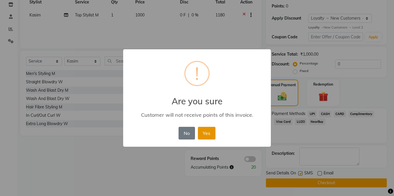
click at [209, 130] on button "Yes" at bounding box center [207, 133] width 18 height 13
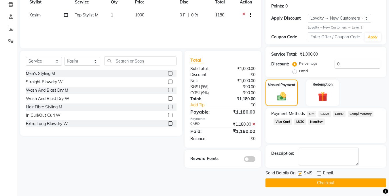
click at [299, 182] on button "Checkout" at bounding box center [326, 182] width 121 height 9
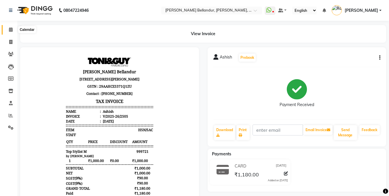
click at [11, 31] on icon at bounding box center [11, 29] width 4 height 4
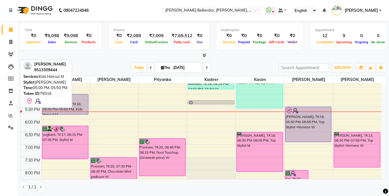
scroll to position [182, 0]
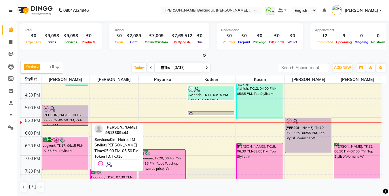
click at [71, 117] on div "Anuradh, TK16, 05:00 PM-05:50 PM, Kids Haircut M" at bounding box center [65, 115] width 46 height 20
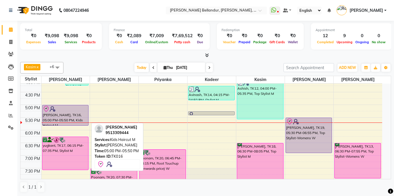
select select "8"
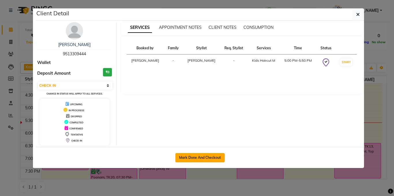
click at [213, 156] on button "Mark Done And Checkout" at bounding box center [199, 157] width 49 height 9
select select "service"
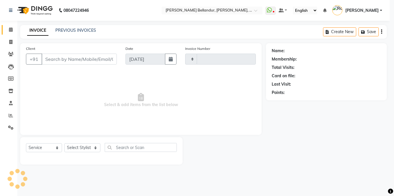
type input "2506"
select select "5743"
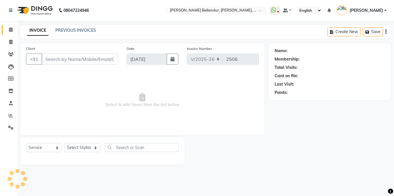
type input "95******44"
select select "44651"
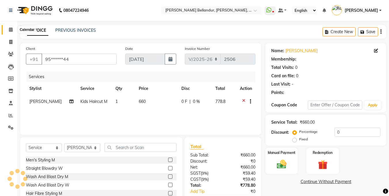
click at [11, 31] on icon at bounding box center [11, 29] width 4 height 4
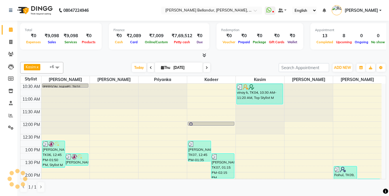
scroll to position [148, 0]
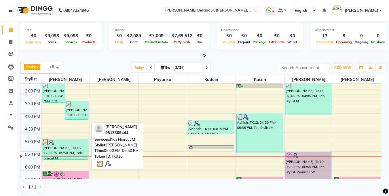
click at [47, 148] on div "Anuradh, TK16, 05:00 PM-05:50 PM, Kids Haircut M" at bounding box center [65, 149] width 46 height 20
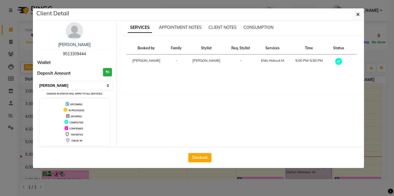
click at [60, 85] on select "Select MARK DONE UPCOMING" at bounding box center [75, 86] width 75 height 8
click at [38, 82] on select "Select MARK DONE UPCOMING" at bounding box center [75, 86] width 75 height 8
click at [60, 87] on select "Select MARK DONE UPCOMING" at bounding box center [75, 86] width 75 height 8
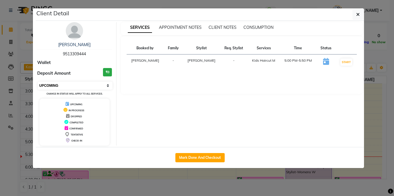
select select "8"
click at [38, 82] on select "Select IN SERVICE CONFIRMED TENTATIVE CHECK IN MARK DONE DROPPED UPCOMING" at bounding box center [75, 86] width 75 height 8
click at [1, 78] on ngb-modal-window "Client Detail Anuradh 9513309444 Wallet Deposit Amount ₹0 Select IN SERVICE CON…" at bounding box center [197, 98] width 394 height 196
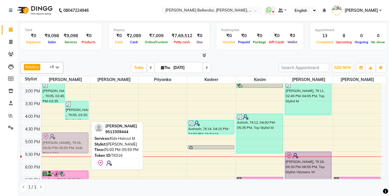
drag, startPoint x: 72, startPoint y: 147, endPoint x: 74, endPoint y: 143, distance: 4.5
click at [74, 143] on div "Anveet, TK06, 12:45 PM-01:50 PM, Stylist M Anveet, TK06, 01:15 PM-01:45 PM, Bea…" at bounding box center [66, 100] width 48 height 329
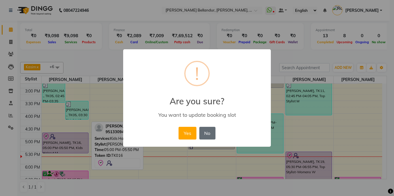
click at [207, 138] on button "No" at bounding box center [207, 133] width 16 height 13
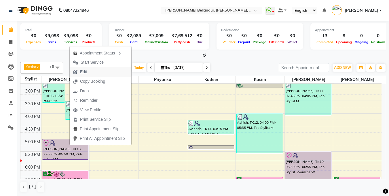
click at [82, 72] on span "Edit" at bounding box center [83, 72] width 7 height 6
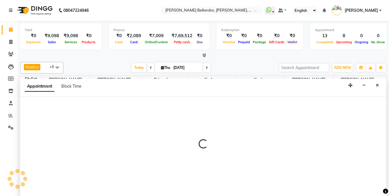
scroll to position [0, 0]
select select "tentative"
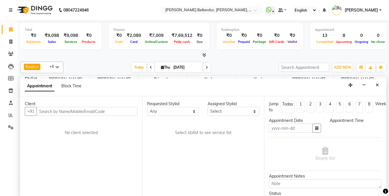
type input "[DATE]"
select select "check-in"
select select "1020"
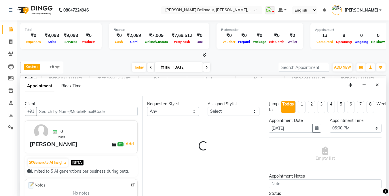
select select "44651"
select select "2739"
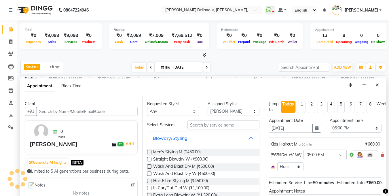
scroll to position [2, 0]
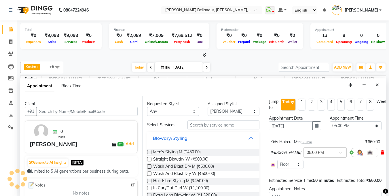
click at [381, 151] on icon at bounding box center [382, 152] width 3 height 4
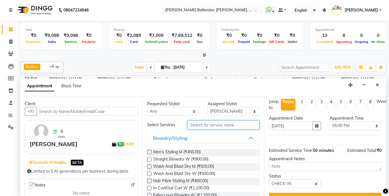
click at [232, 128] on input "text" at bounding box center [224, 124] width 72 height 9
click at [231, 127] on input "text" at bounding box center [224, 124] width 72 height 9
click at [231, 126] on input "text" at bounding box center [224, 124] width 72 height 9
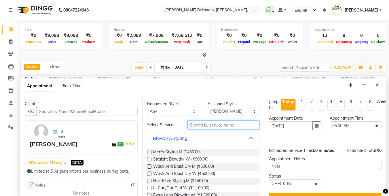
click at [226, 125] on input "text" at bounding box center [224, 124] width 72 height 9
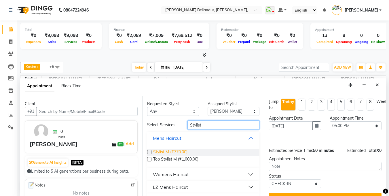
type input "Stylist"
click at [179, 150] on span "Stylist M (₹770.00)" at bounding box center [170, 152] width 34 height 7
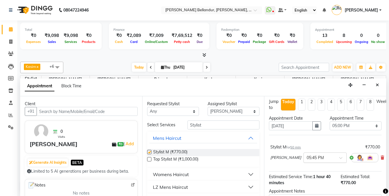
checkbox input "false"
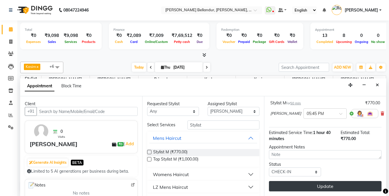
click at [313, 181] on button "Update" at bounding box center [325, 186] width 113 height 10
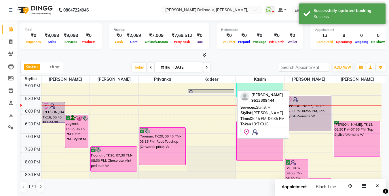
scroll to position [0, 0]
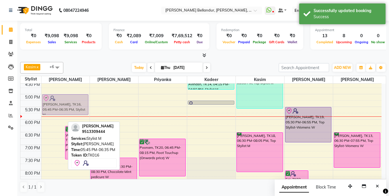
drag, startPoint x: 50, startPoint y: 115, endPoint x: 54, endPoint y: 96, distance: 20.0
click at [54, 96] on div "Anveet, TK06, 12:45 PM-01:50 PM, Stylist M Anveet, TK06, 01:15 PM-01:45 PM, Bea…" at bounding box center [66, 55] width 48 height 329
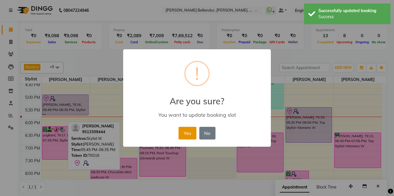
click at [184, 134] on button "Yes" at bounding box center [187, 133] width 18 height 13
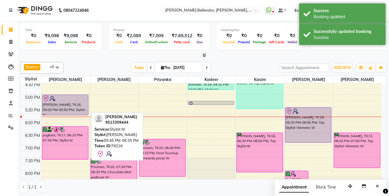
click at [73, 98] on div at bounding box center [66, 98] width 46 height 7
click at [77, 105] on div "Anuradh, TK16, 05:00 PM-05:50 PM, Stylist M" at bounding box center [65, 105] width 46 height 20
select select "8"
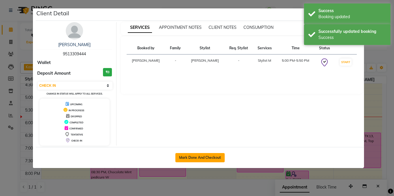
click at [184, 158] on button "Mark Done And Checkout" at bounding box center [199, 157] width 49 height 9
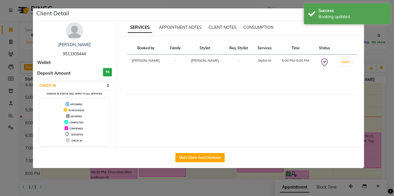
select select "service"
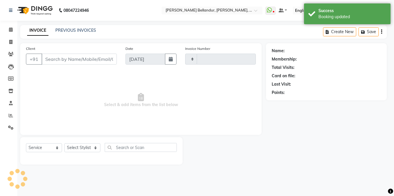
type input "2506"
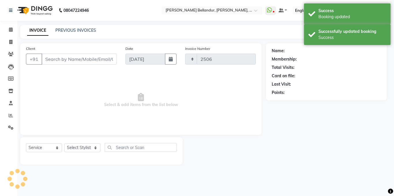
select select "5743"
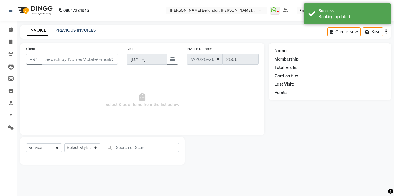
type input "95******44"
select select "44651"
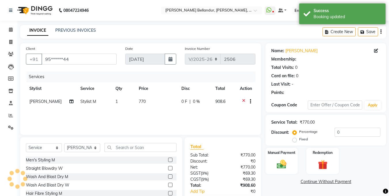
select select "1: Object"
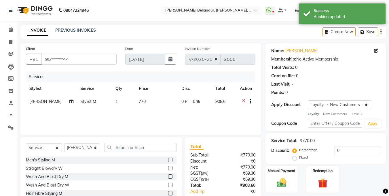
click at [277, 150] on div "Name: Anuradh Membership: No Active Membership Total Visits: 0 Card on file: 0 …" at bounding box center [328, 132] width 125 height 179
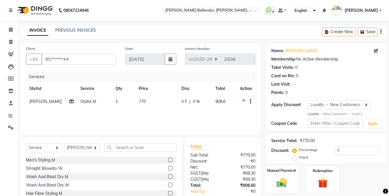
scroll to position [35, 0]
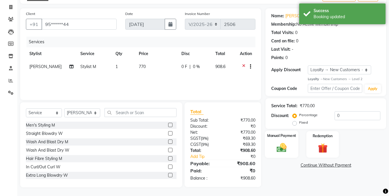
click at [282, 150] on img at bounding box center [282, 148] width 16 height 12
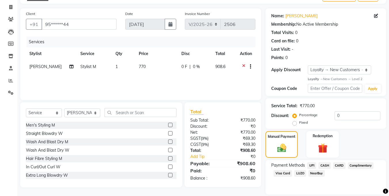
click at [335, 165] on span "CARD" at bounding box center [339, 165] width 12 height 7
checkbox input "false"
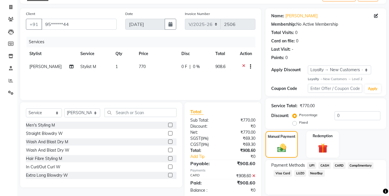
scroll to position [86, 0]
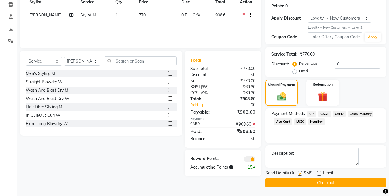
click at [254, 158] on span at bounding box center [250, 159] width 12 height 6
click at [256, 160] on input "checkbox" at bounding box center [256, 160] width 0 height 0
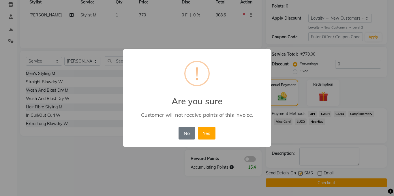
click at [204, 133] on button "Yes" at bounding box center [207, 133] width 18 height 13
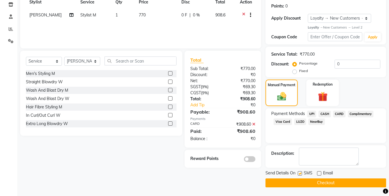
click at [313, 178] on button "Checkout" at bounding box center [326, 182] width 121 height 9
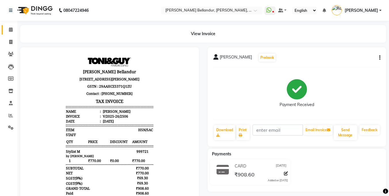
click at [14, 33] on link "Calendar" at bounding box center [9, 30] width 14 height 10
click at [13, 31] on span at bounding box center [11, 30] width 10 height 7
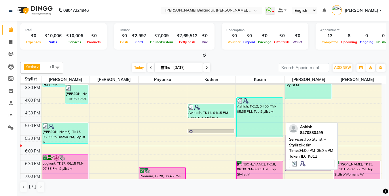
scroll to position [189, 0]
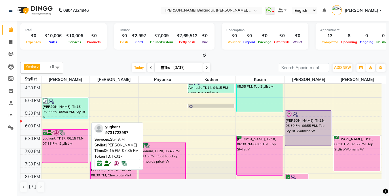
click at [52, 150] on div "yugkant, TK17, 06:15 PM-07:35 PM, Stylist M" at bounding box center [65, 146] width 46 height 33
select select "6"
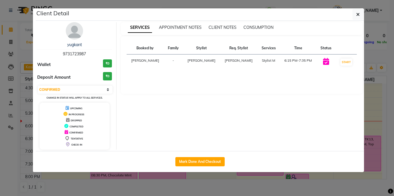
click at [16, 54] on ngb-modal-window "Client Detail yugkant 9731723987 Wallet ₹0 Deposit Amount ₹0 Select IN SERVICE …" at bounding box center [197, 98] width 394 height 196
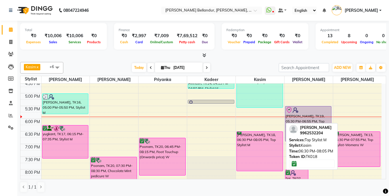
scroll to position [198, 0]
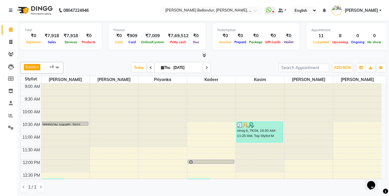
click at [208, 65] on span at bounding box center [206, 67] width 7 height 9
type input "[DATE]"
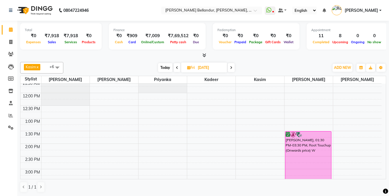
scroll to position [66, 0]
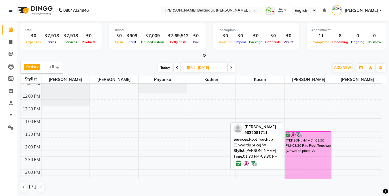
click at [296, 152] on div "[PERSON_NAME], 01:30 PM-03:30 PM, Root Touchup (Onwards price) W" at bounding box center [309, 157] width 46 height 50
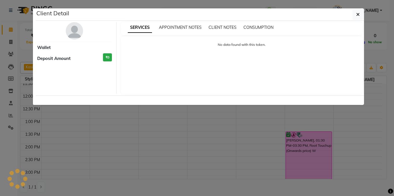
select select "6"
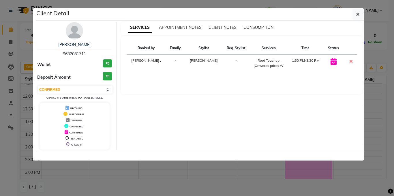
click at [0, 50] on ngb-modal-window "Client Detail [PERSON_NAME] 9632081711 Wallet ₹0 Deposit Amount ₹0 Select CONFI…" at bounding box center [197, 98] width 394 height 196
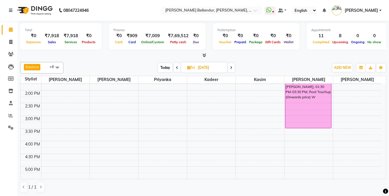
scroll to position [132, 0]
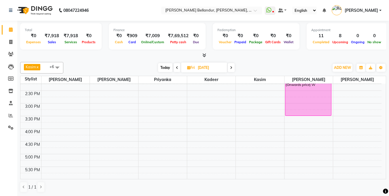
click at [61, 131] on div "9:00 AM 9:30 AM 10:00 AM 10:30 AM 11:00 AM 11:30 AM 12:00 PM 12:30 PM 1:00 PM 1…" at bounding box center [200, 115] width 361 height 329
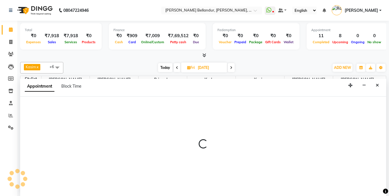
scroll to position [0, 0]
select select "44651"
select select "tentative"
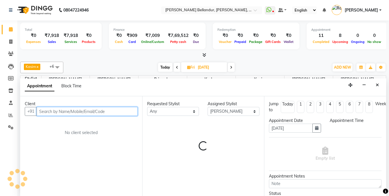
select select "960"
click at [90, 113] on input "text" at bounding box center [87, 111] width 101 height 9
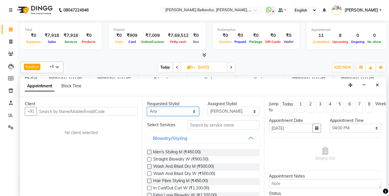
click at [171, 110] on select "Any [PERSON_NAME] [PERSON_NAME] . [PERSON_NAME] . Priyanka Rahul [PERSON_NAME] …" at bounding box center [173, 111] width 52 height 9
select select "44651"
click at [147, 107] on select "Any [PERSON_NAME] [PERSON_NAME] . [PERSON_NAME] . Priyanka Rahul [PERSON_NAME] …" at bounding box center [173, 111] width 52 height 9
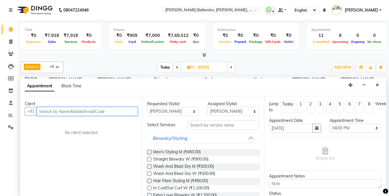
click at [52, 112] on input "text" at bounding box center [87, 111] width 101 height 9
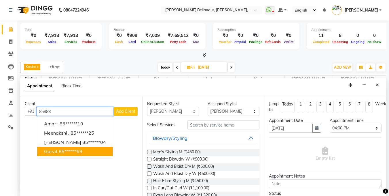
click at [59, 149] on ngb-highlight "85******69" at bounding box center [71, 151] width 24 height 6
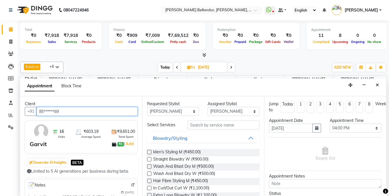
type input "85******69"
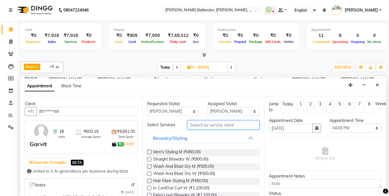
click at [218, 128] on input "text" at bounding box center [224, 124] width 72 height 9
type input "S"
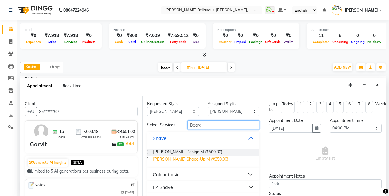
type input "Beard"
click at [189, 160] on span "[PERSON_NAME] Shape-Up M (₹350.00)" at bounding box center [190, 159] width 75 height 7
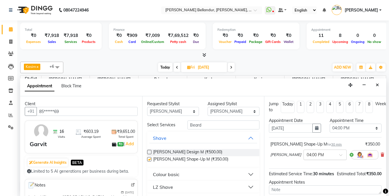
checkbox input "false"
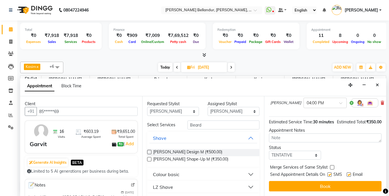
scroll to position [62, 0]
click at [300, 151] on select "Select TENTATIVE CONFIRM UPCOMING" at bounding box center [295, 155] width 52 height 9
select select "confirm booking"
click at [269, 151] on select "Select TENTATIVE CONFIRM UPCOMING" at bounding box center [295, 155] width 52 height 9
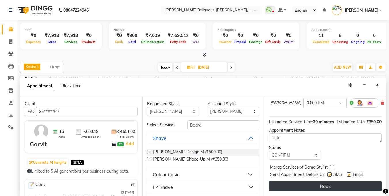
click at [302, 182] on button "Book" at bounding box center [325, 186] width 113 height 10
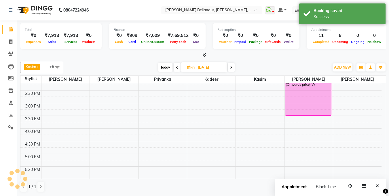
scroll to position [0, 0]
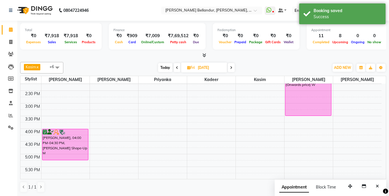
drag, startPoint x: 56, startPoint y: 140, endPoint x: 56, endPoint y: 158, distance: 17.9
click at [56, 158] on div "[PERSON_NAME], 04:00 PM-04:30 PM, [PERSON_NAME] Shape-Up M [PERSON_NAME], 04:00…" at bounding box center [66, 115] width 48 height 329
click at [57, 152] on div "[PERSON_NAME], 04:00 PM-04:30 PM, [PERSON_NAME] Shape-Up M" at bounding box center [65, 144] width 46 height 31
select select "6"
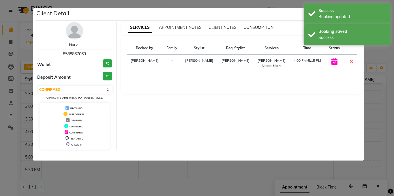
click at [73, 46] on link "Garvit" at bounding box center [74, 44] width 11 height 5
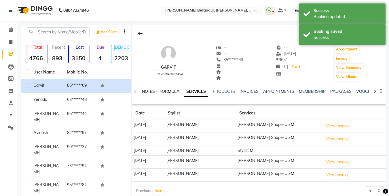
click at [152, 89] on link "NOTES" at bounding box center [148, 91] width 13 height 5
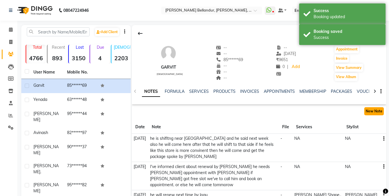
click at [373, 112] on button "New Note" at bounding box center [375, 111] width 20 height 8
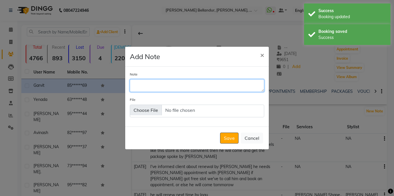
click at [190, 84] on textarea "Note" at bounding box center [197, 85] width 134 height 13
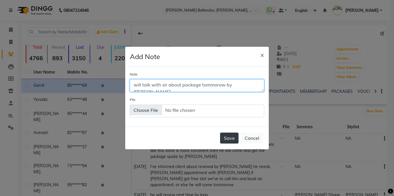
type textarea "will talk with sir about package tommorow by [PERSON_NAME]"
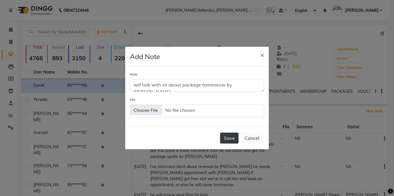
click at [231, 142] on button "Save" at bounding box center [229, 138] width 18 height 11
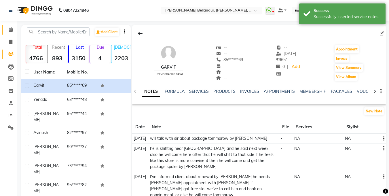
click at [7, 25] on link "Calendar" at bounding box center [9, 30] width 14 height 10
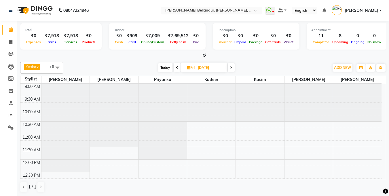
click at [167, 65] on span "Today" at bounding box center [165, 67] width 14 height 9
type input "[DATE]"
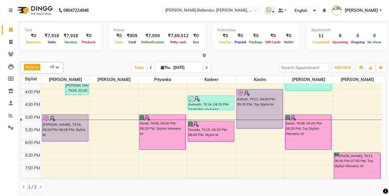
scroll to position [171, 0]
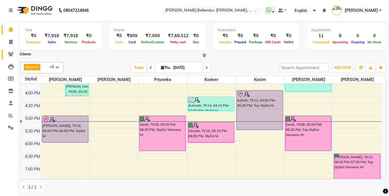
click at [9, 55] on icon at bounding box center [10, 54] width 5 height 4
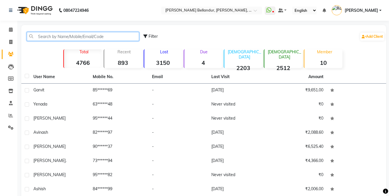
click at [45, 36] on input "text" at bounding box center [83, 36] width 112 height 9
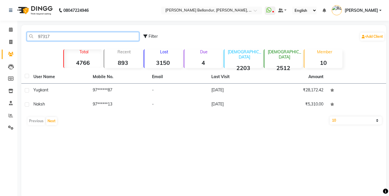
click at [58, 34] on input "97317" at bounding box center [83, 36] width 112 height 9
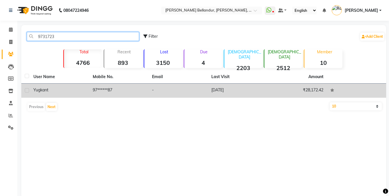
type input "9731723"
click at [98, 92] on td "97******87" at bounding box center [118, 91] width 59 height 14
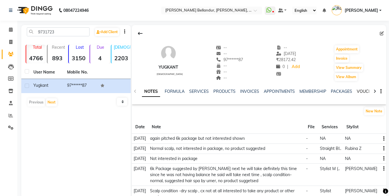
click at [361, 92] on link "VOUCHERS" at bounding box center [368, 91] width 23 height 5
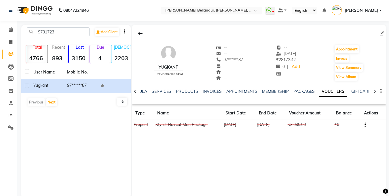
click at [162, 85] on div "NOTES FORMULA SERVICES PRODUCTS INVOICES APPOINTMENTS MEMBERSHIP PACKAGES VOUCH…" at bounding box center [259, 92] width 254 height 20
click at [161, 90] on link "SERVICES" at bounding box center [162, 91] width 20 height 5
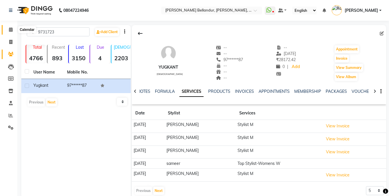
click at [9, 30] on icon at bounding box center [11, 29] width 4 height 4
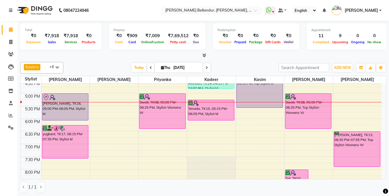
scroll to position [192, 0]
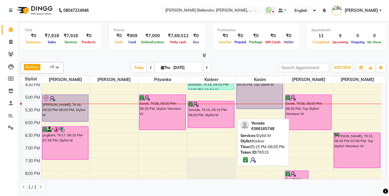
drag, startPoint x: 201, startPoint y: 120, endPoint x: 201, endPoint y: 131, distance: 11.0
click at [201, 131] on div "9:00 AM 9:30 AM 10:00 AM 10:30 AM 11:00 AM 11:30 AM 12:00 PM 12:30 PM 1:00 PM 1…" at bounding box center [200, 56] width 361 height 329
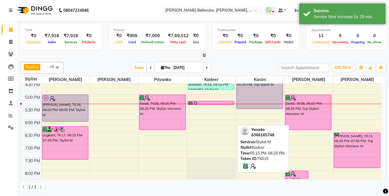
drag, startPoint x: 203, startPoint y: 127, endPoint x: 203, endPoint y: 106, distance: 20.8
click at [203, 106] on div "9:00 AM 9:30 AM 10:00 AM 10:30 AM 11:00 AM 11:30 AM 12:00 PM 12:30 PM 1:00 PM 1…" at bounding box center [200, 56] width 361 height 329
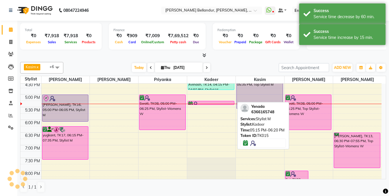
click at [203, 103] on div at bounding box center [211, 104] width 46 height 6
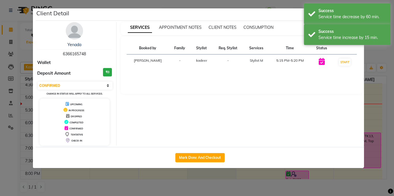
click at [71, 81] on div "Select IN SERVICE CONFIRMED TENTATIVE CHECK IN MARK DONE DROPPED UPCOMING Chang…" at bounding box center [74, 88] width 75 height 15
click at [71, 84] on select "Select IN SERVICE CONFIRMED TENTATIVE CHECK IN MARK DONE DROPPED UPCOMING" at bounding box center [75, 86] width 75 height 8
select select "2"
click at [38, 82] on select "Select IN SERVICE CONFIRMED TENTATIVE CHECK IN MARK DONE DROPPED UPCOMING" at bounding box center [75, 86] width 75 height 8
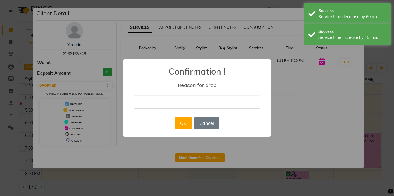
click at [169, 102] on input "text" at bounding box center [196, 102] width 127 height 14
type input "client did'nt recieve call"
click at [178, 120] on button "OK" at bounding box center [183, 123] width 16 height 13
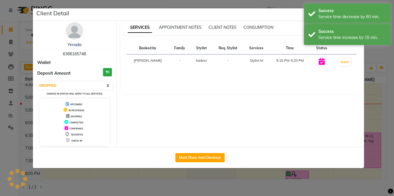
click at [0, 55] on ngb-modal-window "Client Detail Yenada 6366165748 Wallet Deposit Amount ₹0 Select IN SERVICE CONF…" at bounding box center [197, 98] width 394 height 196
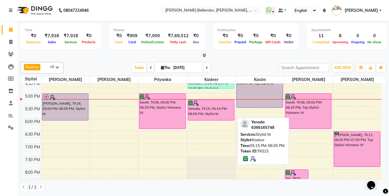
scroll to position [192, 0]
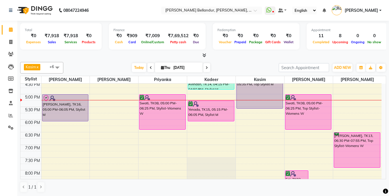
click at [59, 127] on div "9:00 AM 9:30 AM 10:00 AM 10:30 AM 11:00 AM 11:30 AM 12:00 PM 12:30 PM 1:00 PM 1…" at bounding box center [200, 55] width 361 height 329
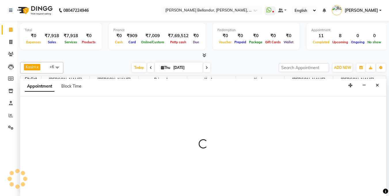
scroll to position [0, 0]
select select "44651"
select select "tentative"
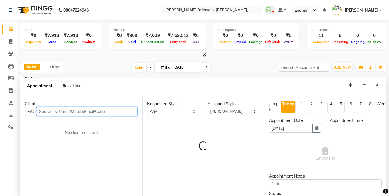
select select "1095"
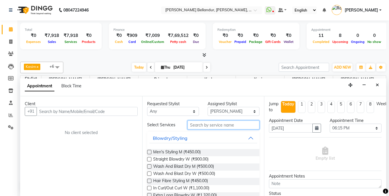
click at [193, 122] on input "text" at bounding box center [224, 124] width 72 height 9
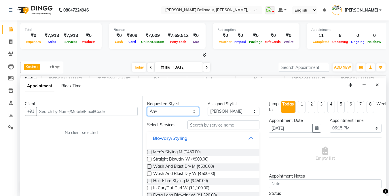
click at [170, 109] on select "Any [PERSON_NAME] [PERSON_NAME] . [PERSON_NAME] . Priyanka Rahul [PERSON_NAME] …" at bounding box center [173, 111] width 52 height 9
select select "44651"
click at [147, 107] on select "Any [PERSON_NAME] [PERSON_NAME] . [PERSON_NAME] . Priyanka Rahul [PERSON_NAME] …" at bounding box center [173, 111] width 52 height 9
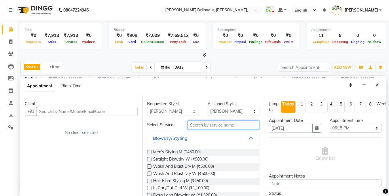
click at [198, 126] on input "text" at bounding box center [224, 124] width 72 height 9
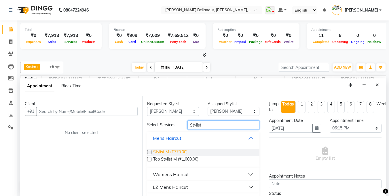
type input "Stylist"
click at [164, 152] on span "Stylist M (₹770.00)" at bounding box center [170, 152] width 34 height 7
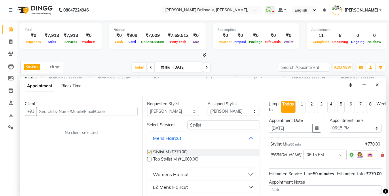
checkbox input "false"
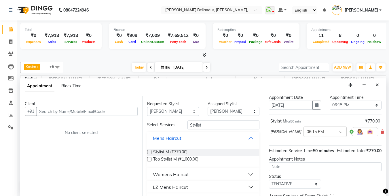
scroll to position [63, 0]
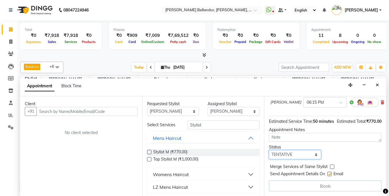
click at [298, 150] on select "Select TENTATIVE CONFIRM CHECK-IN UPCOMING" at bounding box center [295, 154] width 52 height 9
select select "confirm booking"
click at [269, 150] on select "Select TENTATIVE CONFIRM CHECK-IN UPCOMING" at bounding box center [295, 154] width 52 height 9
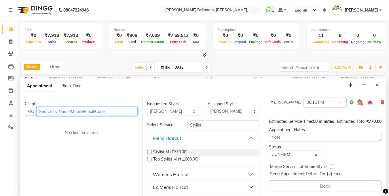
click at [54, 109] on input "text" at bounding box center [87, 111] width 101 height 9
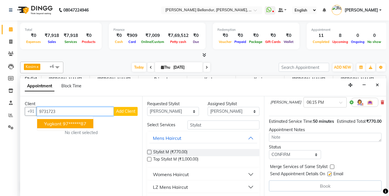
drag, startPoint x: 67, startPoint y: 124, endPoint x: 70, endPoint y: 120, distance: 4.7
click at [67, 124] on ngb-highlight "97******87" at bounding box center [75, 124] width 24 height 6
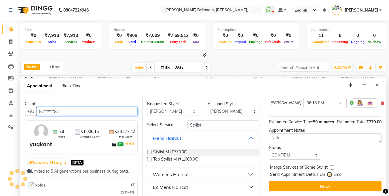
scroll to position [62, 0]
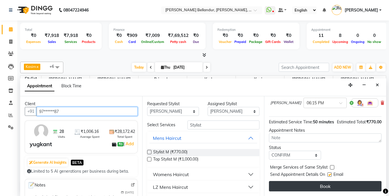
type input "97******87"
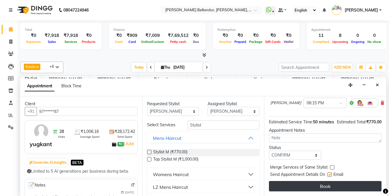
click at [295, 181] on button "Book" at bounding box center [325, 186] width 113 height 10
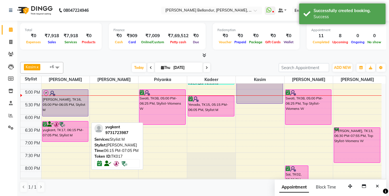
scroll to position [201, 0]
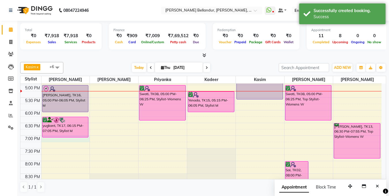
click at [61, 137] on div "yugkant, TK17, 06:15 PM-07:05 PM, Stylist M" at bounding box center [65, 127] width 47 height 21
select select "44651"
select select "tentative"
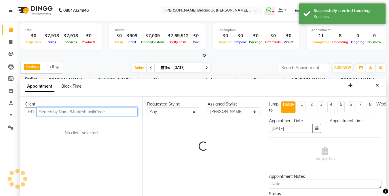
scroll to position [0, 0]
select select "1140"
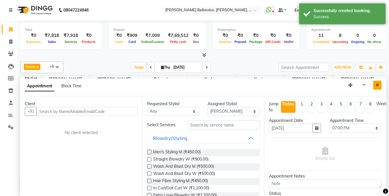
click at [380, 86] on button "Close" at bounding box center [378, 85] width 8 height 9
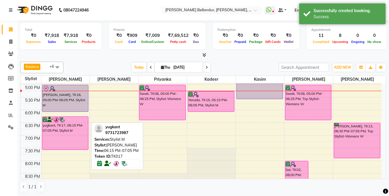
drag, startPoint x: 79, startPoint y: 136, endPoint x: 79, endPoint y: 148, distance: 12.4
click at [79, 148] on div "[PERSON_NAME], TK06, 12:45 PM-01:50 PM, Stylist M [PERSON_NAME], TK06, 01:15 PM…" at bounding box center [66, 46] width 48 height 329
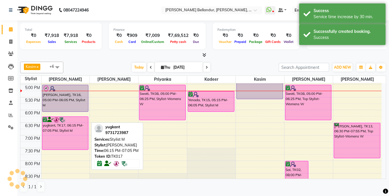
click at [77, 132] on div "yugkant, TK17, 06:15 PM-07:05 PM, Stylist M" at bounding box center [65, 133] width 46 height 33
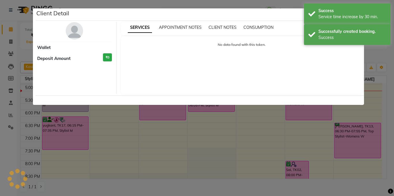
select select "6"
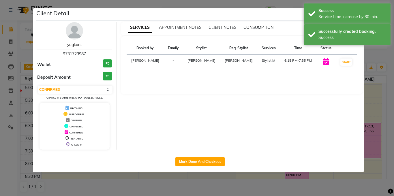
click at [76, 44] on link "yugkant" at bounding box center [74, 44] width 15 height 5
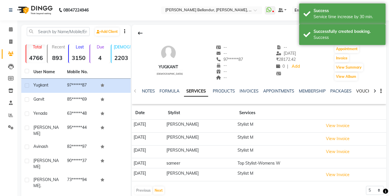
click at [362, 89] on link "VOUCHERS" at bounding box center [368, 90] width 23 height 5
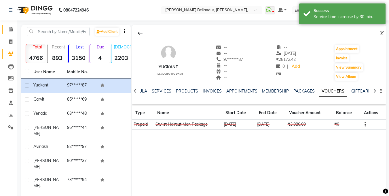
click at [6, 29] on span at bounding box center [11, 29] width 10 height 7
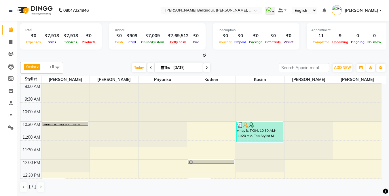
click at [258, 59] on div "Total ₹0 Expenses ₹7,918 Sales ₹7,918 Services ₹0 Products Finance ₹0 Cash ₹909…" at bounding box center [203, 109] width 372 height 176
click at [235, 57] on div at bounding box center [203, 55] width 366 height 6
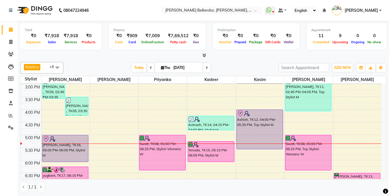
scroll to position [161, 0]
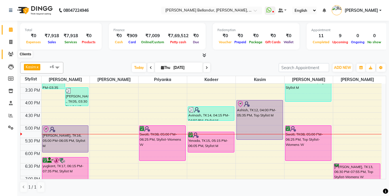
click at [10, 53] on icon at bounding box center [10, 54] width 5 height 4
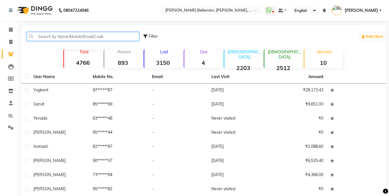
click at [77, 38] on input "text" at bounding box center [83, 36] width 112 height 9
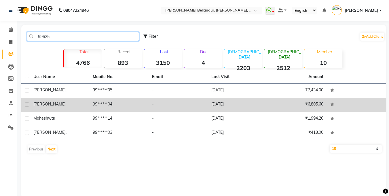
type input "99625"
click at [101, 105] on td "99******04" at bounding box center [118, 105] width 59 height 14
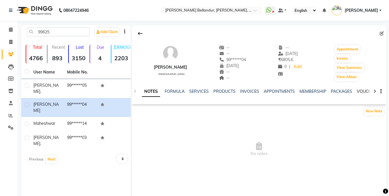
click at [361, 90] on link "VOUCHERS" at bounding box center [368, 91] width 23 height 5
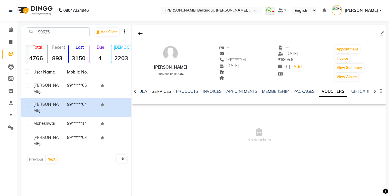
click at [160, 90] on link "SERVICES" at bounding box center [162, 91] width 20 height 5
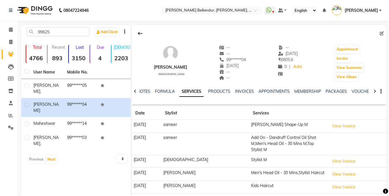
scroll to position [1, 0]
